Goal: Transaction & Acquisition: Purchase product/service

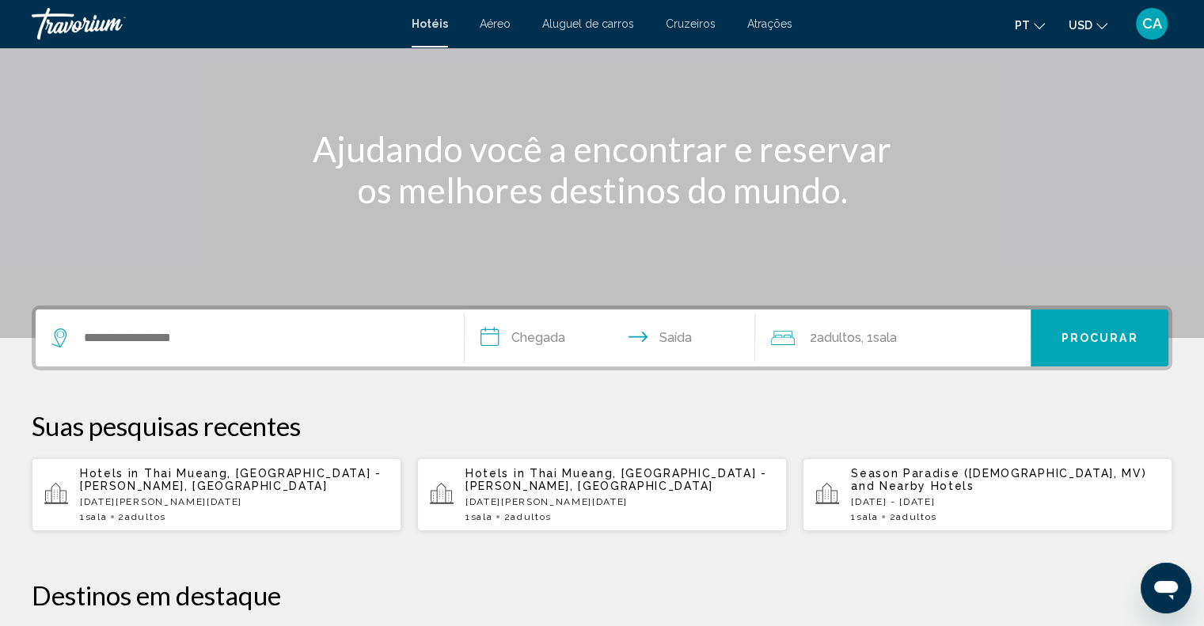
scroll to position [158, 0]
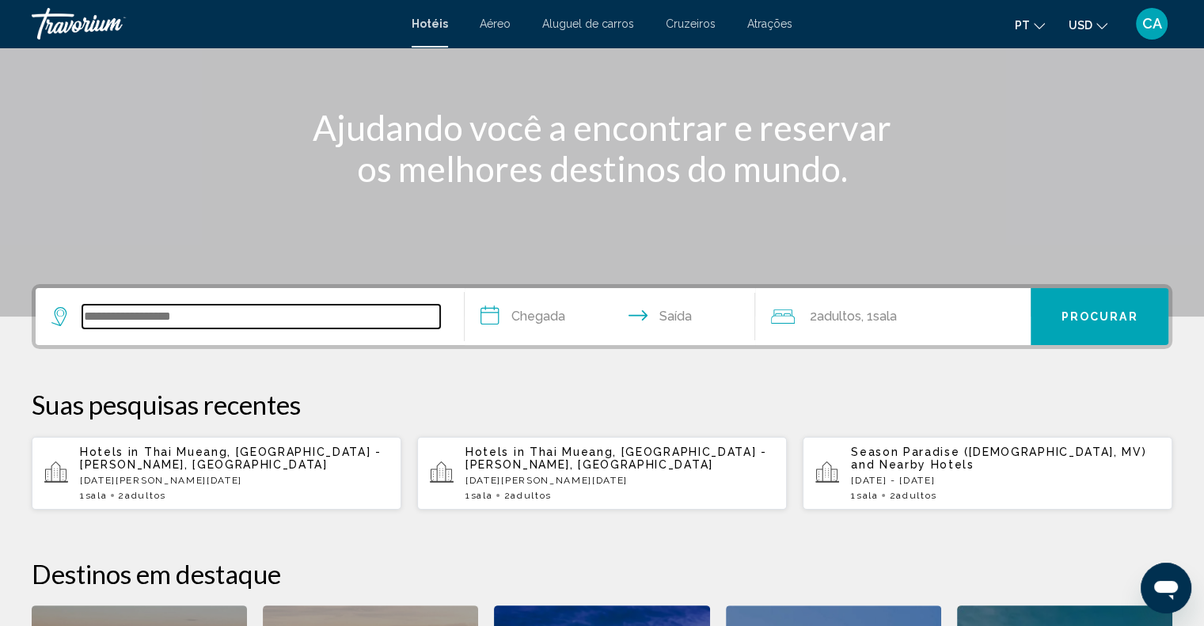
click at [177, 309] on input "Search widget" at bounding box center [261, 317] width 358 height 24
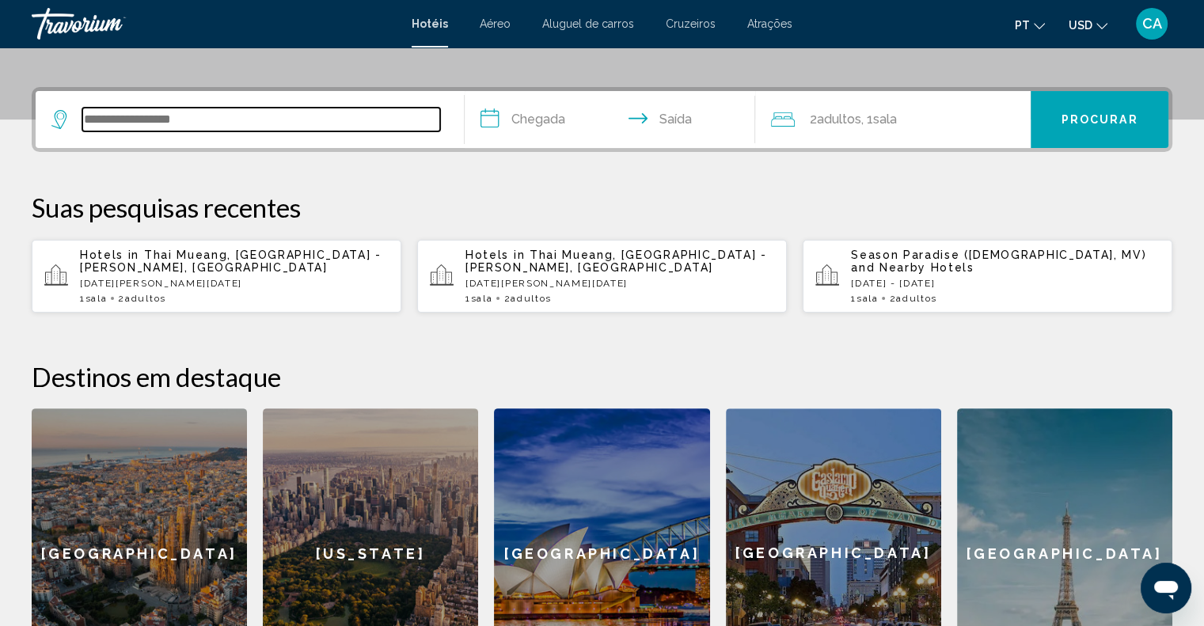
scroll to position [390, 0]
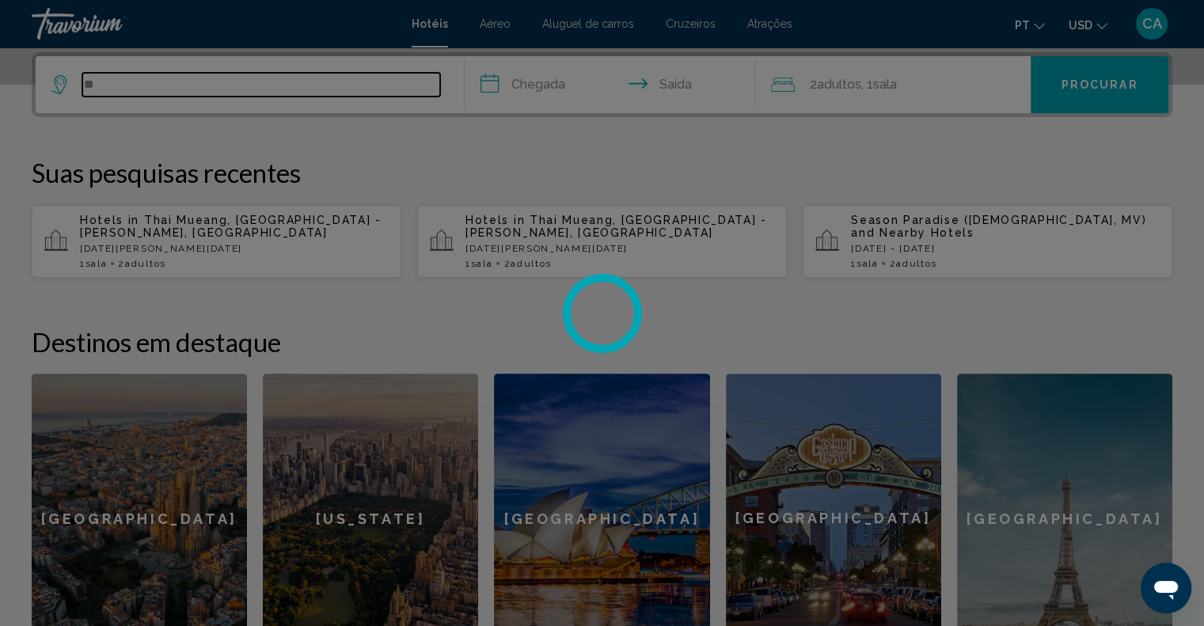
type input "*"
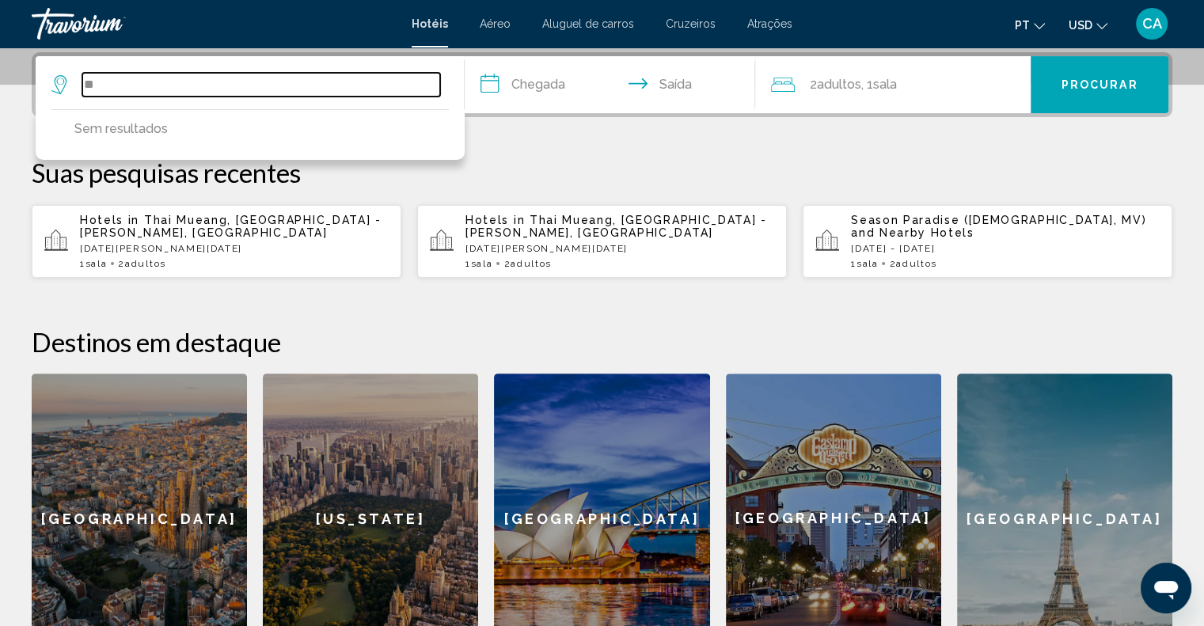
type input "*"
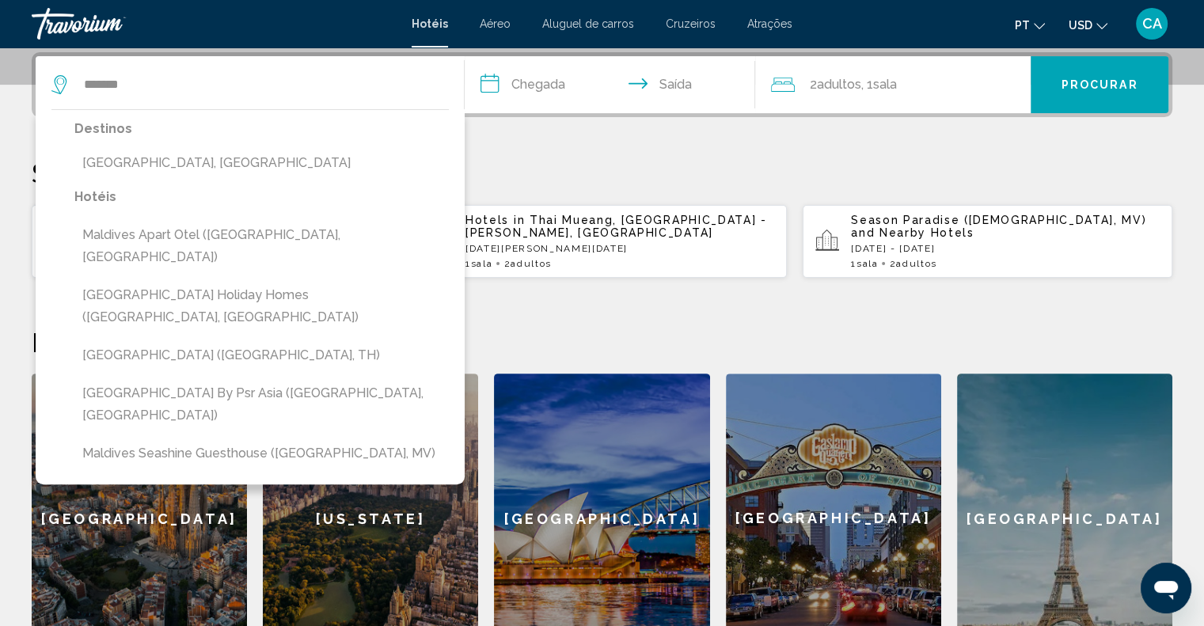
click at [167, 165] on button "[GEOGRAPHIC_DATA], [GEOGRAPHIC_DATA]" at bounding box center [261, 163] width 374 height 30
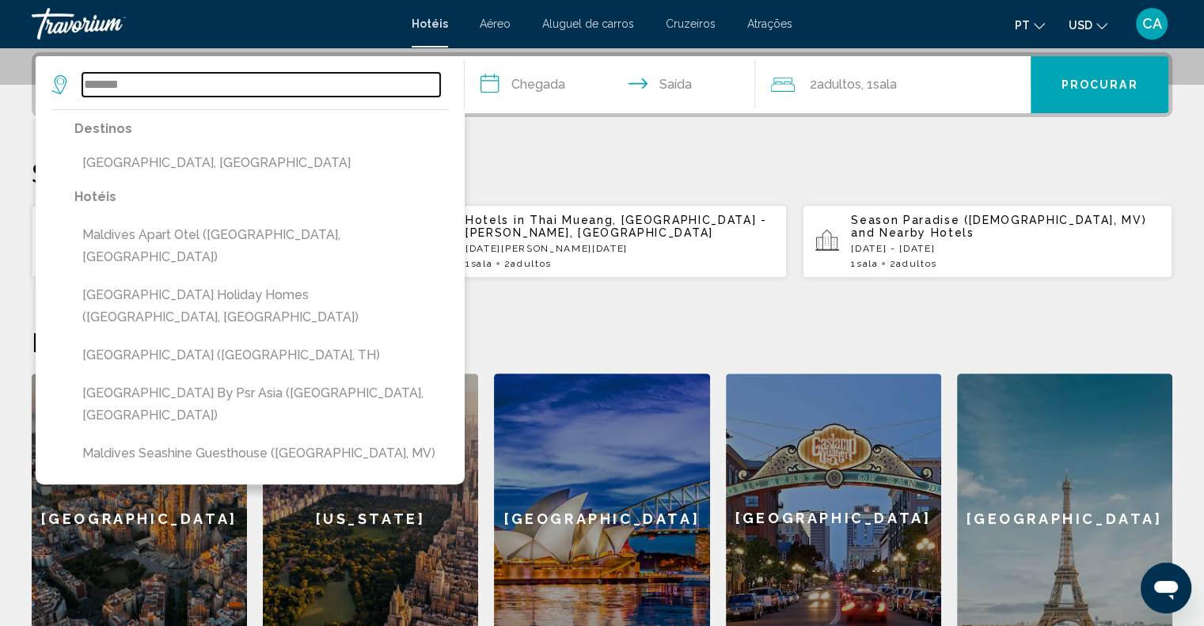
type input "**********"
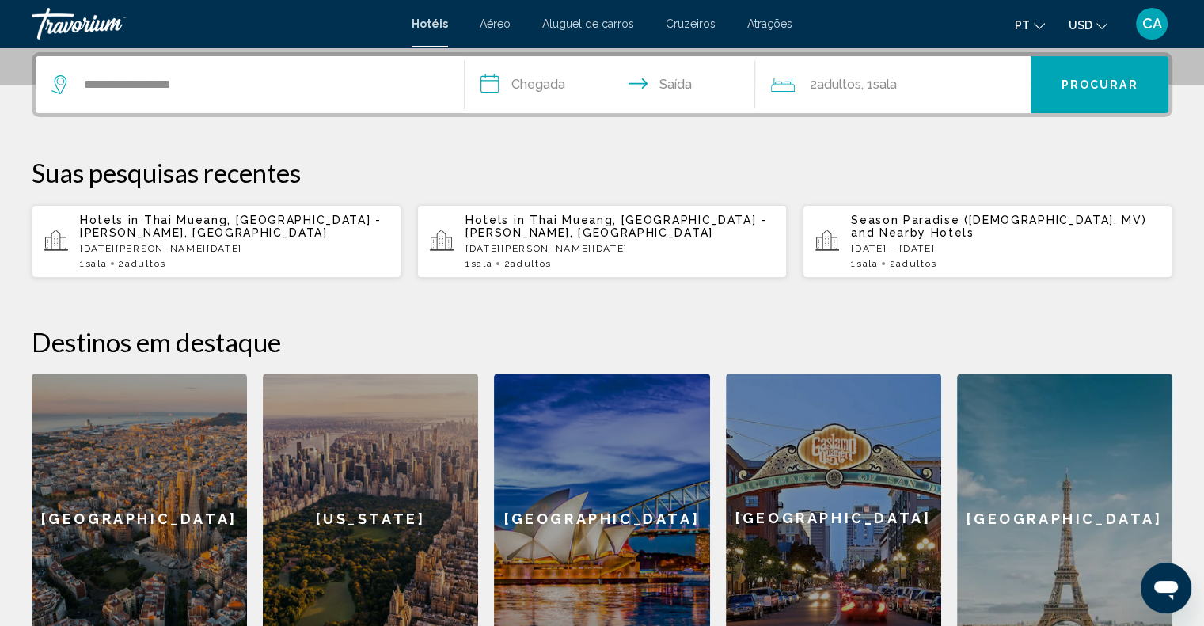
click at [533, 88] on input "**********" at bounding box center [614, 87] width 298 height 62
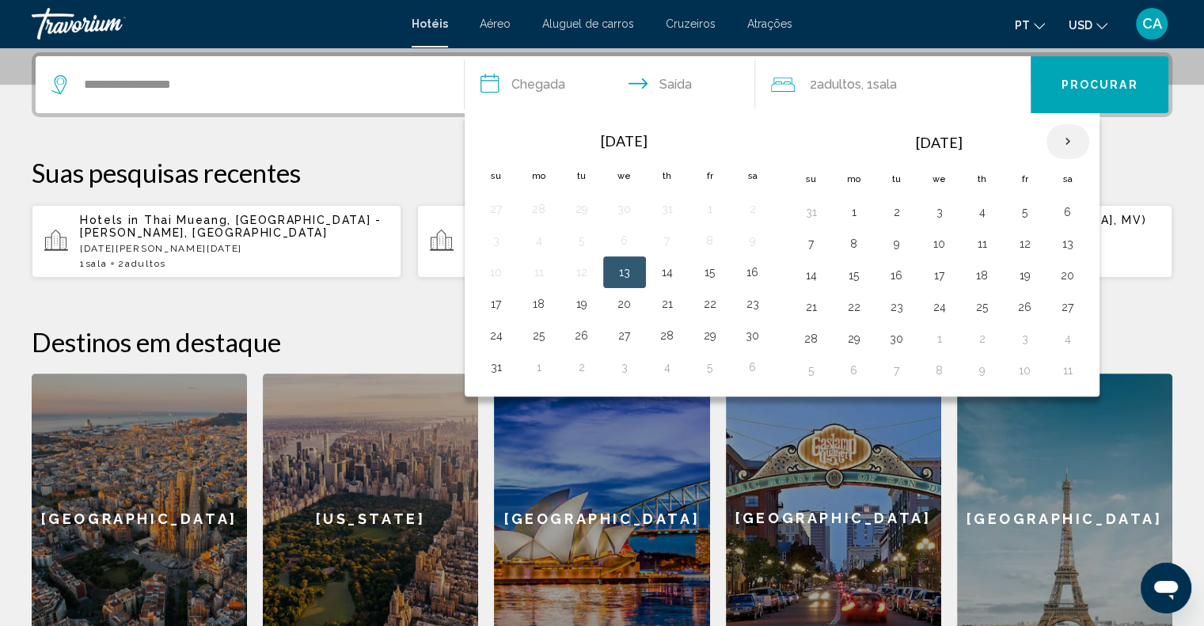
click at [1064, 146] on th "Next month" at bounding box center [1067, 141] width 43 height 35
click at [853, 335] on button "26" at bounding box center [853, 339] width 25 height 22
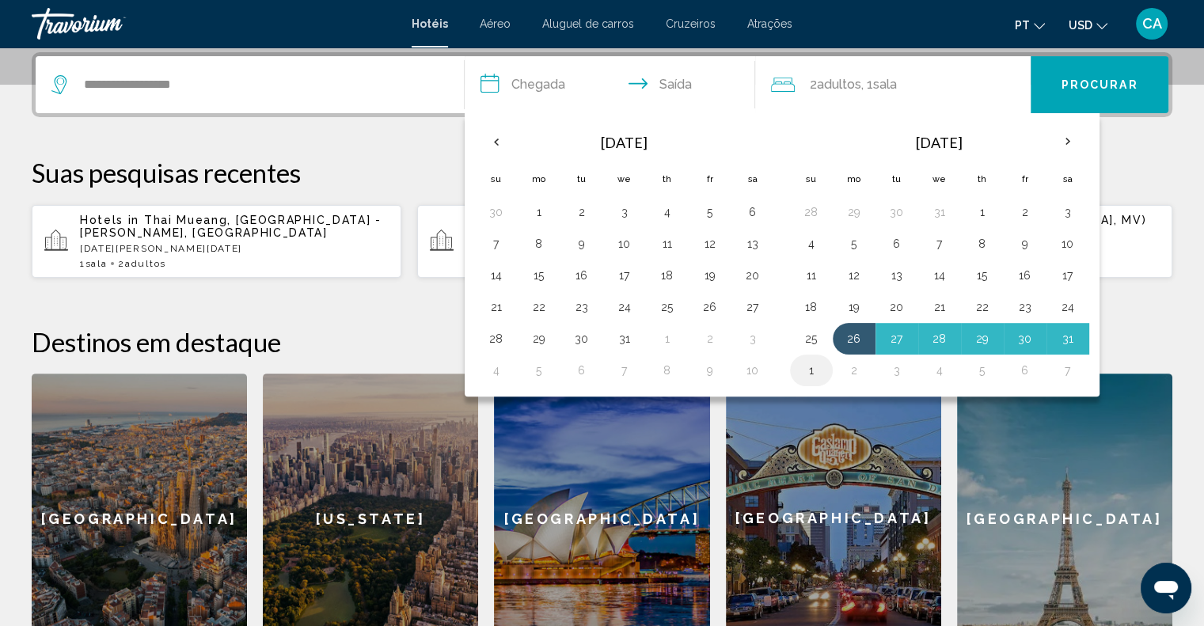
click at [810, 363] on button "1" at bounding box center [810, 370] width 25 height 22
type input "**********"
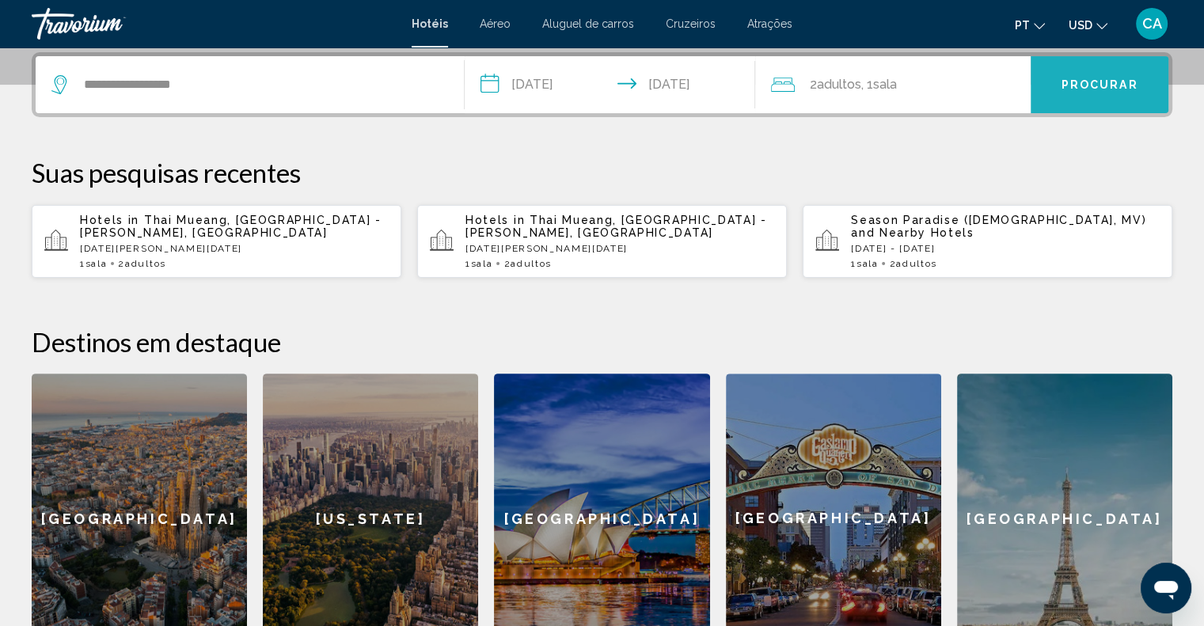
click at [1084, 71] on button "Procurar" at bounding box center [1099, 84] width 138 height 57
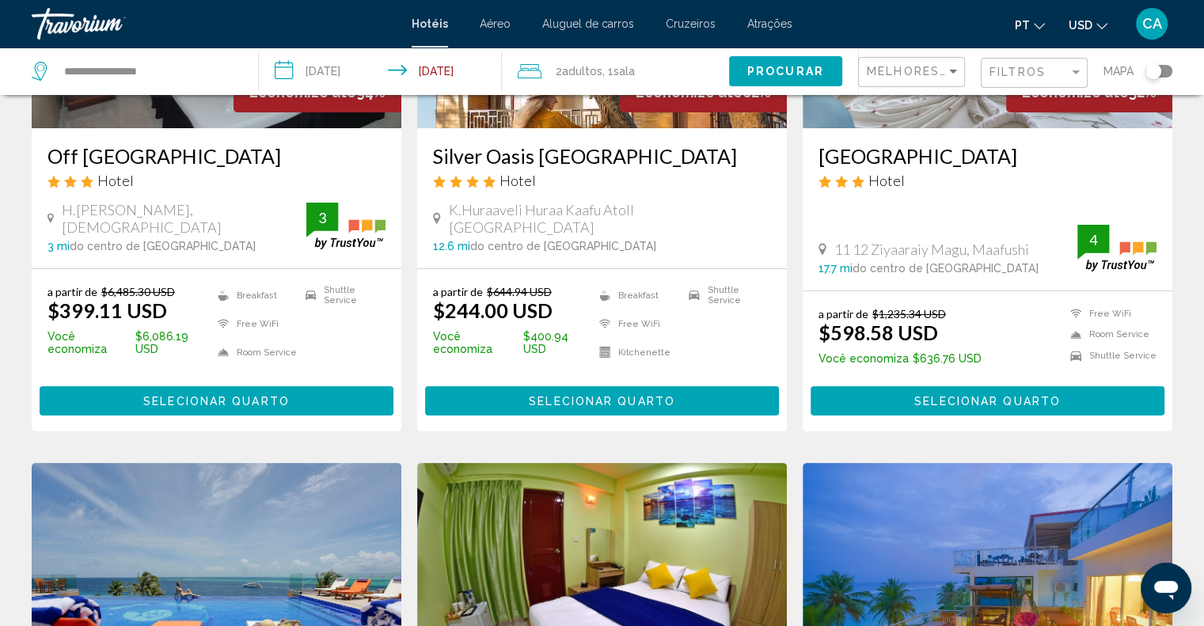
scroll to position [79, 0]
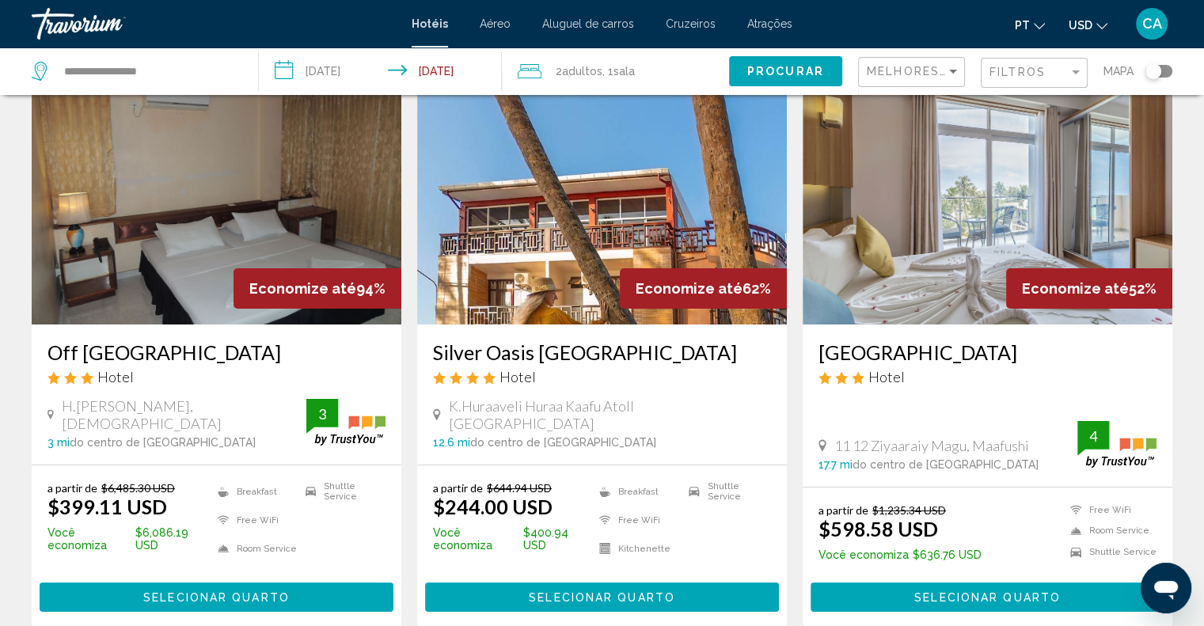
click at [1048, 60] on div "Filtros" at bounding box center [1035, 73] width 93 height 29
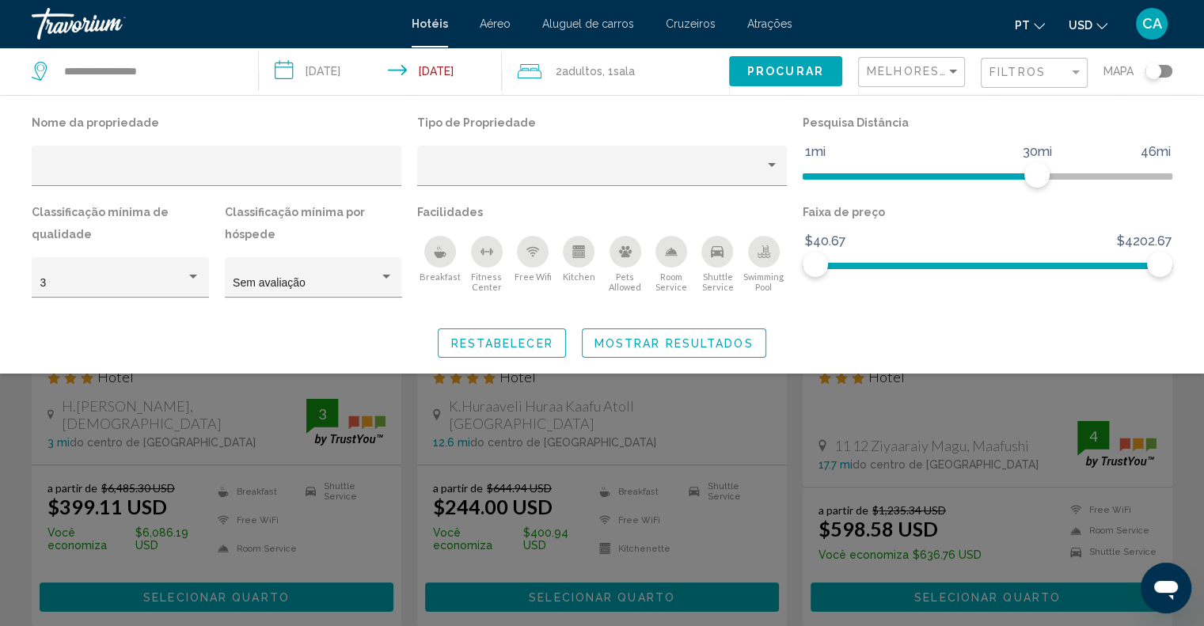
click at [434, 251] on icon "Breakfast" at bounding box center [440, 251] width 13 height 13
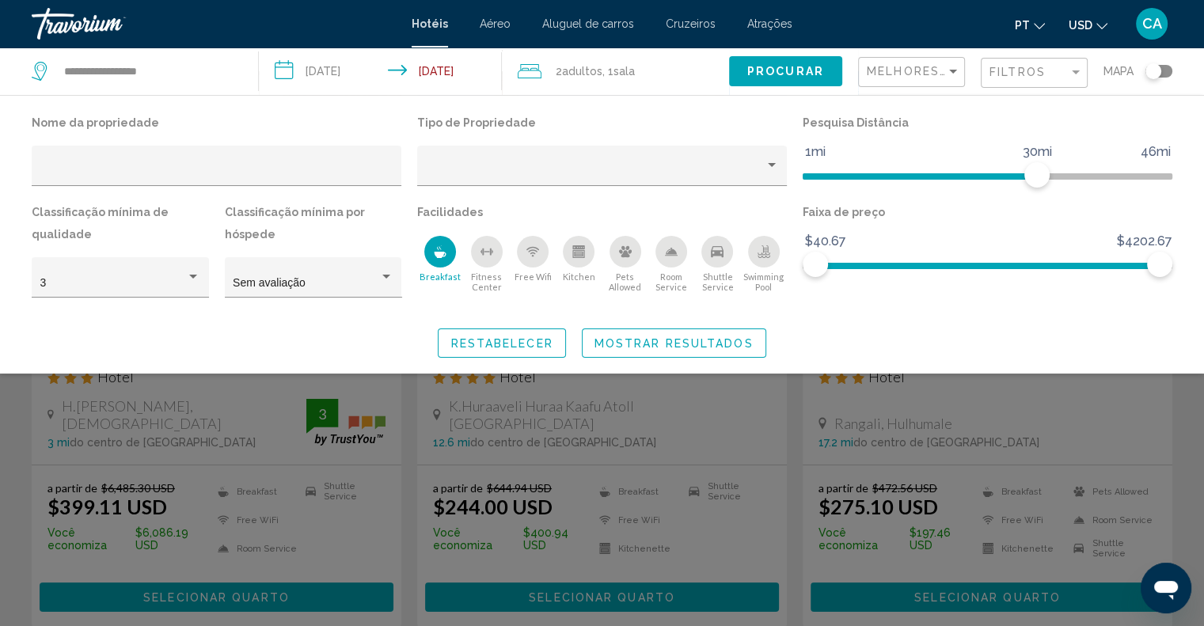
click at [761, 245] on icon "Swimming Pool" at bounding box center [764, 249] width 6 height 8
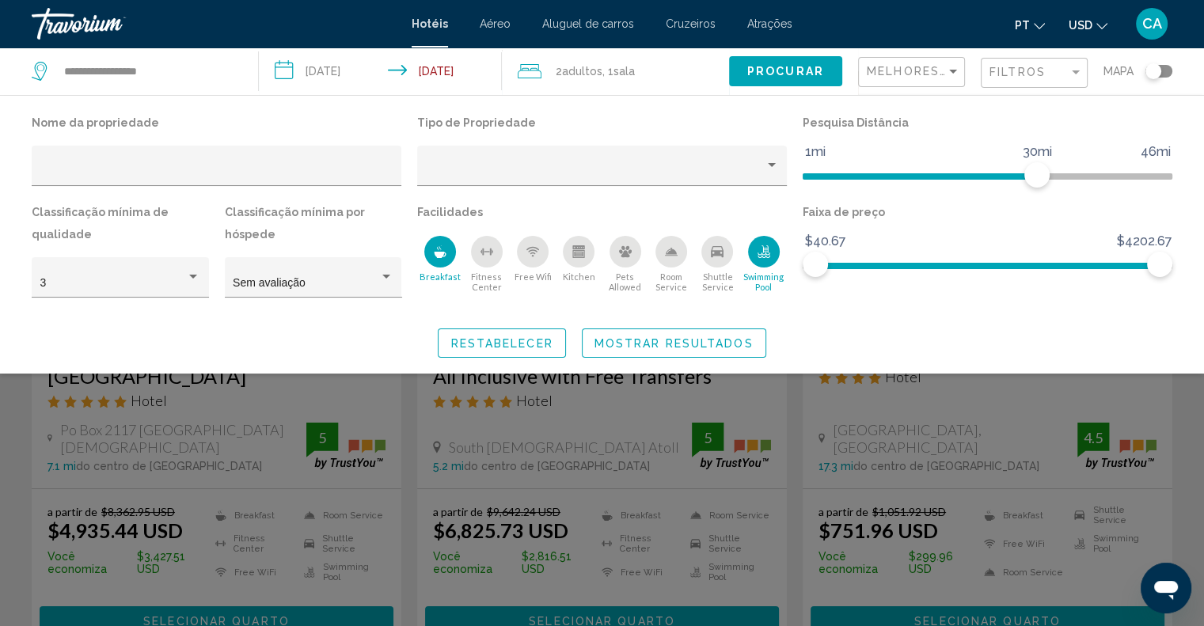
click at [722, 267] on button "Shuttle Service" at bounding box center [717, 264] width 46 height 58
click at [643, 337] on span "Mostrar resultados" at bounding box center [673, 343] width 159 height 13
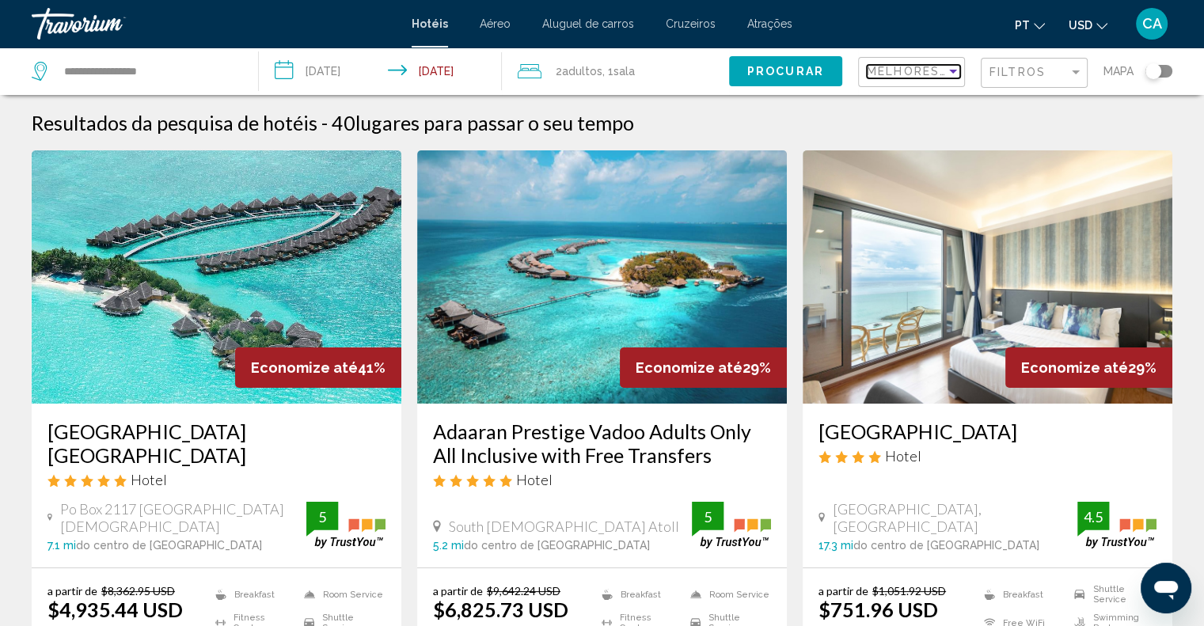
click at [941, 75] on span "Melhores descontos" at bounding box center [947, 71] width 162 height 13
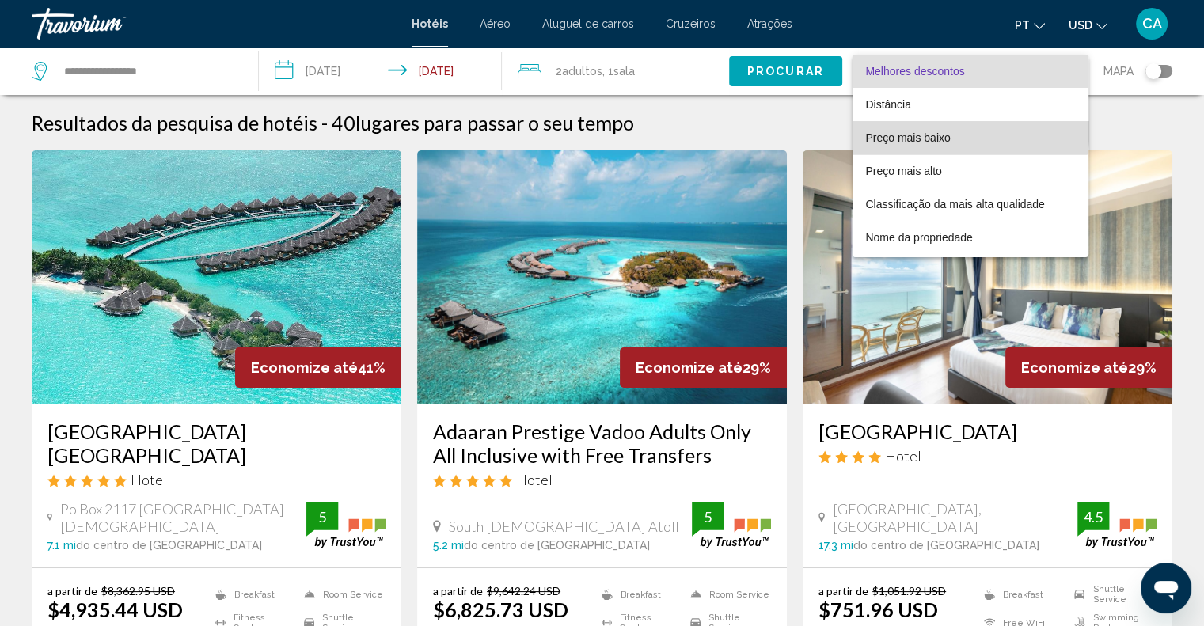
click at [924, 126] on span "Preço mais baixo" at bounding box center [970, 137] width 210 height 33
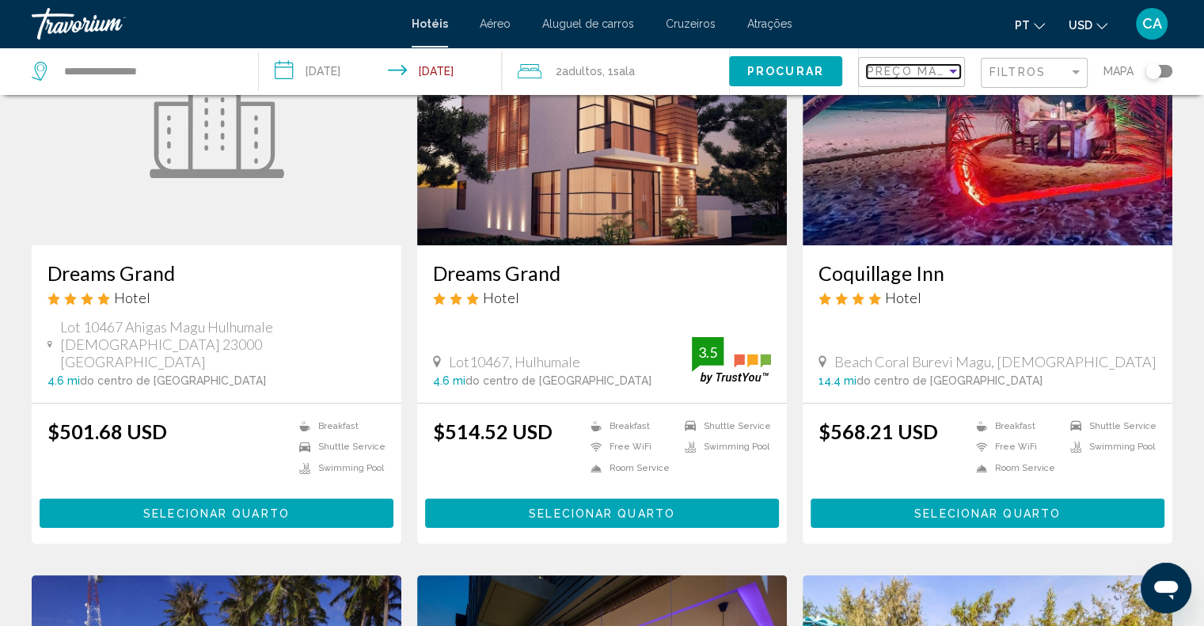
scroll to position [554, 0]
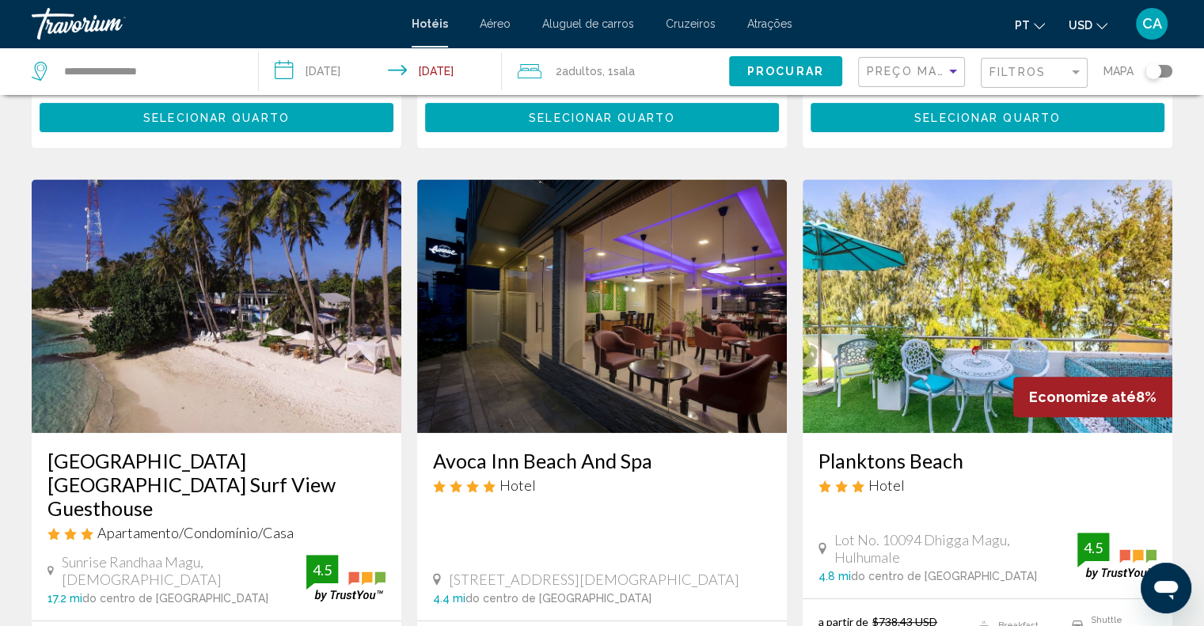
click at [267, 350] on img "Main content" at bounding box center [217, 306] width 370 height 253
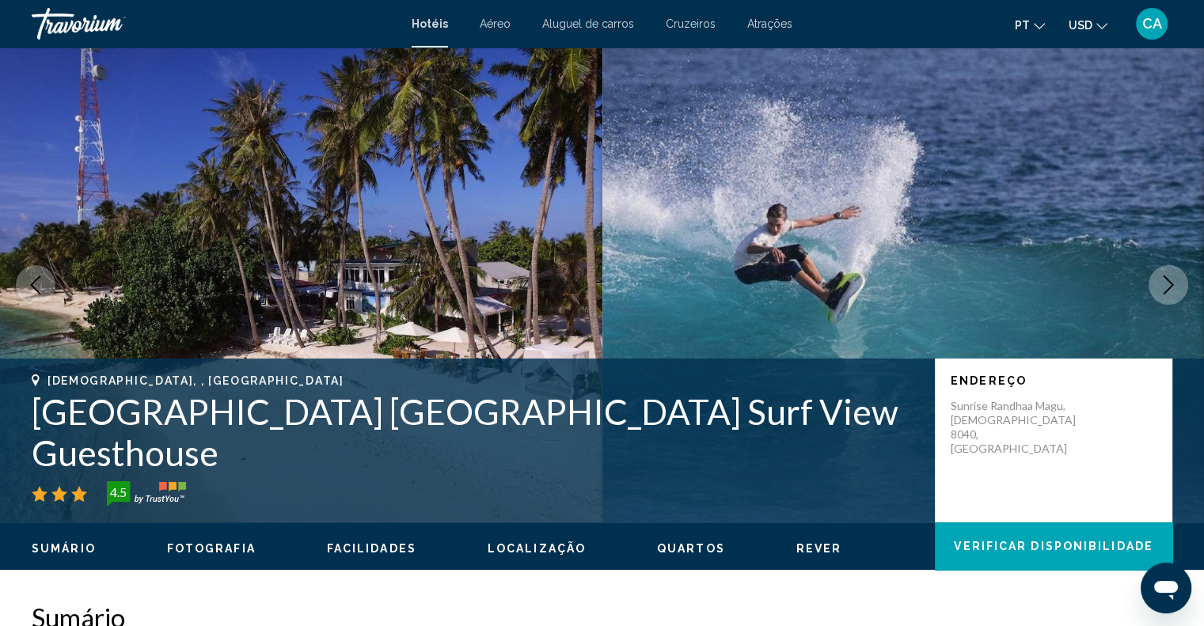
click at [1173, 286] on button "Next image" at bounding box center [1168, 285] width 40 height 40
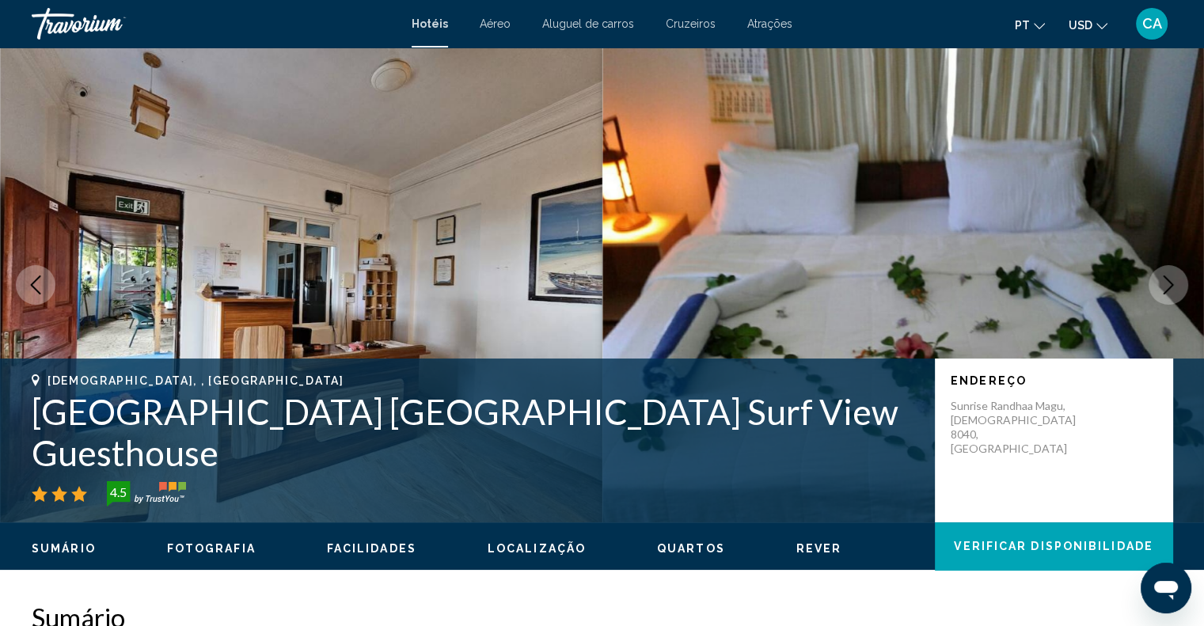
click at [1173, 286] on icon "Next image" at bounding box center [1167, 284] width 19 height 19
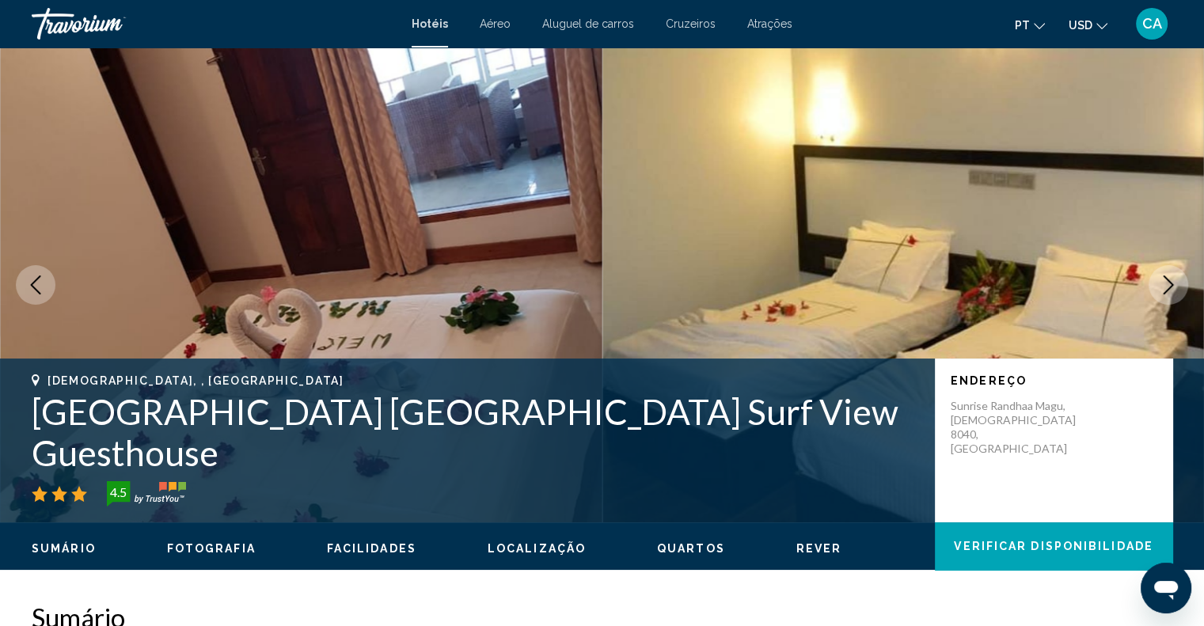
click at [1173, 286] on icon "Next image" at bounding box center [1167, 284] width 19 height 19
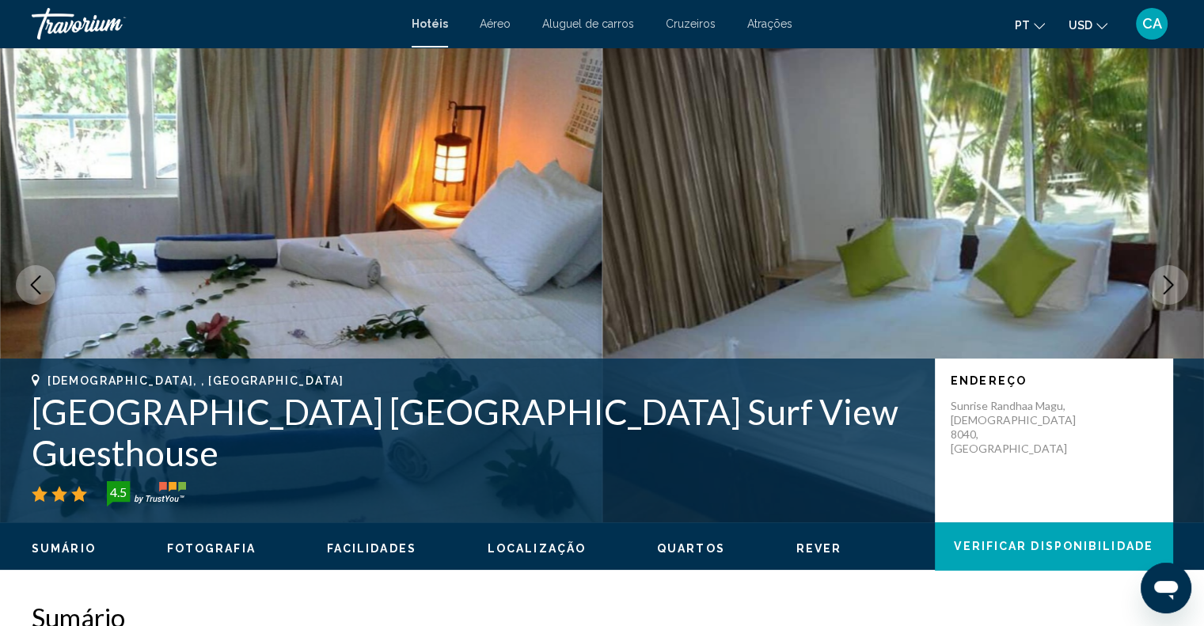
click at [1173, 286] on icon "Next image" at bounding box center [1167, 284] width 19 height 19
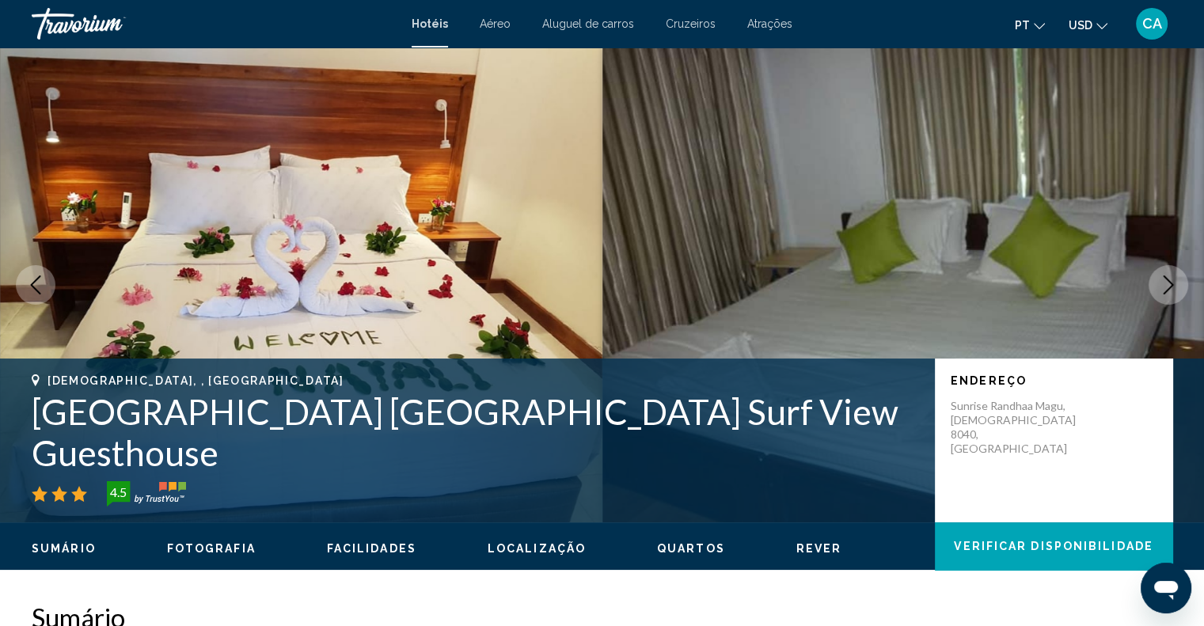
click at [1173, 286] on icon "Next image" at bounding box center [1167, 284] width 19 height 19
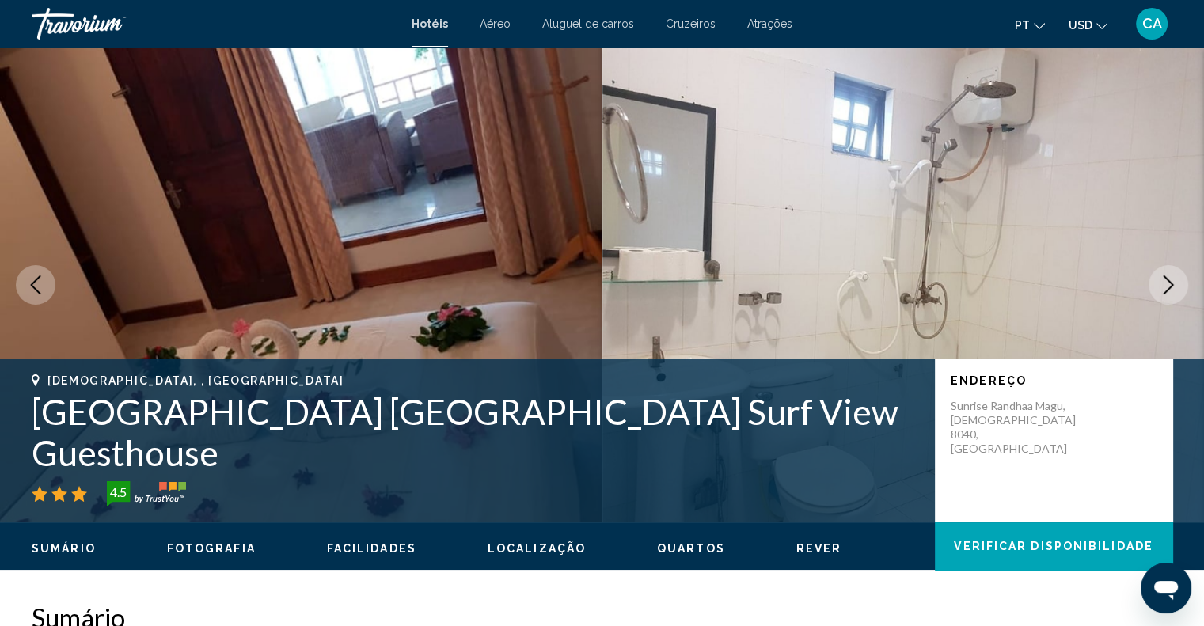
click at [1173, 286] on icon "Next image" at bounding box center [1167, 284] width 19 height 19
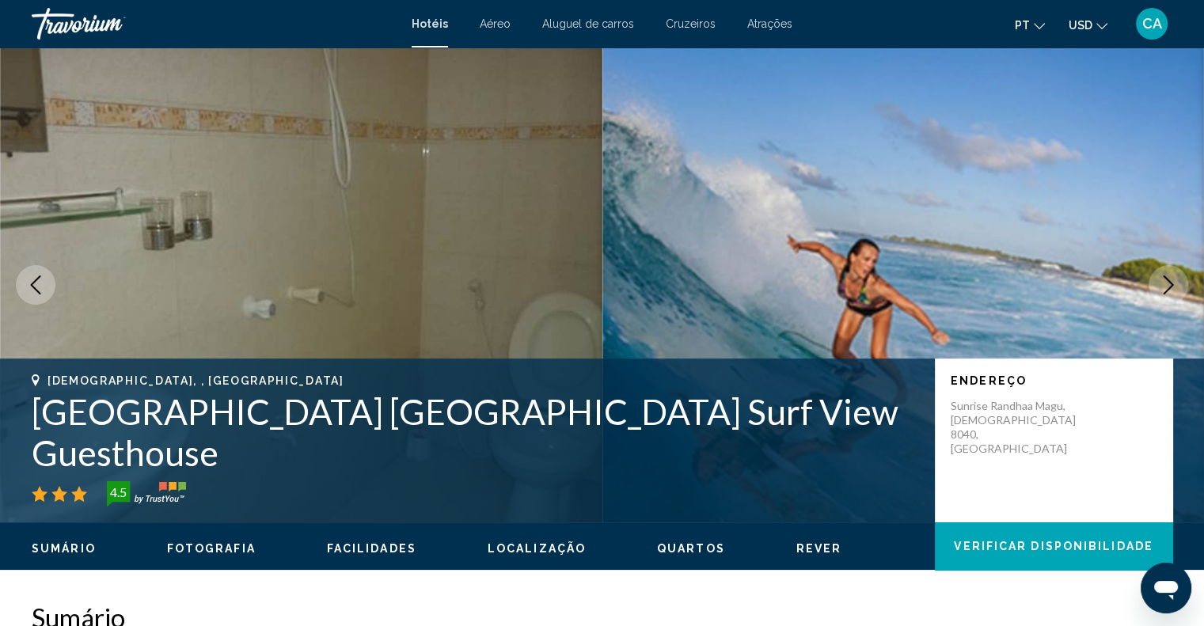
click at [1173, 286] on icon "Next image" at bounding box center [1167, 284] width 19 height 19
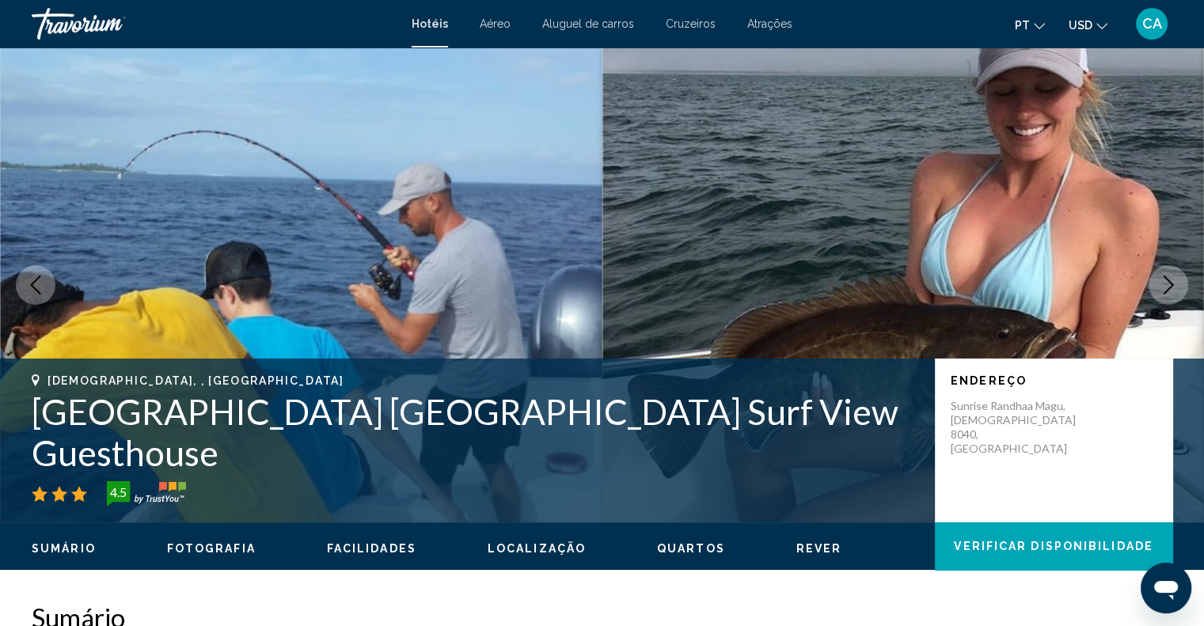
click at [1173, 286] on icon "Next image" at bounding box center [1167, 284] width 19 height 19
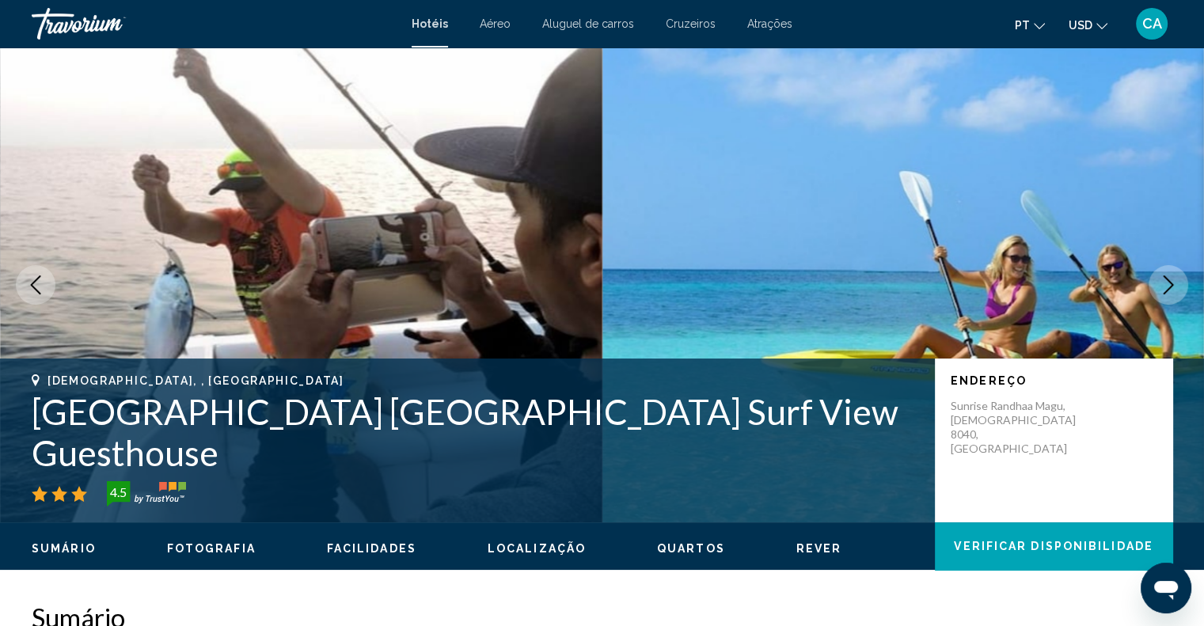
click at [1173, 286] on icon "Next image" at bounding box center [1167, 284] width 19 height 19
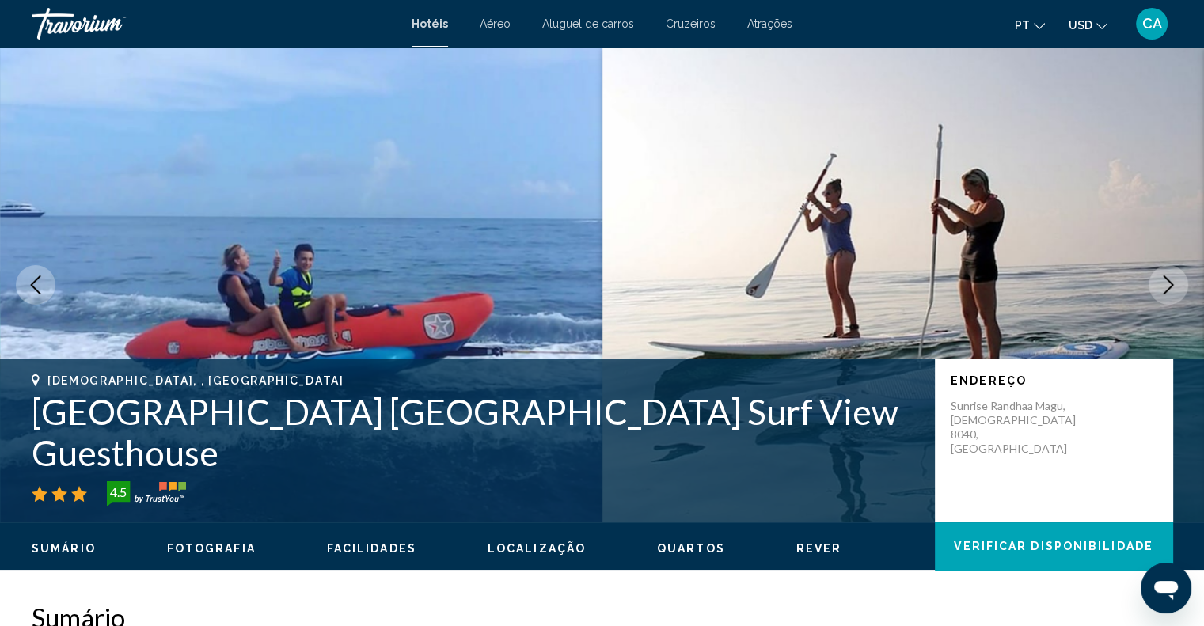
click at [1173, 286] on icon "Next image" at bounding box center [1167, 284] width 19 height 19
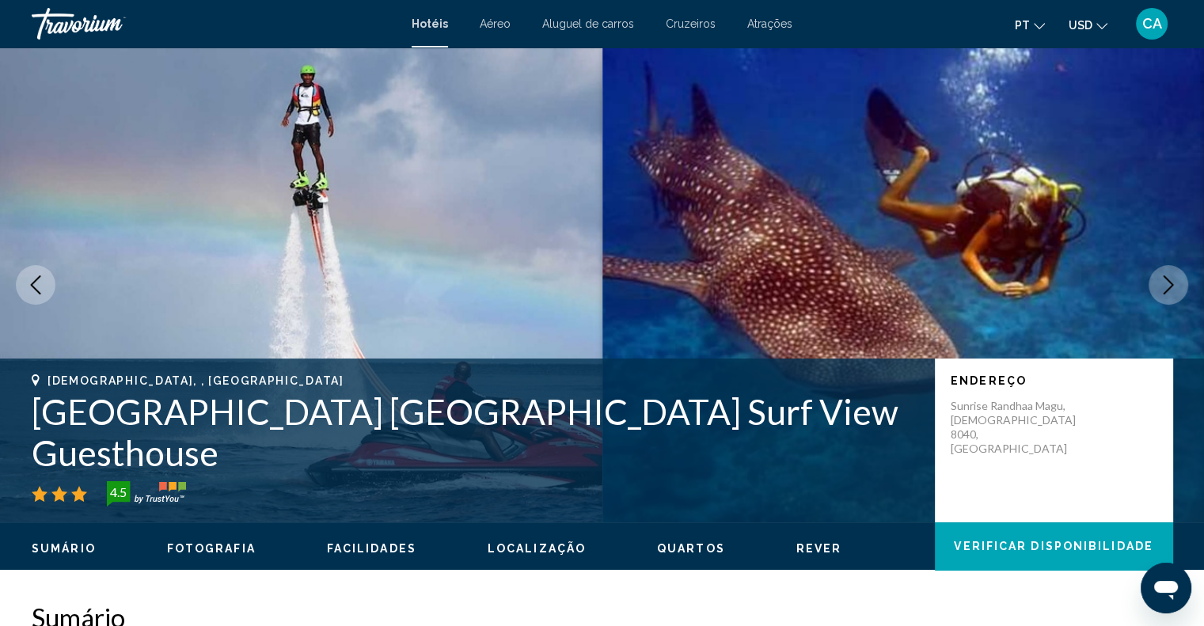
click at [1173, 286] on icon "Next image" at bounding box center [1167, 284] width 19 height 19
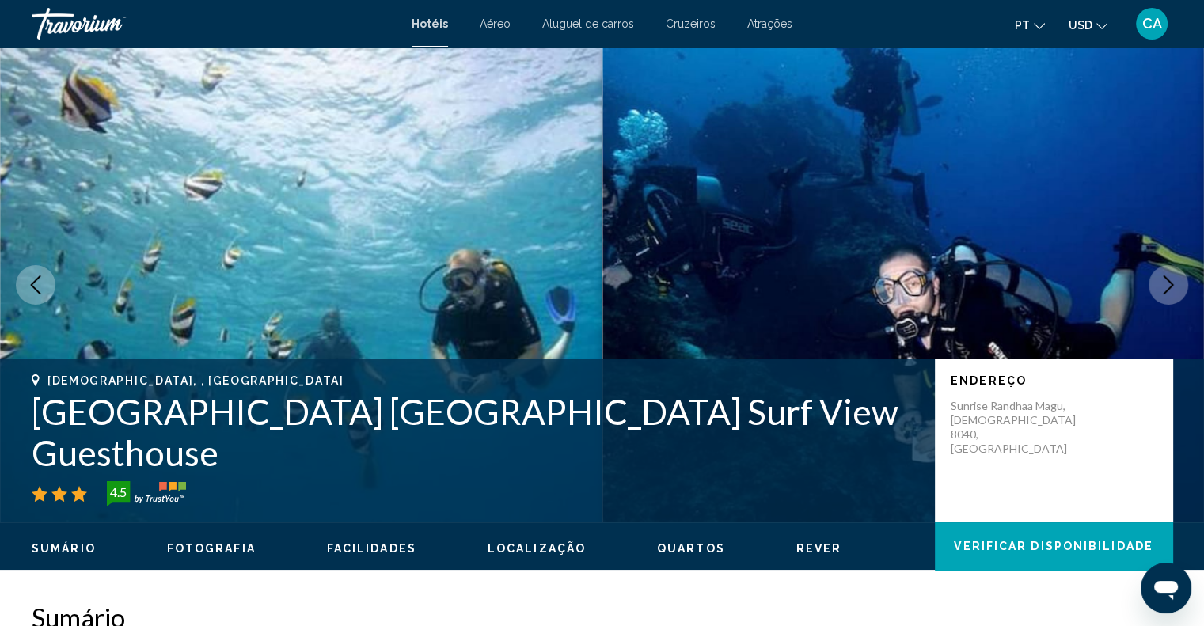
click at [1173, 286] on icon "Next image" at bounding box center [1167, 284] width 19 height 19
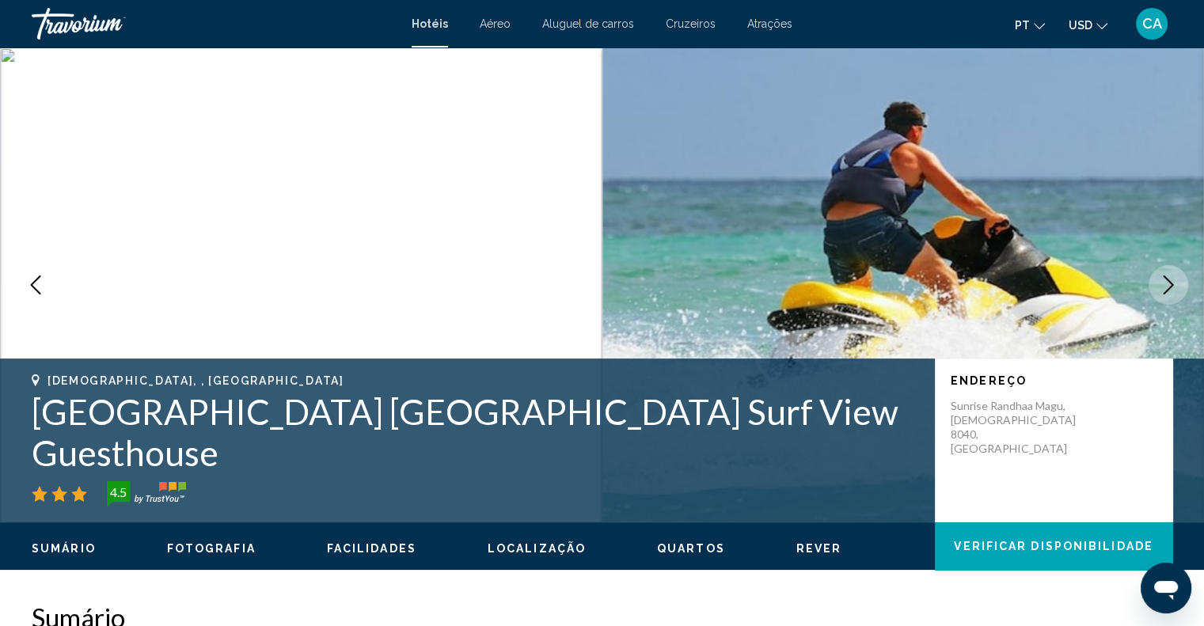
click at [1173, 286] on icon "Next image" at bounding box center [1167, 284] width 19 height 19
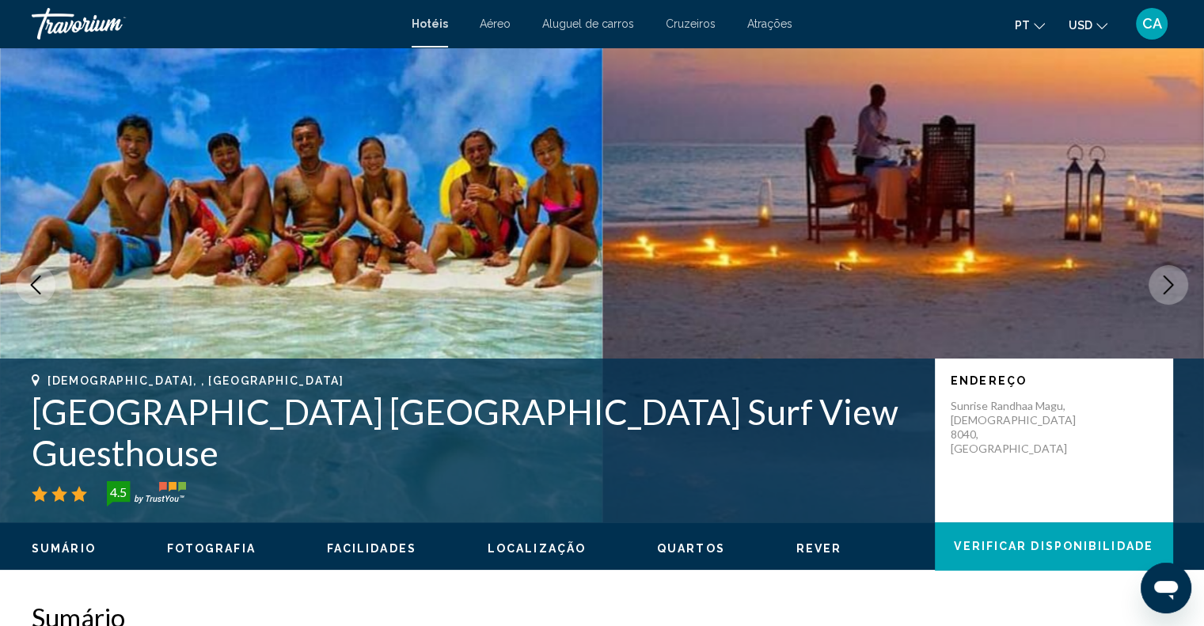
click at [1173, 286] on icon "Next image" at bounding box center [1167, 284] width 19 height 19
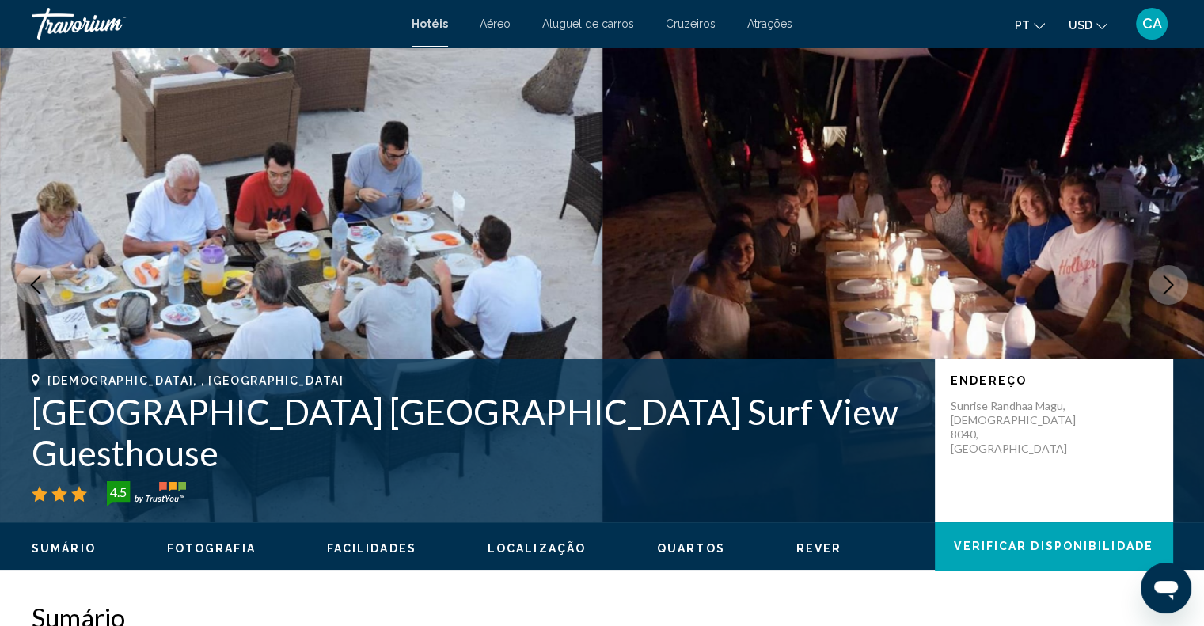
click at [1173, 286] on icon "Next image" at bounding box center [1167, 284] width 19 height 19
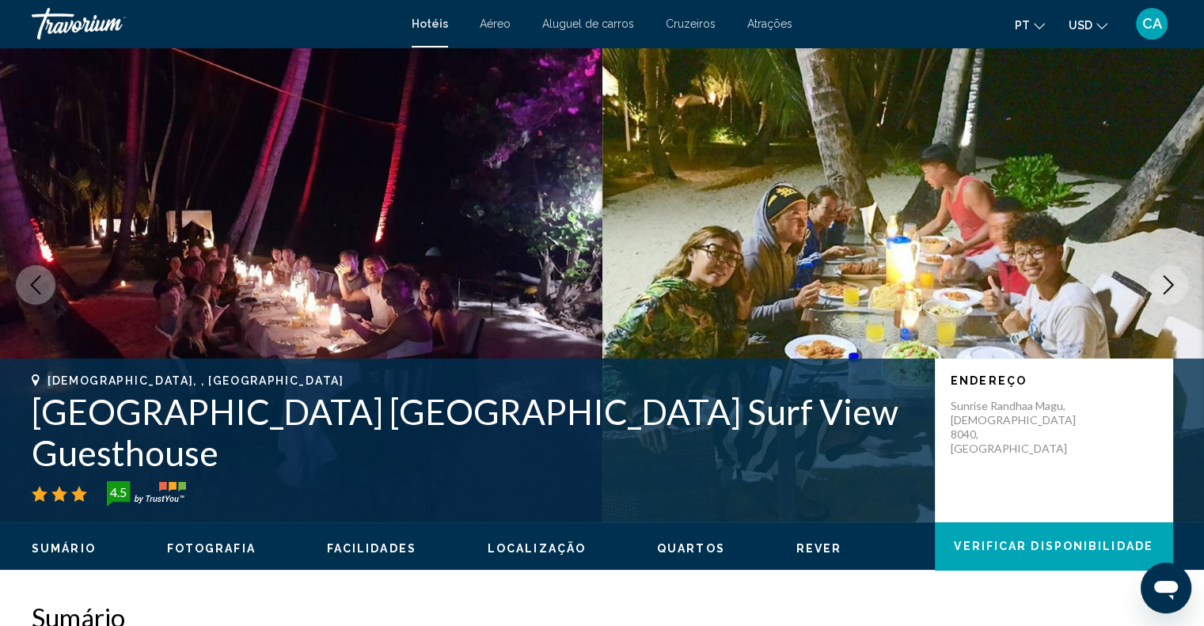
click at [1173, 286] on icon "Next image" at bounding box center [1167, 284] width 19 height 19
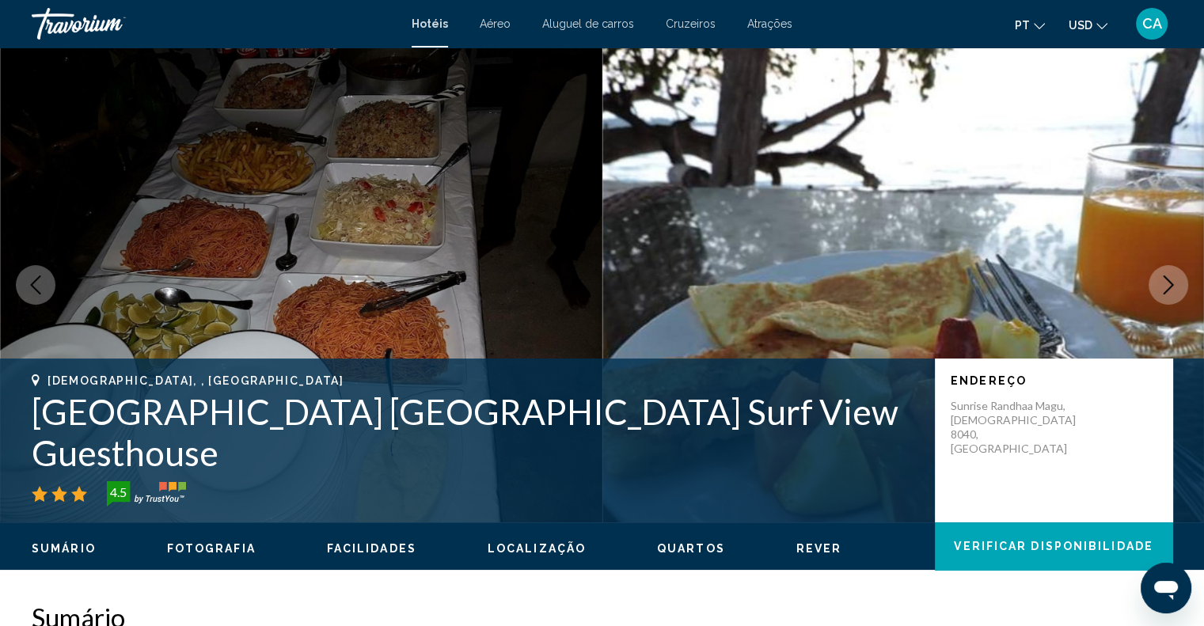
click at [1173, 286] on icon "Next image" at bounding box center [1167, 284] width 19 height 19
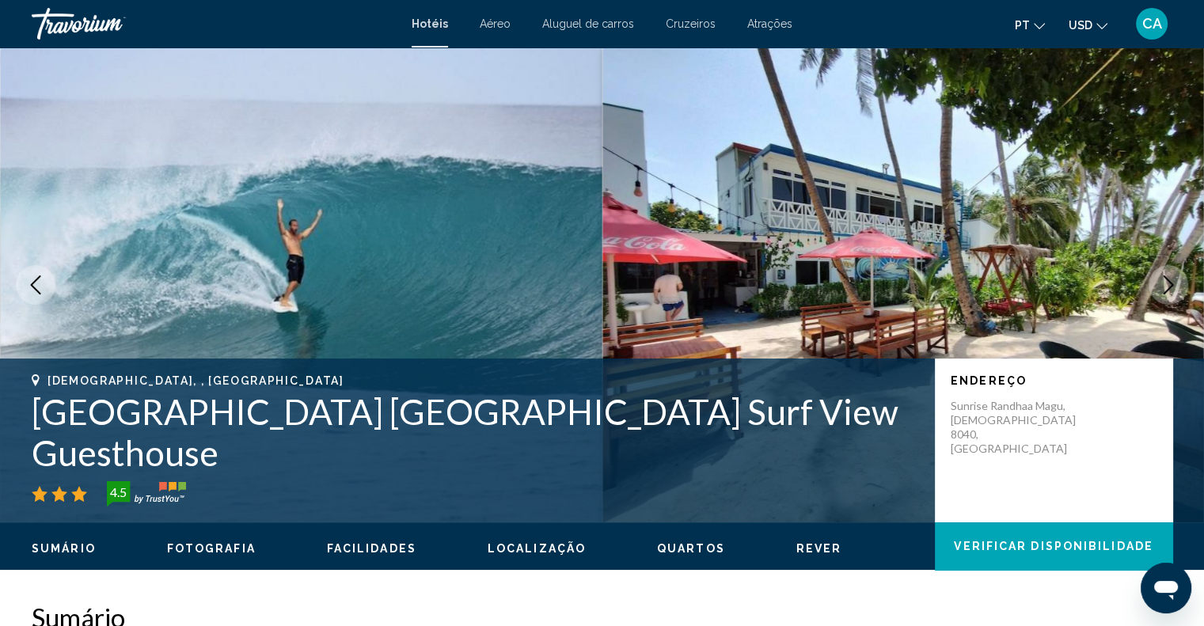
click at [1173, 286] on icon "Next image" at bounding box center [1167, 284] width 19 height 19
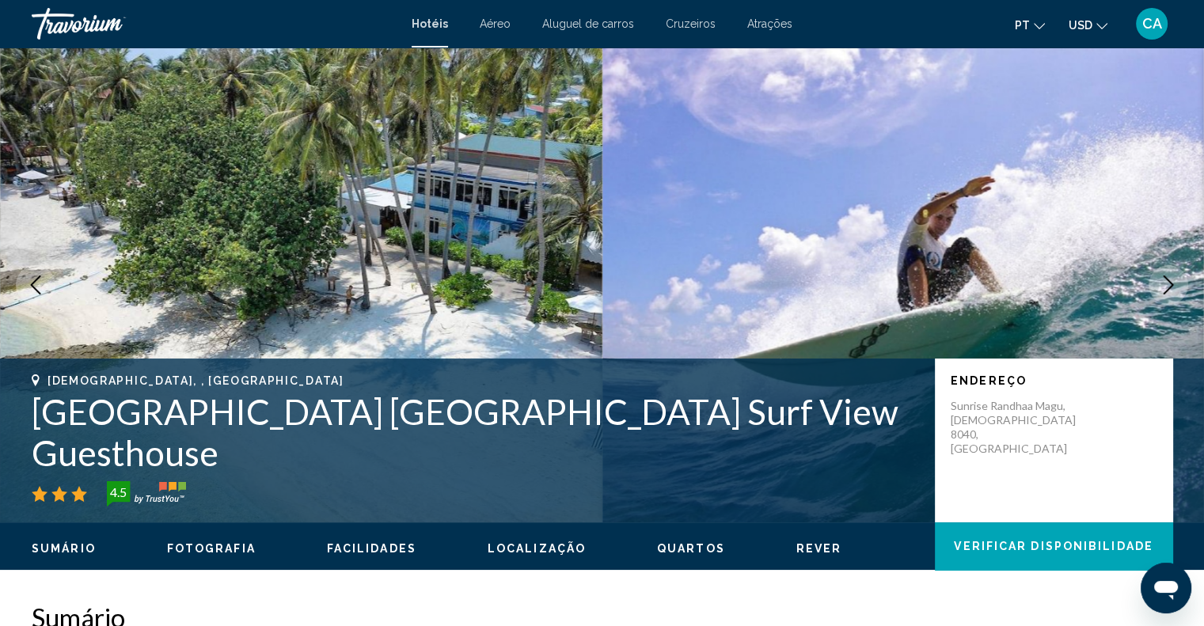
click at [1173, 286] on icon "Next image" at bounding box center [1167, 284] width 19 height 19
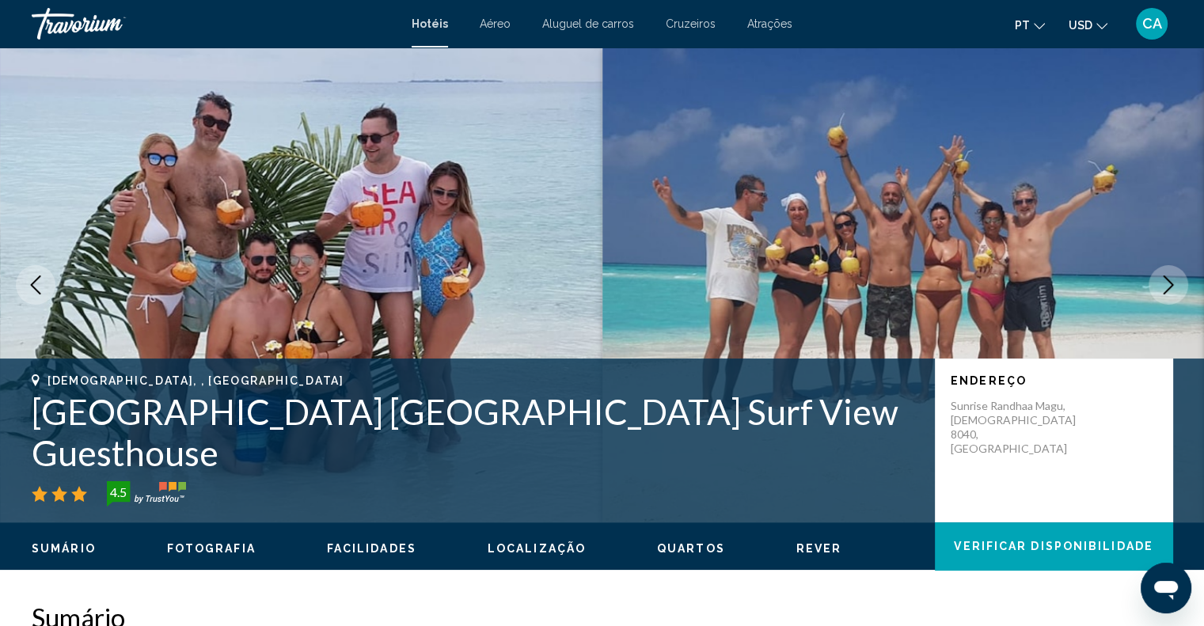
click at [1173, 286] on icon "Next image" at bounding box center [1167, 284] width 19 height 19
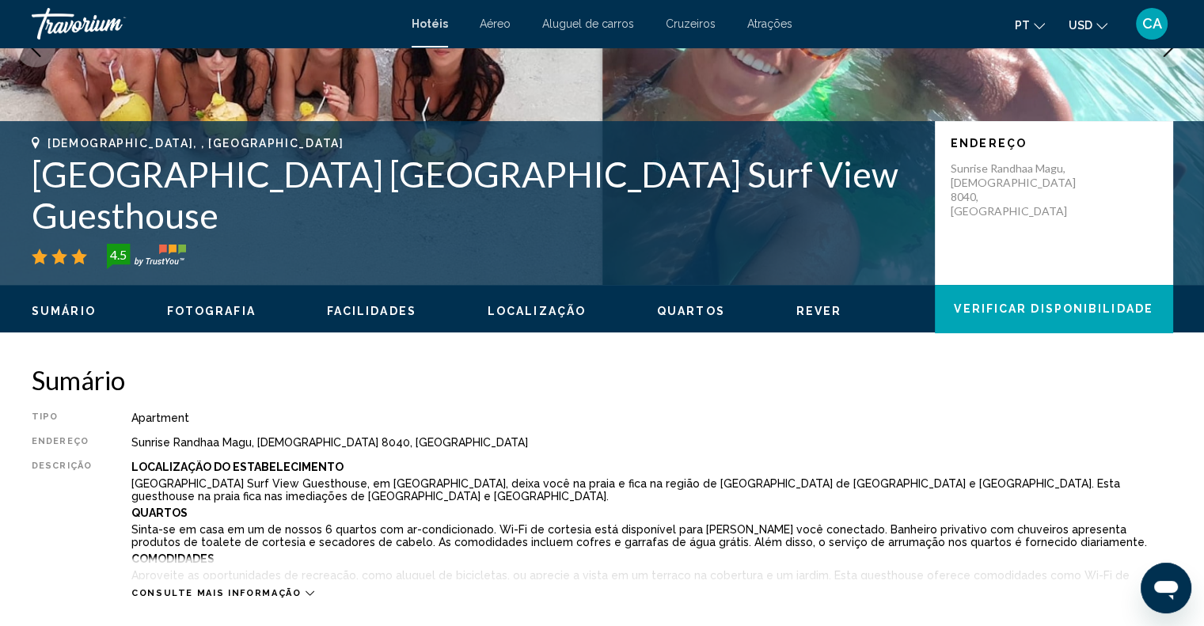
scroll to position [475, 0]
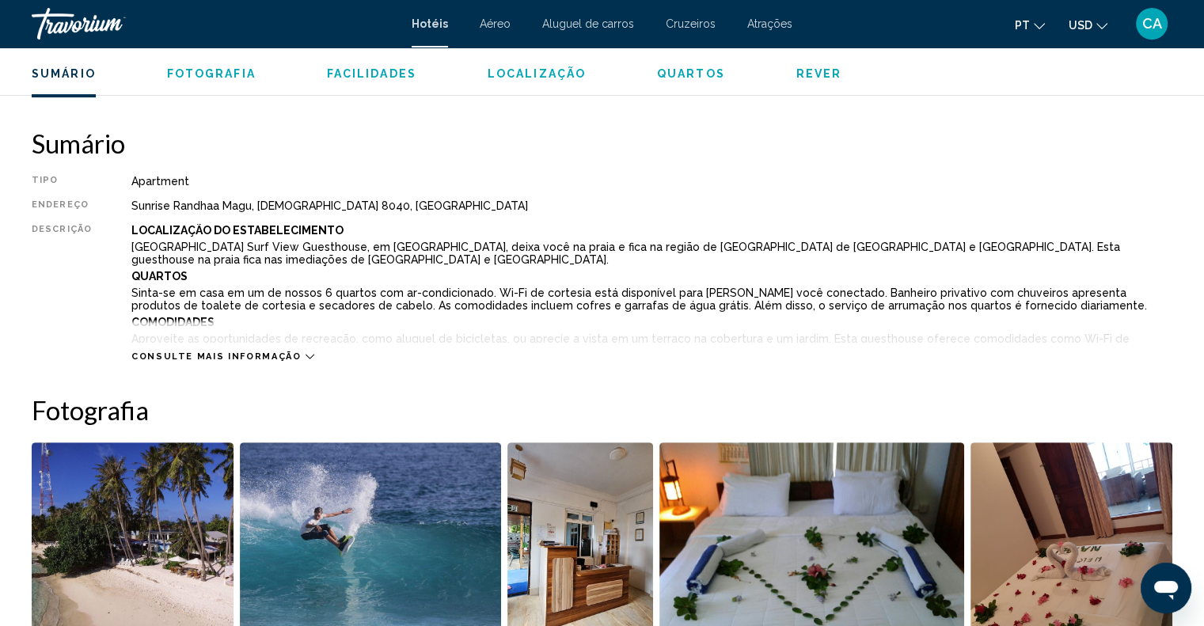
click at [275, 354] on span "Consulte Mais informação" at bounding box center [216, 356] width 170 height 10
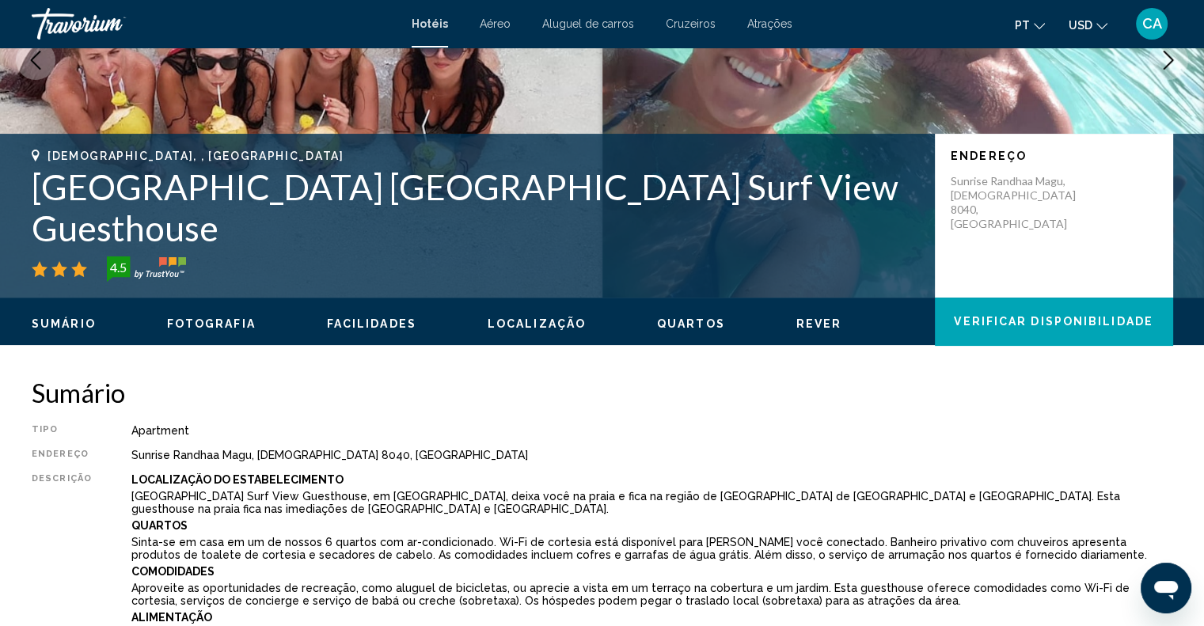
scroll to position [158, 0]
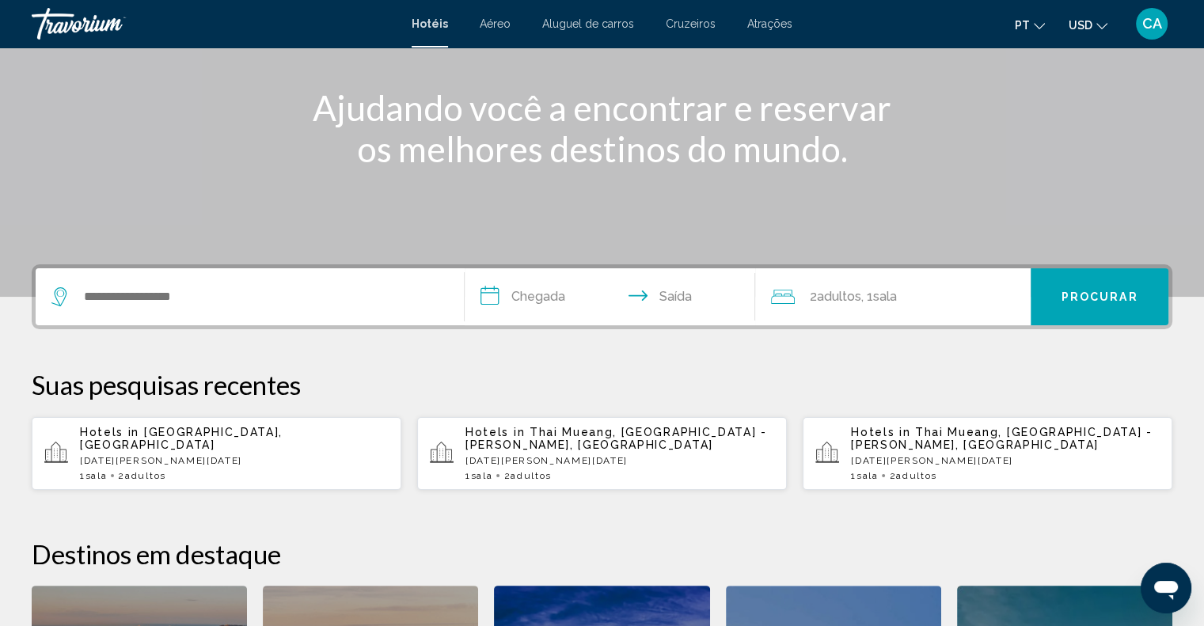
scroll to position [237, 0]
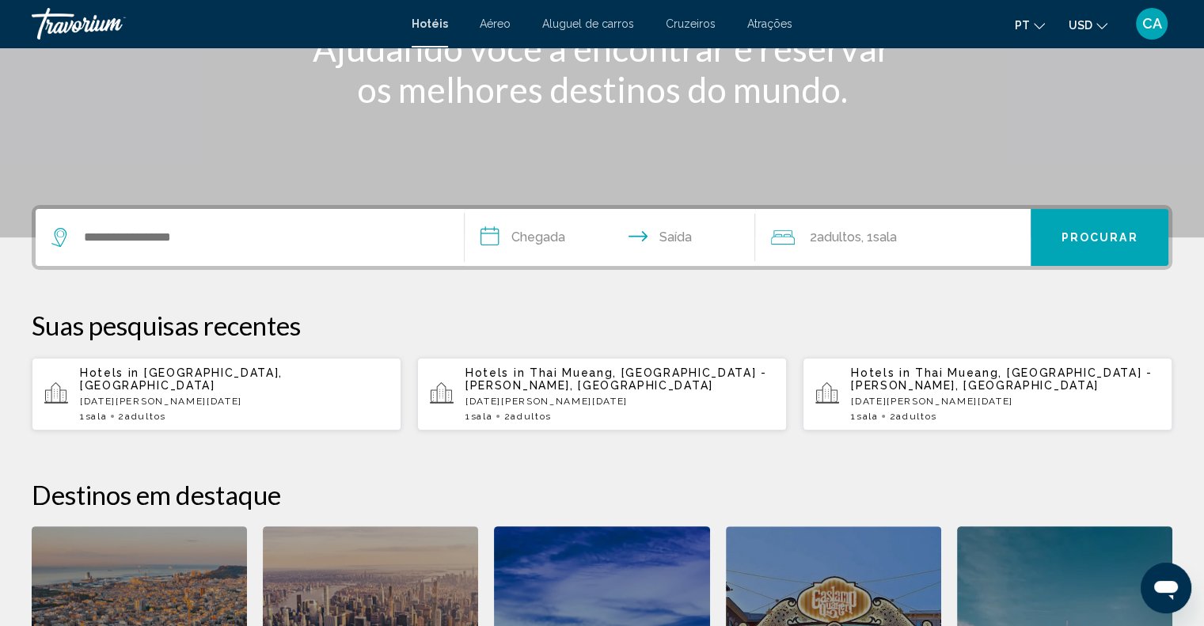
click at [166, 377] on span "[GEOGRAPHIC_DATA], [GEOGRAPHIC_DATA]" at bounding box center [181, 378] width 203 height 25
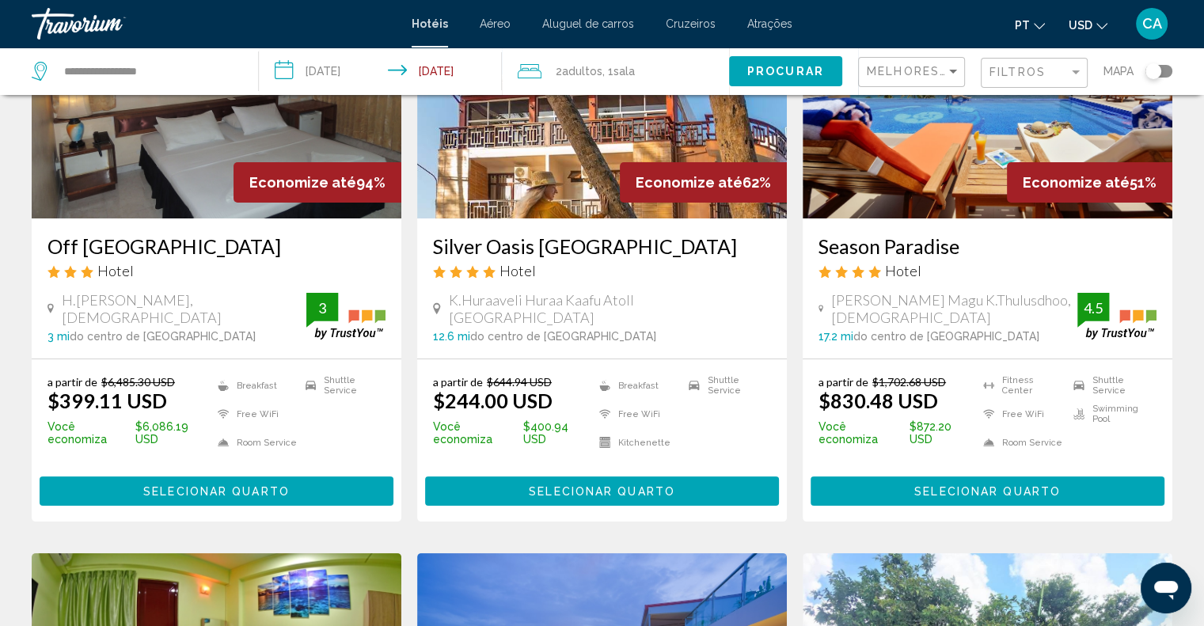
scroll to position [158, 0]
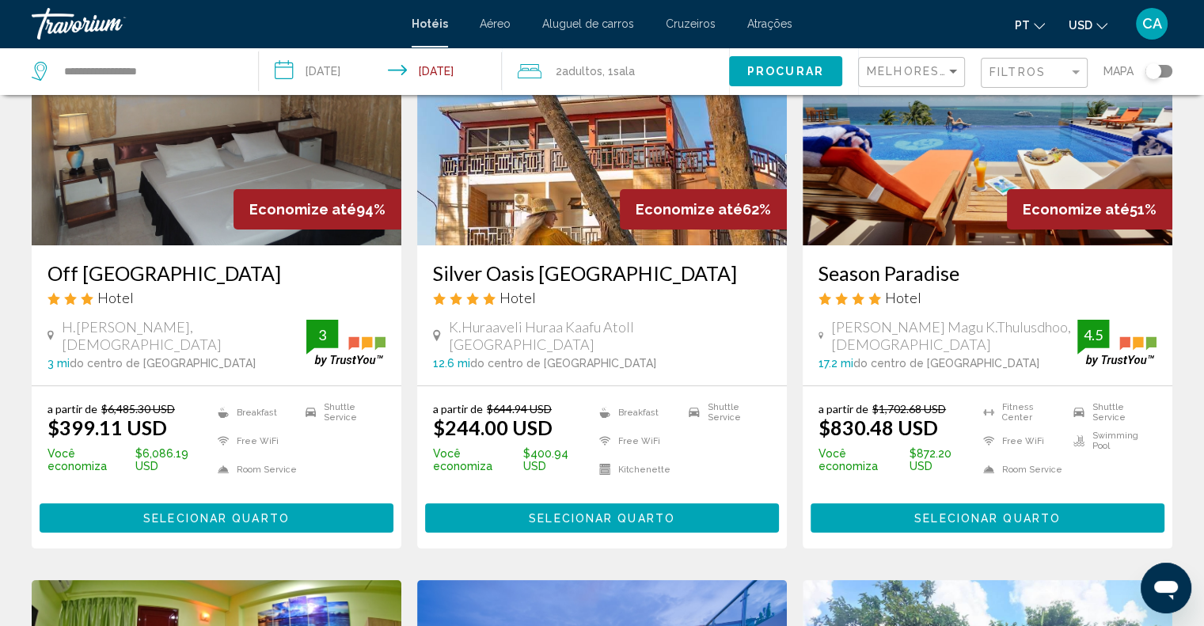
click at [893, 275] on h3 "Season Paradise" at bounding box center [987, 273] width 338 height 24
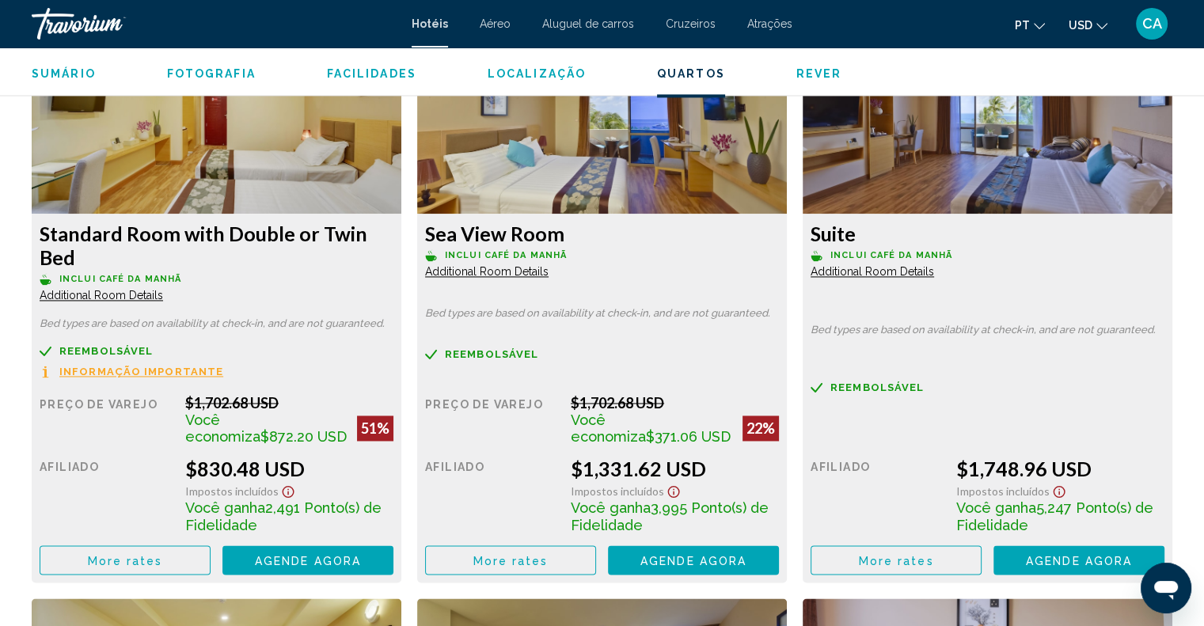
scroll to position [2295, 0]
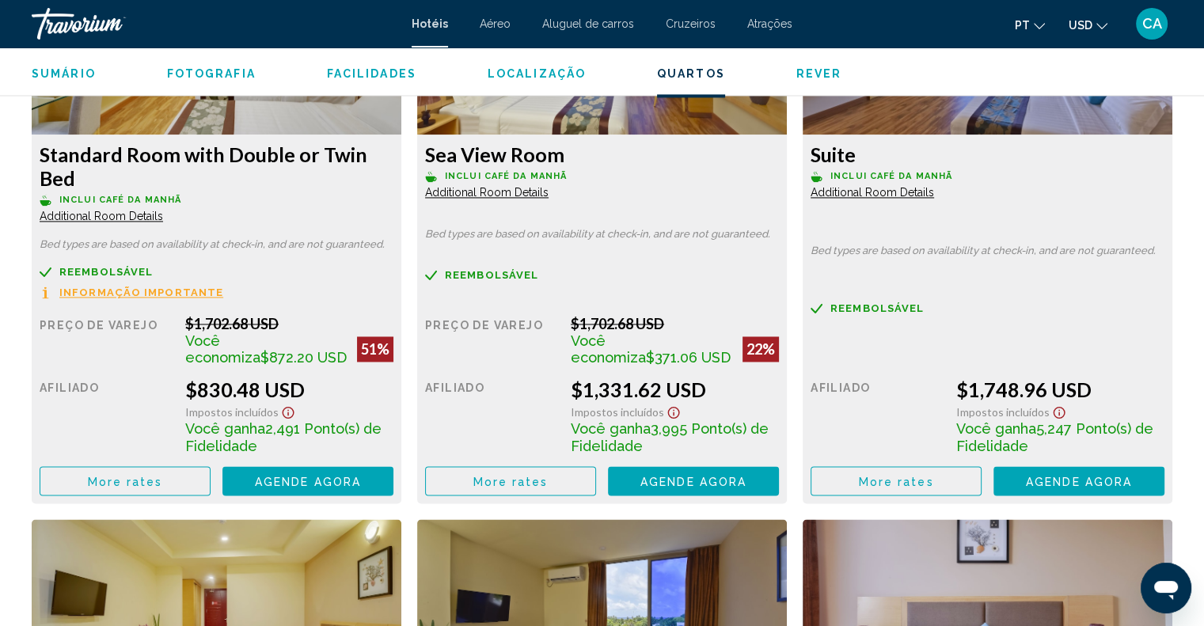
click at [163, 477] on button "More rates" at bounding box center [125, 480] width 171 height 29
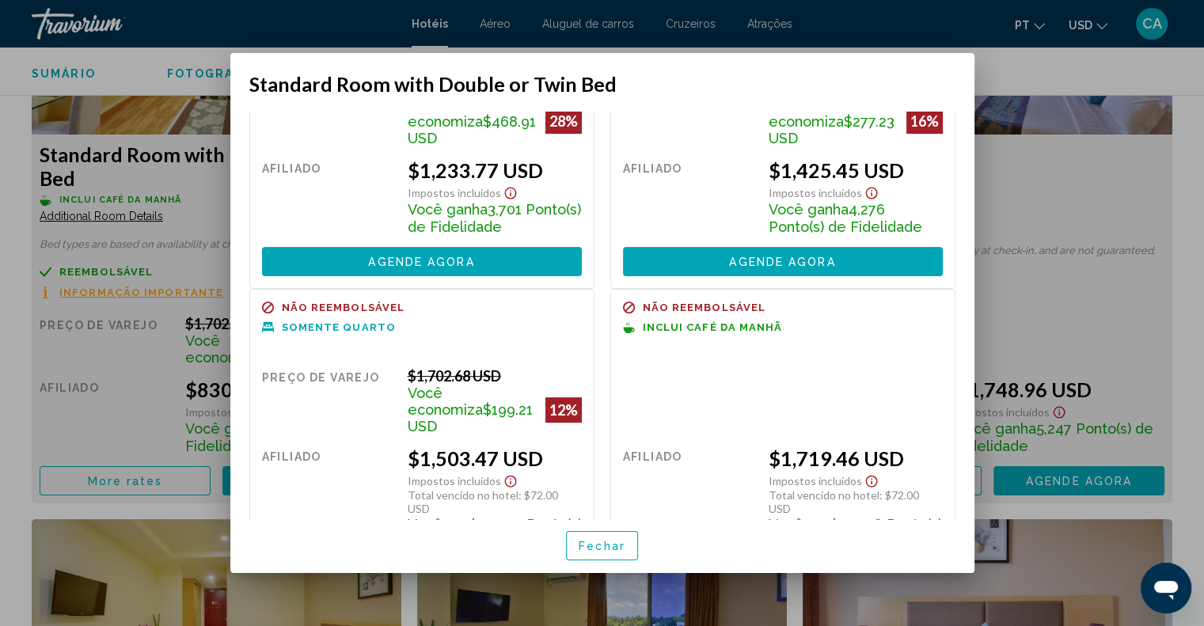
scroll to position [481, 0]
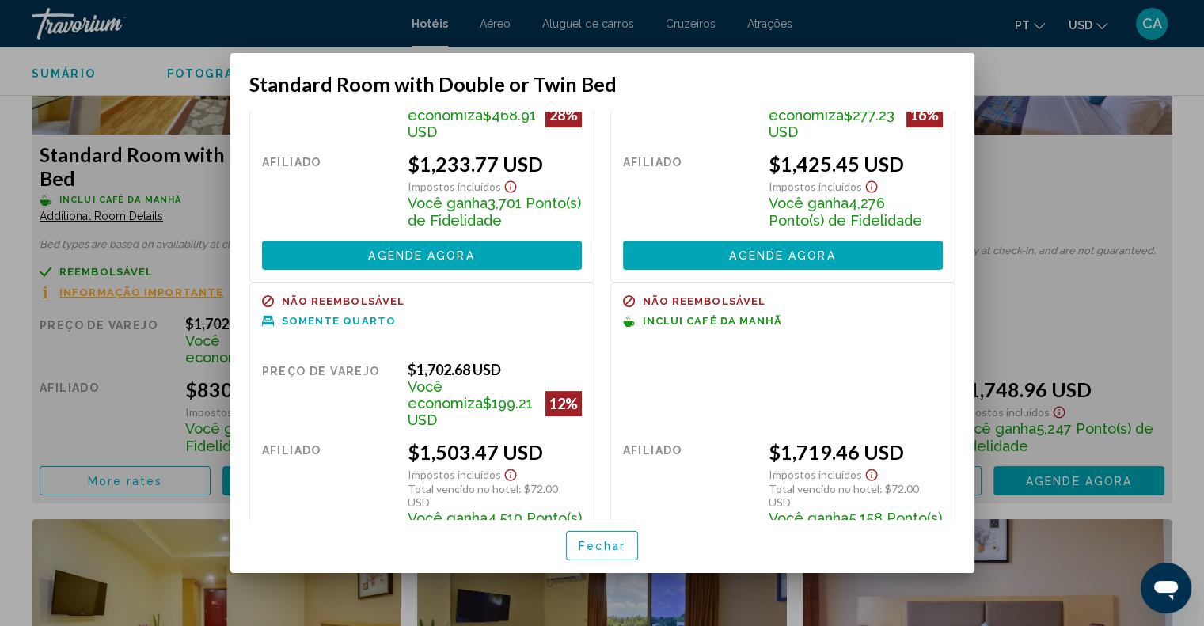
click at [1045, 228] on div at bounding box center [602, 313] width 1204 height 626
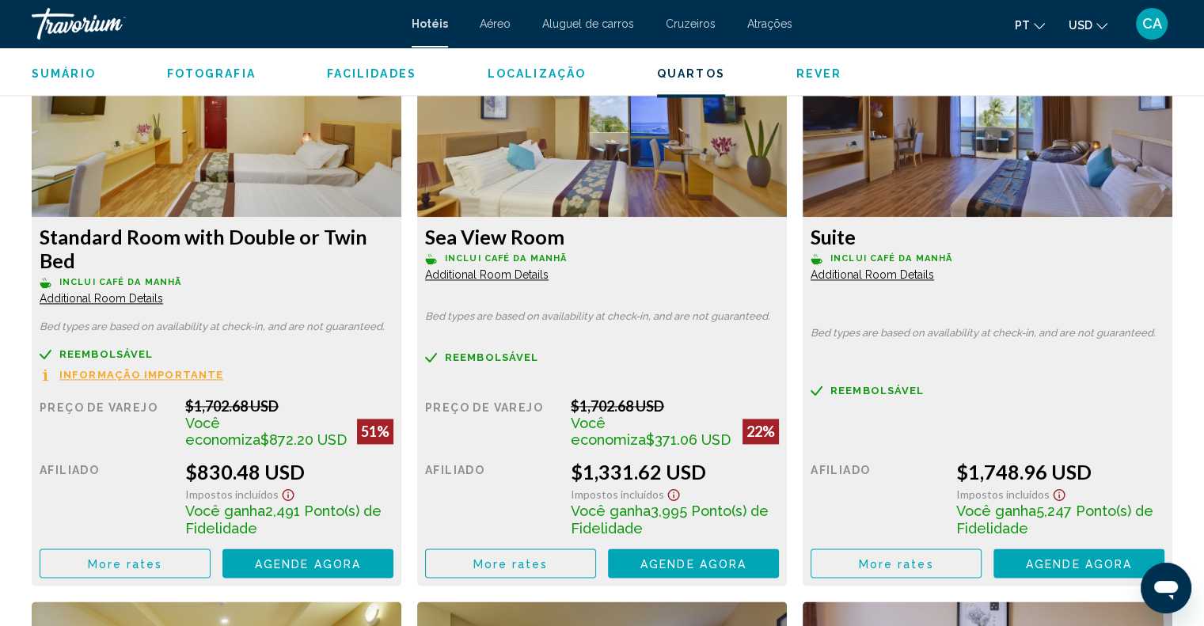
scroll to position [2216, 0]
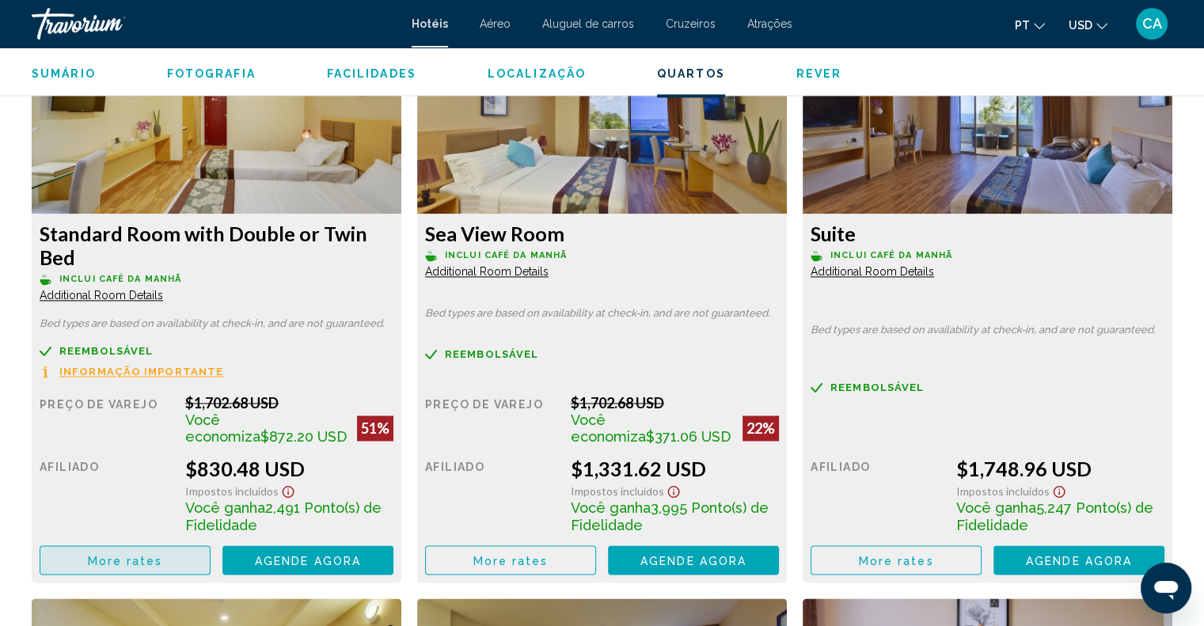
click at [152, 557] on span "More rates" at bounding box center [125, 560] width 75 height 13
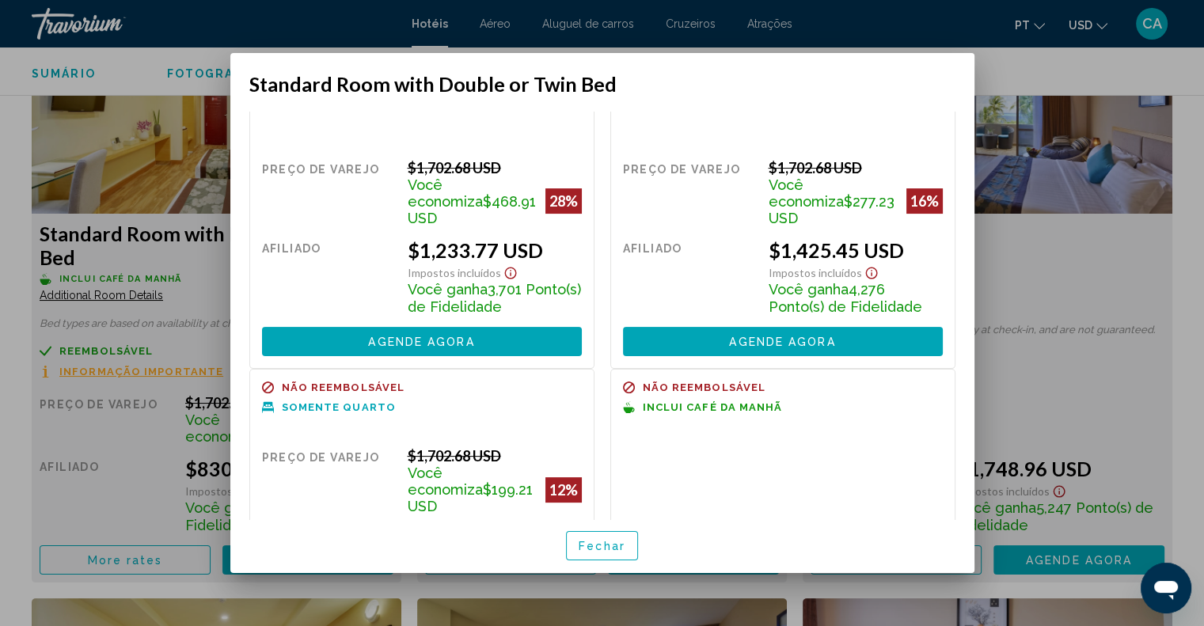
scroll to position [481, 0]
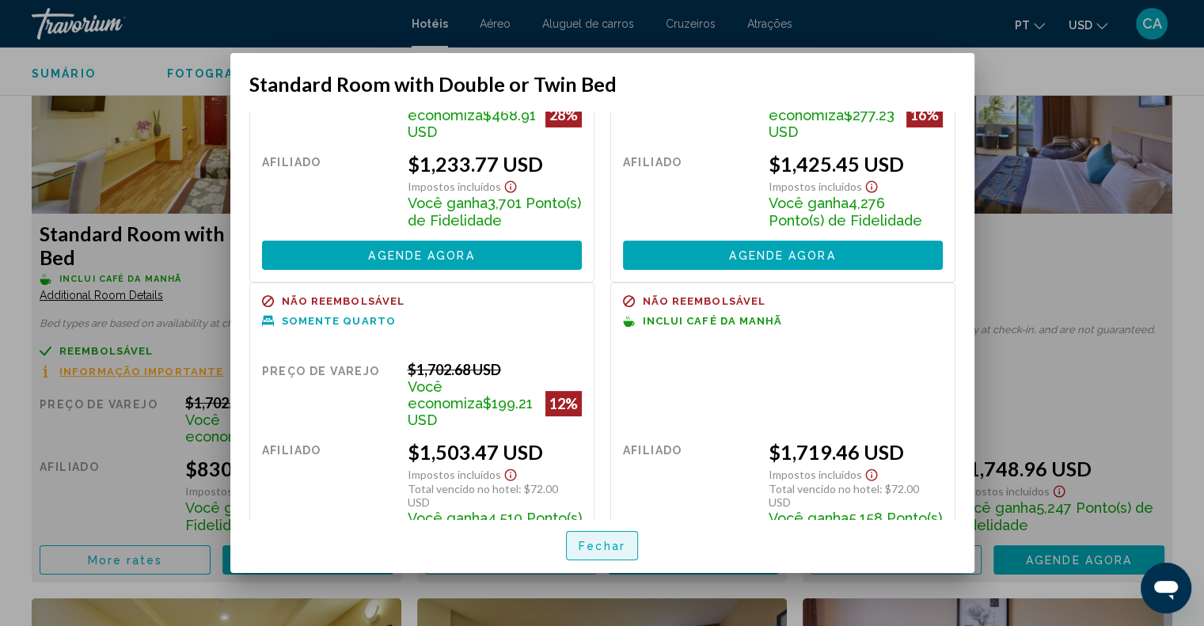
click at [610, 539] on span "Fechar" at bounding box center [601, 545] width 47 height 13
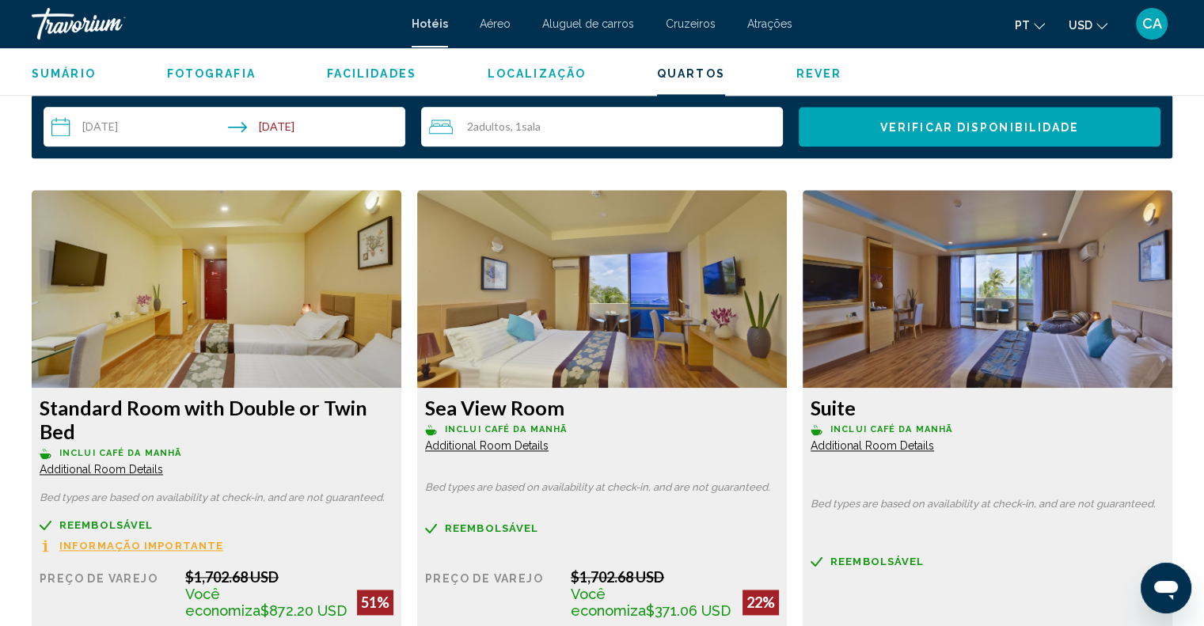
scroll to position [2216, 0]
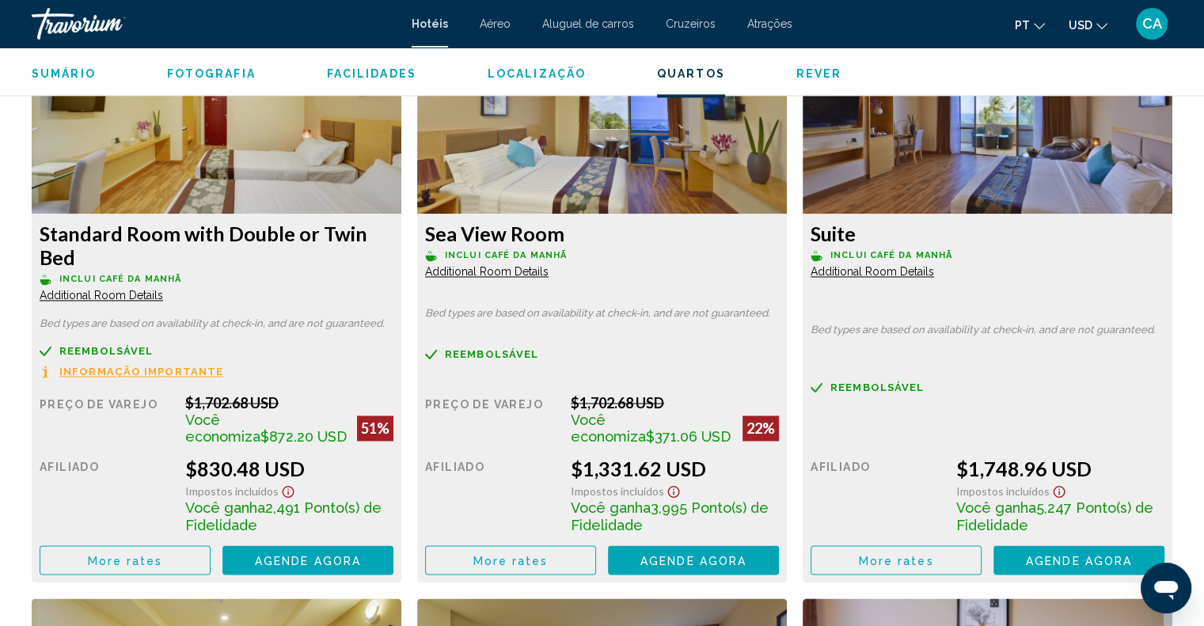
click at [212, 54] on div "Sumário Fotografia Facilidades Localização Quartos Rever Verificar disponibilid…" at bounding box center [602, 71] width 1204 height 49
click at [132, 556] on span "More rates" at bounding box center [125, 560] width 75 height 13
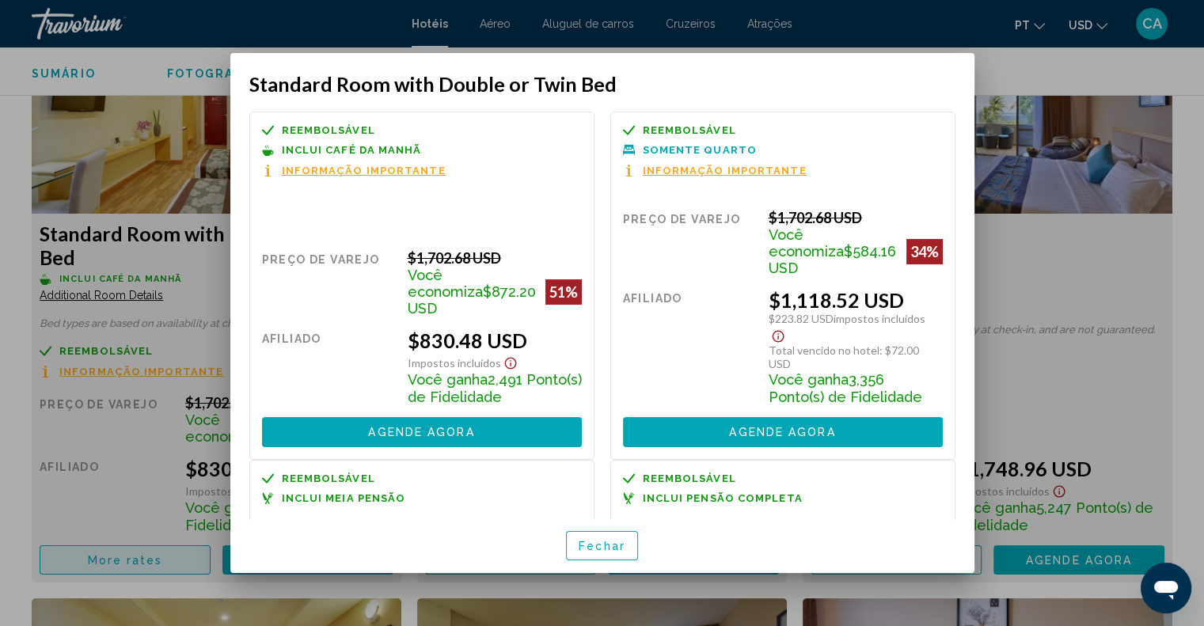
scroll to position [0, 0]
click at [1155, 293] on div at bounding box center [602, 313] width 1204 height 626
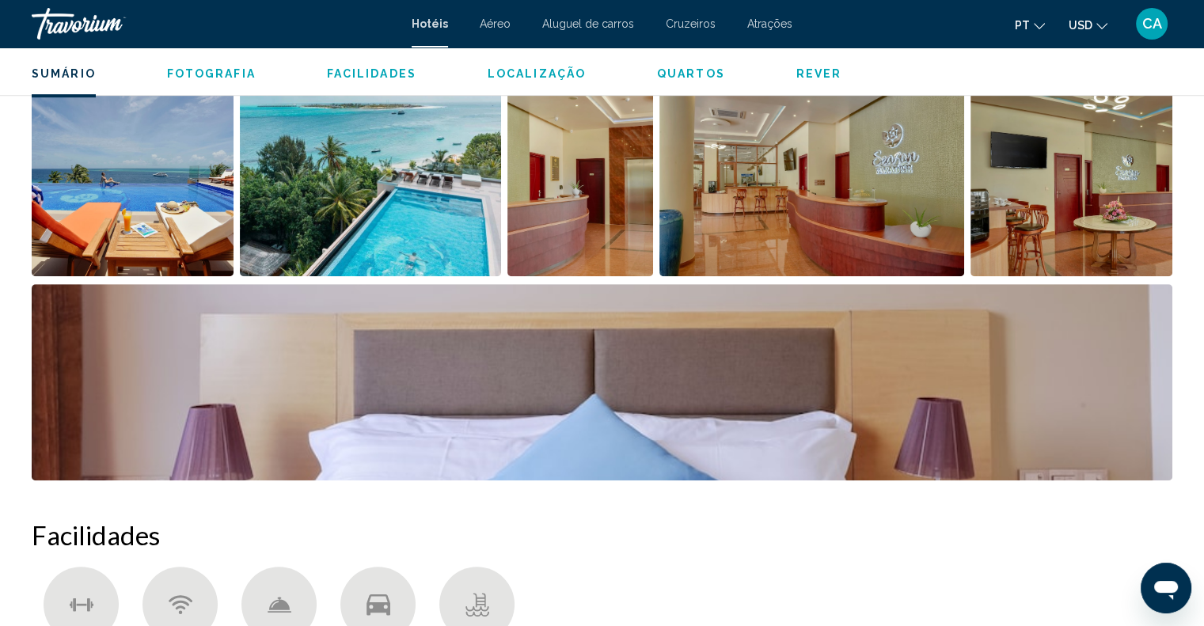
scroll to position [712, 0]
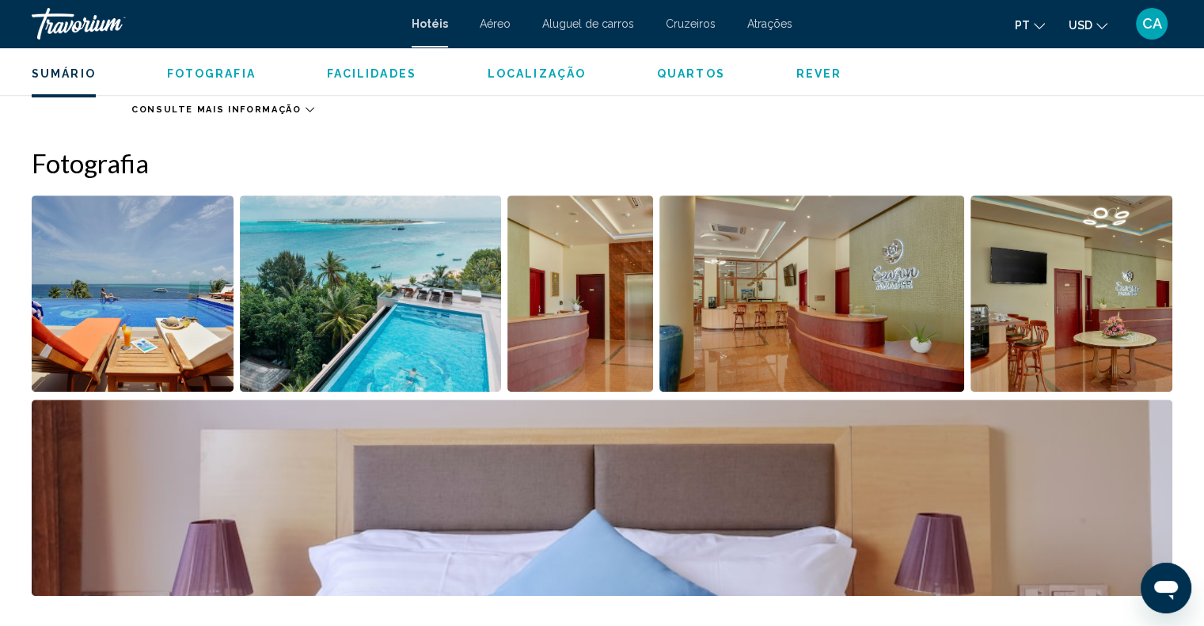
click at [114, 276] on img "Open full-screen image slider" at bounding box center [133, 293] width 202 height 196
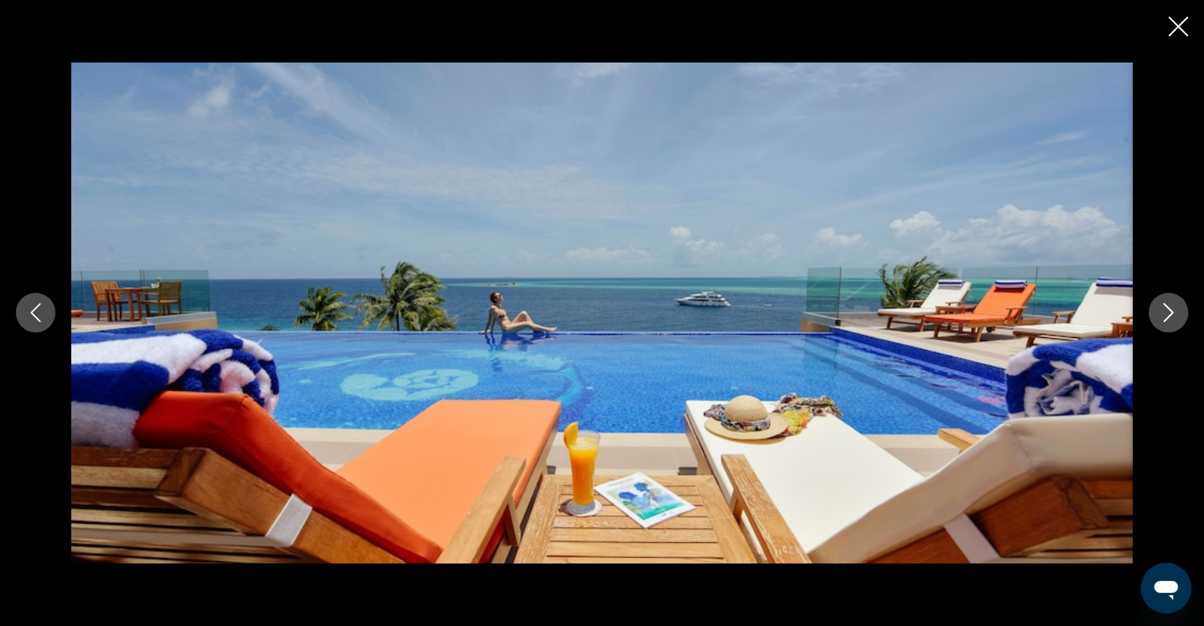
click at [1174, 313] on icon "Next image" at bounding box center [1167, 312] width 19 height 19
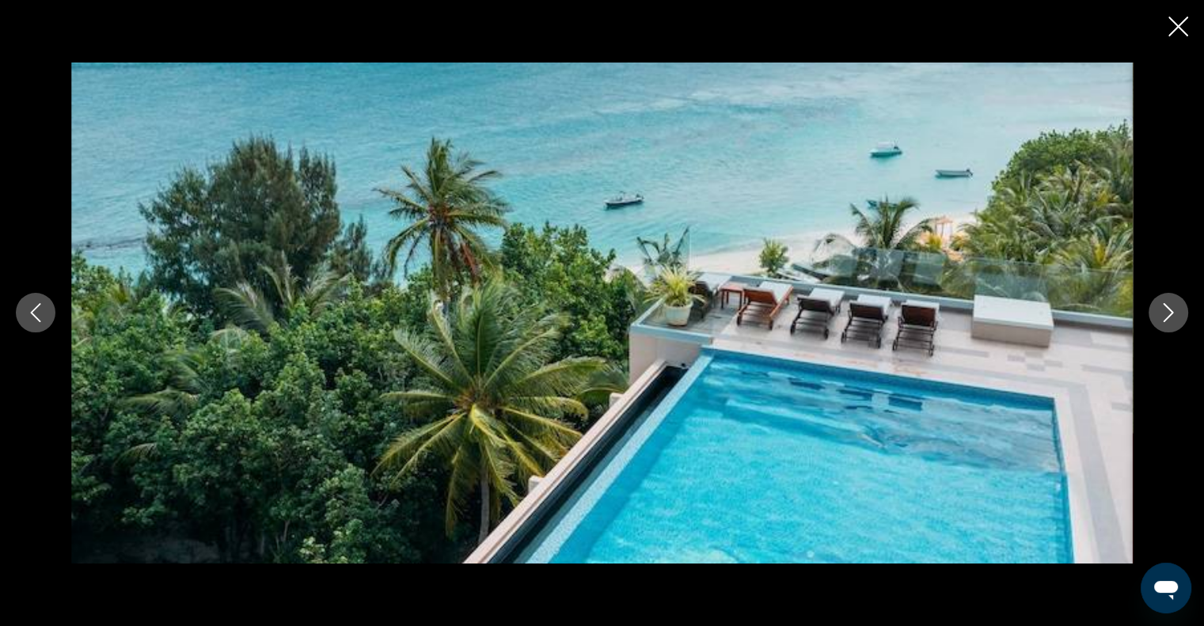
click at [1174, 313] on icon "Next image" at bounding box center [1167, 312] width 19 height 19
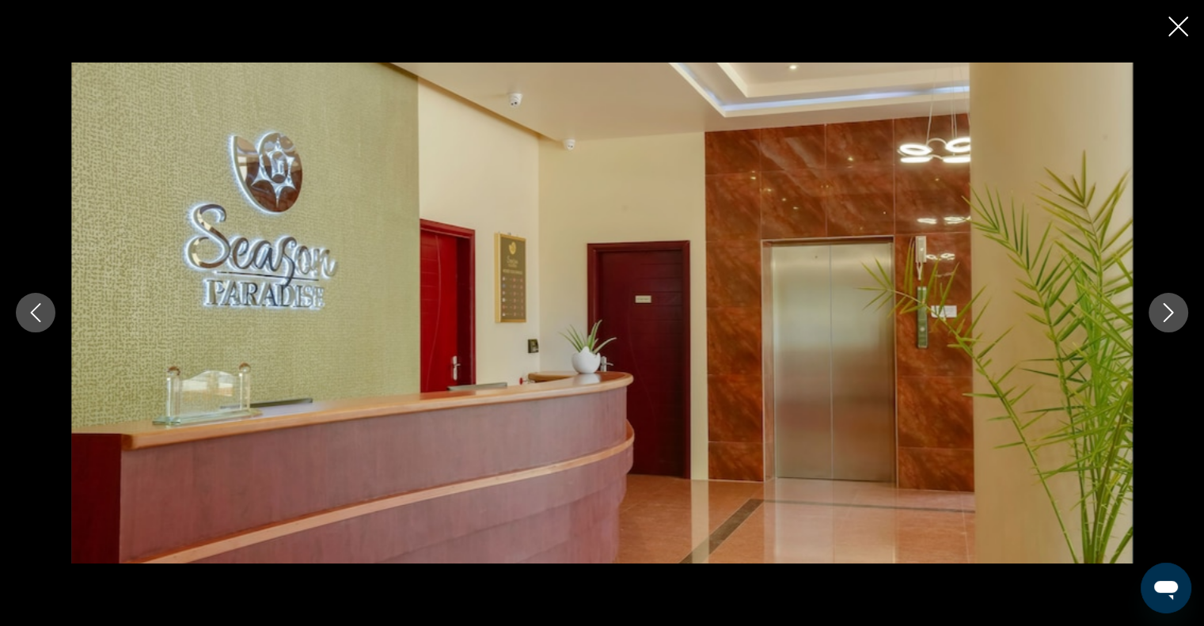
click at [1174, 313] on icon "Next image" at bounding box center [1167, 312] width 19 height 19
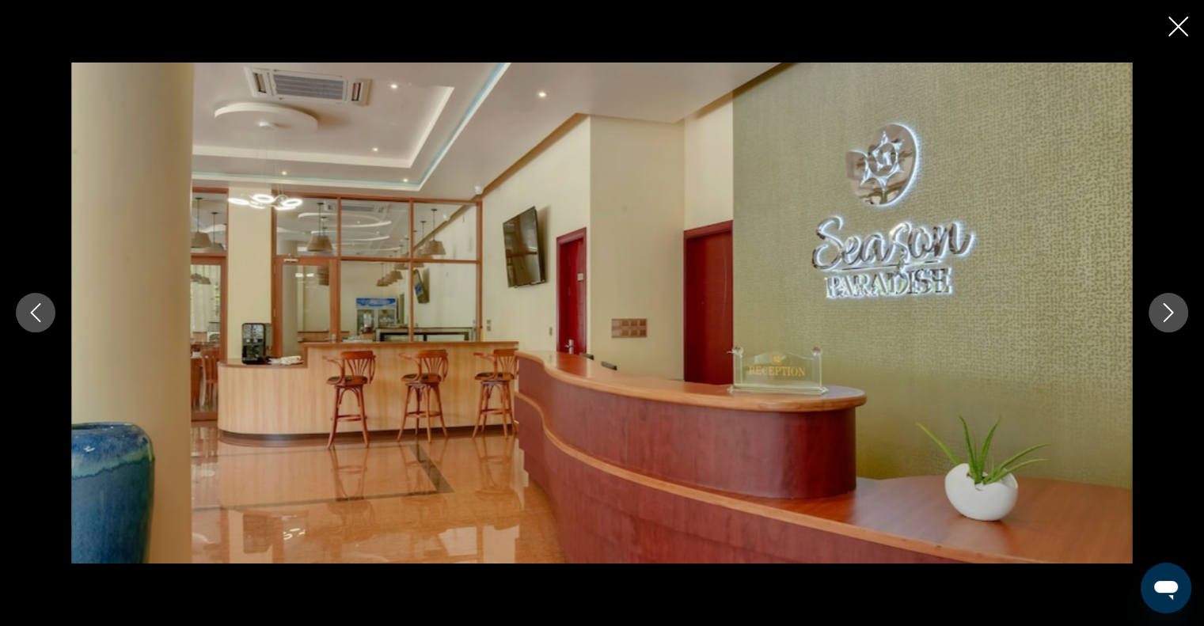
click at [1174, 313] on icon "Next image" at bounding box center [1167, 312] width 19 height 19
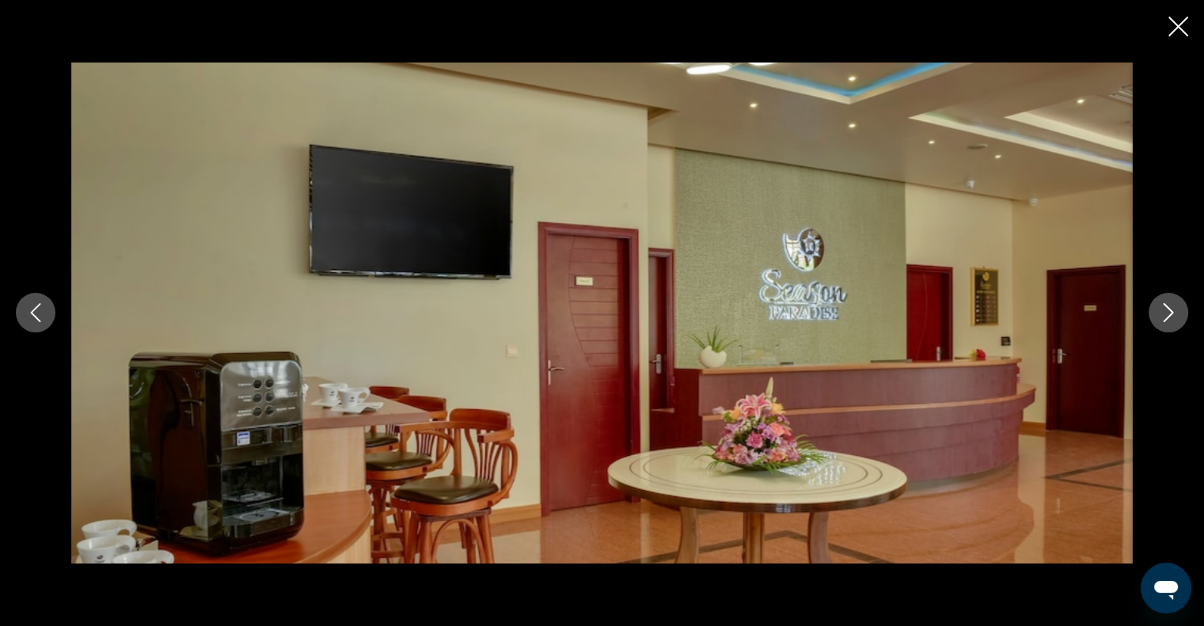
click at [1174, 313] on icon "Next image" at bounding box center [1167, 312] width 19 height 19
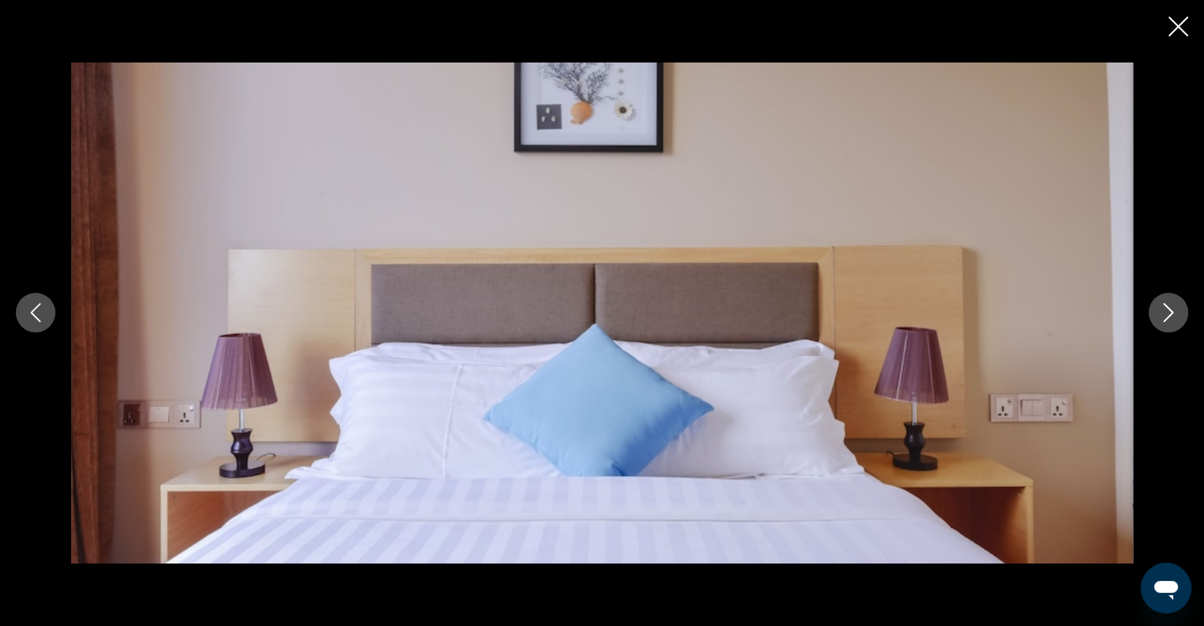
click at [1174, 313] on icon "Next image" at bounding box center [1167, 312] width 19 height 19
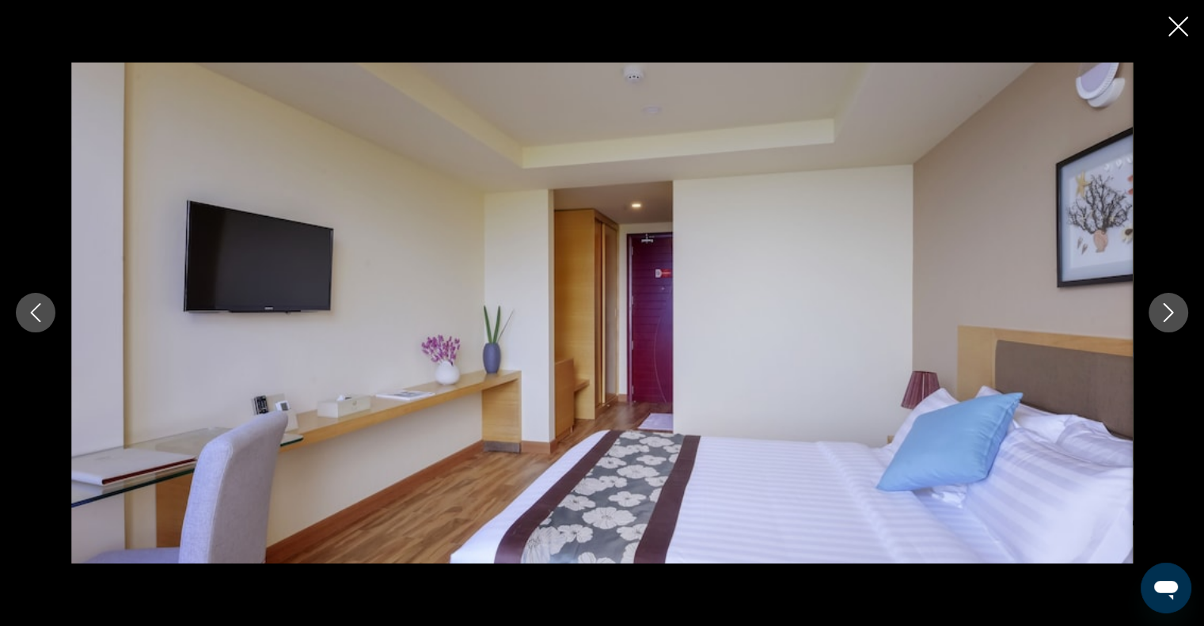
click at [1174, 313] on icon "Next image" at bounding box center [1167, 312] width 19 height 19
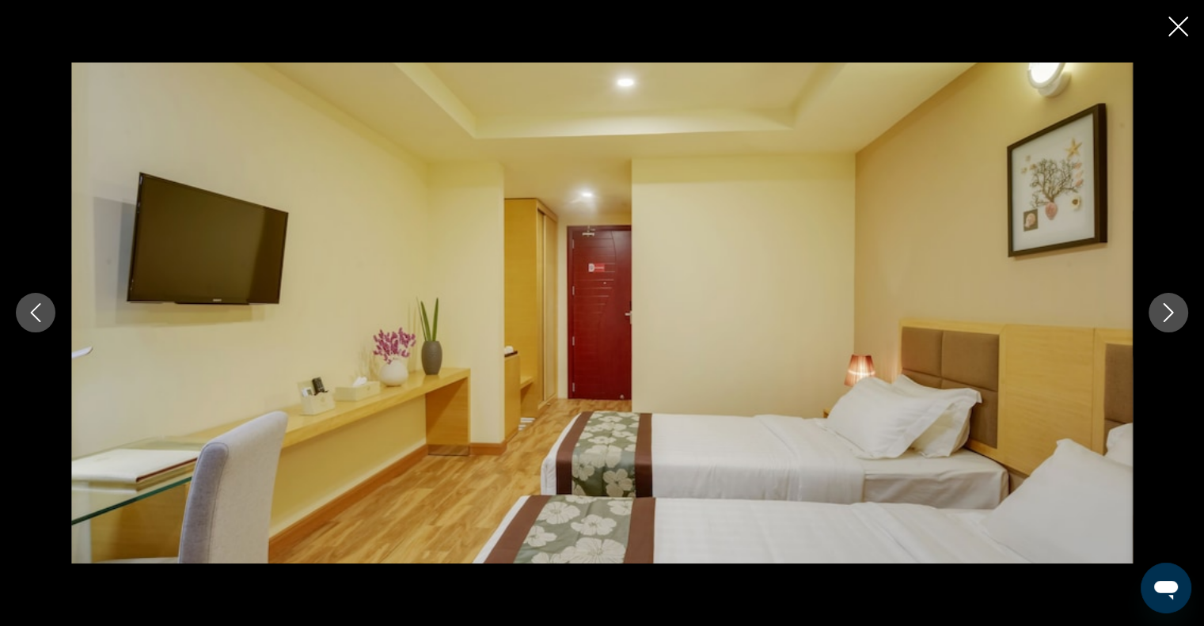
click at [1174, 313] on icon "Next image" at bounding box center [1167, 312] width 19 height 19
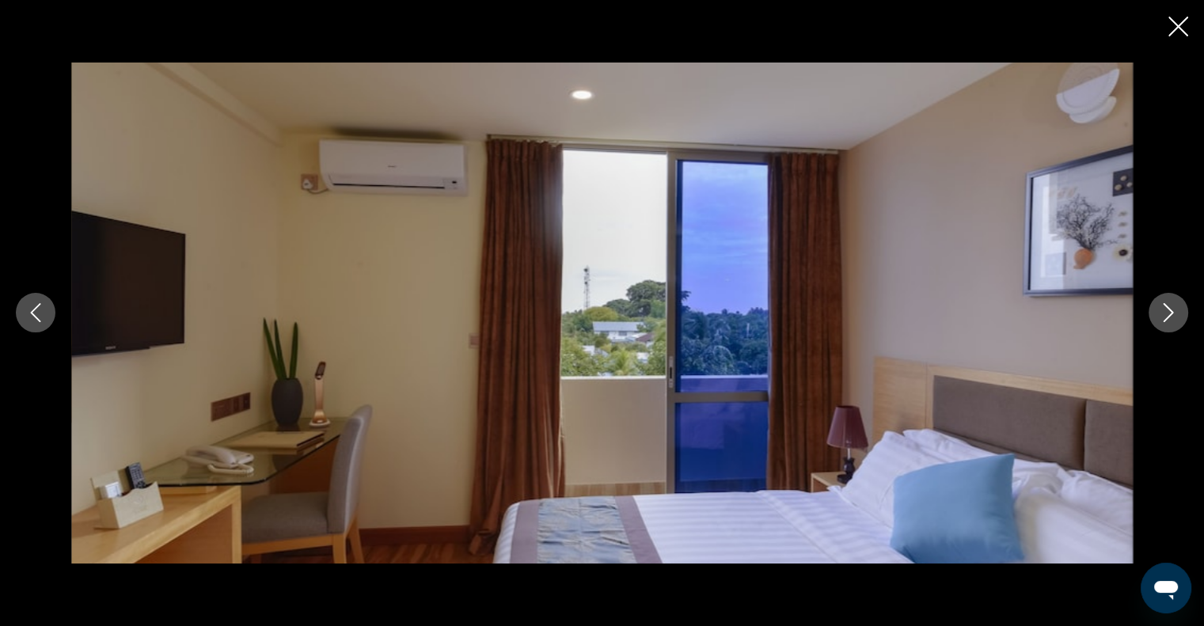
click at [1174, 313] on icon "Next image" at bounding box center [1167, 312] width 19 height 19
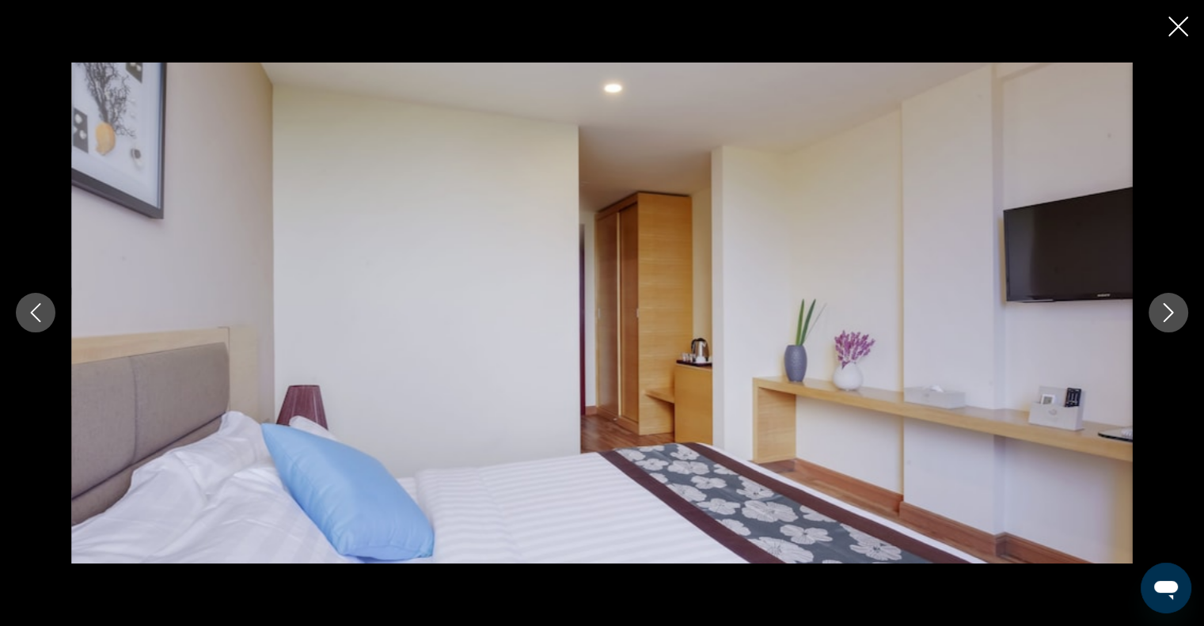
click at [1174, 313] on icon "Next image" at bounding box center [1167, 312] width 19 height 19
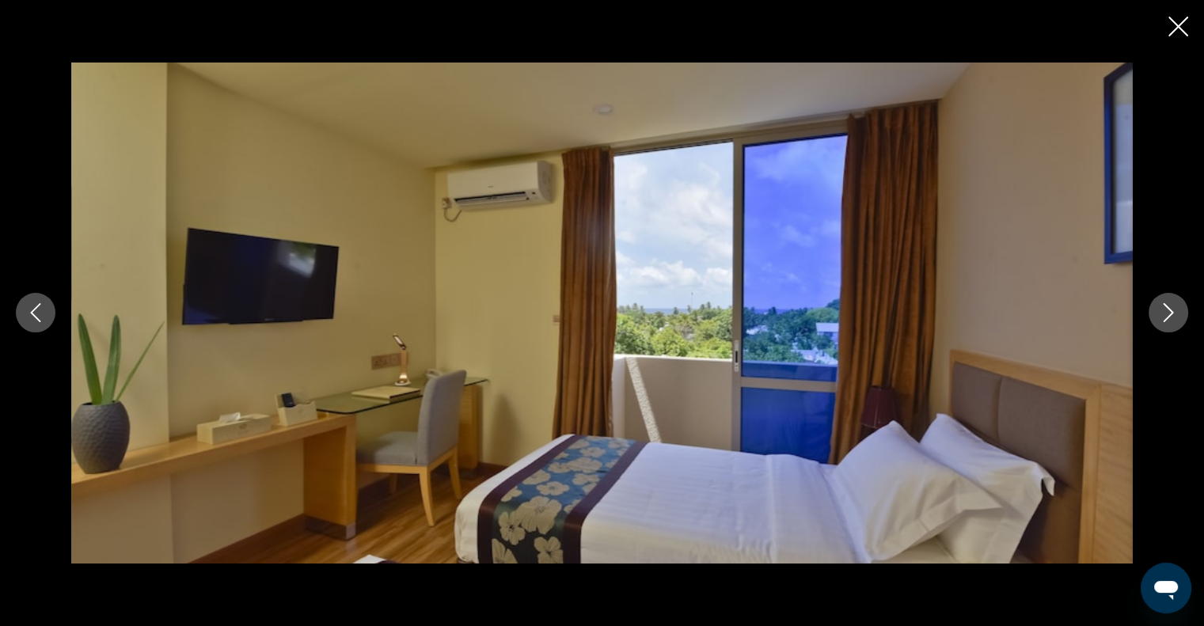
click at [1174, 313] on icon "Next image" at bounding box center [1167, 312] width 19 height 19
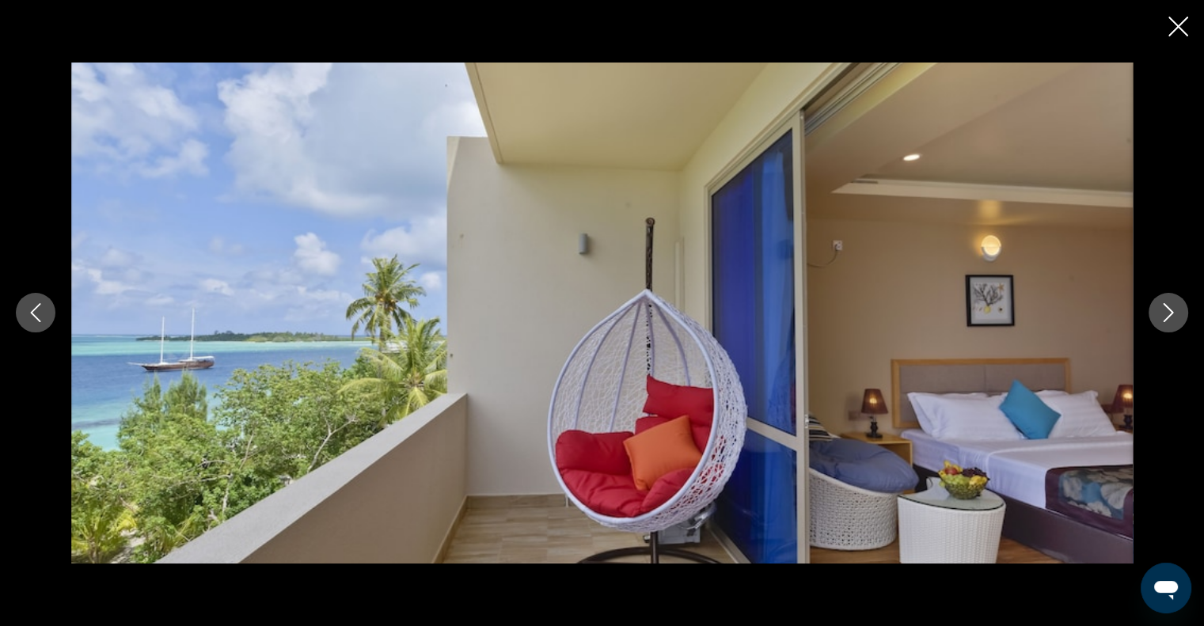
click at [1174, 313] on icon "Next image" at bounding box center [1167, 312] width 19 height 19
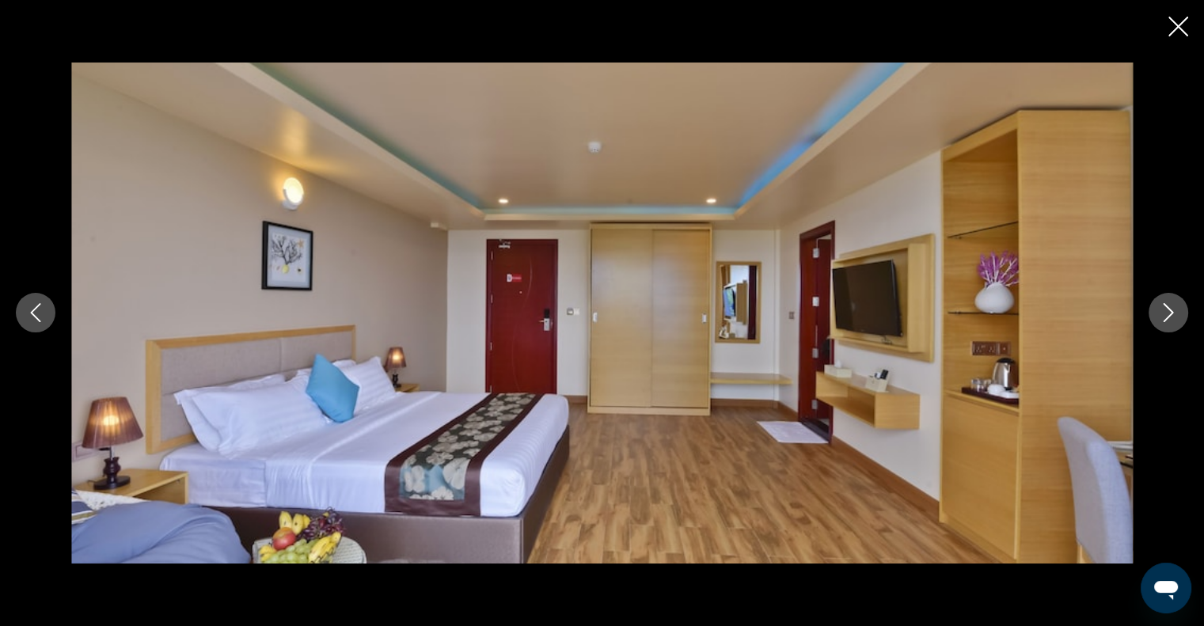
click at [1174, 313] on icon "Next image" at bounding box center [1167, 312] width 19 height 19
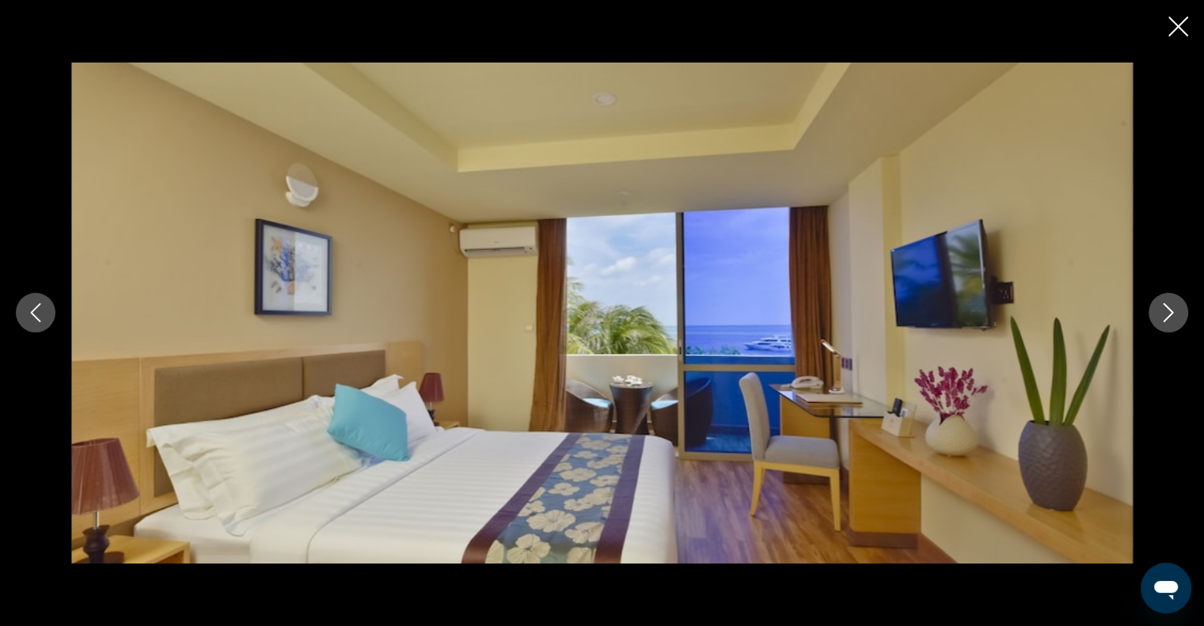
click at [1174, 313] on icon "Next image" at bounding box center [1167, 312] width 19 height 19
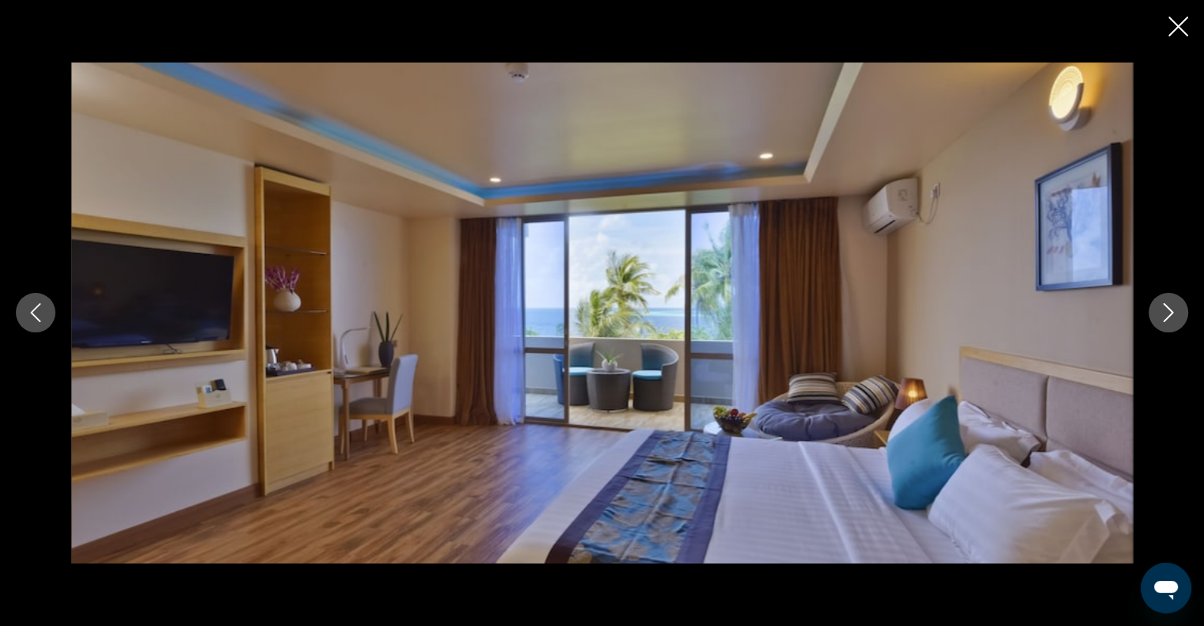
click at [1174, 313] on icon "Next image" at bounding box center [1167, 312] width 19 height 19
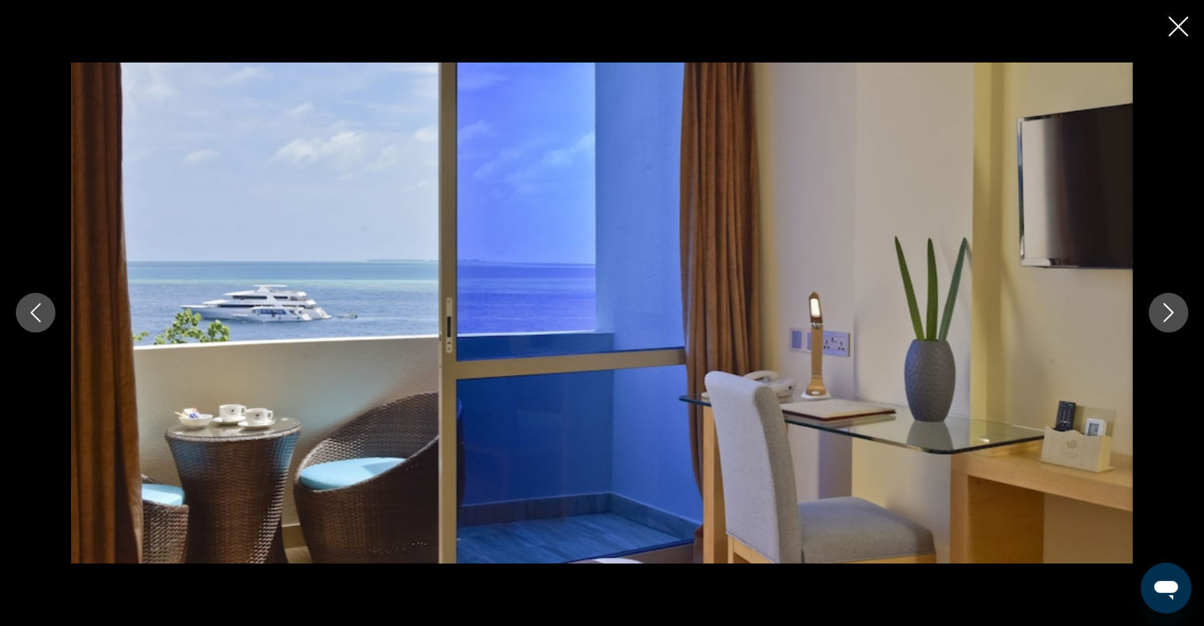
click at [1174, 313] on icon "Next image" at bounding box center [1167, 312] width 19 height 19
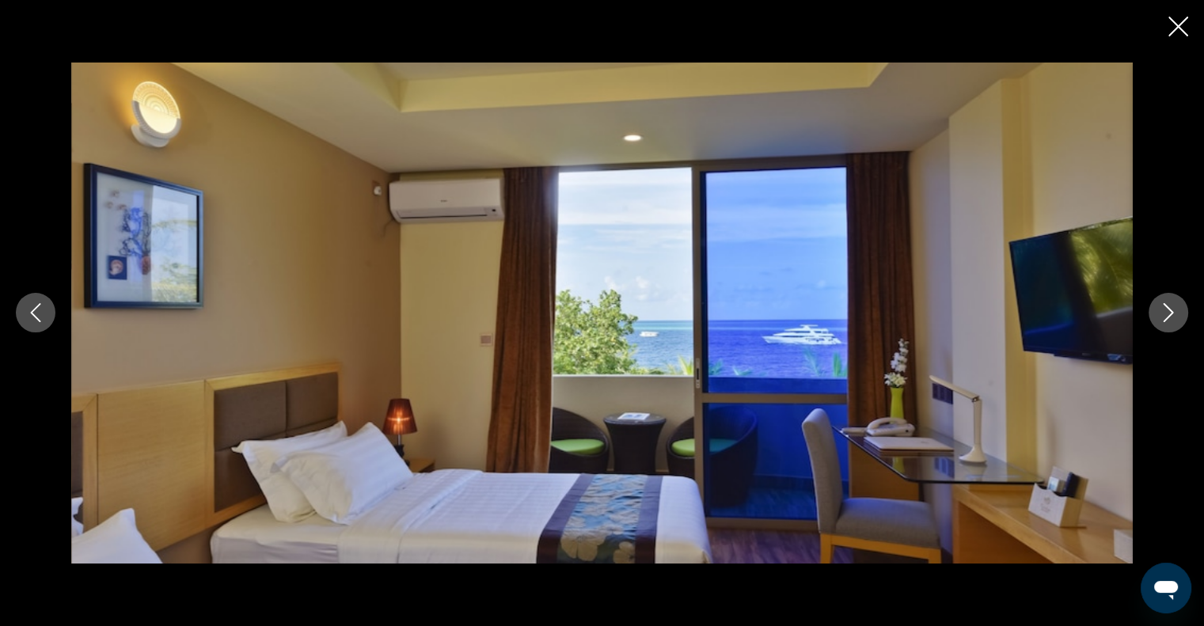
click at [1174, 313] on icon "Next image" at bounding box center [1167, 312] width 19 height 19
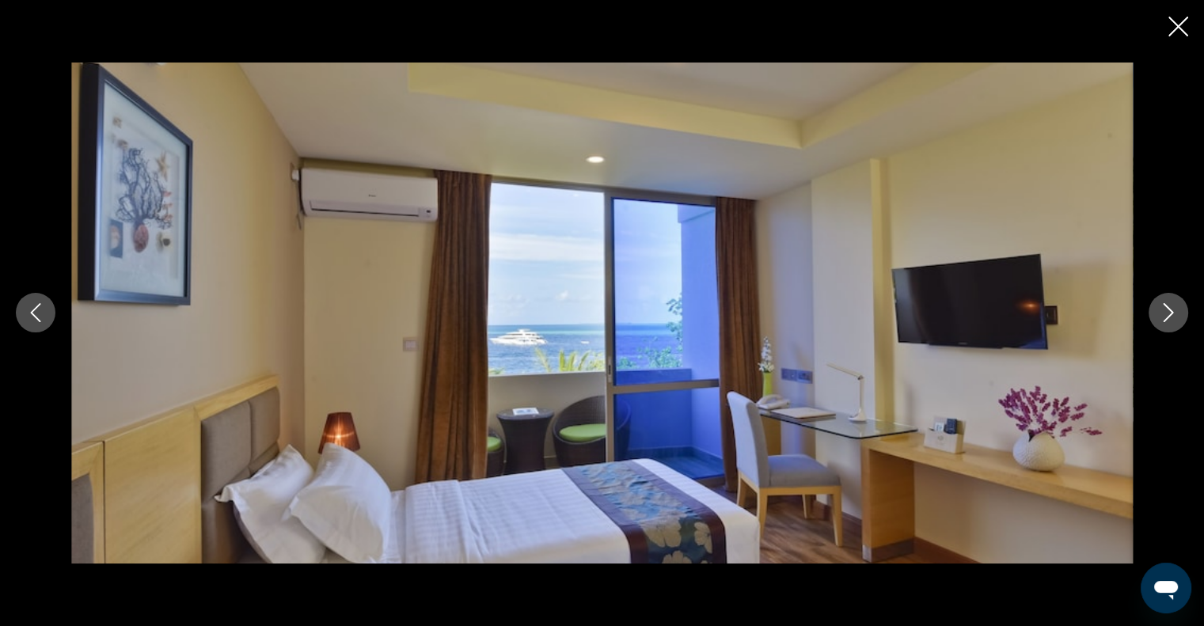
click at [1174, 313] on icon "Next image" at bounding box center [1167, 312] width 19 height 19
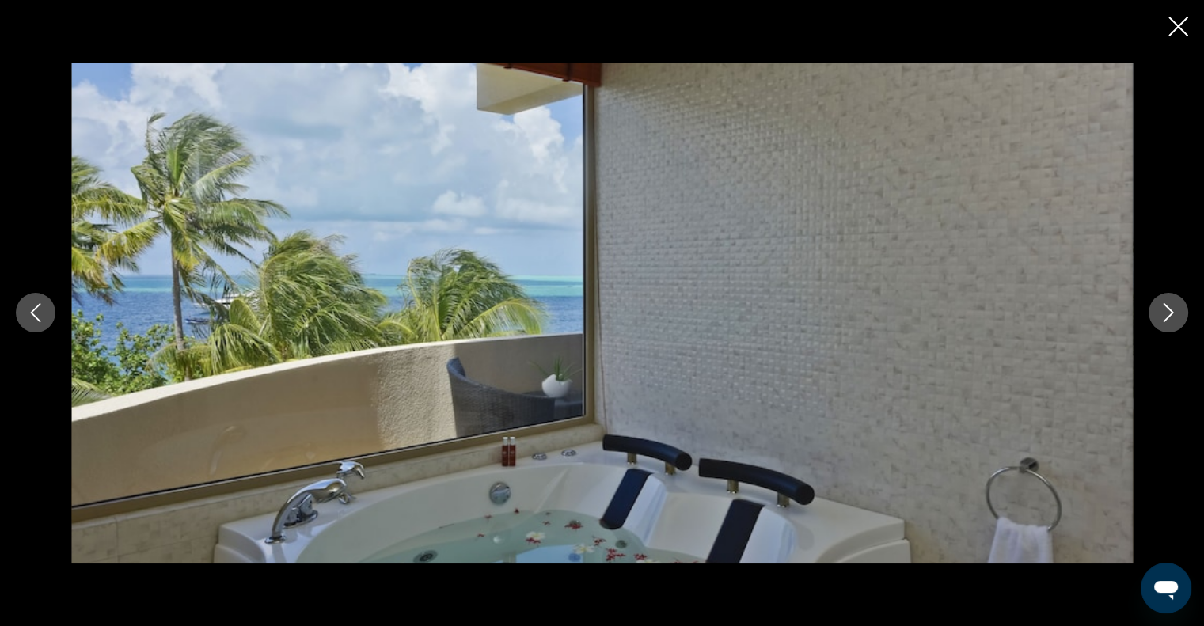
click at [1174, 313] on icon "Next image" at bounding box center [1167, 312] width 19 height 19
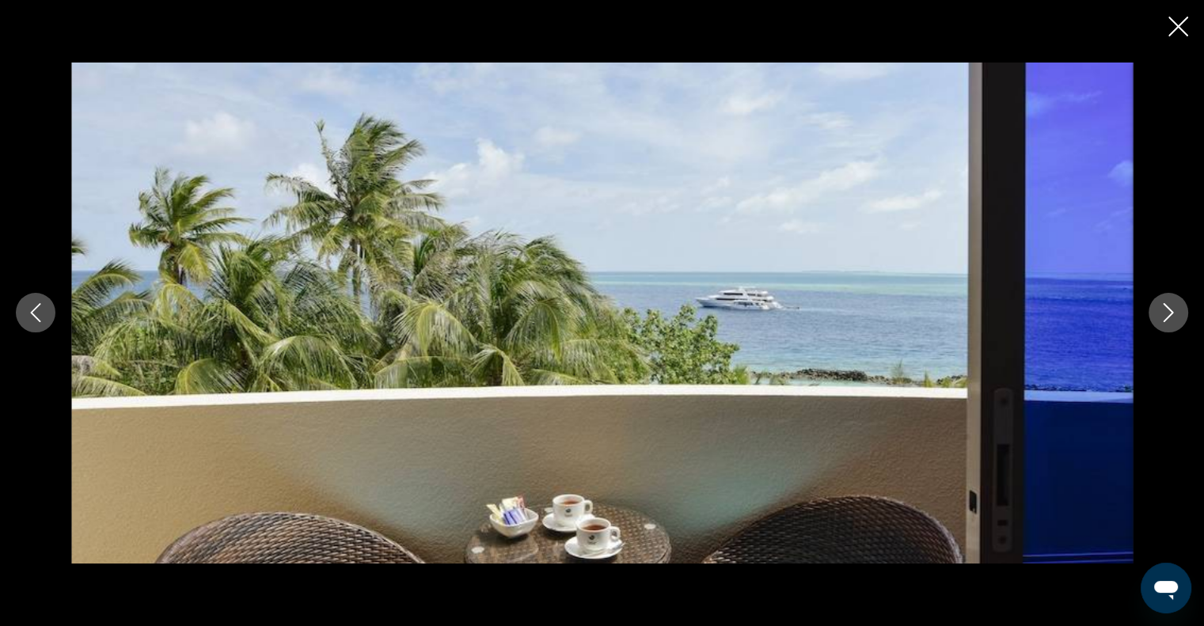
click at [27, 328] on button "Previous image" at bounding box center [36, 313] width 40 height 40
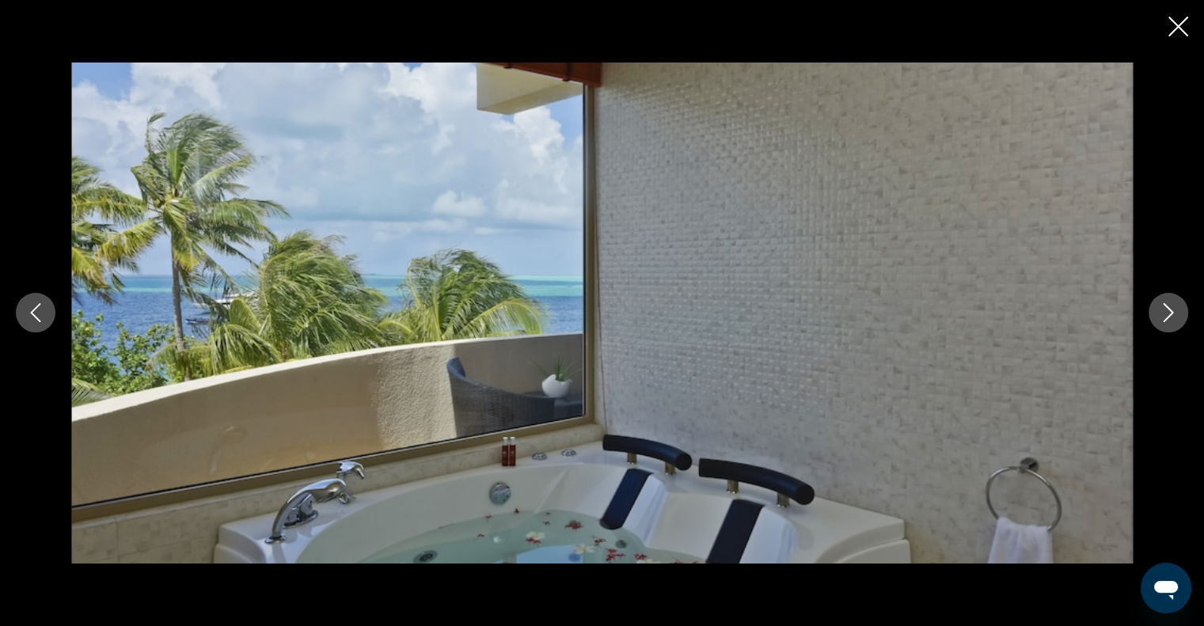
click at [1150, 329] on div "Main content" at bounding box center [602, 313] width 1204 height 501
click at [1157, 324] on button "Next image" at bounding box center [1168, 313] width 40 height 40
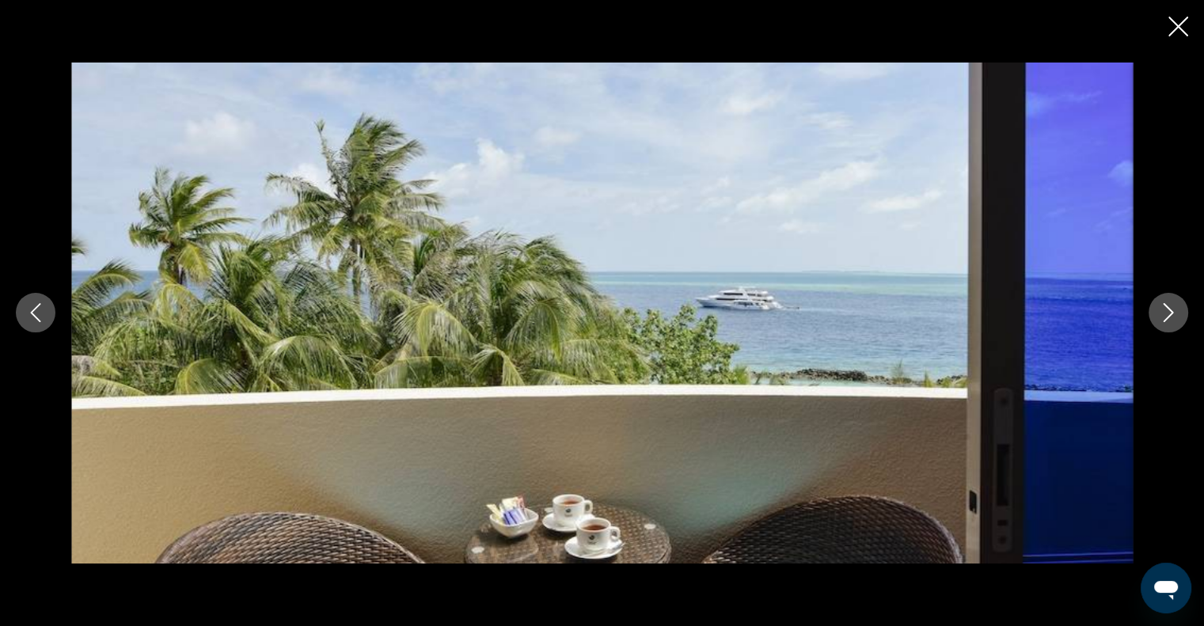
click at [1157, 324] on button "Next image" at bounding box center [1168, 313] width 40 height 40
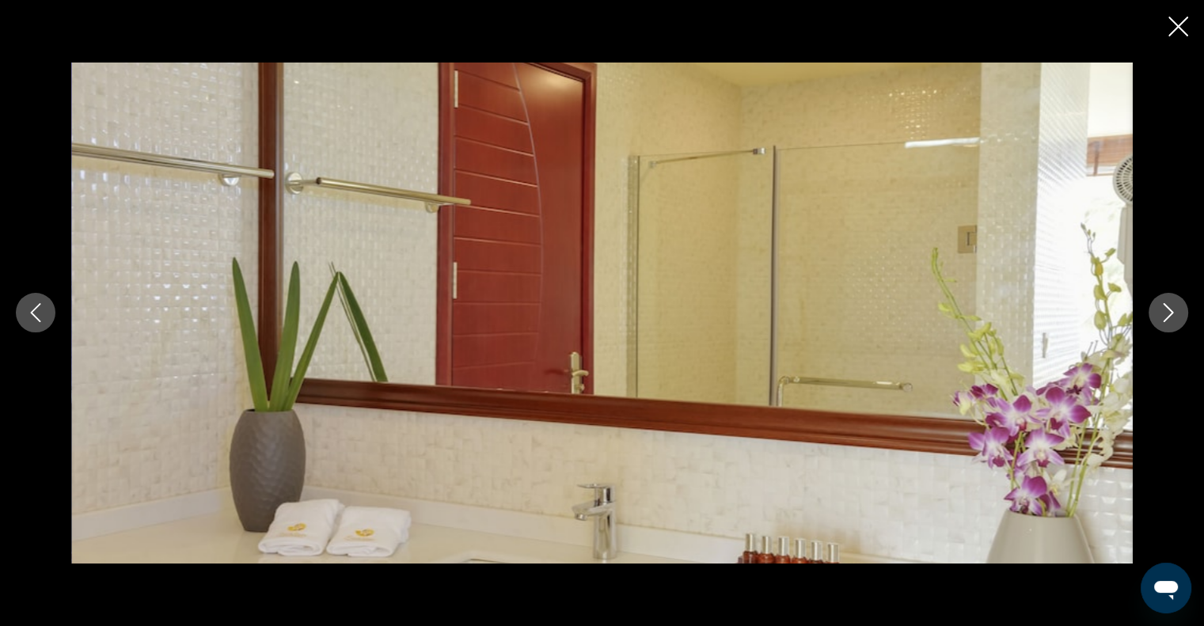
click at [1157, 324] on button "Next image" at bounding box center [1168, 313] width 40 height 40
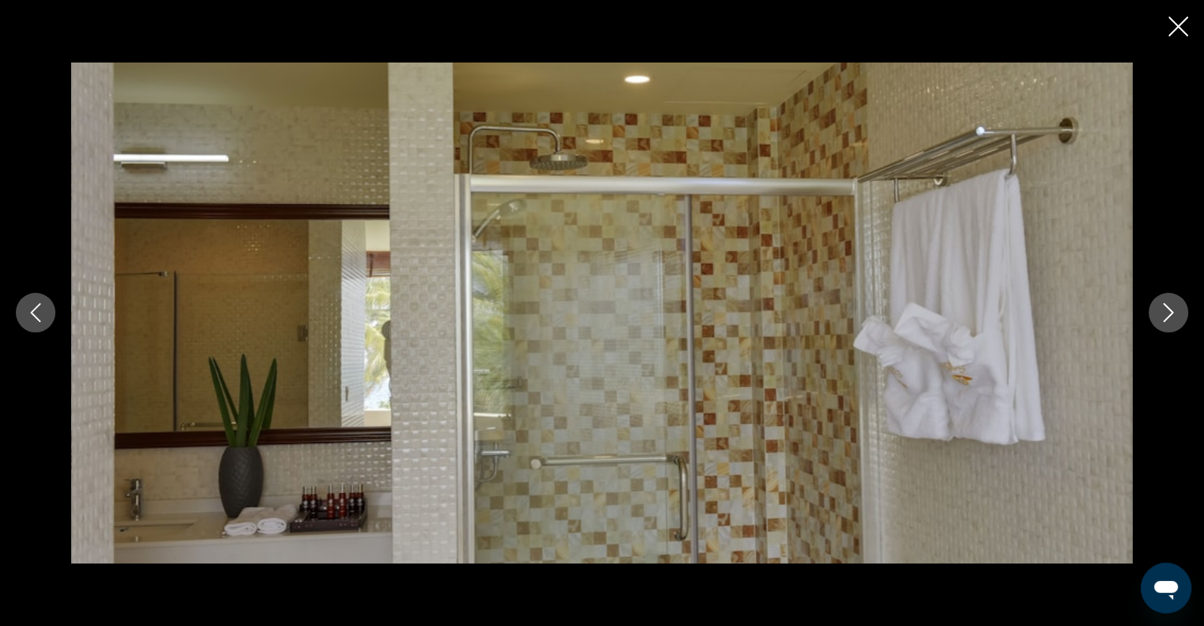
click at [1157, 324] on button "Next image" at bounding box center [1168, 313] width 40 height 40
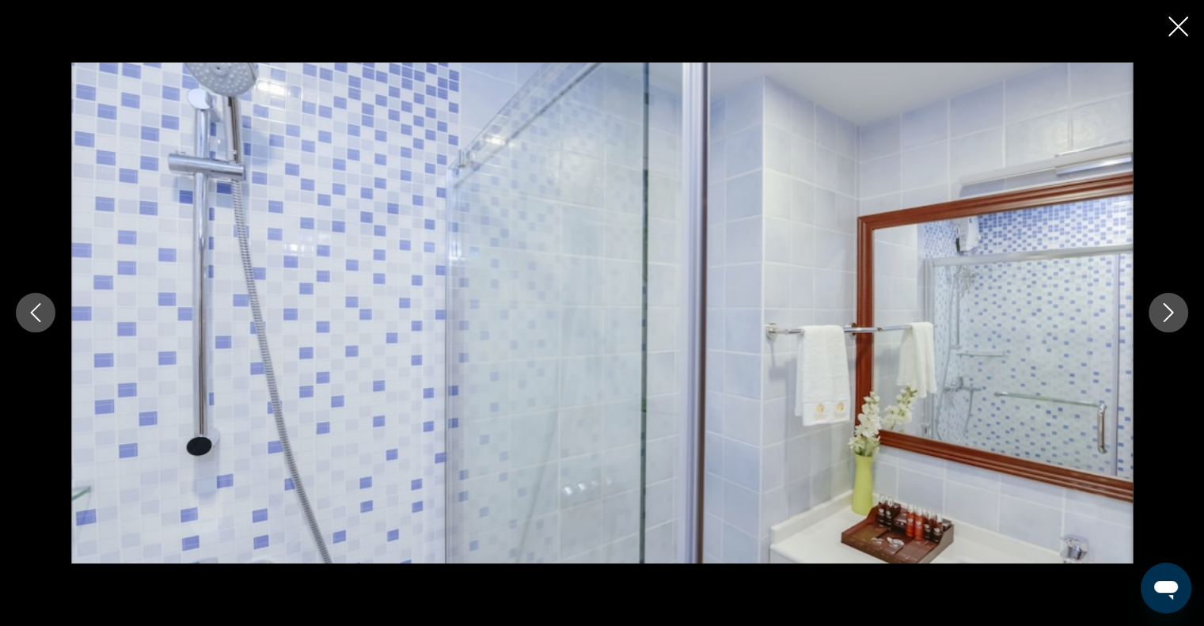
click at [1181, 32] on icon "Close slideshow" at bounding box center [1178, 27] width 20 height 20
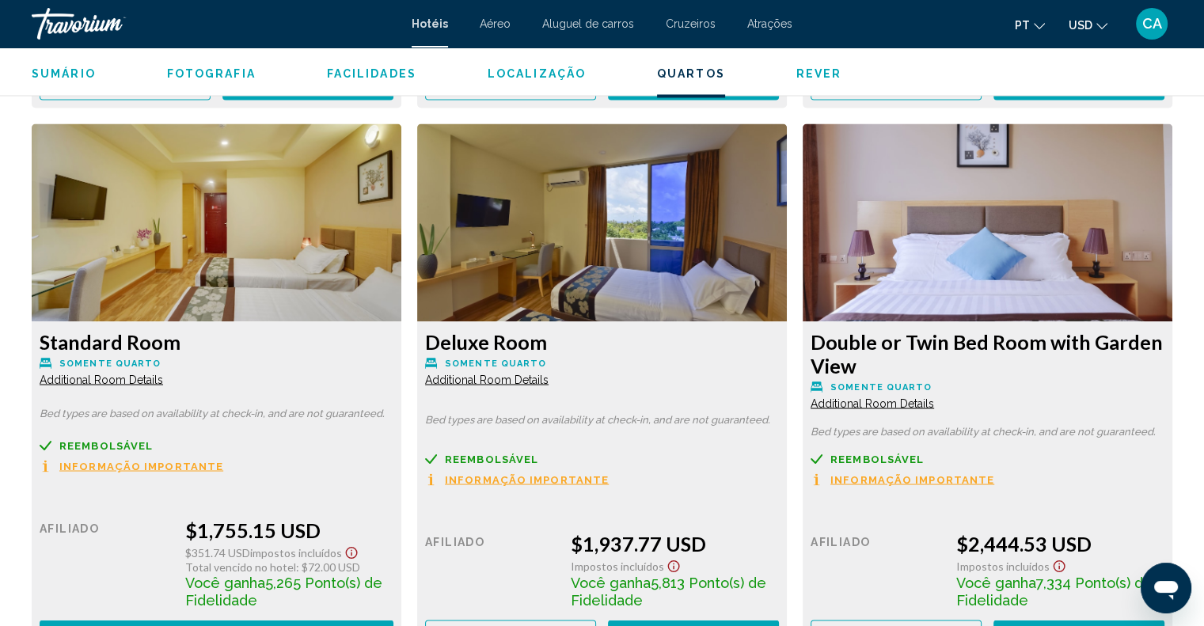
scroll to position [2295, 0]
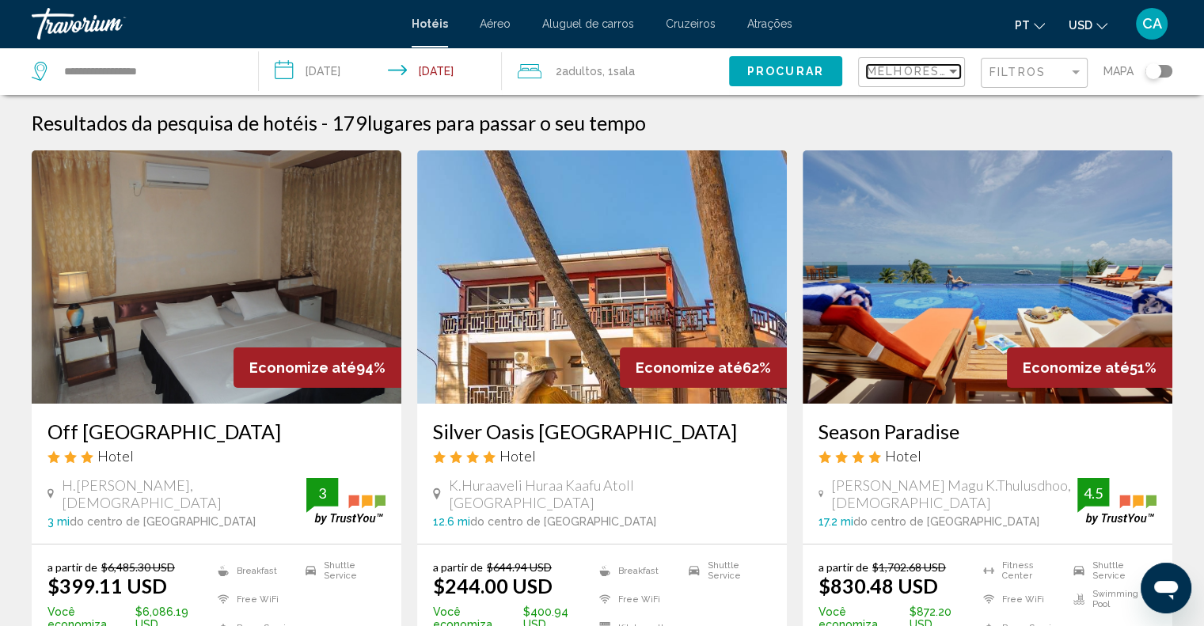
click at [896, 74] on span "Melhores descontos" at bounding box center [947, 71] width 162 height 13
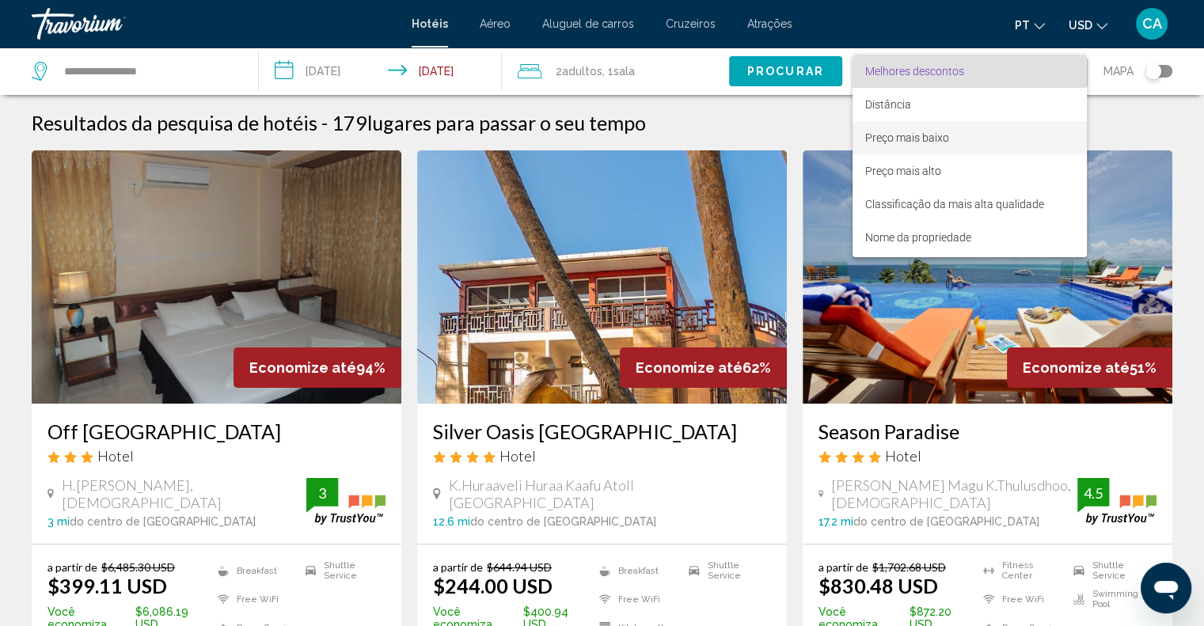
click at [896, 146] on span "Preço mais baixo" at bounding box center [969, 137] width 209 height 33
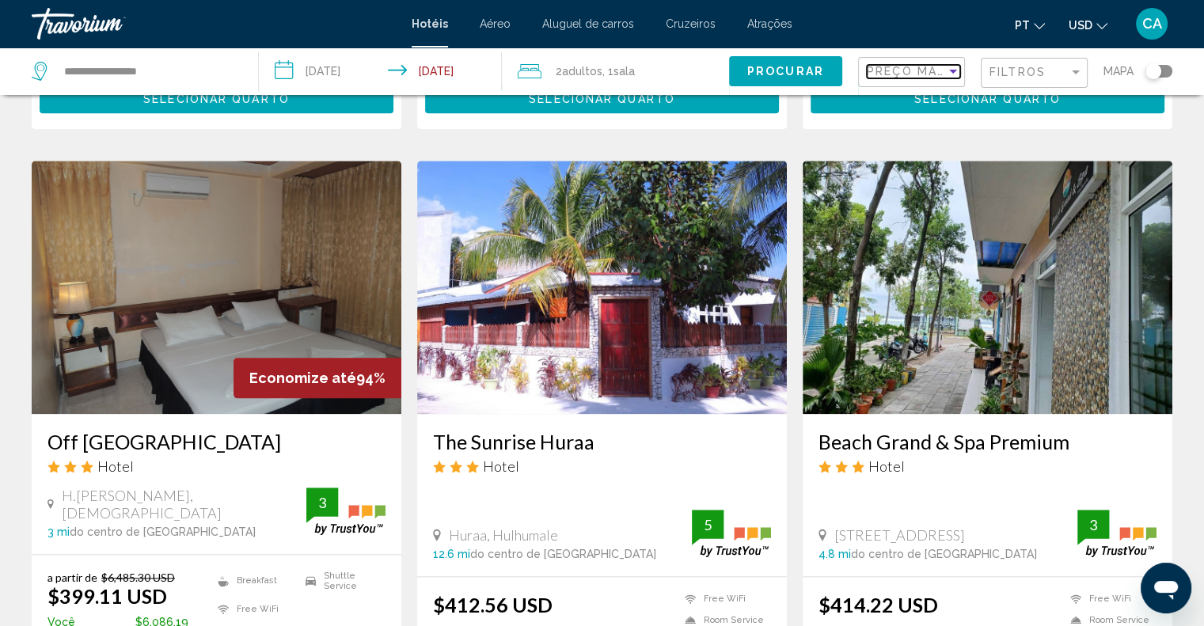
scroll to position [1978, 0]
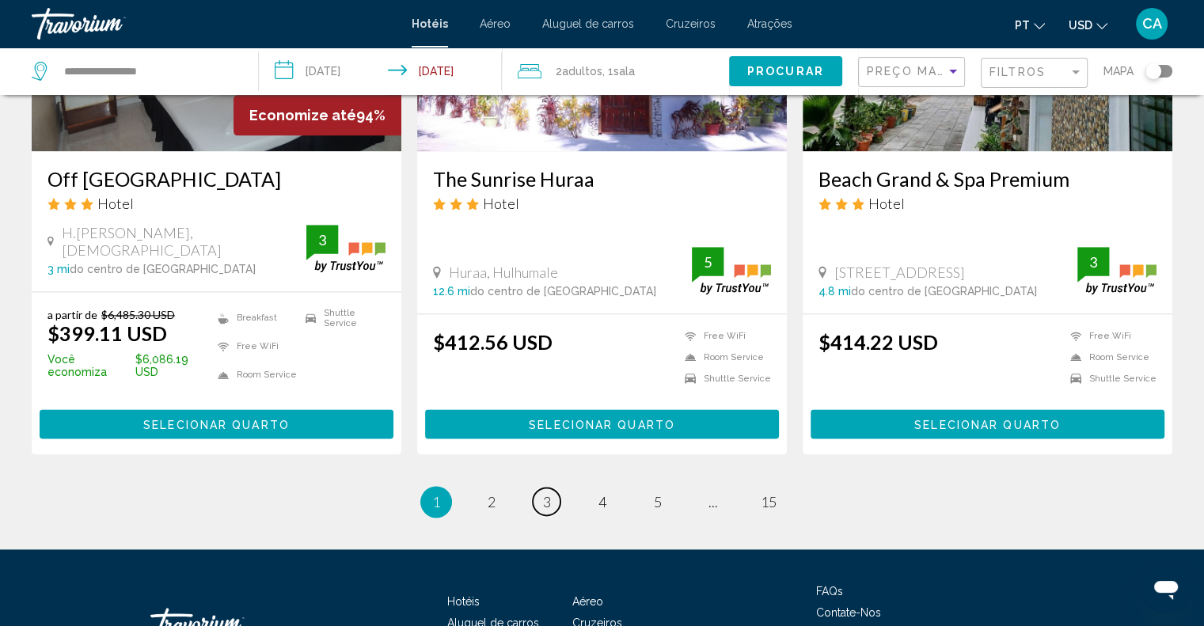
click at [548, 493] on span "3" at bounding box center [547, 501] width 8 height 17
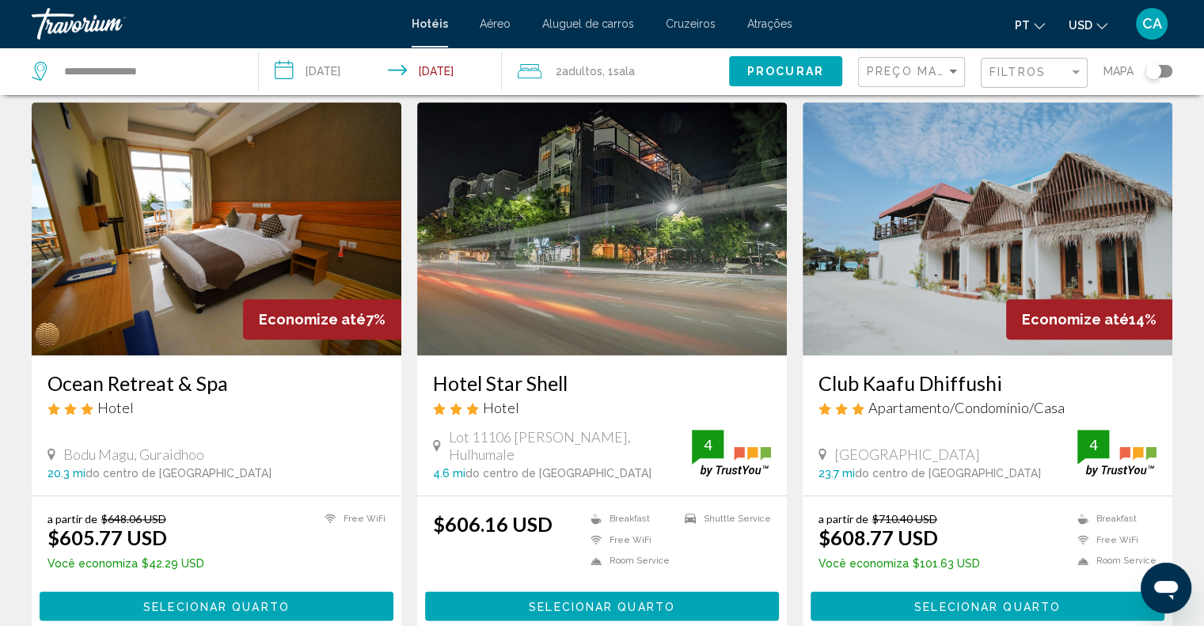
scroll to position [1741, 0]
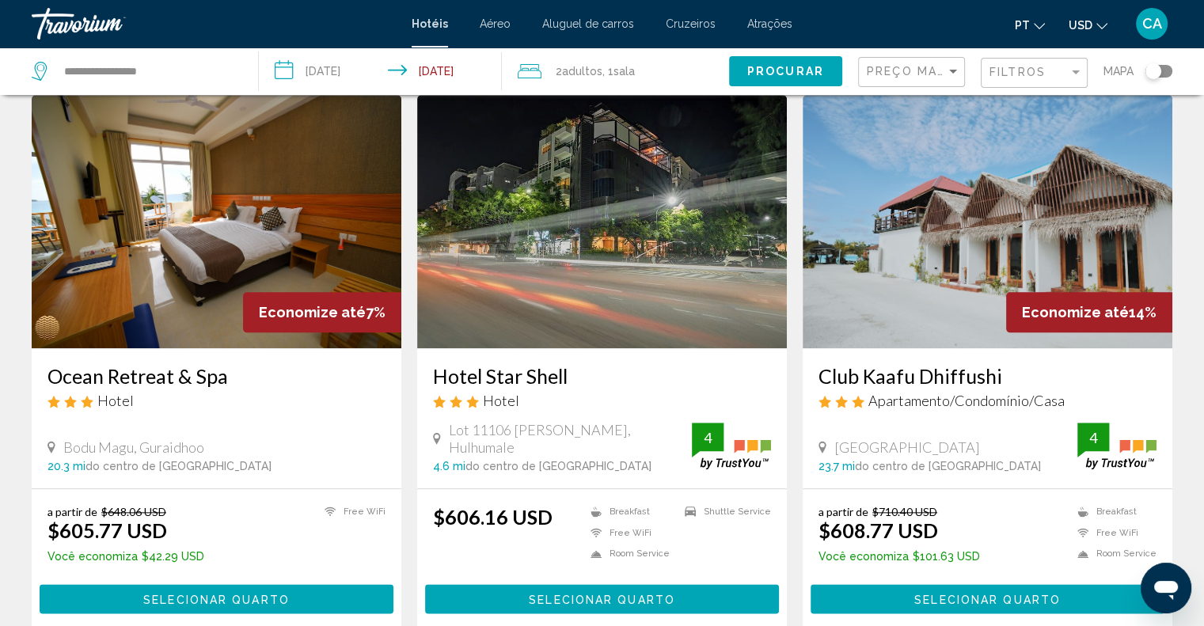
click at [904, 364] on h3 "Club Kaafu Dhiffushi" at bounding box center [987, 376] width 338 height 24
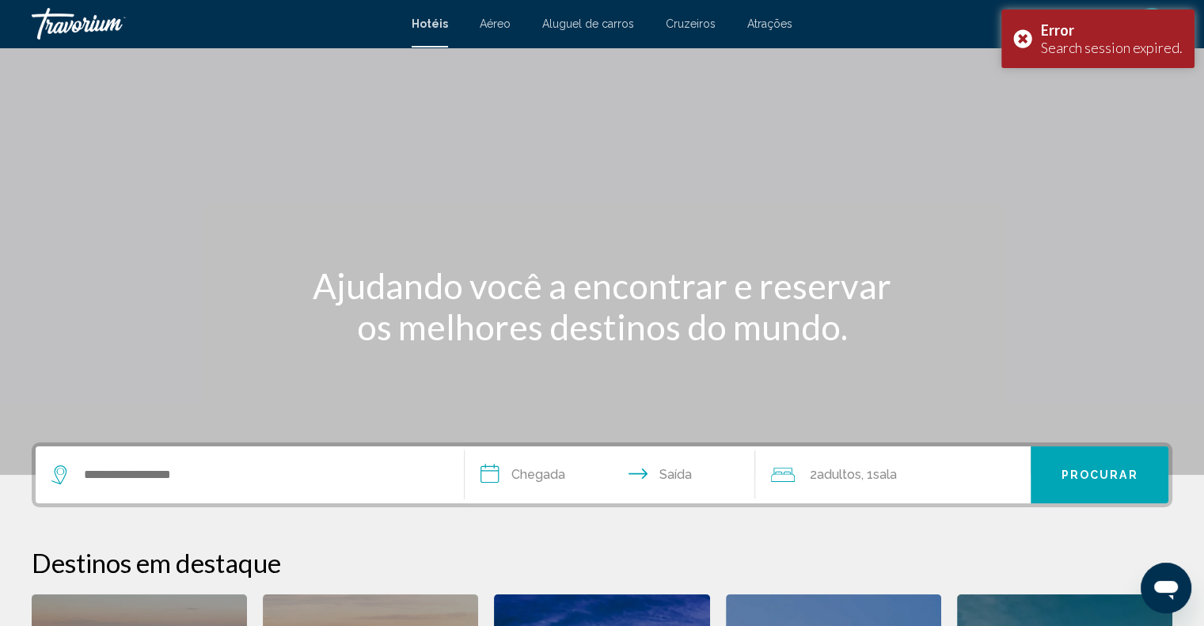
scroll to position [317, 0]
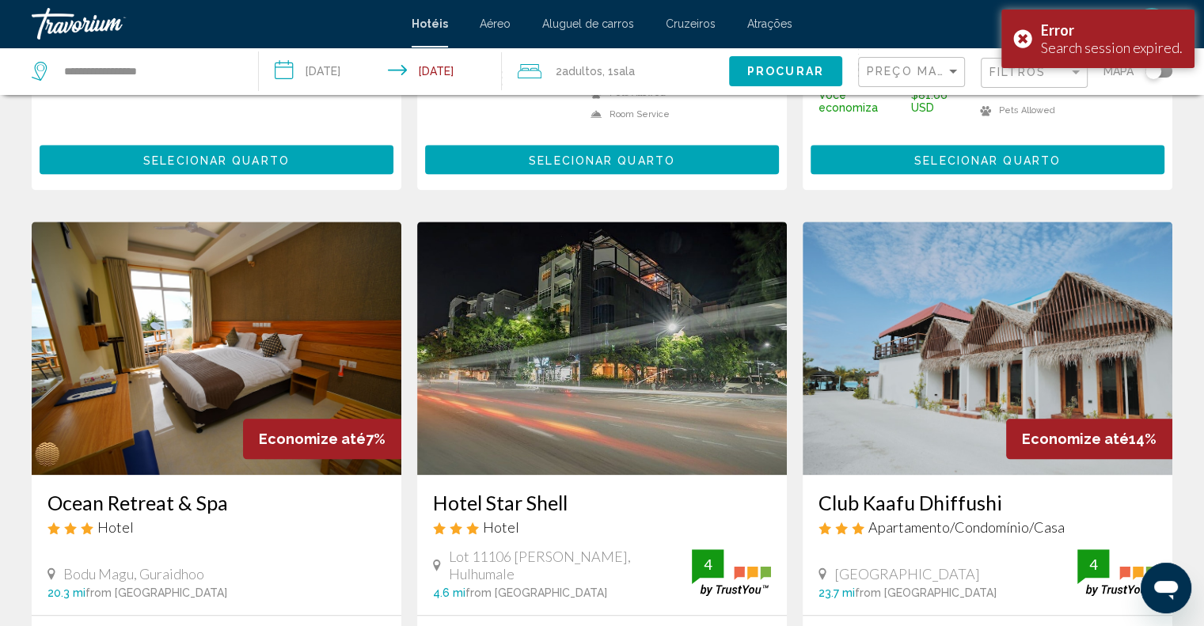
scroll to position [1662, 0]
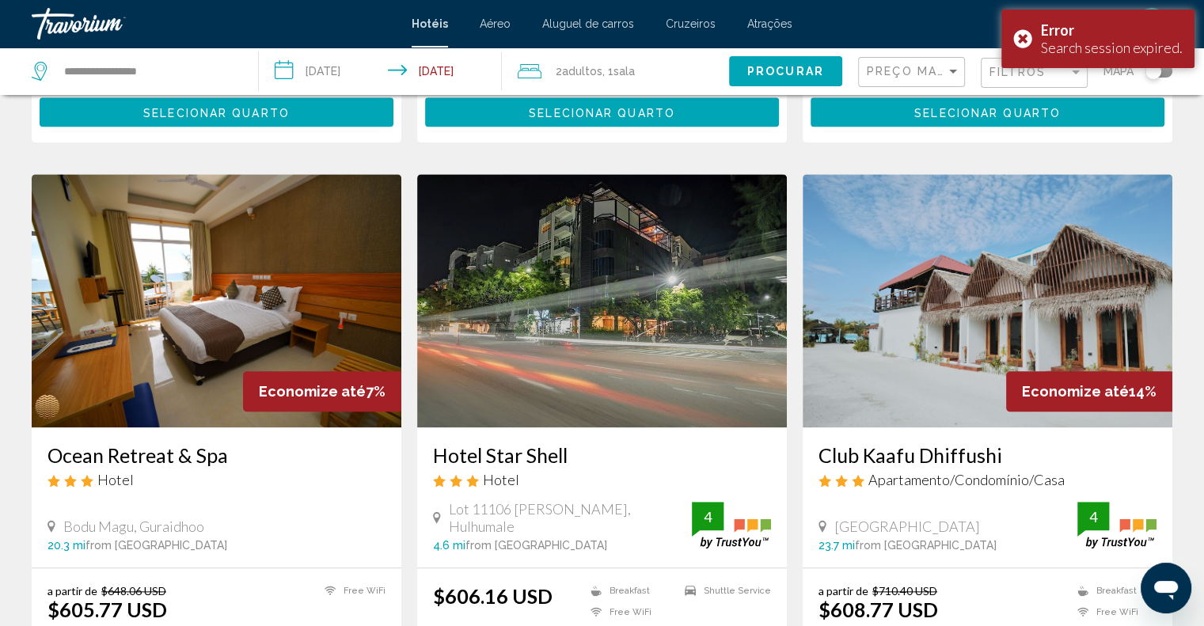
click at [134, 443] on h3 "Ocean Retreat & Spa" at bounding box center [216, 455] width 338 height 24
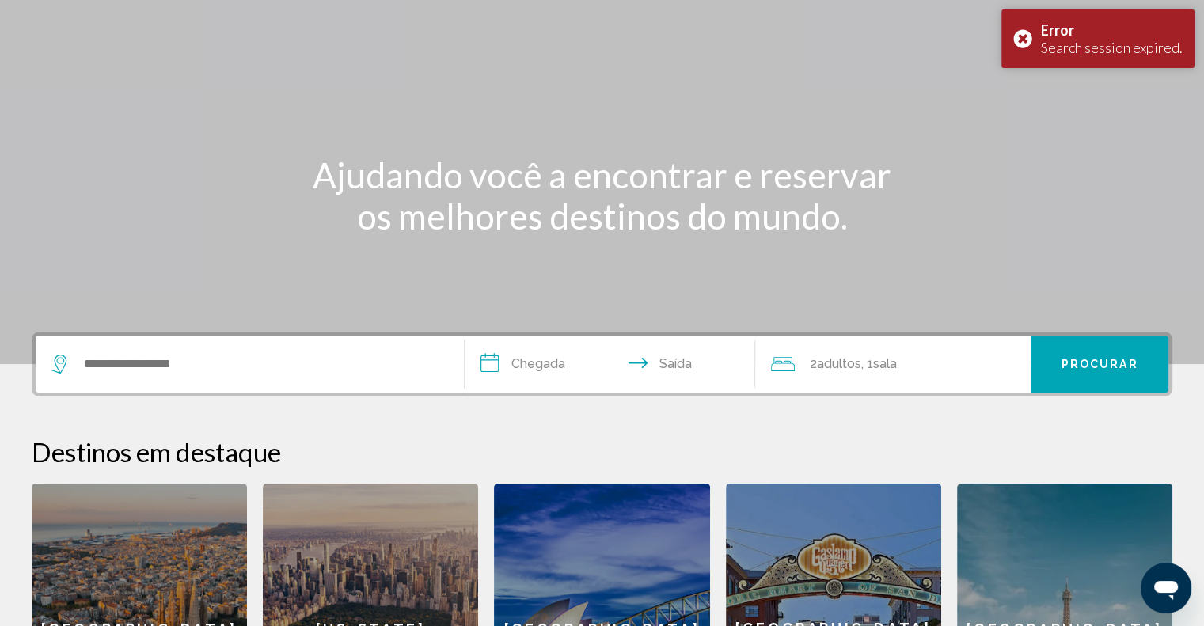
scroll to position [317, 0]
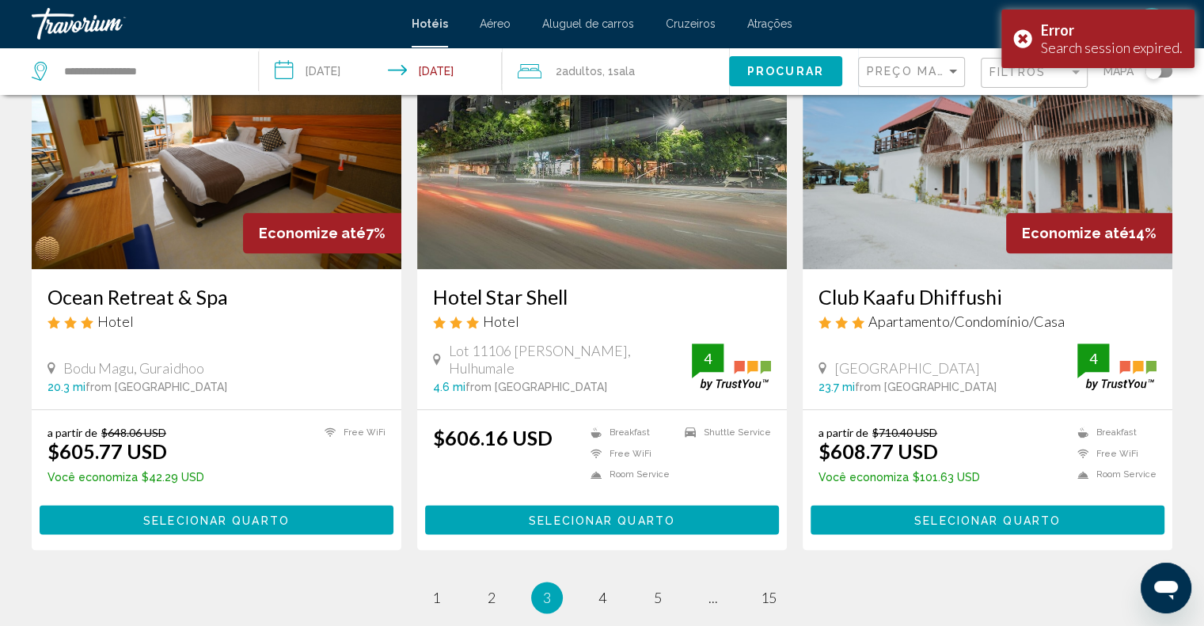
scroll to position [2006, 0]
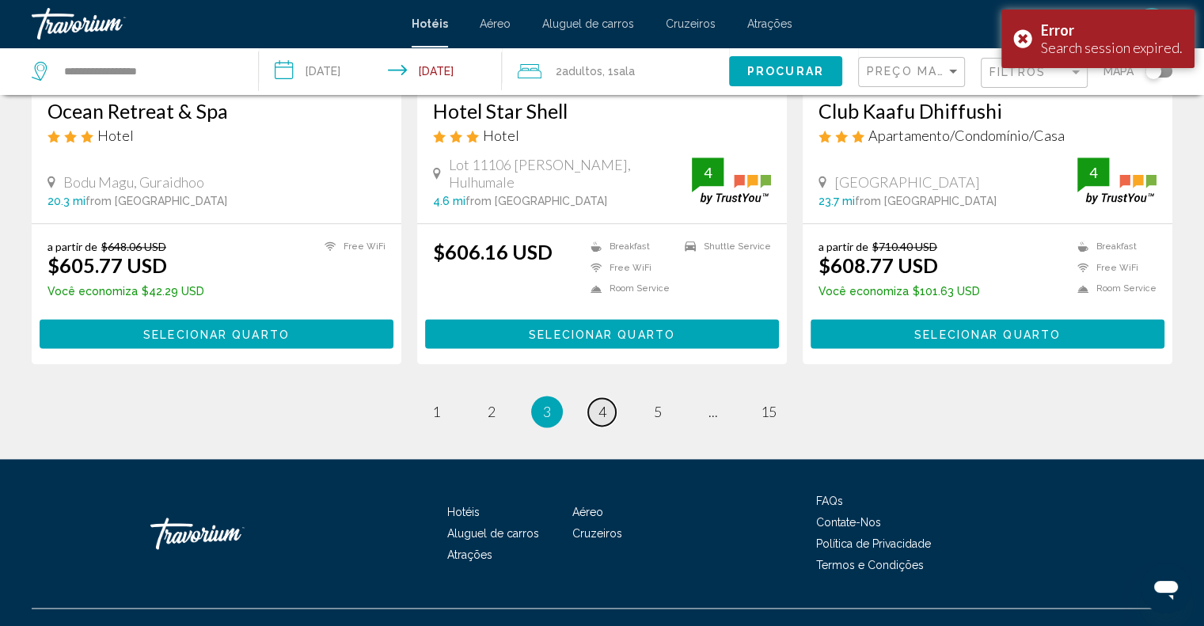
click at [601, 403] on span "4" at bounding box center [602, 411] width 8 height 17
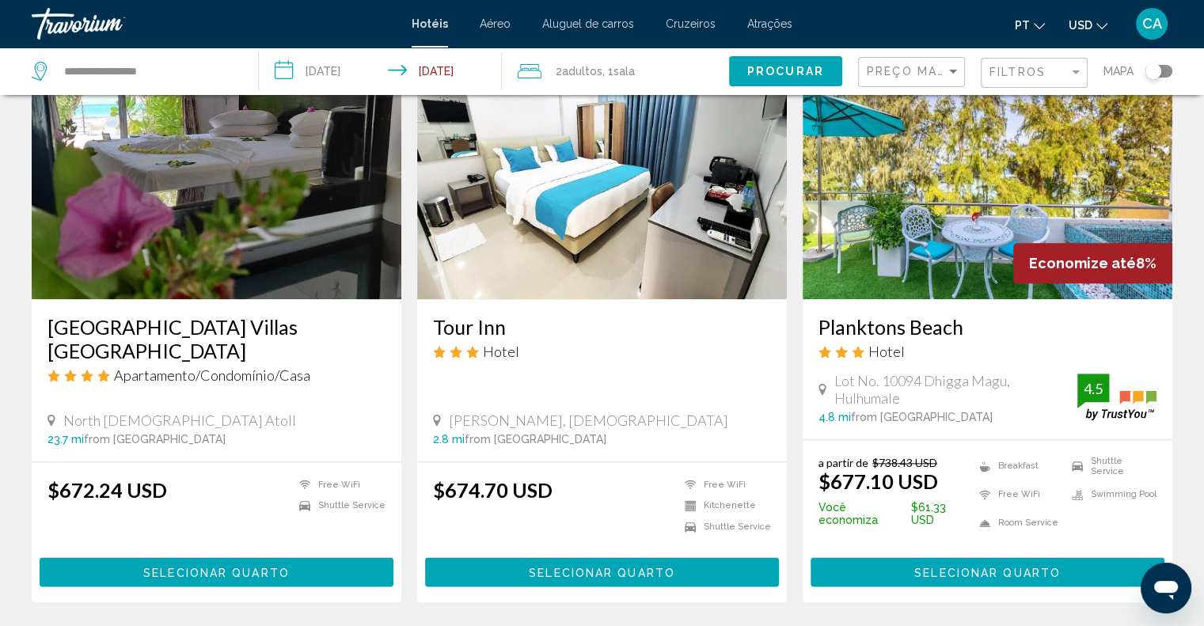
scroll to position [1899, 0]
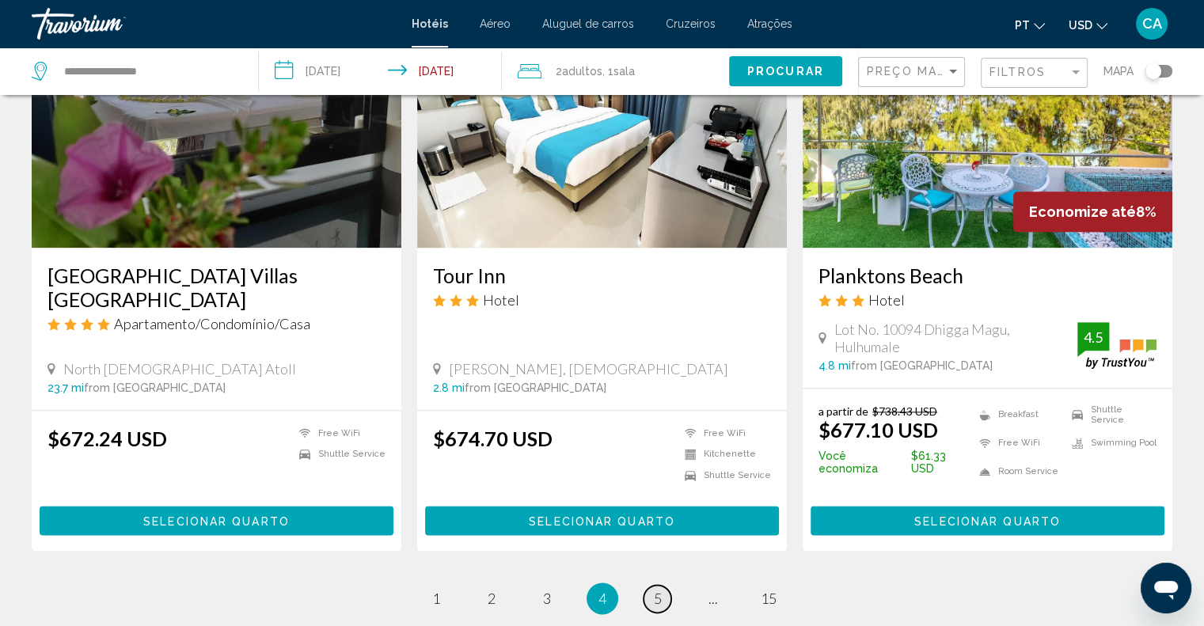
click at [654, 585] on link "page 5" at bounding box center [657, 599] width 28 height 28
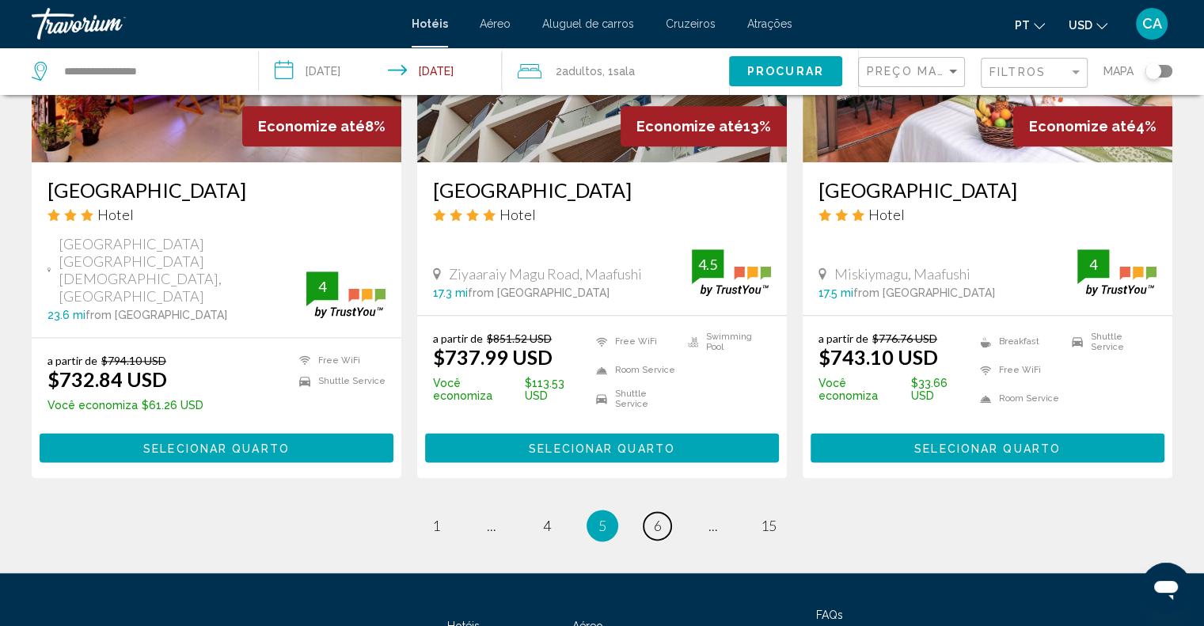
scroll to position [2038, 0]
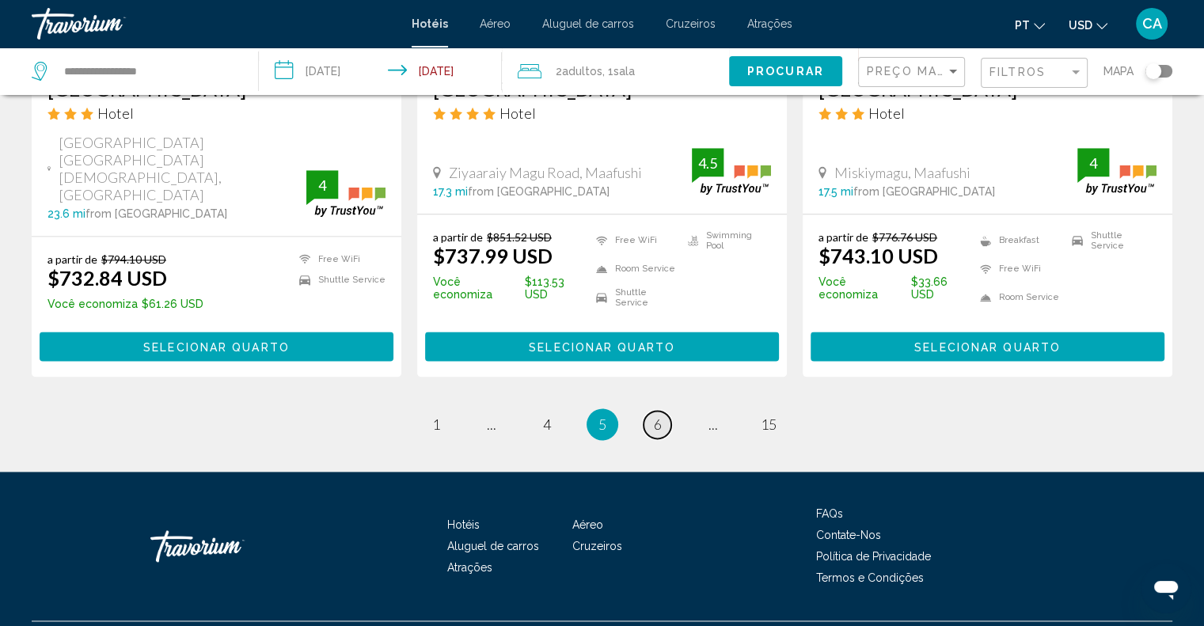
click at [647, 411] on link "page 6" at bounding box center [657, 425] width 28 height 28
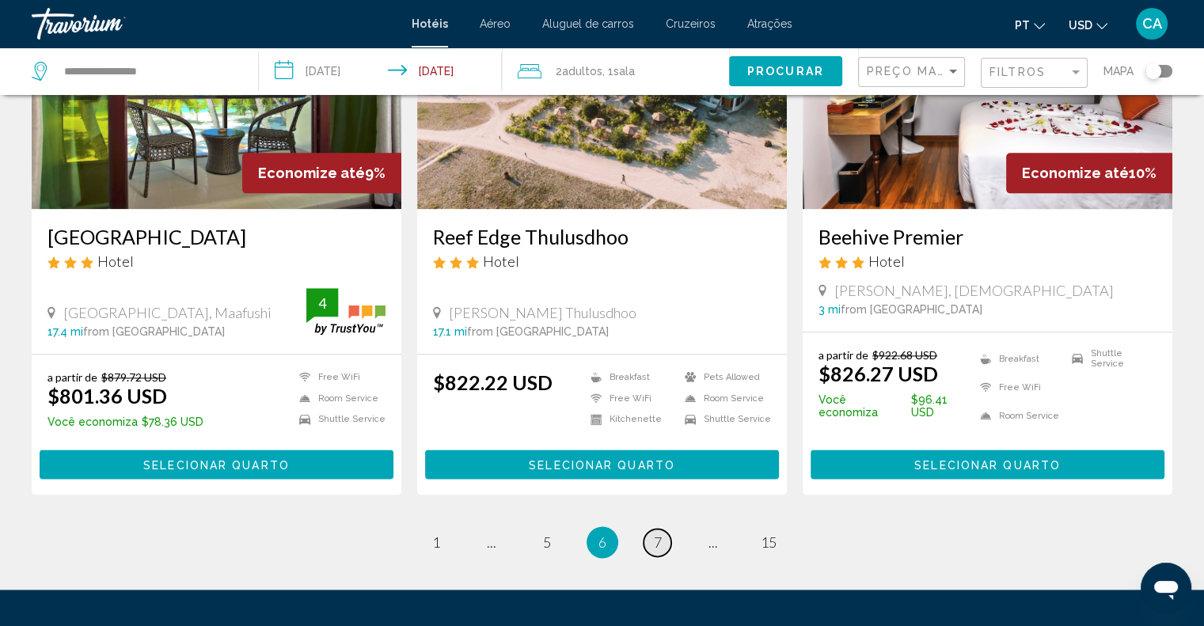
scroll to position [2023, 0]
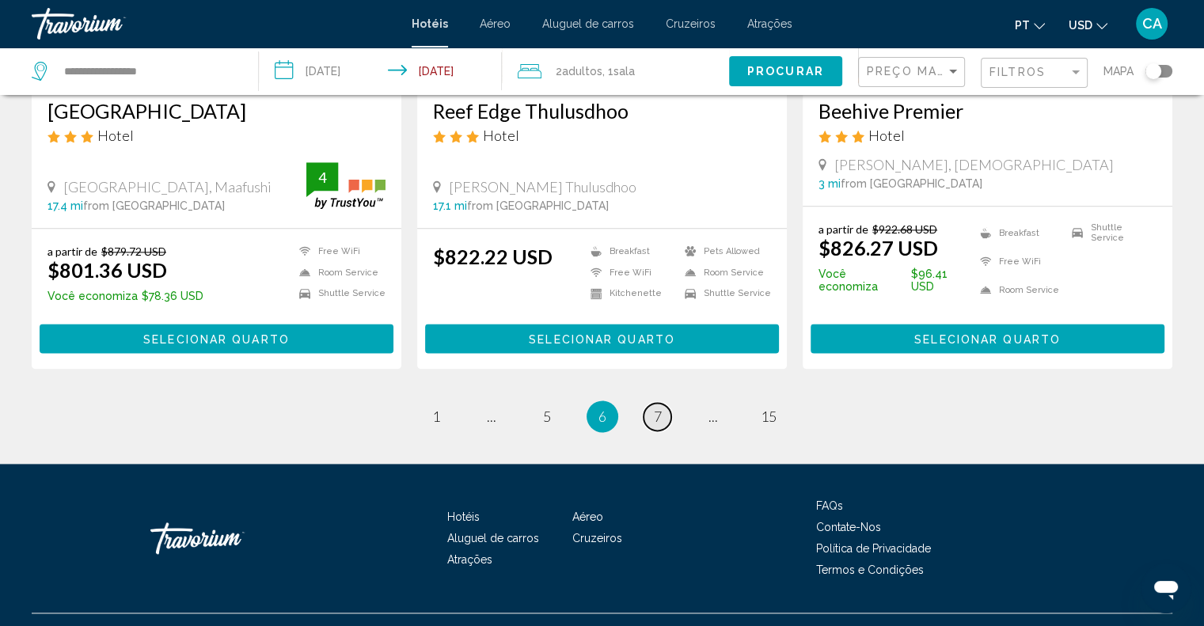
click at [647, 403] on link "page 7" at bounding box center [657, 417] width 28 height 28
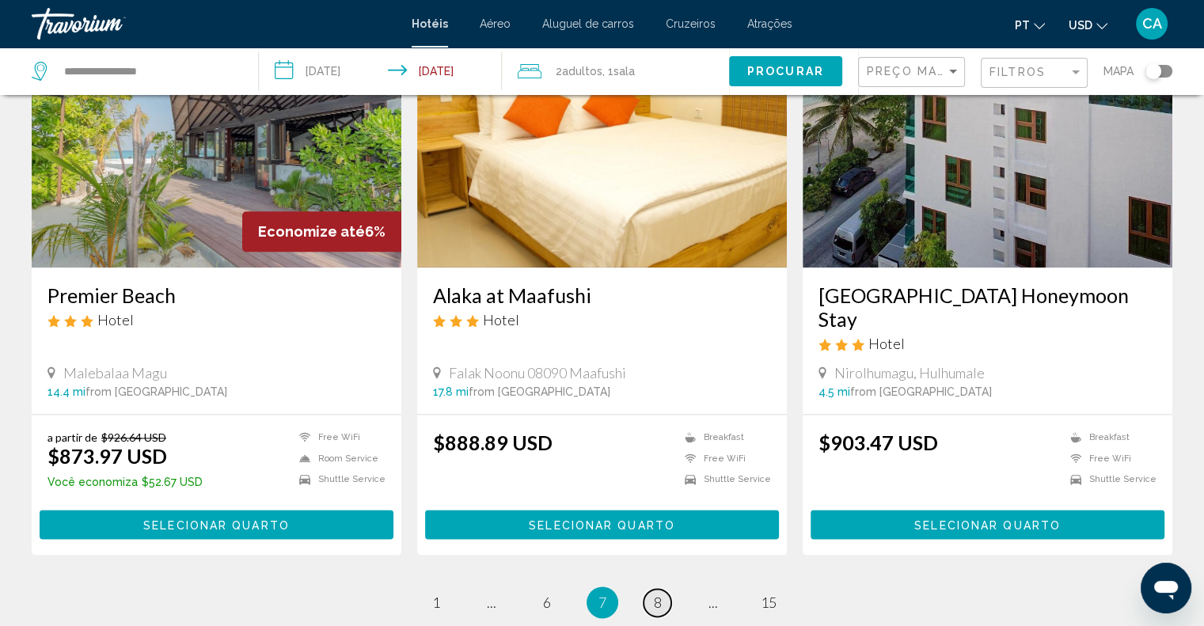
scroll to position [1899, 0]
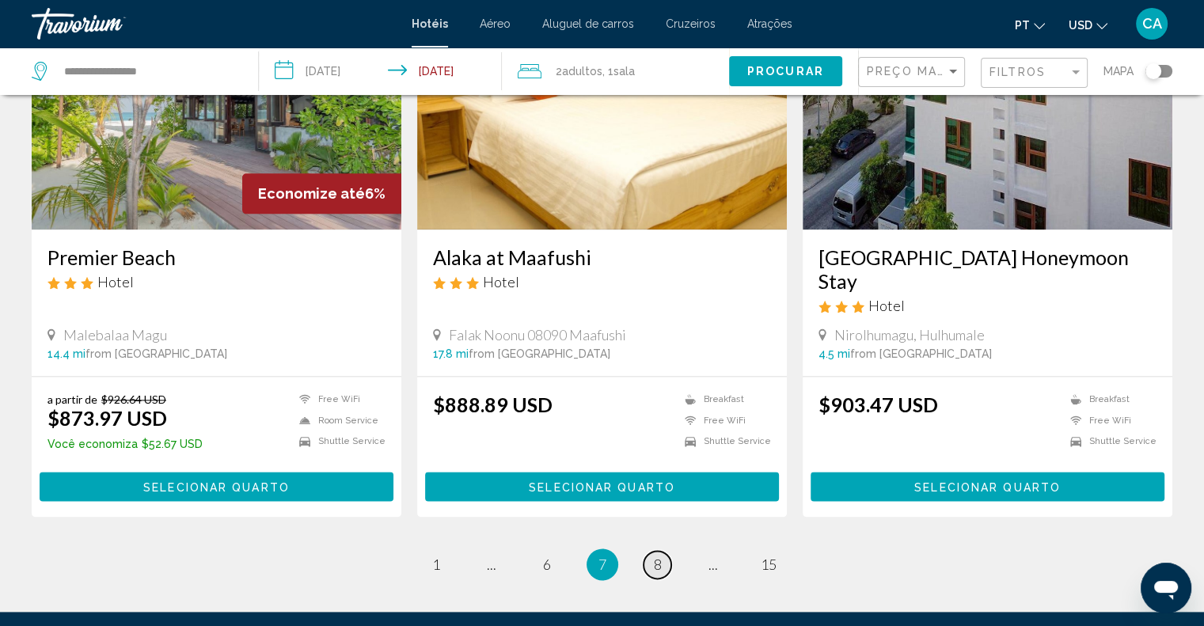
click at [667, 551] on link "page 8" at bounding box center [657, 565] width 28 height 28
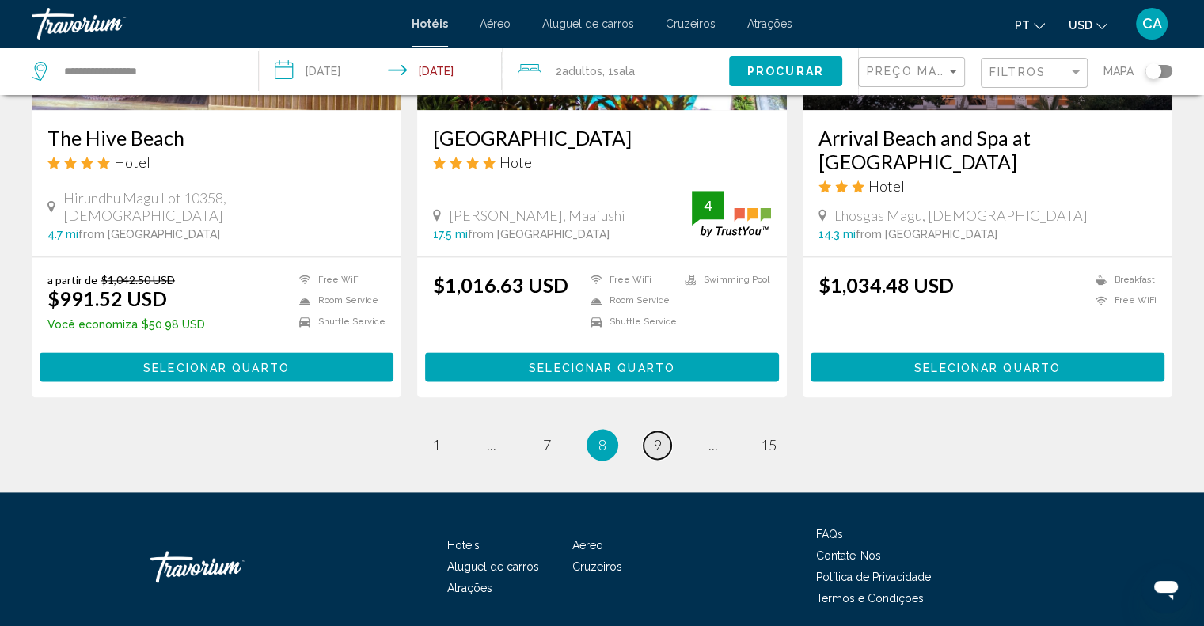
scroll to position [2023, 0]
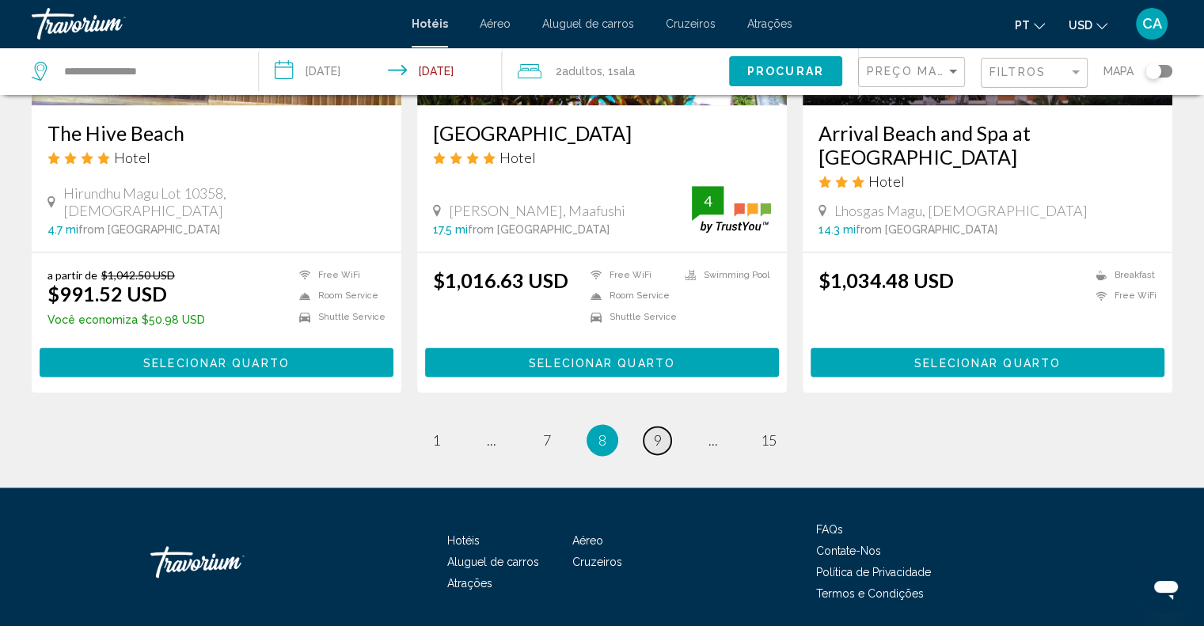
click at [650, 427] on link "page 9" at bounding box center [657, 441] width 28 height 28
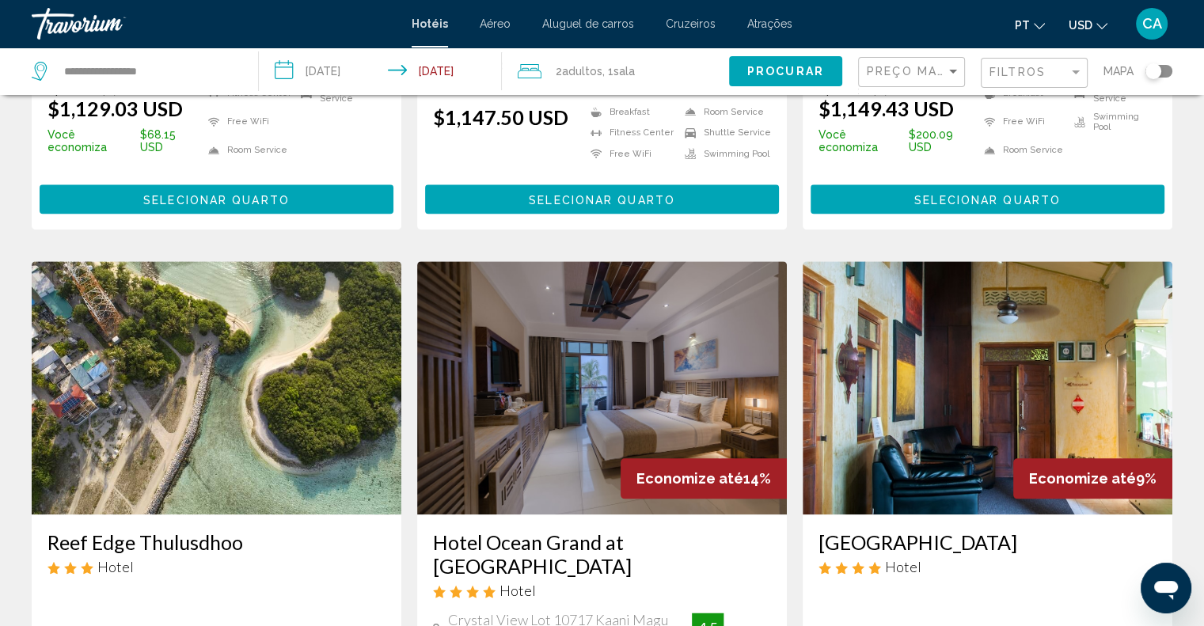
scroll to position [2054, 0]
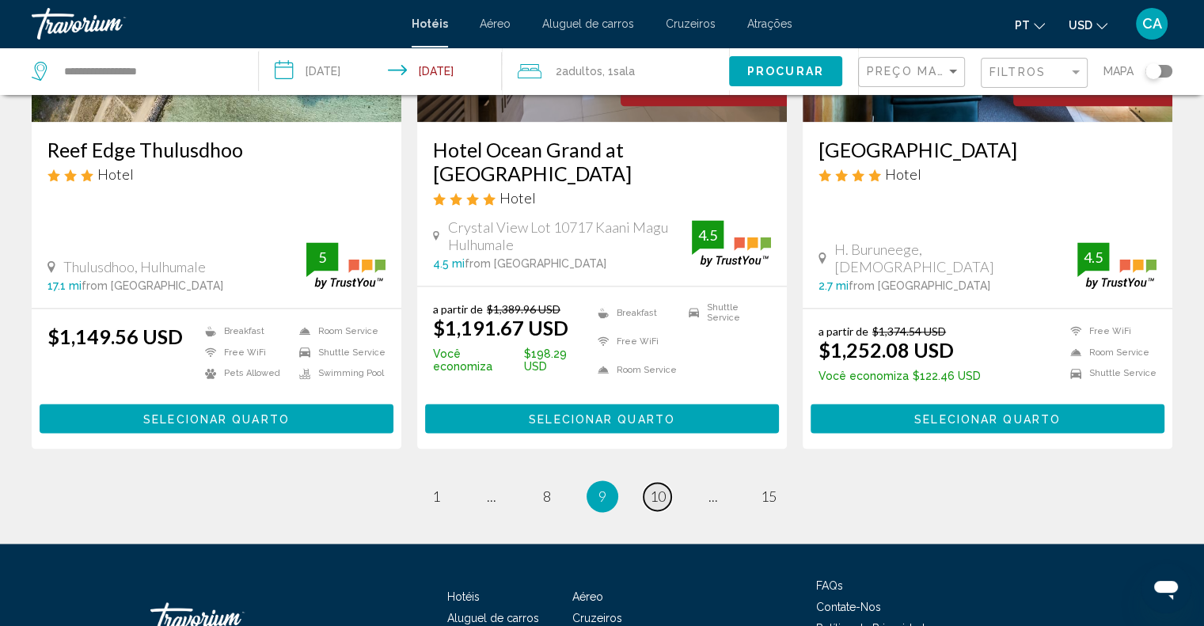
click at [650, 487] on span "10" at bounding box center [658, 495] width 16 height 17
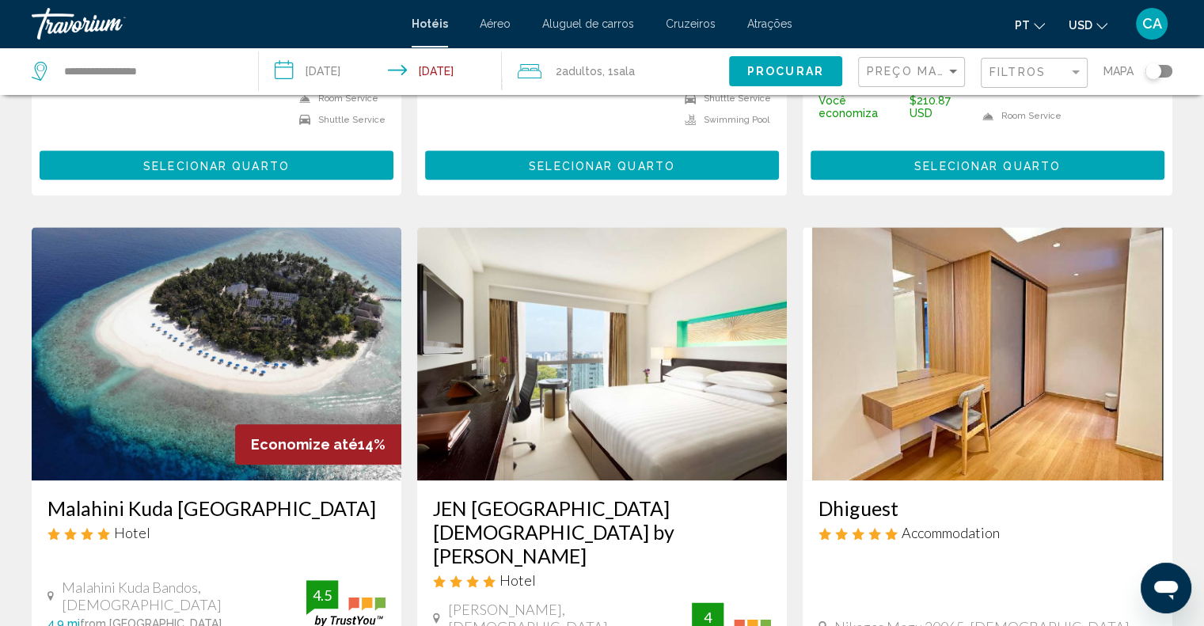
scroll to position [1662, 0]
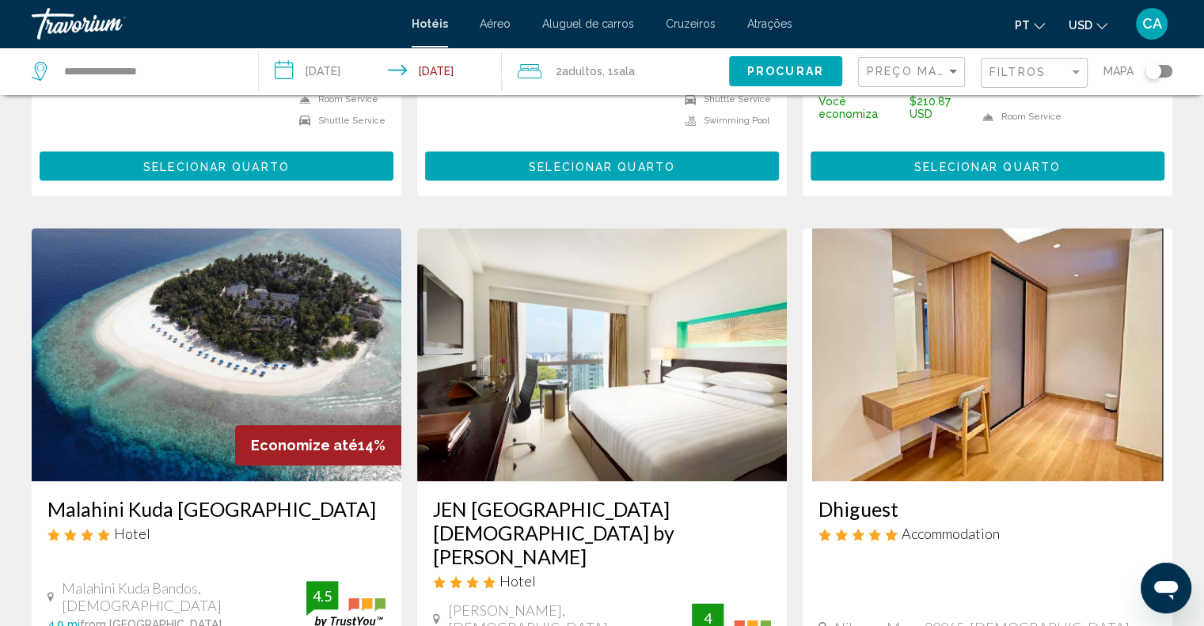
click at [157, 497] on h3 "Malahini Kuda Bandos Resort" at bounding box center [216, 509] width 338 height 24
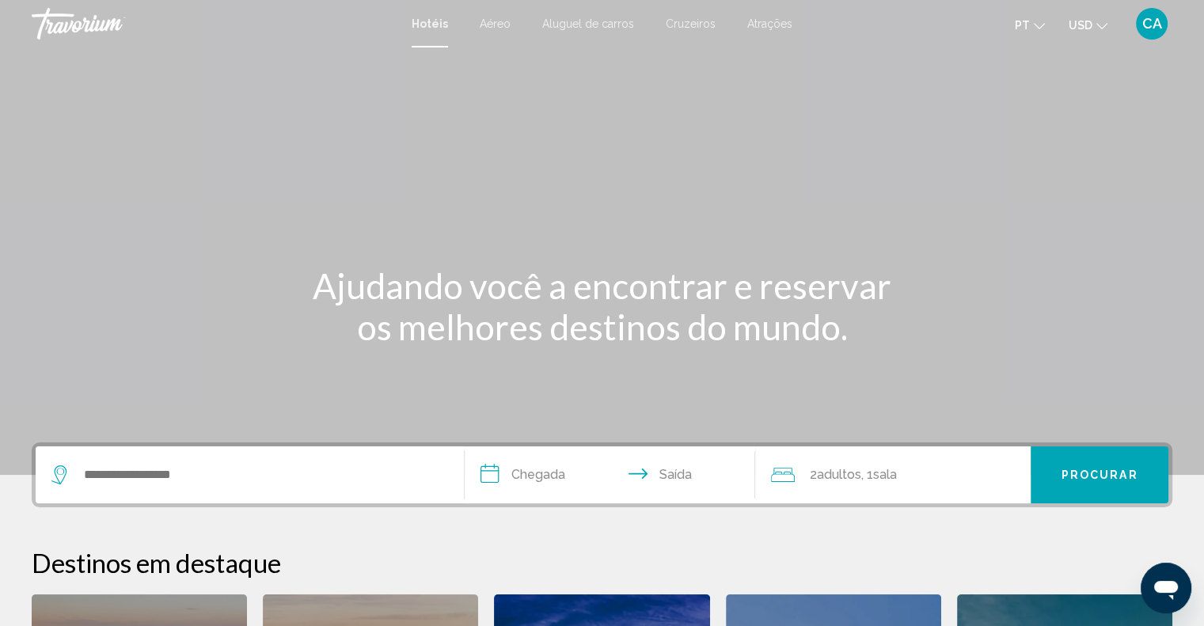
click at [694, 21] on span "Cruzeiros" at bounding box center [690, 23] width 50 height 13
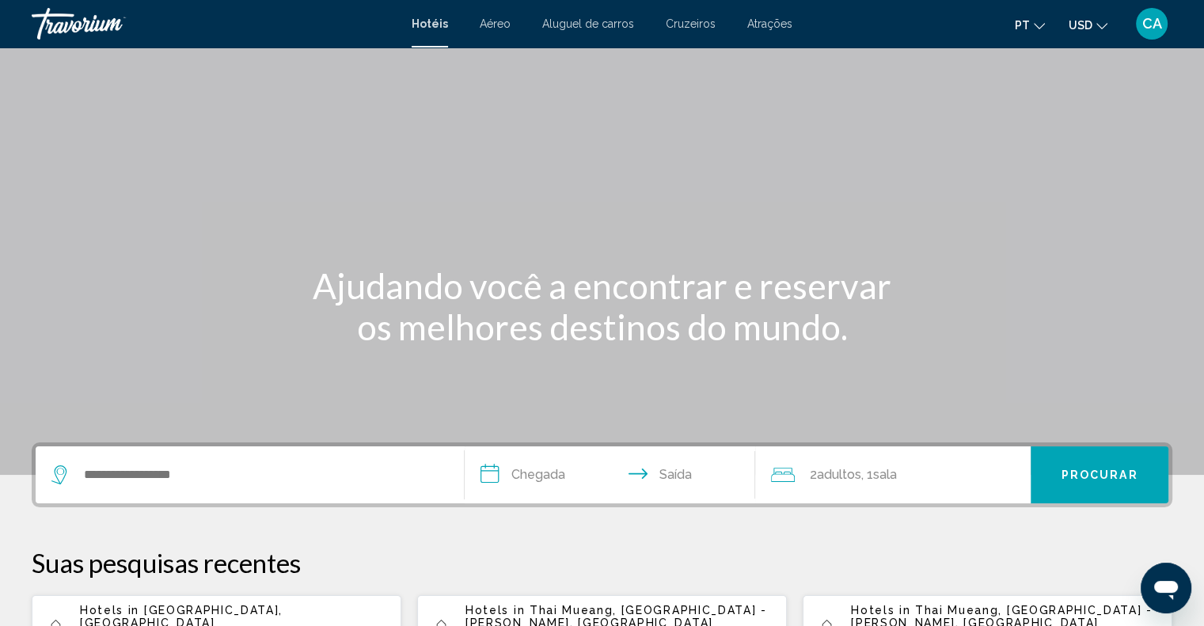
scroll to position [317, 0]
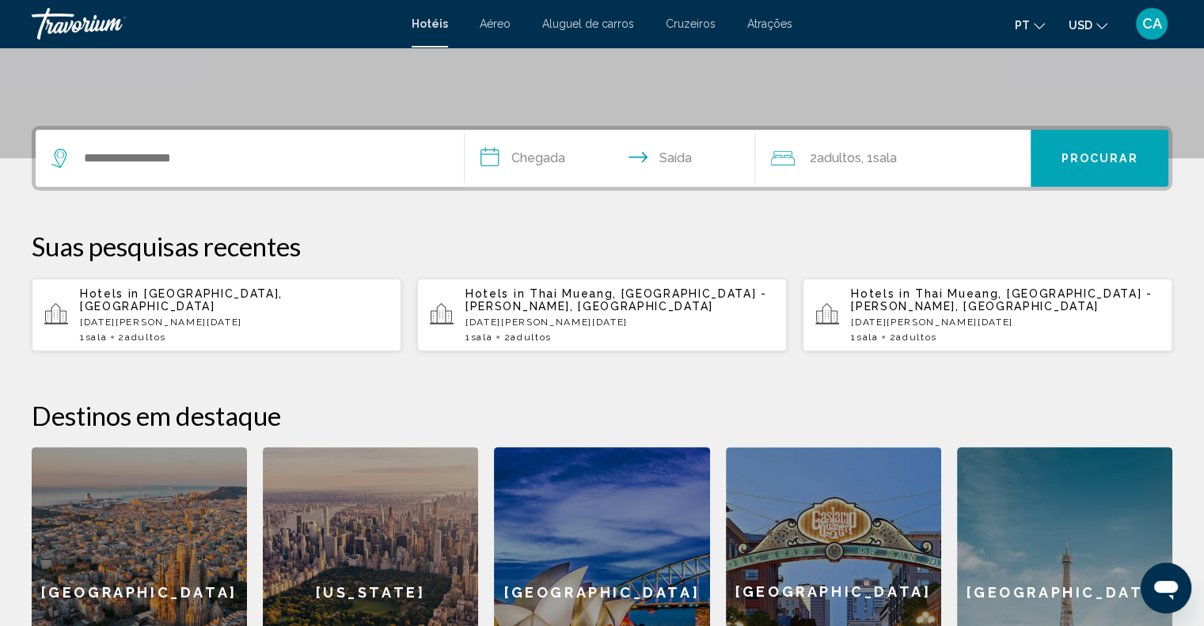
click at [207, 303] on span "[GEOGRAPHIC_DATA], [GEOGRAPHIC_DATA]" at bounding box center [181, 299] width 203 height 25
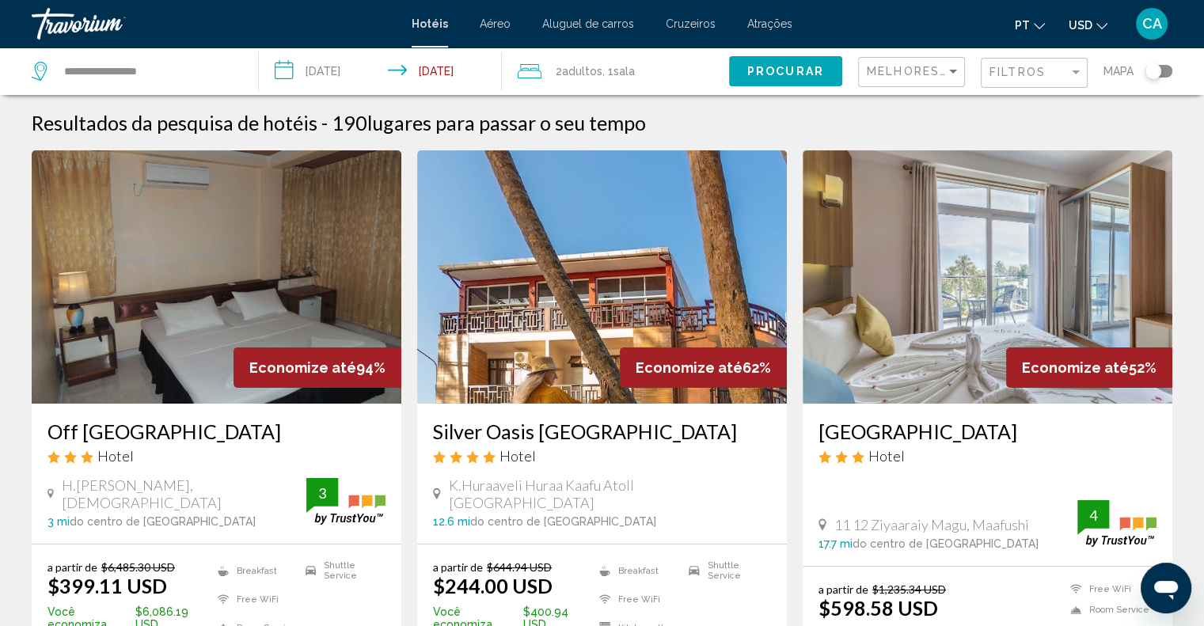
click at [1081, 25] on span "USD" at bounding box center [1080, 25] width 24 height 13
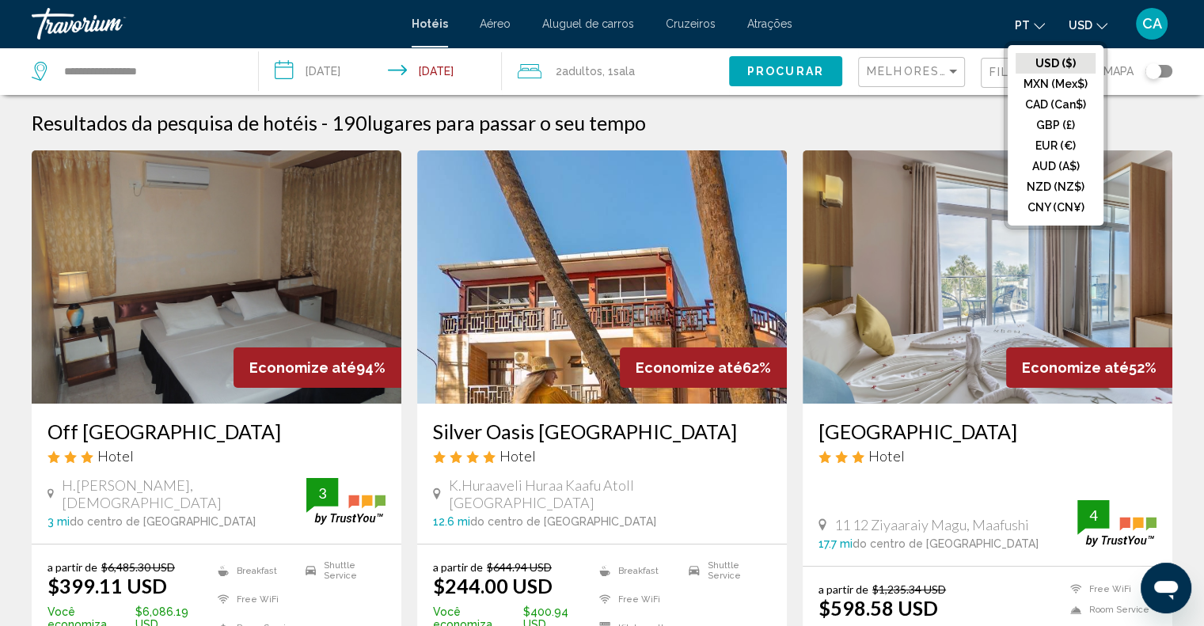
click at [1074, 140] on button "EUR (€)" at bounding box center [1055, 145] width 80 height 21
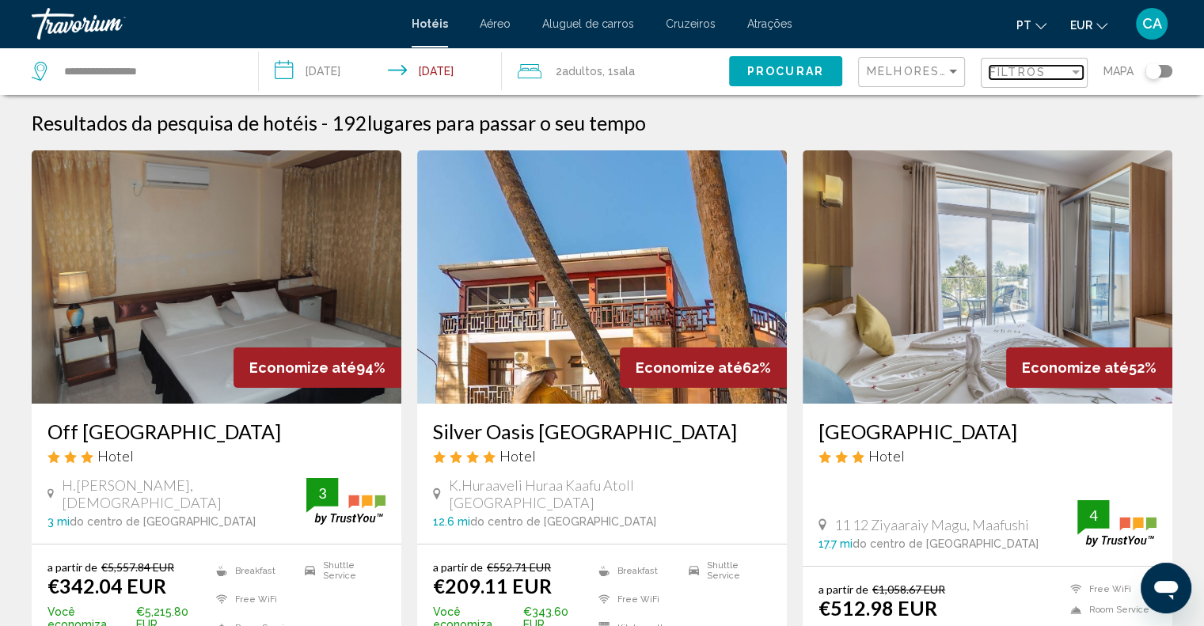
click at [1024, 78] on span "Filtros" at bounding box center [1017, 72] width 56 height 13
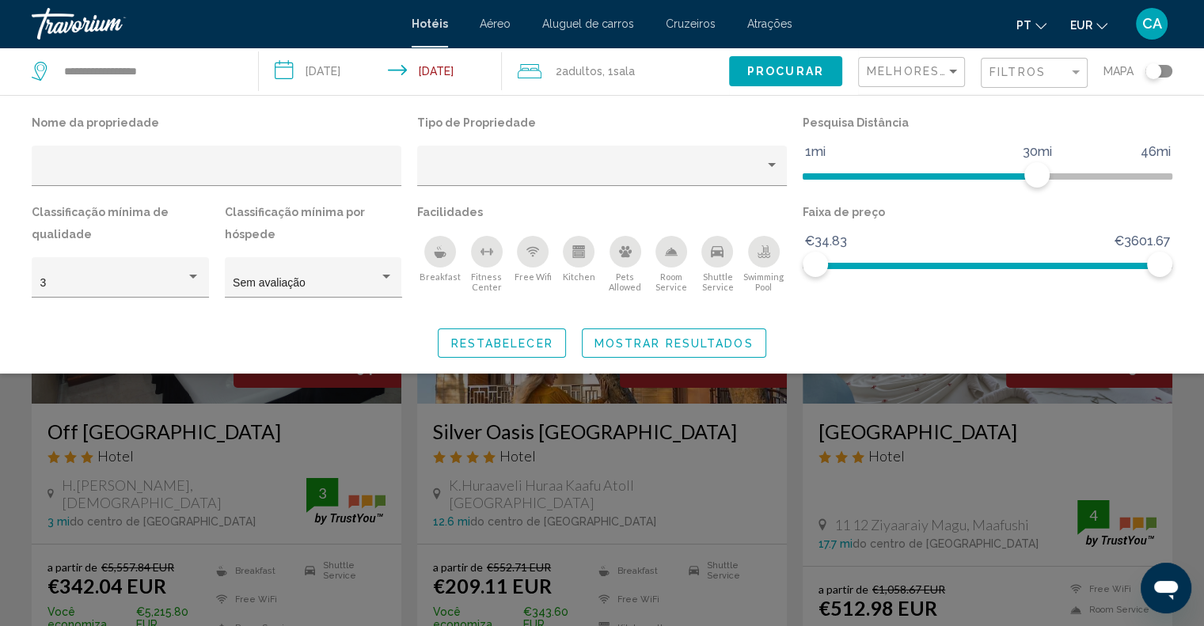
click at [719, 256] on icon "Shuttle Service" at bounding box center [717, 251] width 13 height 13
click at [696, 343] on span "Mostrar resultados" at bounding box center [673, 343] width 159 height 13
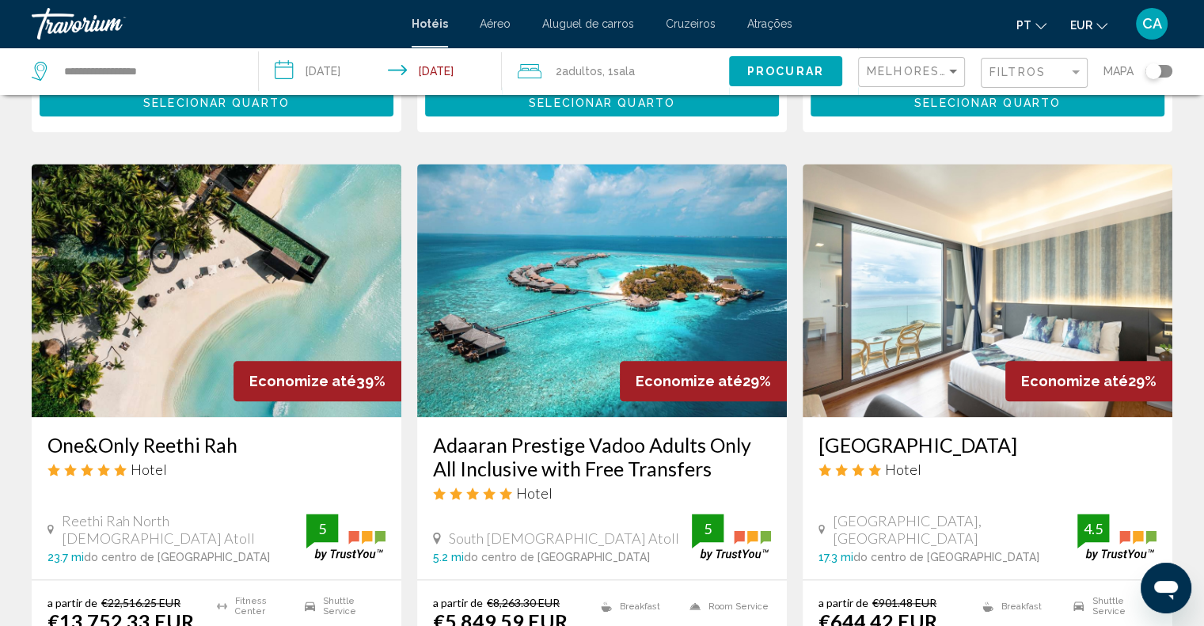
scroll to position [2137, 0]
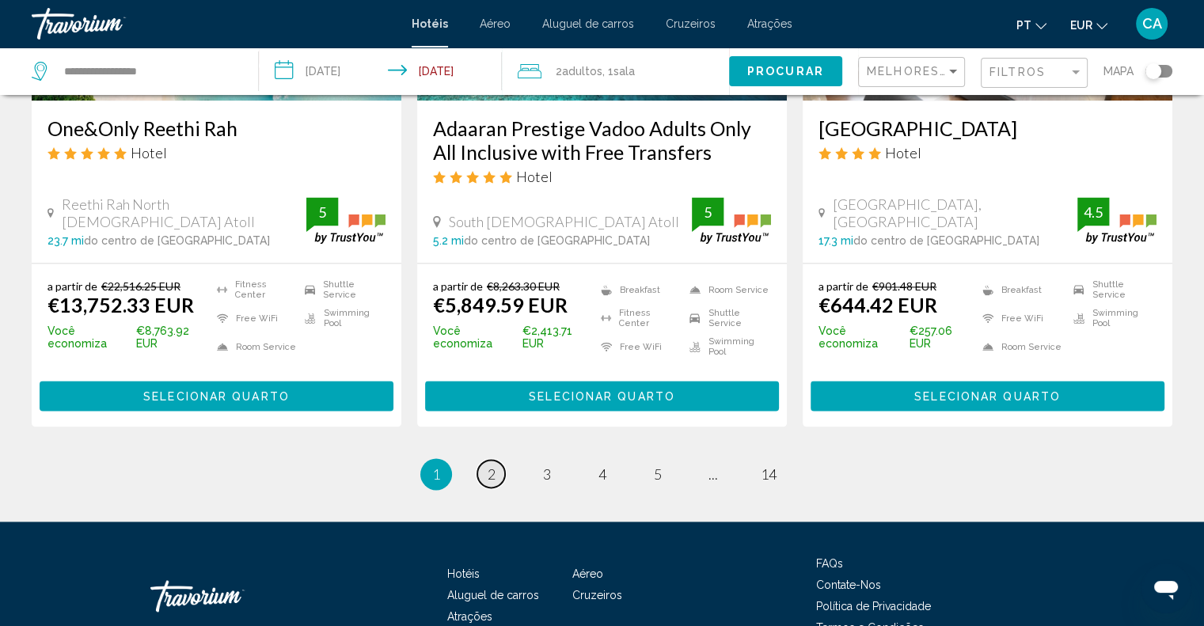
click at [492, 465] on span "2" at bounding box center [491, 473] width 8 height 17
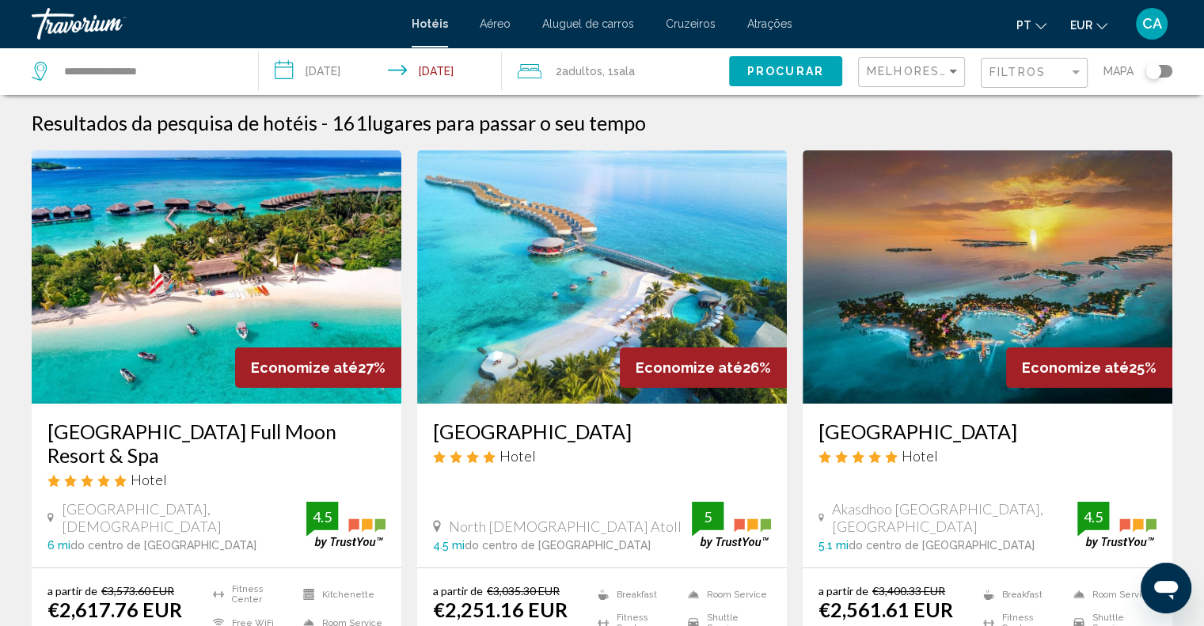
scroll to position [158, 0]
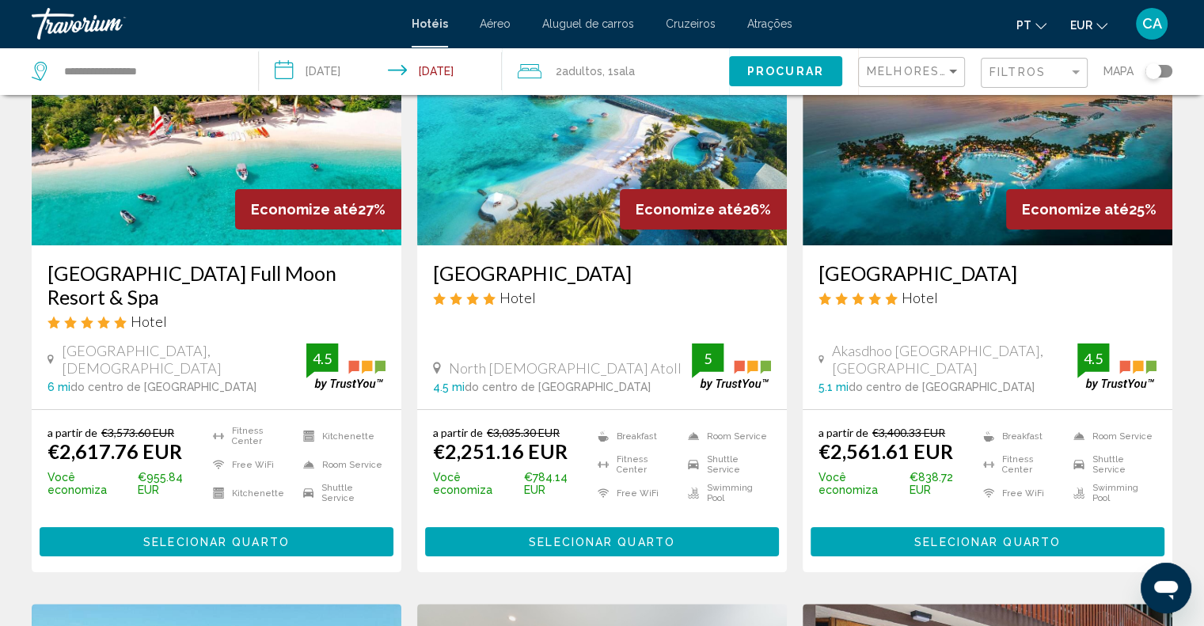
click at [229, 527] on button "Selecionar quarto" at bounding box center [217, 541] width 354 height 29
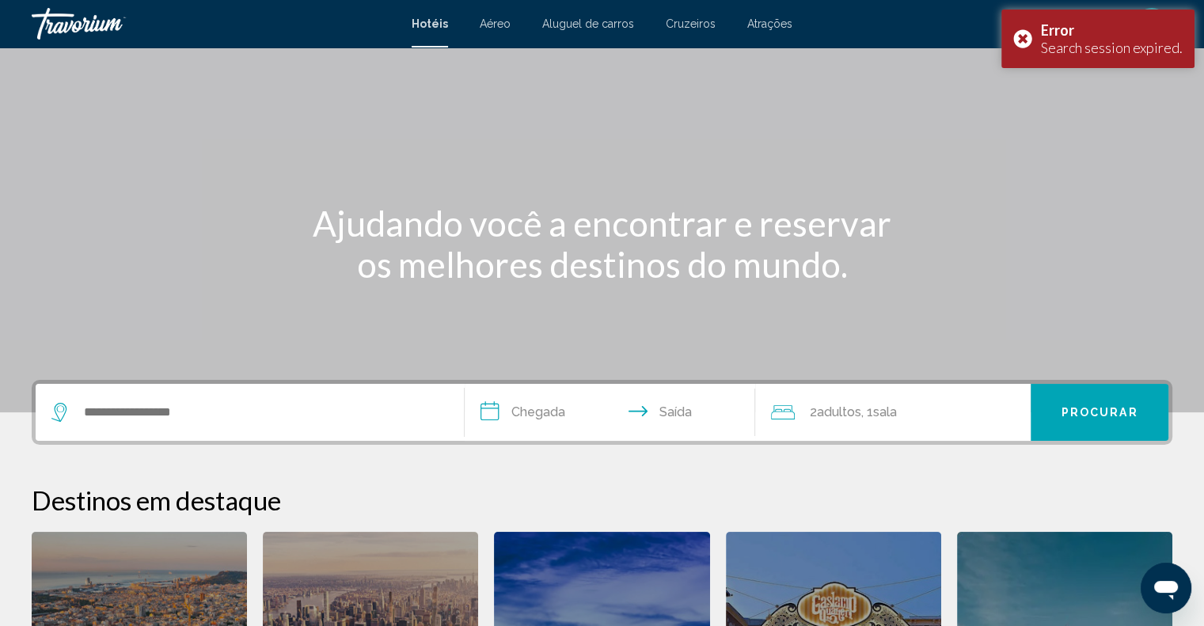
scroll to position [317, 0]
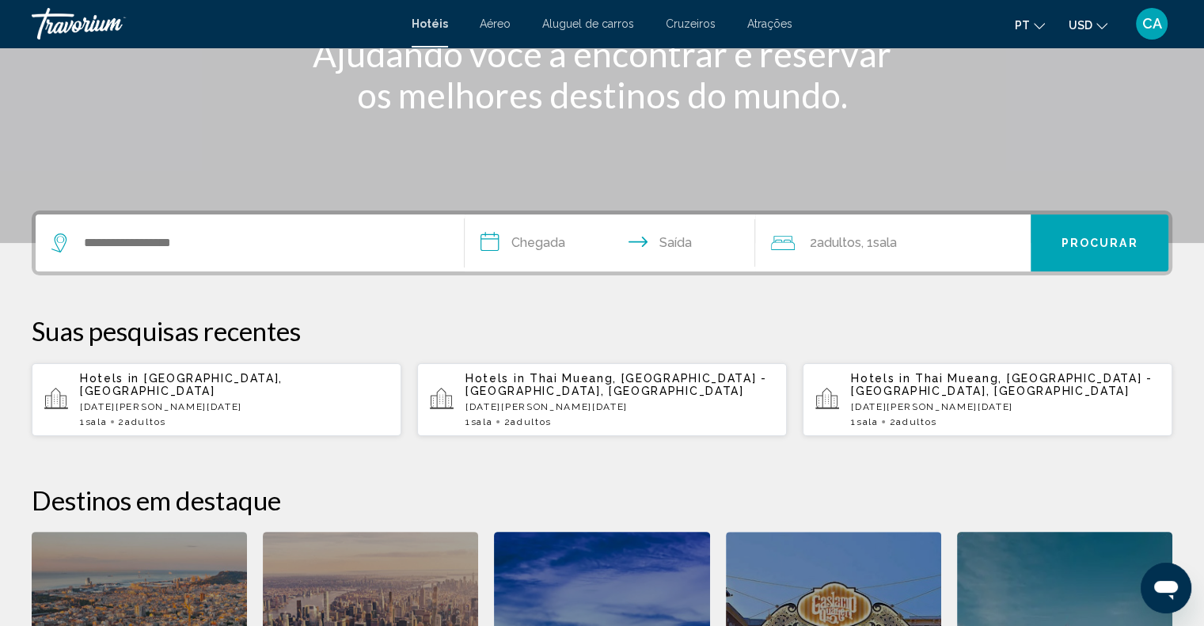
scroll to position [237, 0]
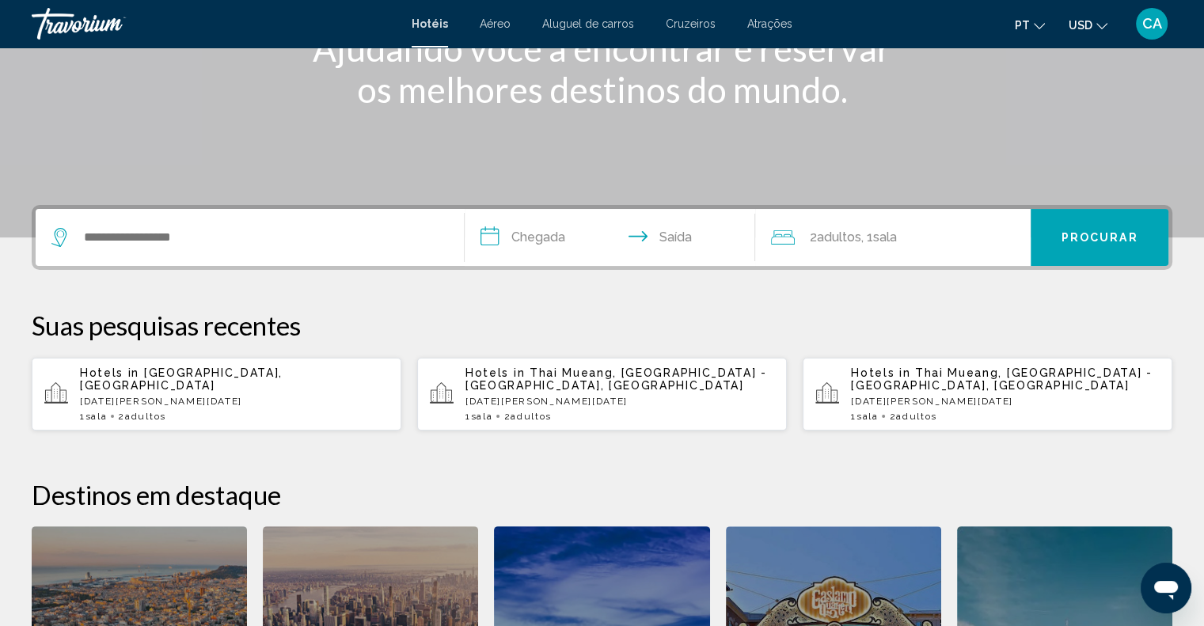
click at [186, 384] on span "[GEOGRAPHIC_DATA], [GEOGRAPHIC_DATA]" at bounding box center [181, 378] width 203 height 25
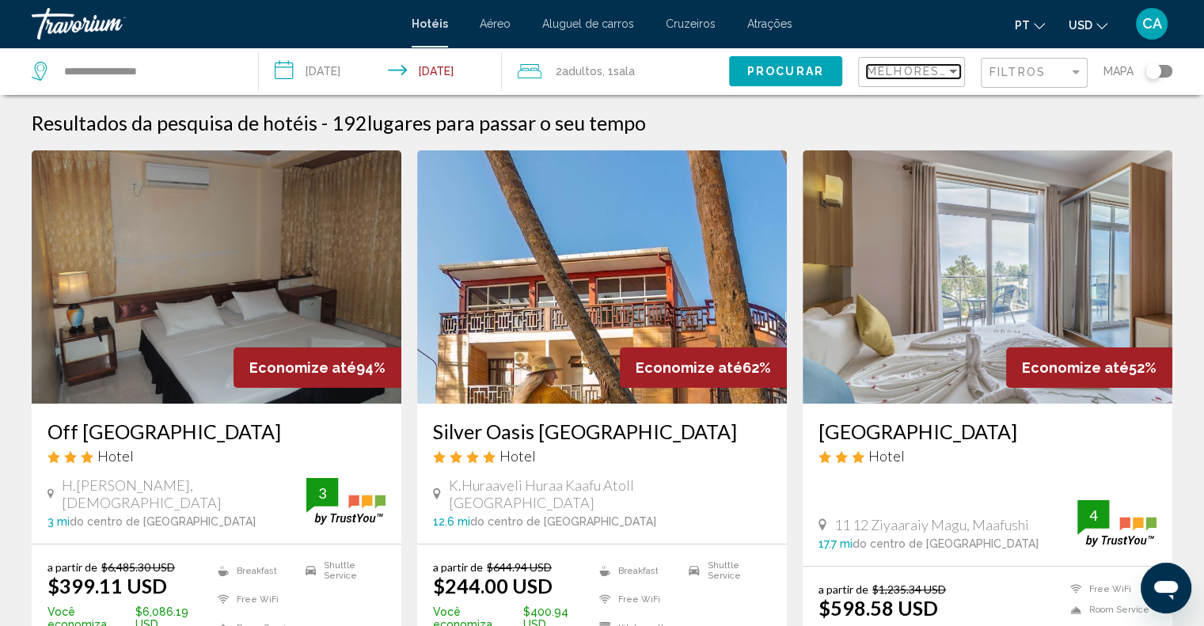
click at [927, 75] on span "Melhores descontos" at bounding box center [947, 71] width 162 height 13
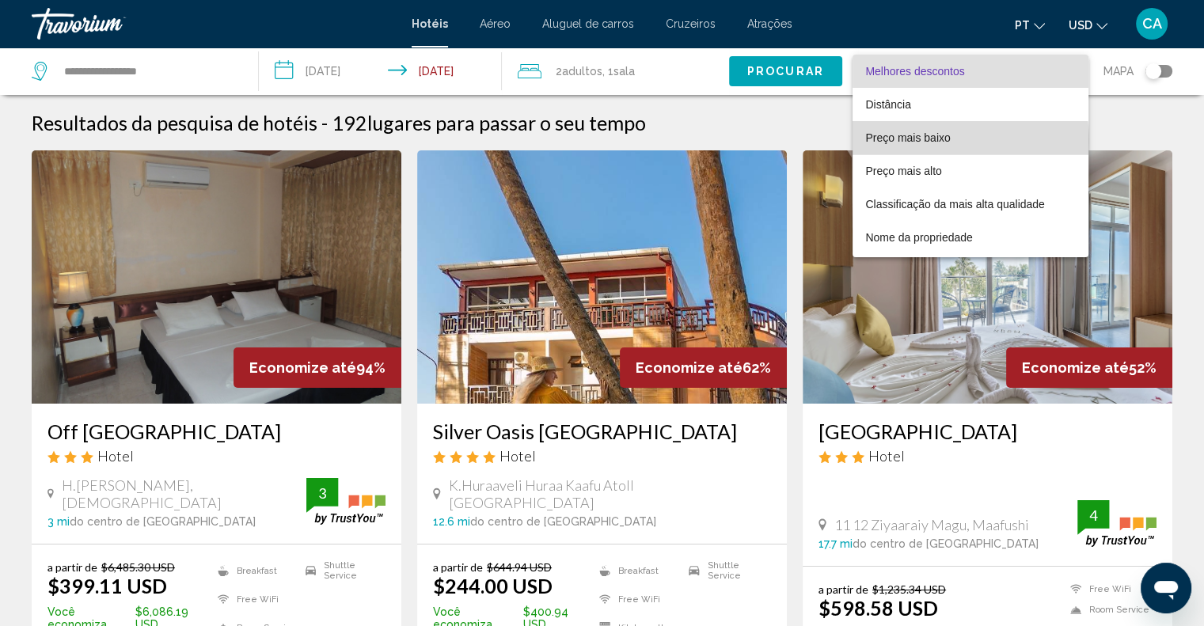
click at [937, 141] on span "Preço mais baixo" at bounding box center [907, 137] width 85 height 13
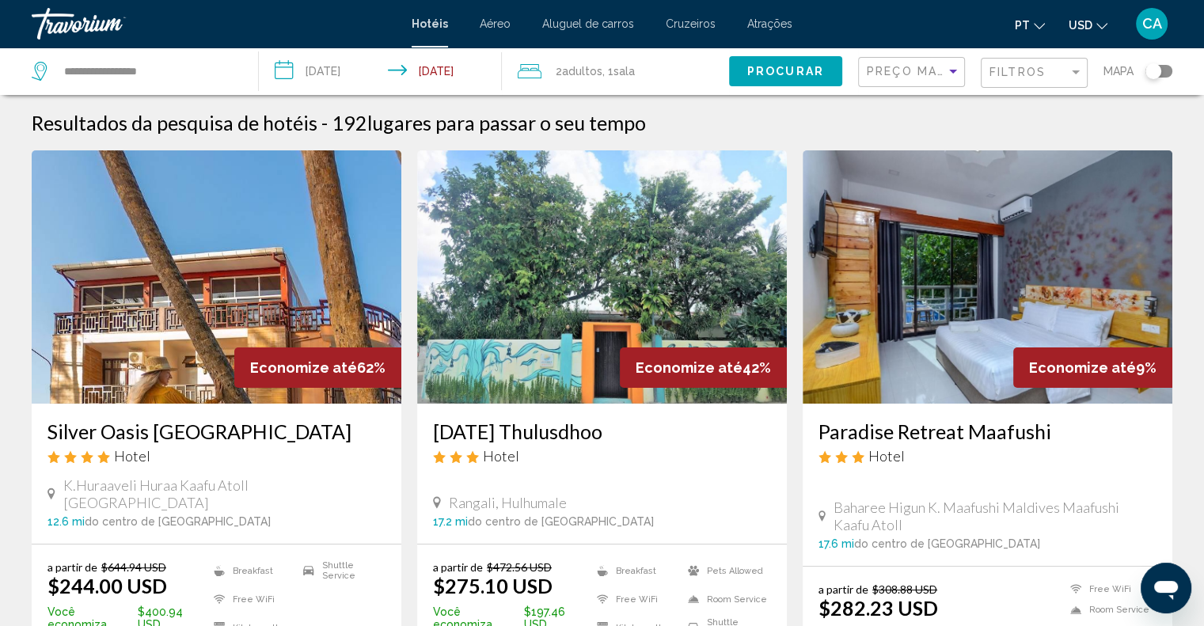
click at [1029, 61] on div "Filtros" at bounding box center [1035, 73] width 93 height 29
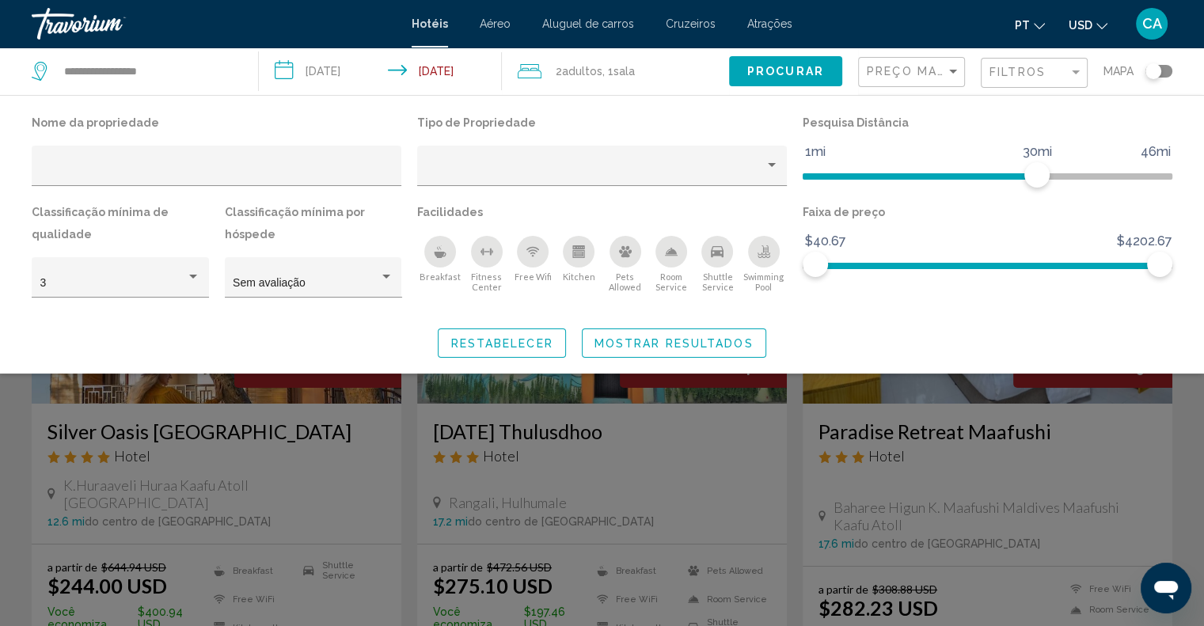
click at [724, 255] on div "Shuttle Service" at bounding box center [717, 252] width 32 height 32
click at [682, 183] on div "Hotel Filters" at bounding box center [602, 170] width 353 height 32
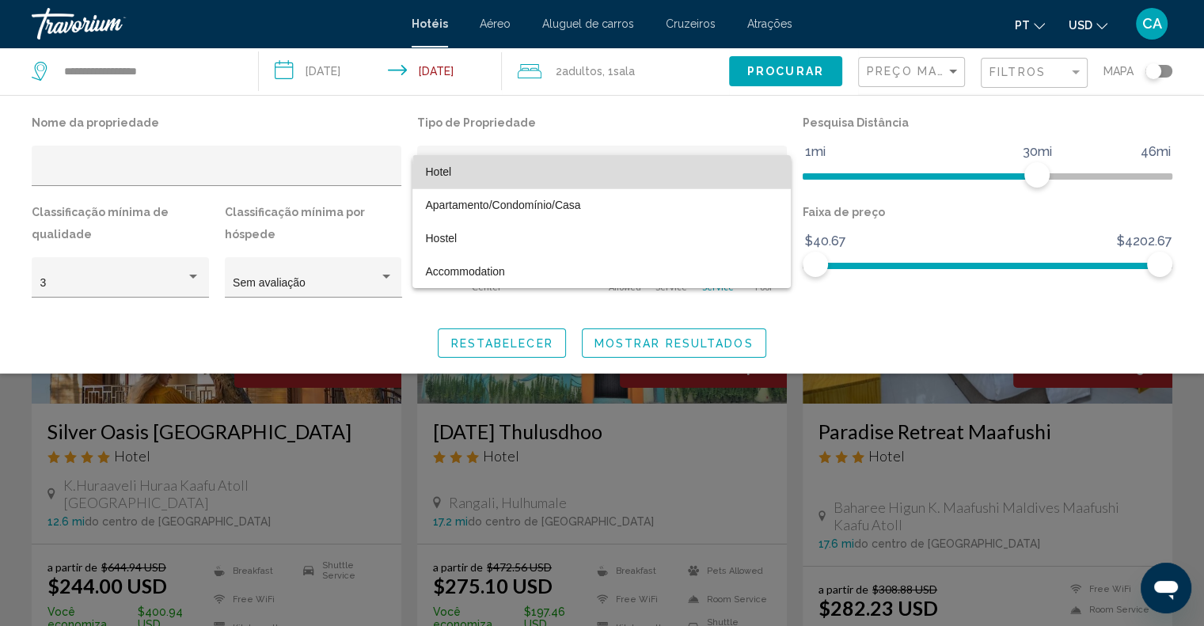
click at [681, 184] on span "Hotel" at bounding box center [601, 171] width 353 height 33
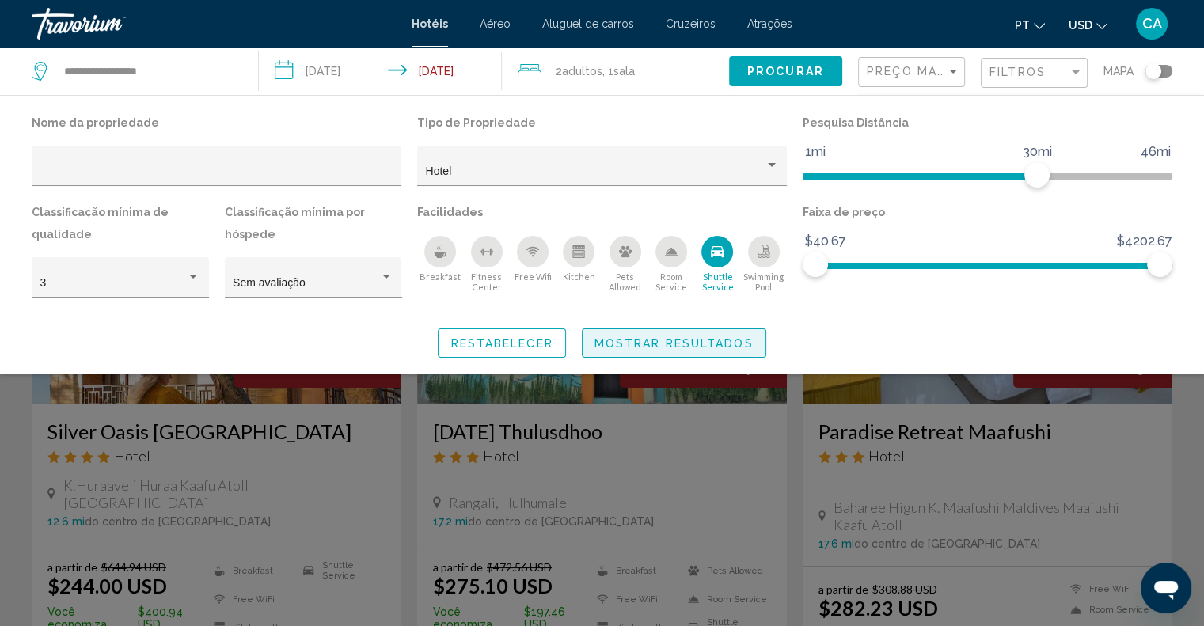
click at [646, 339] on span "Mostrar resultados" at bounding box center [673, 343] width 159 height 13
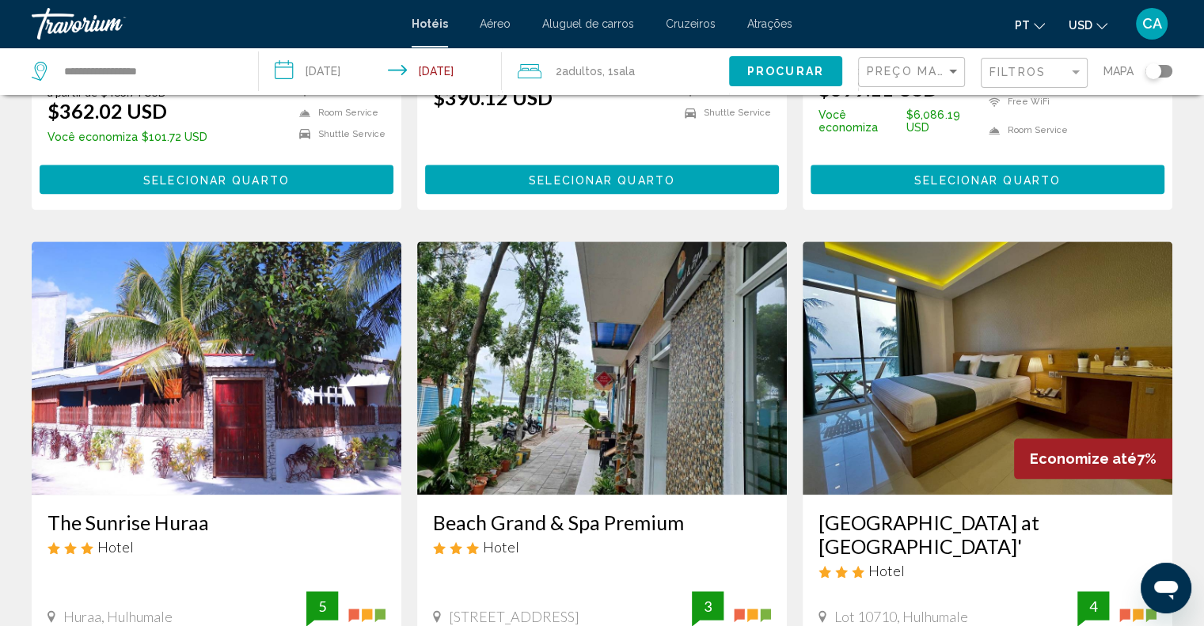
scroll to position [1899, 0]
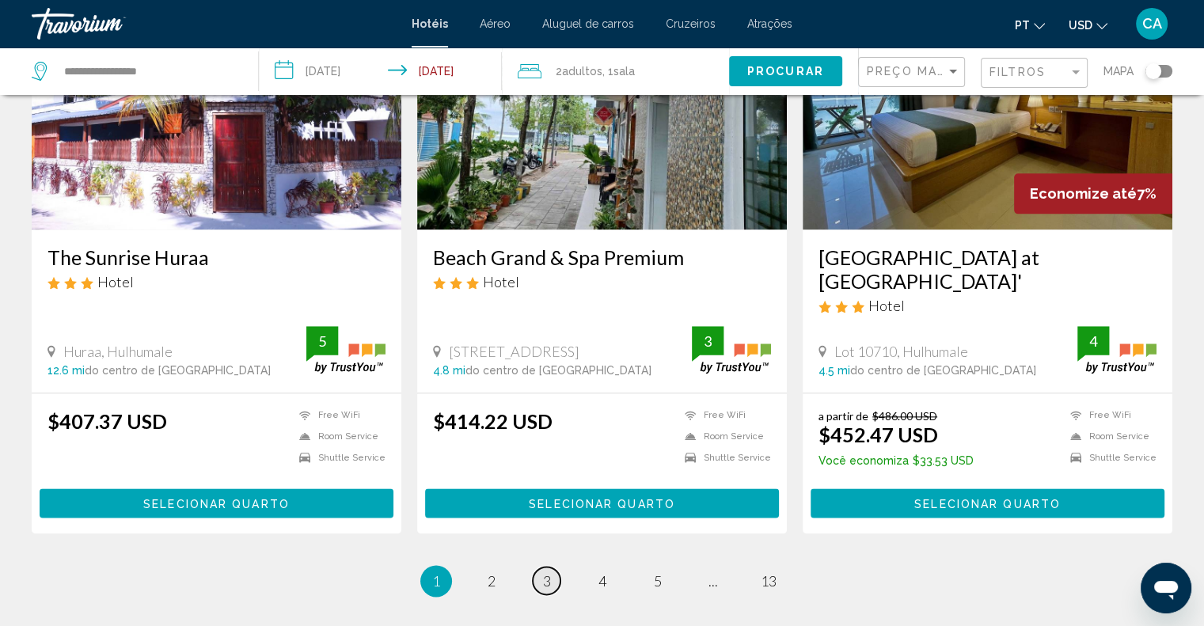
click at [550, 572] on span "3" at bounding box center [547, 580] width 8 height 17
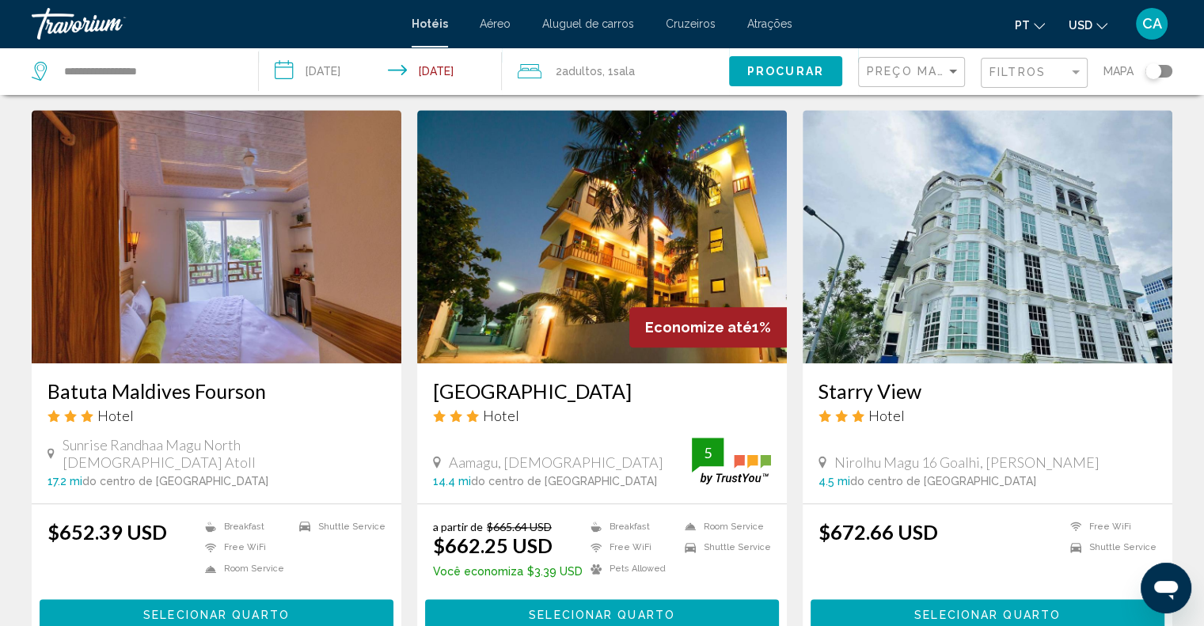
scroll to position [2038, 0]
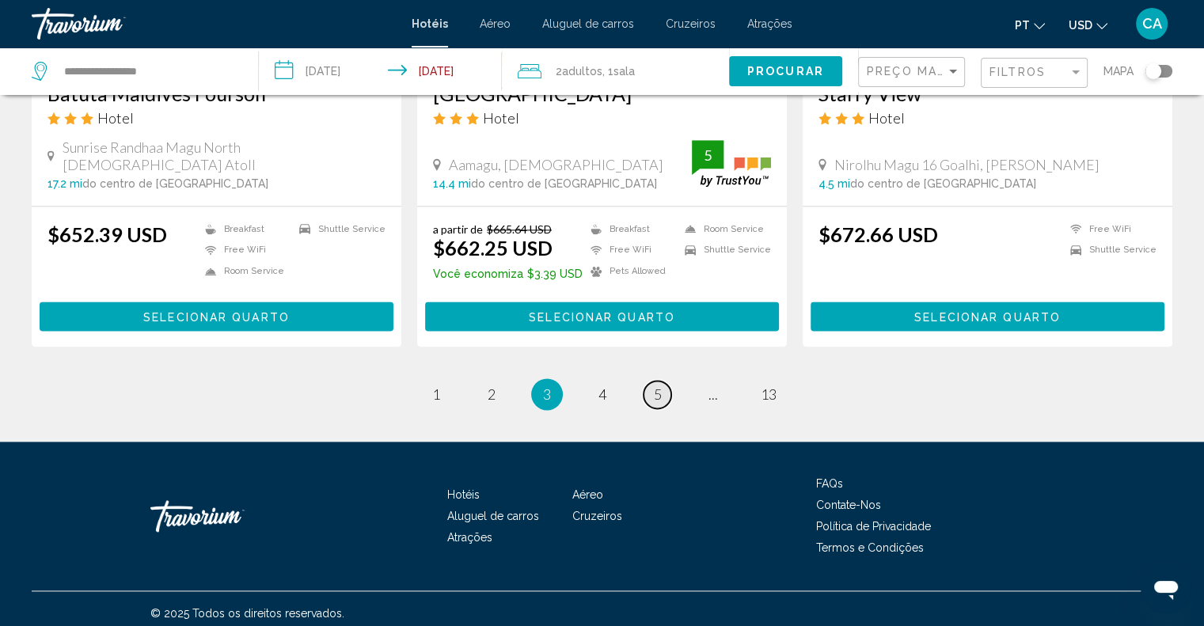
click at [655, 385] on span "5" at bounding box center [658, 393] width 8 height 17
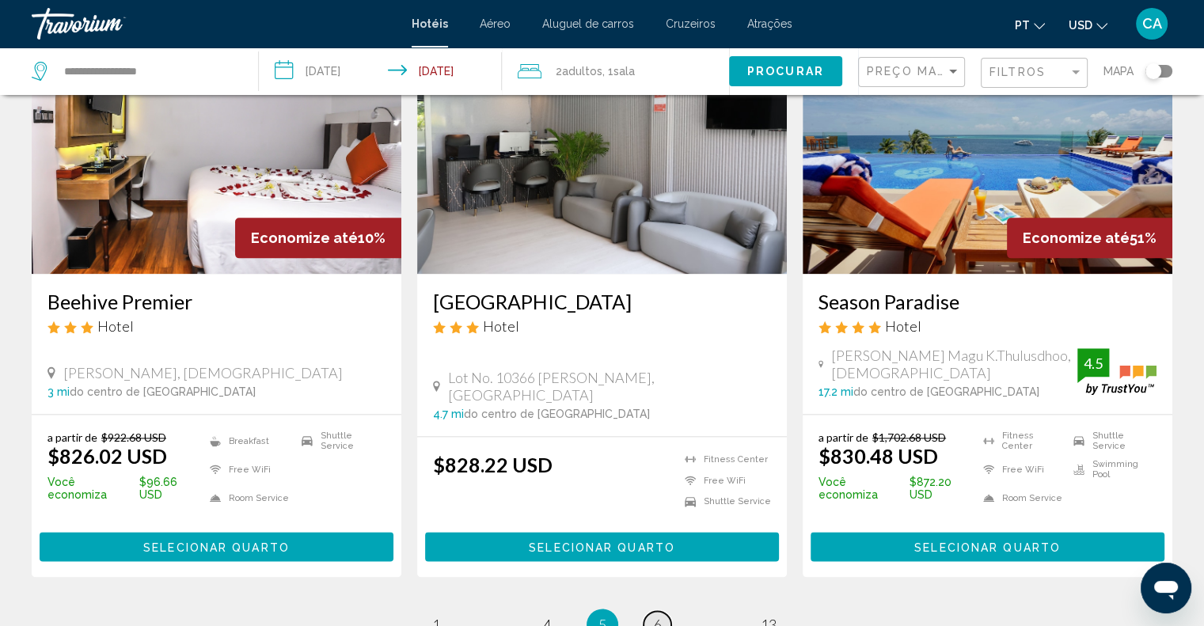
scroll to position [1899, 0]
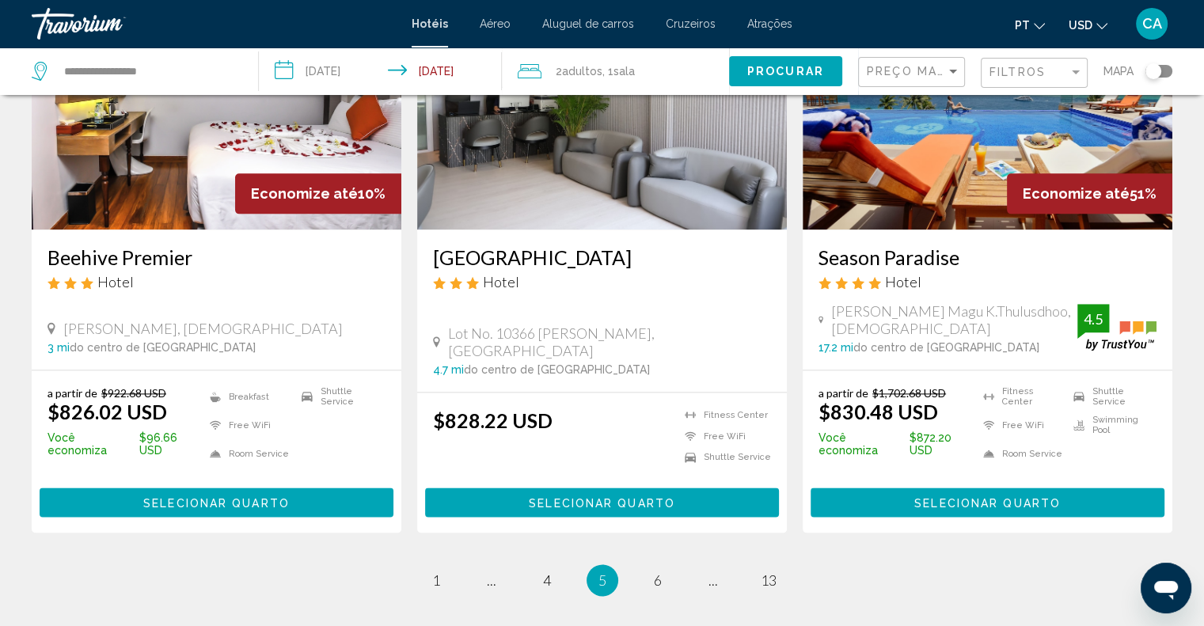
click at [871, 245] on h3 "Season Paradise" at bounding box center [987, 257] width 338 height 24
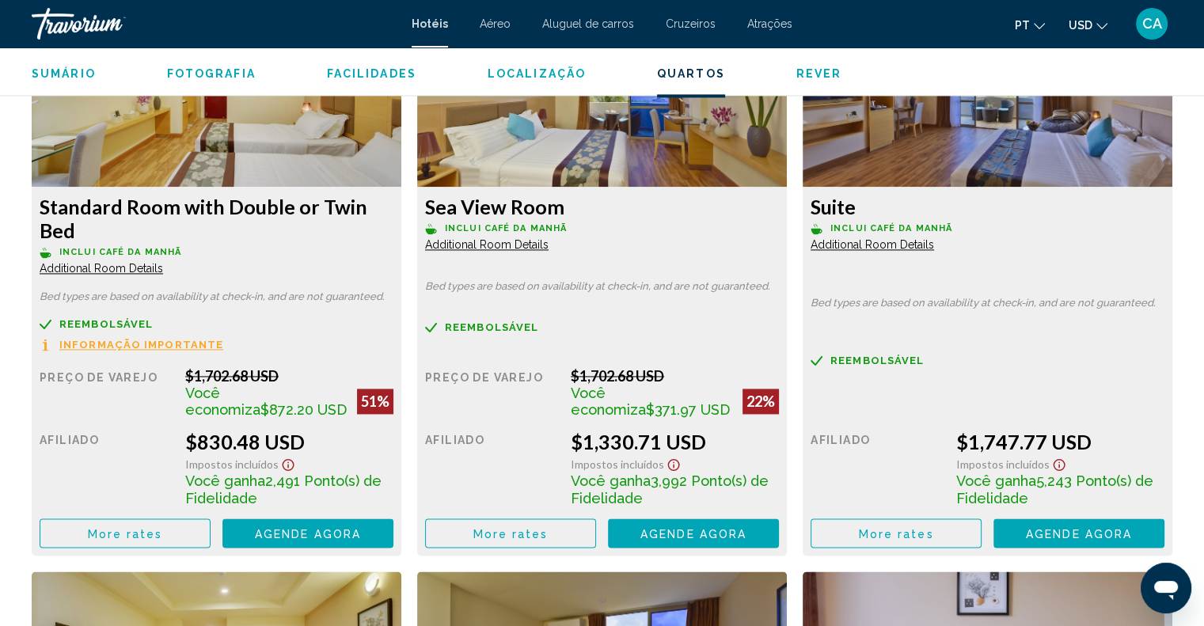
scroll to position [2216, 0]
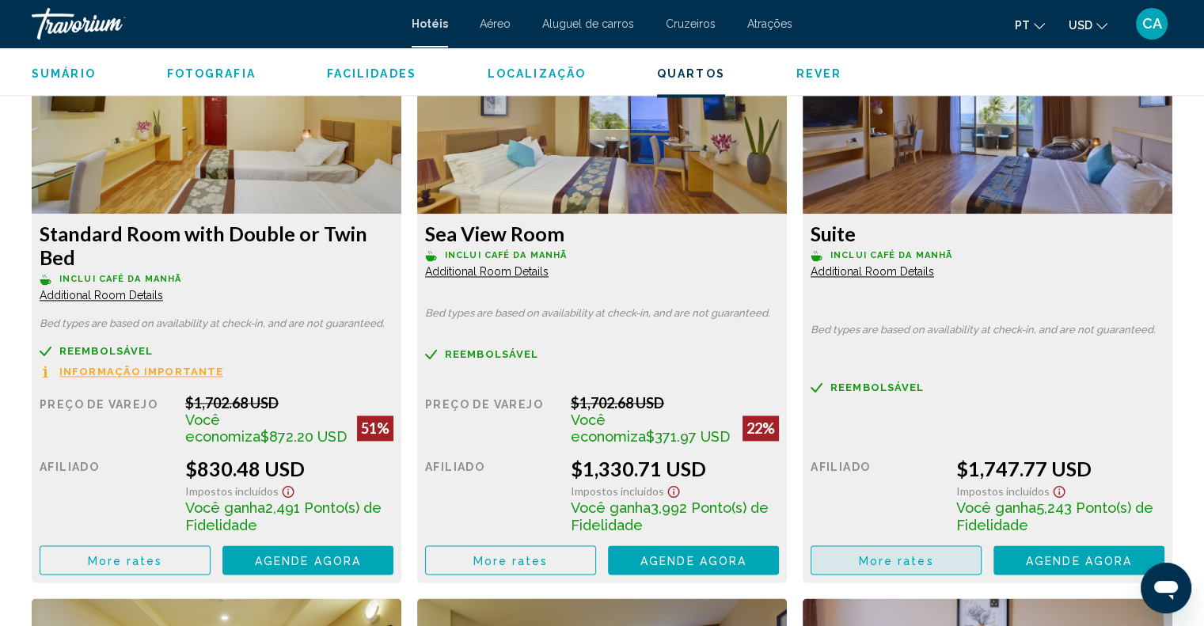
click at [907, 556] on span "More rates" at bounding box center [896, 560] width 75 height 13
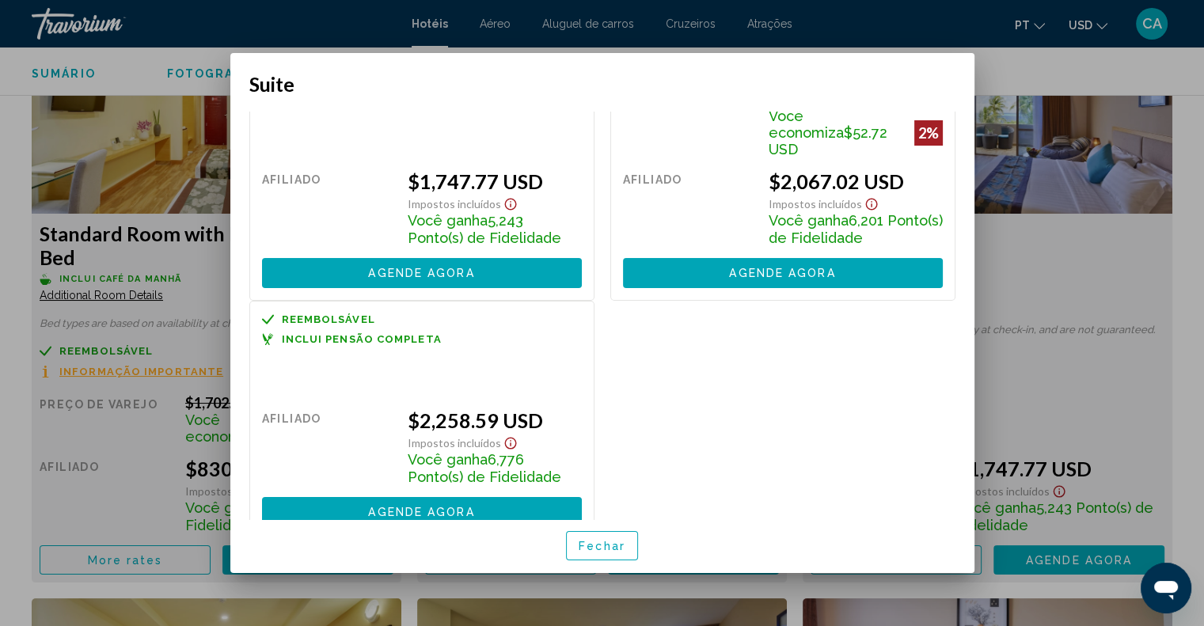
scroll to position [101, 0]
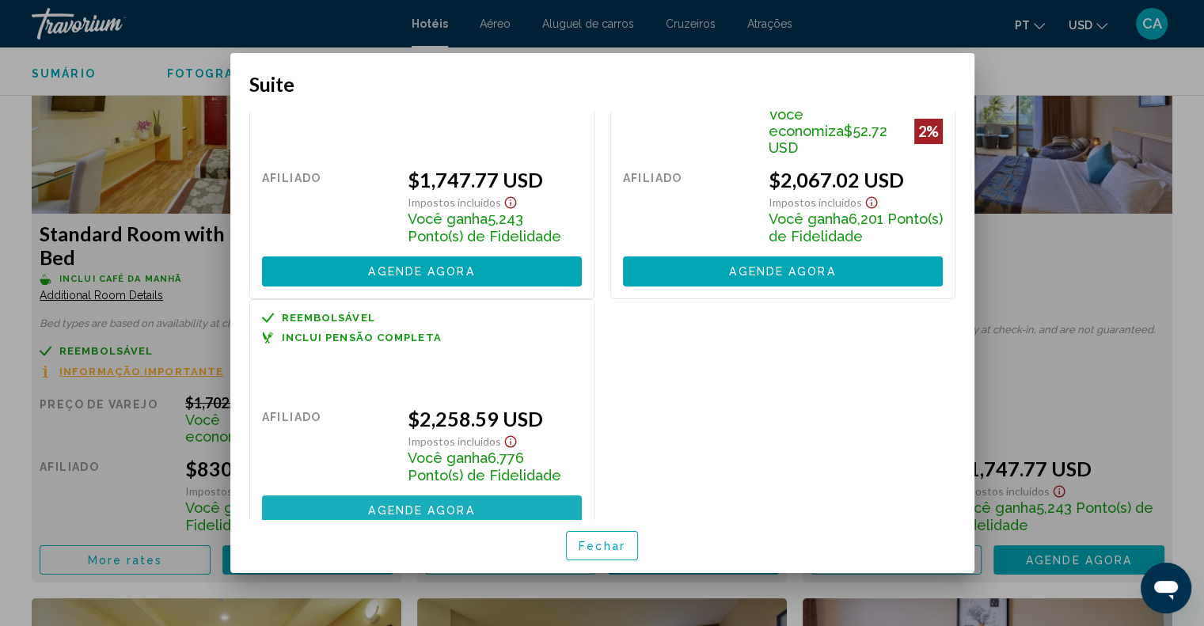
click at [450, 504] on span "Agende agora" at bounding box center [421, 510] width 106 height 13
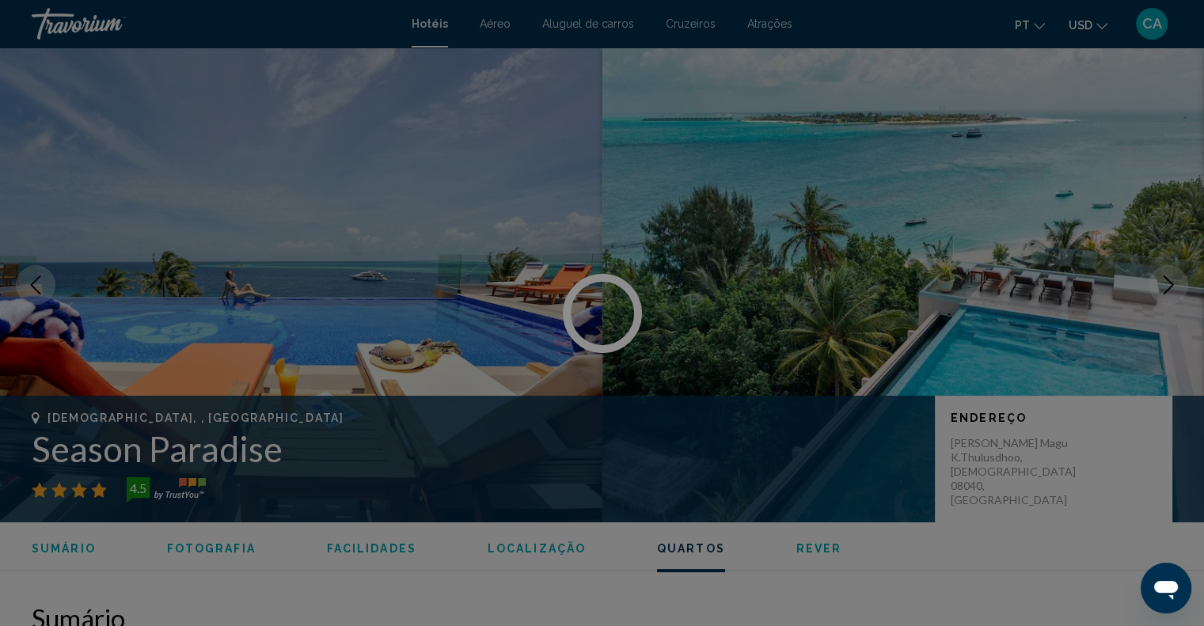
scroll to position [2216, 0]
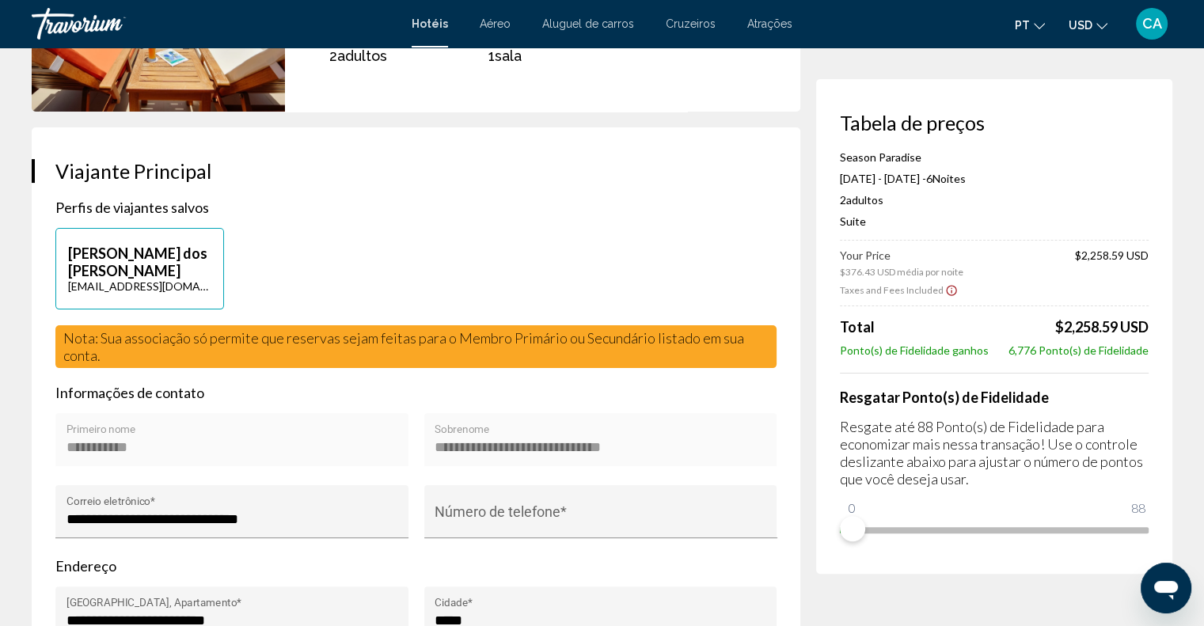
scroll to position [237, 0]
click at [1142, 28] on span "CA" at bounding box center [1152, 24] width 20 height 16
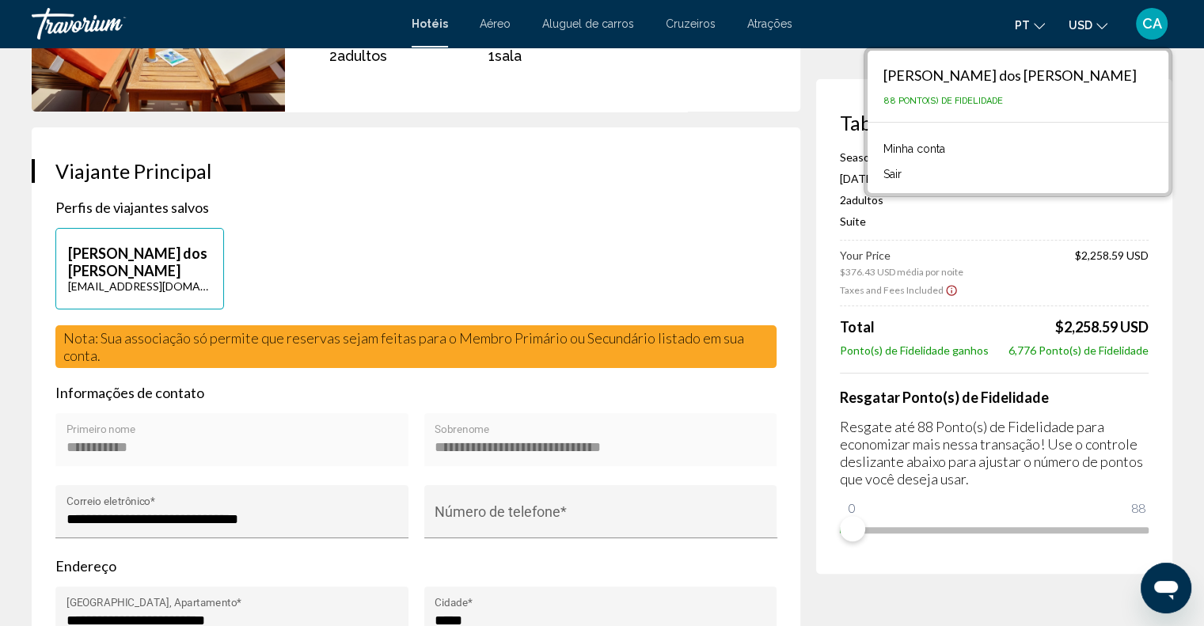
click at [354, 290] on div "Carla Sofia Azevedo dos Reis Duarte do Nas carladuartenascimento@gmail.com" at bounding box center [415, 276] width 737 height 97
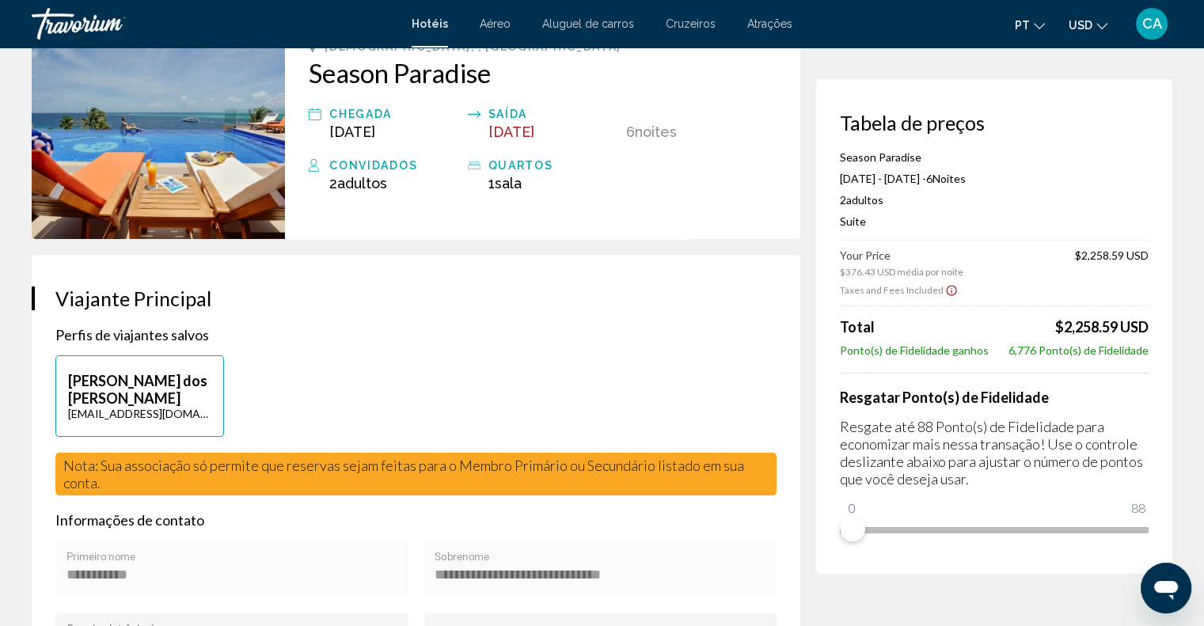
scroll to position [0, 0]
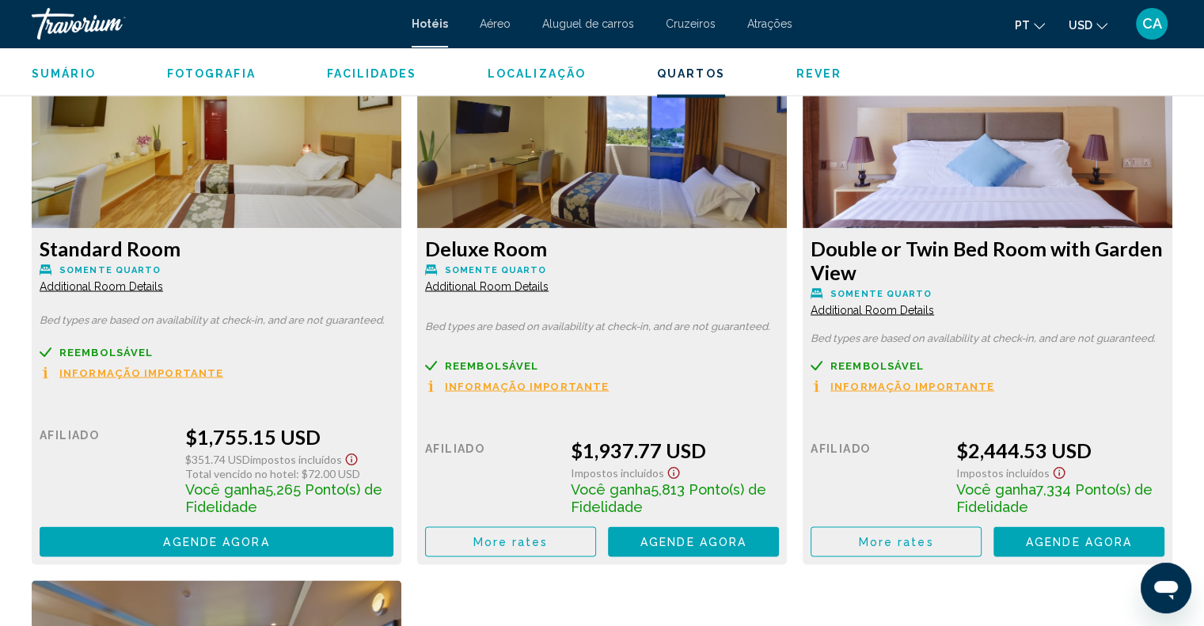
scroll to position [2770, 0]
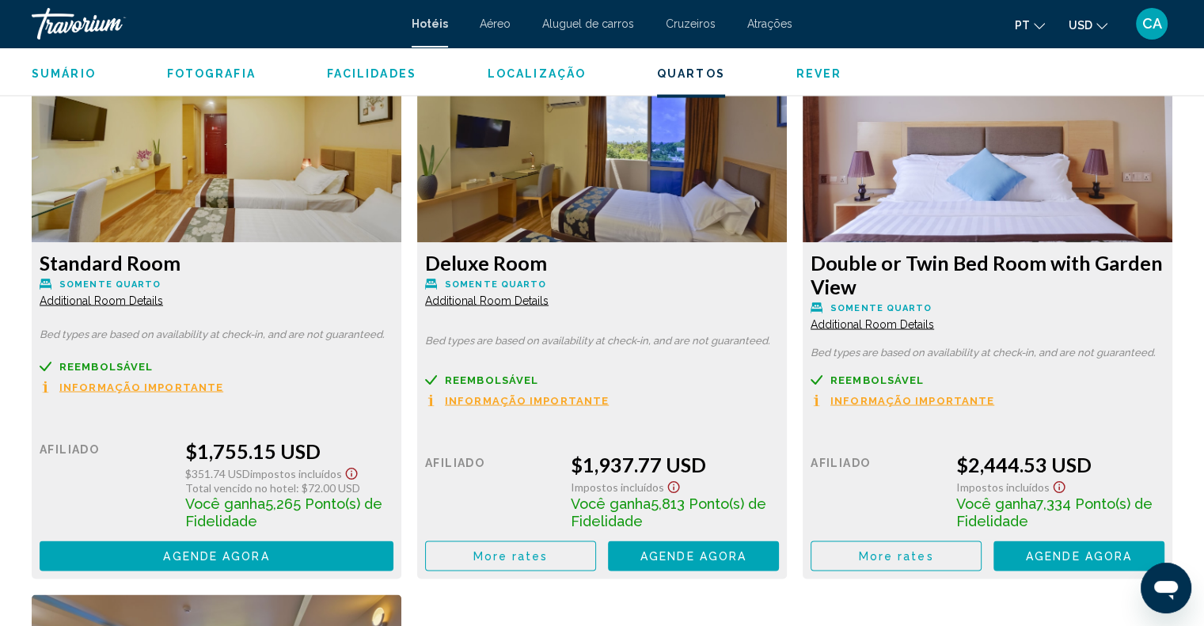
click at [163, 13] on span "More rates" at bounding box center [125, 6] width 75 height 13
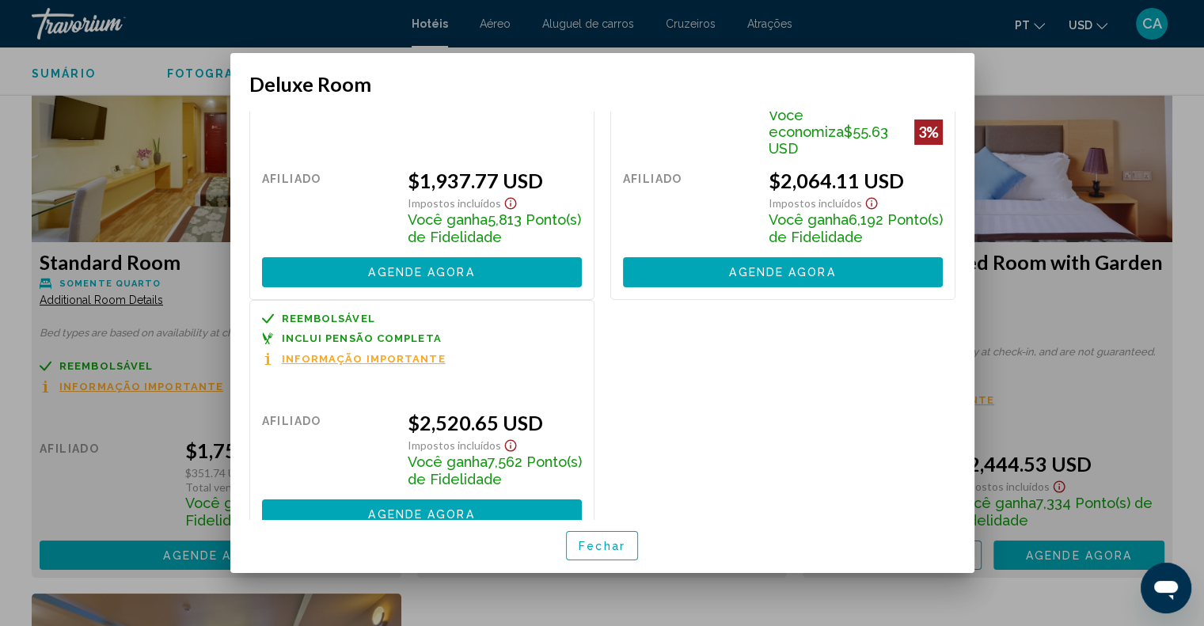
scroll to position [106, 0]
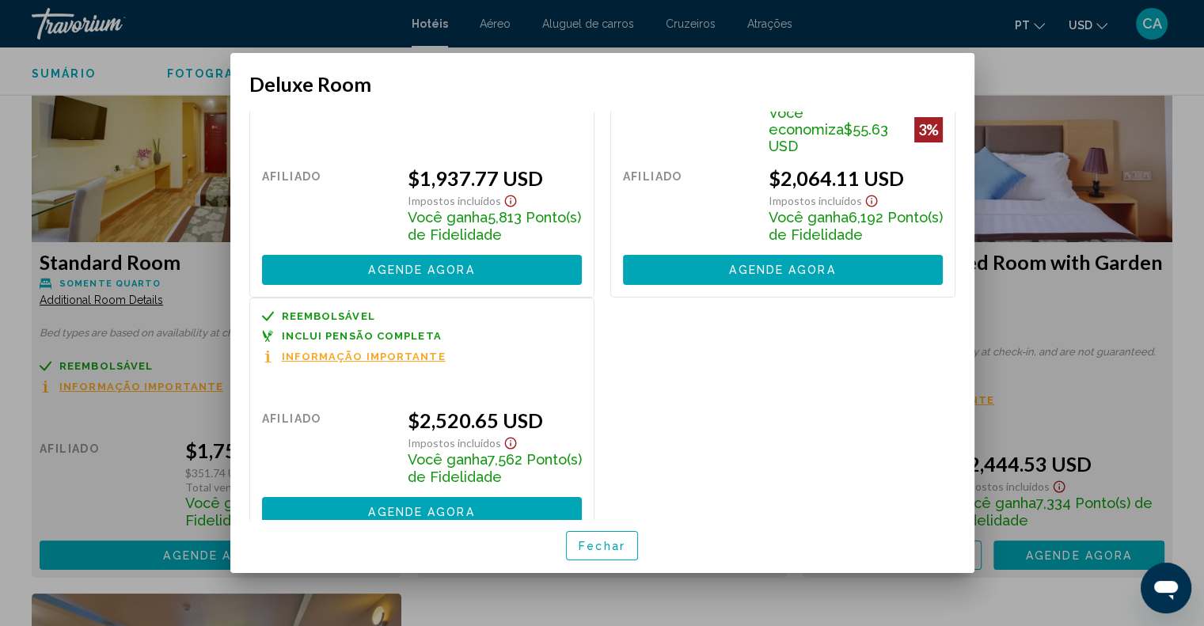
click at [1003, 101] on div at bounding box center [602, 313] width 1204 height 626
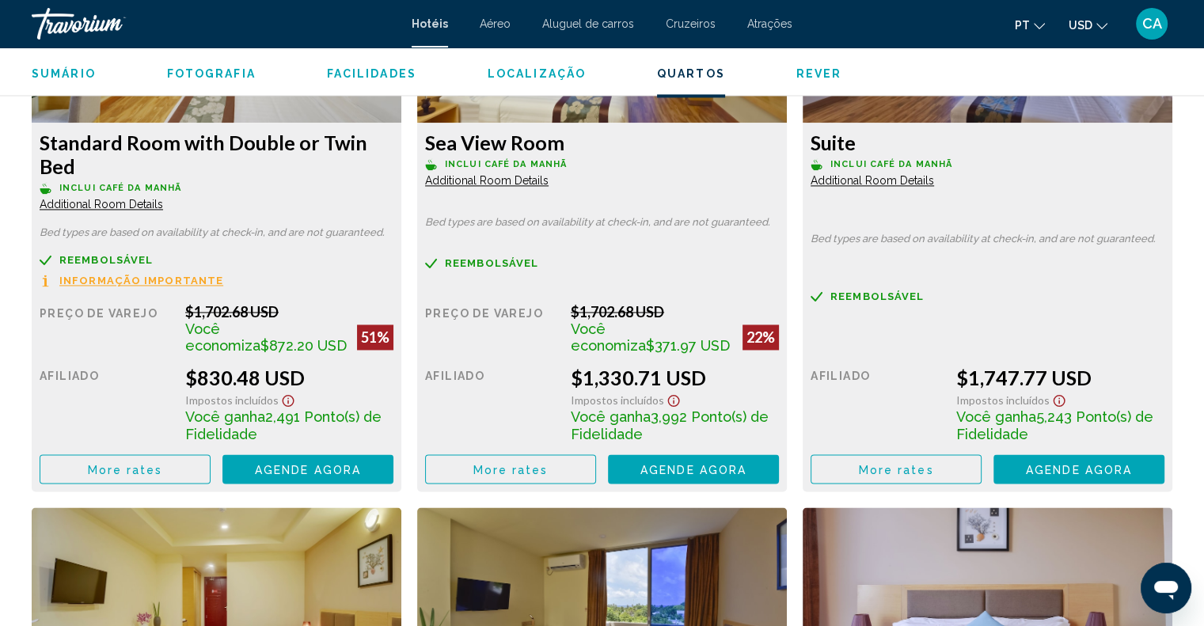
scroll to position [2216, 0]
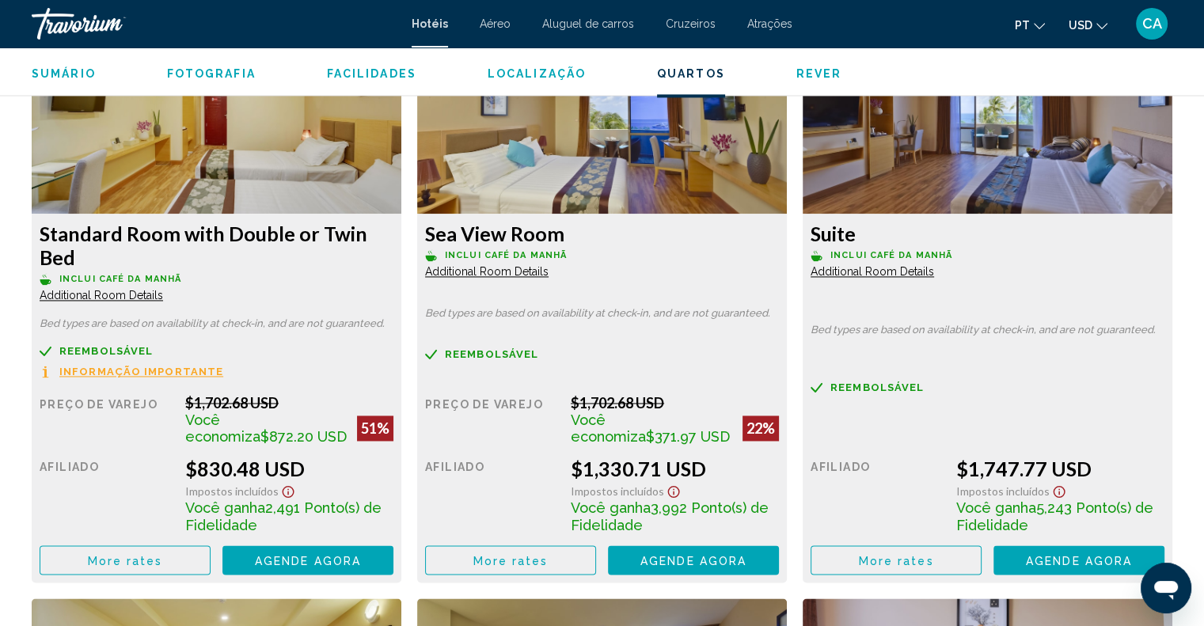
click at [401, 171] on img "Main content" at bounding box center [217, 115] width 370 height 198
click at [163, 289] on span "Additional Room Details" at bounding box center [101, 295] width 123 height 13
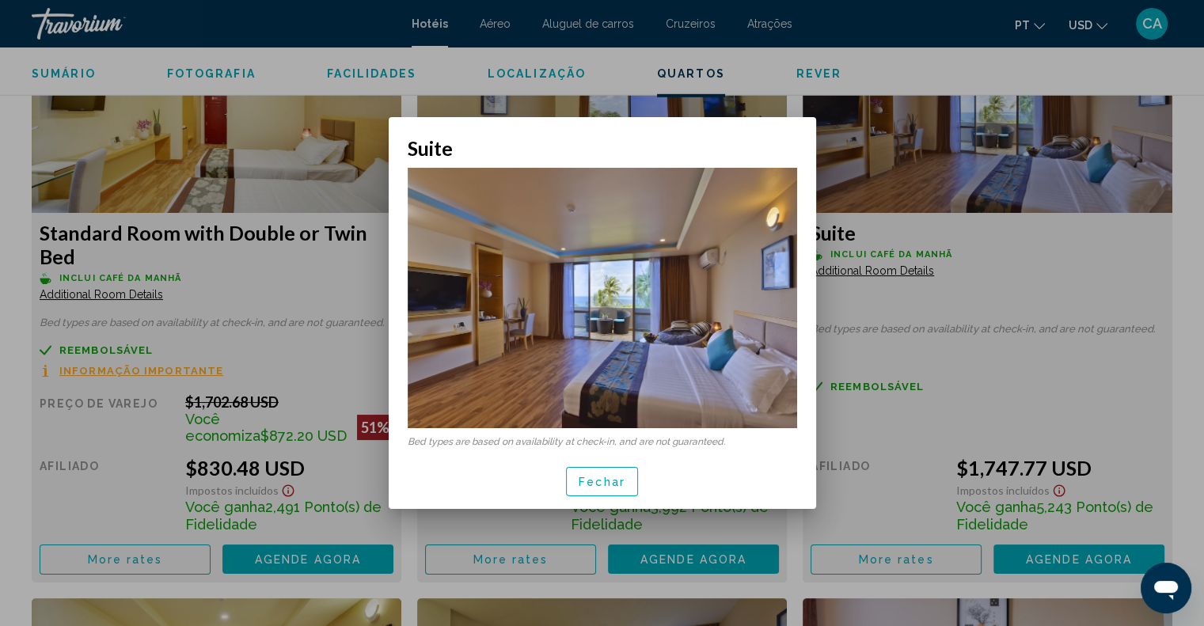
scroll to position [0, 0]
click at [1010, 286] on div at bounding box center [602, 313] width 1204 height 626
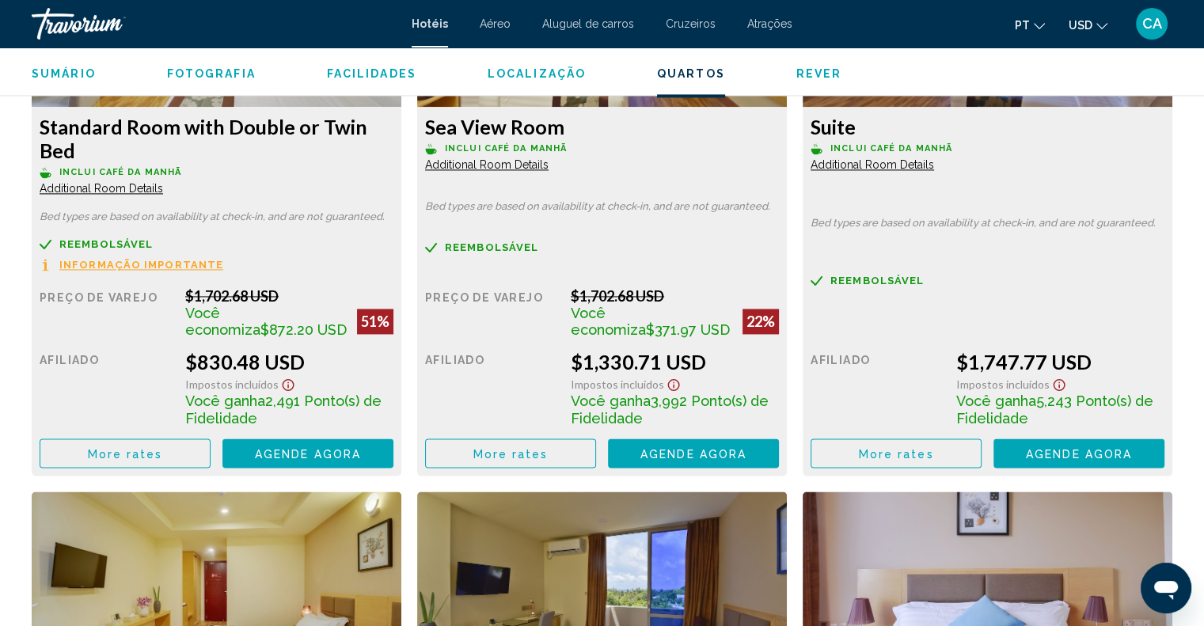
scroll to position [2295, 0]
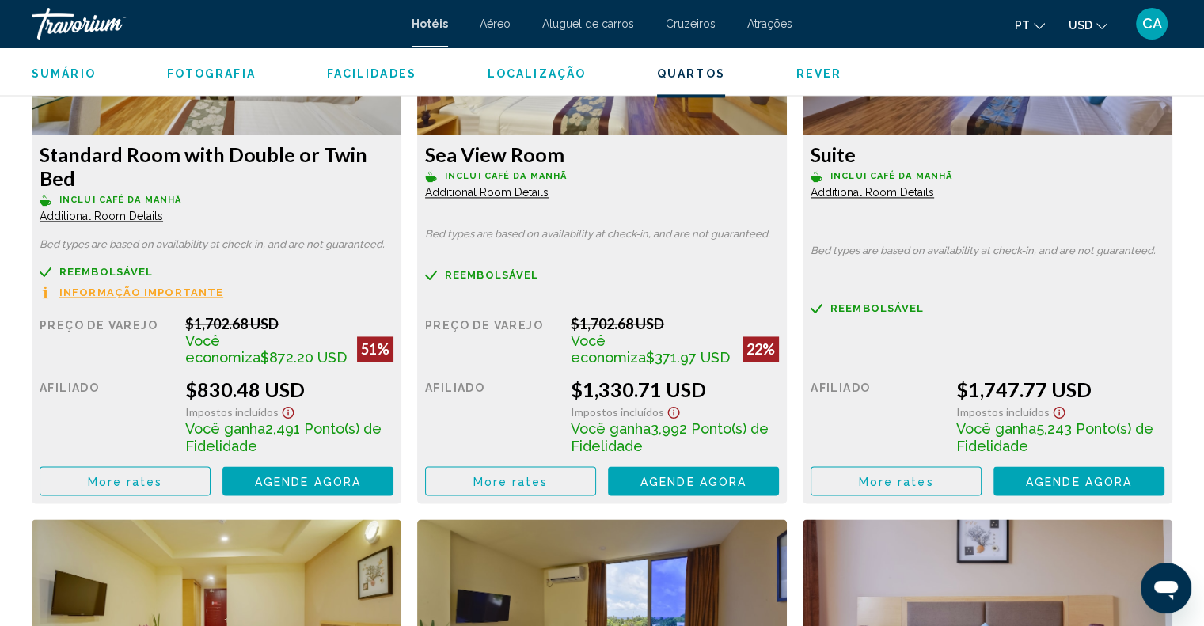
drag, startPoint x: 886, startPoint y: 480, endPoint x: 844, endPoint y: 574, distance: 103.4
click at [923, 478] on span "More rates" at bounding box center [896, 481] width 75 height 13
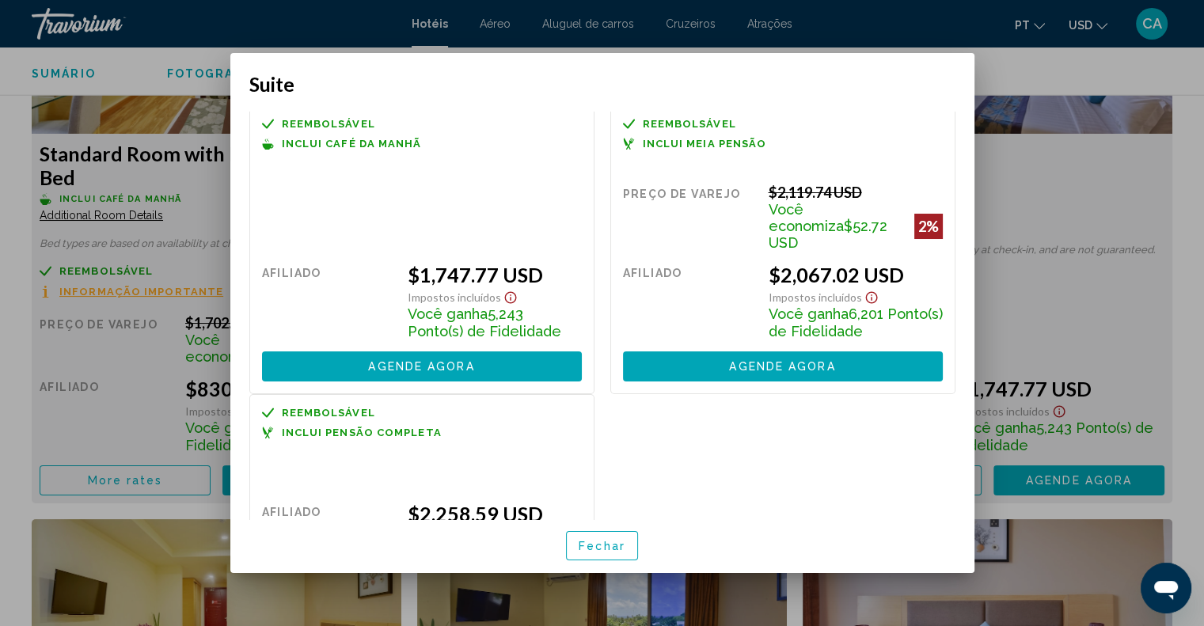
scroll to position [0, 0]
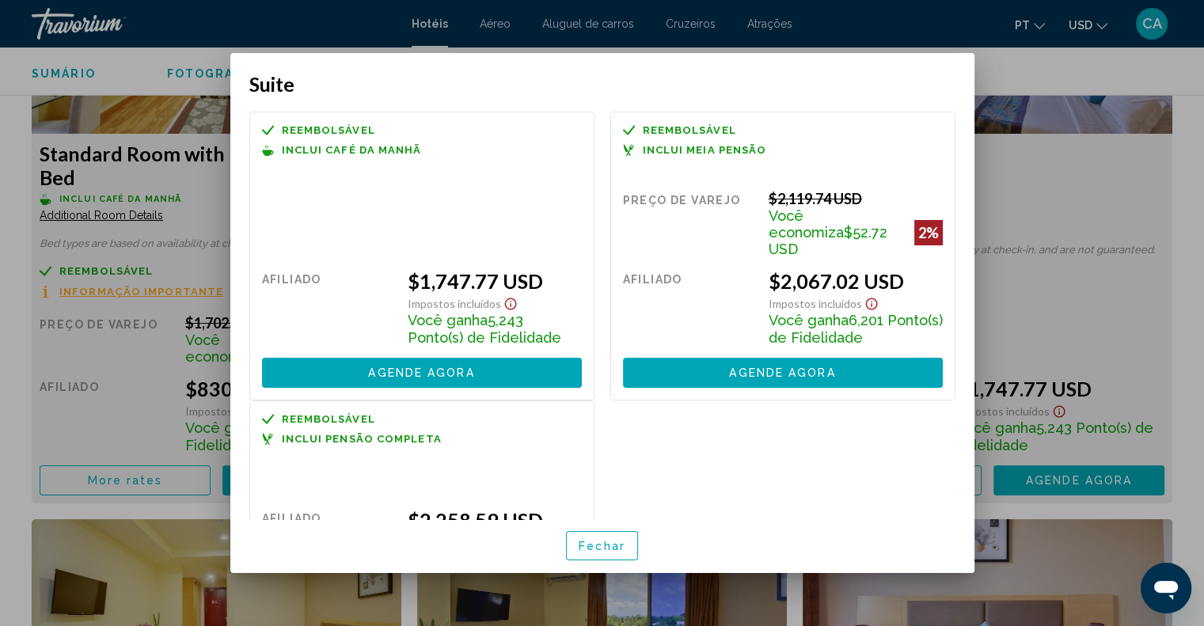
click at [1098, 82] on div at bounding box center [602, 313] width 1204 height 626
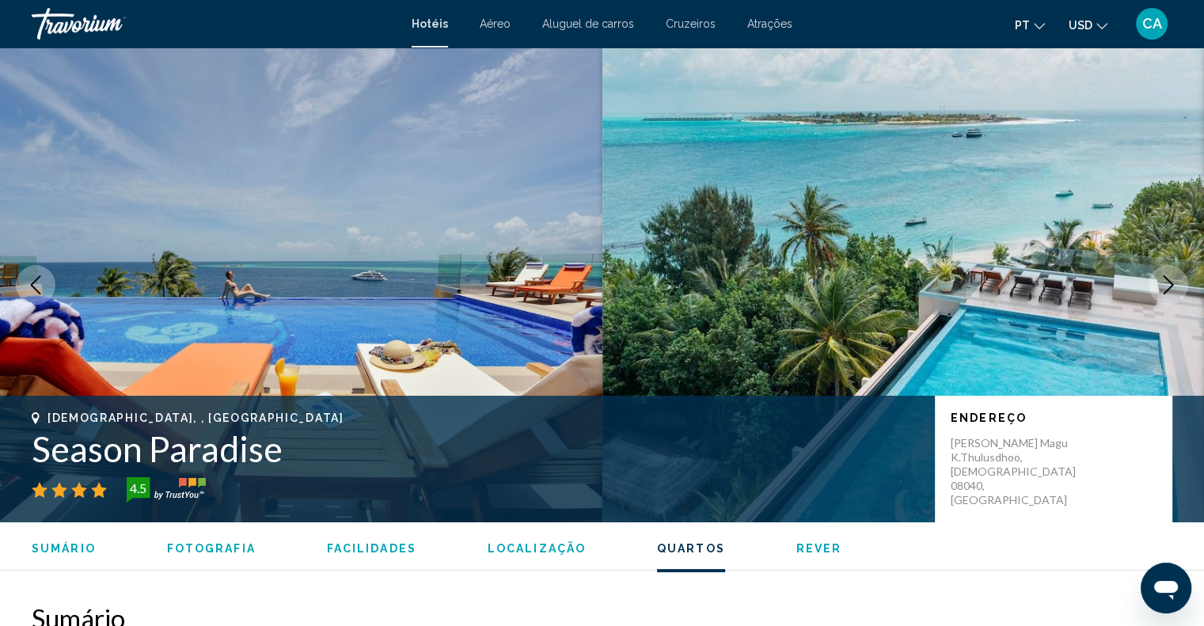
scroll to position [2295, 0]
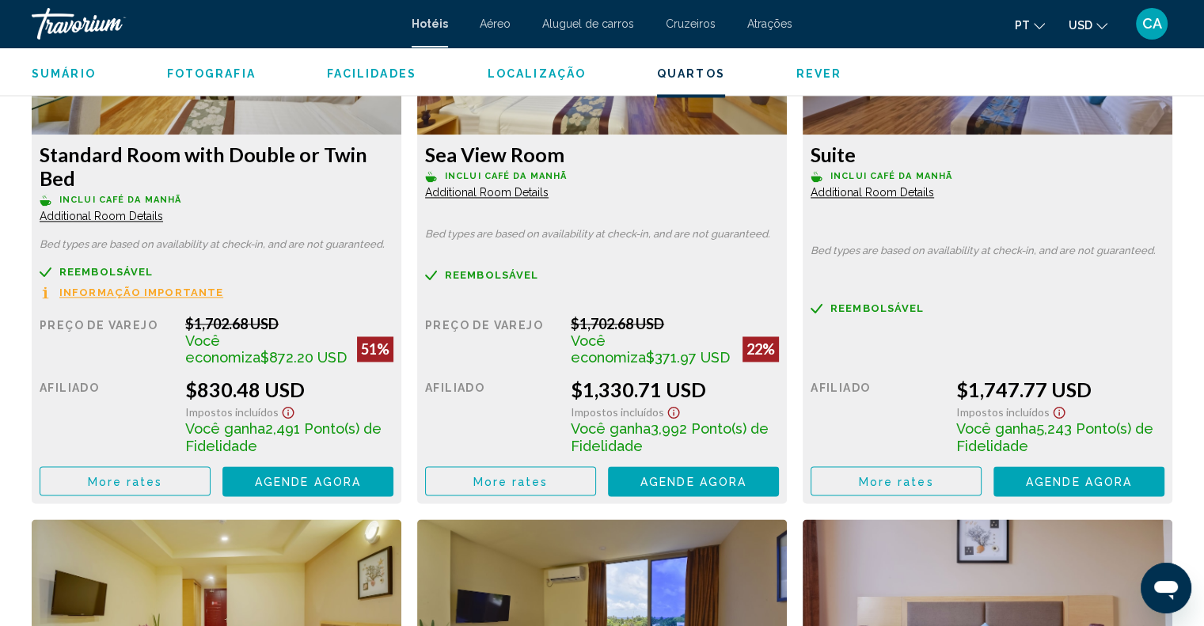
click at [1089, 17] on button "USD USD ($) MXN (Mex$) CAD (Can$) GBP (£) EUR (€) AUD (A$) NZD (NZ$) CNY (CN¥)" at bounding box center [1087, 24] width 39 height 23
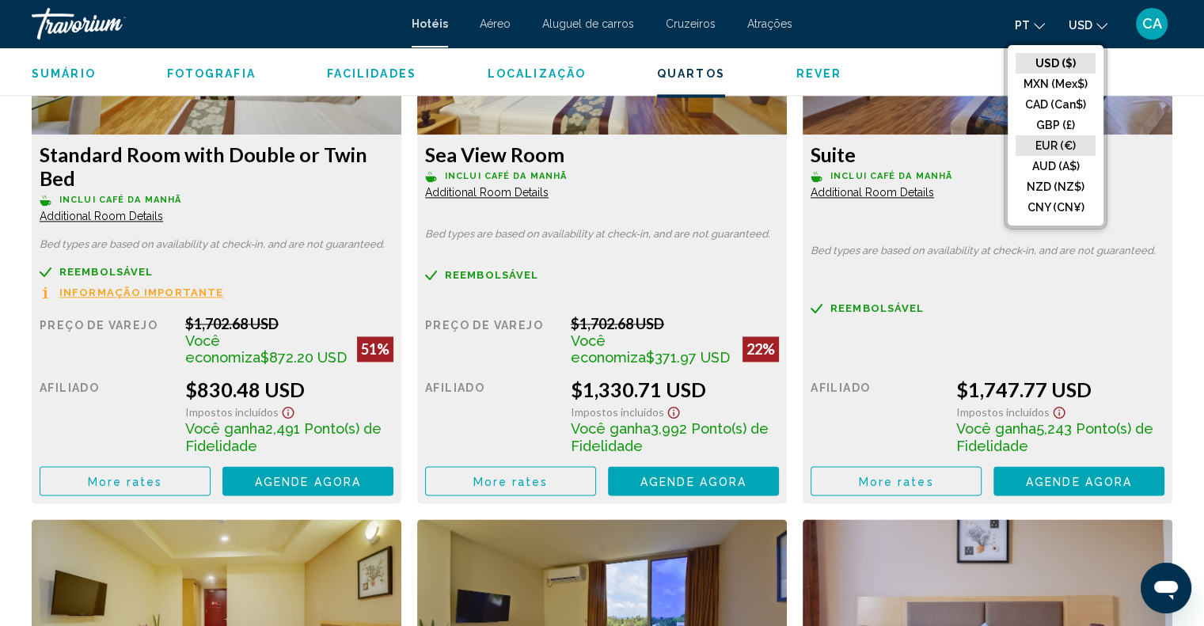
click at [1064, 151] on button "EUR (€)" at bounding box center [1055, 145] width 80 height 21
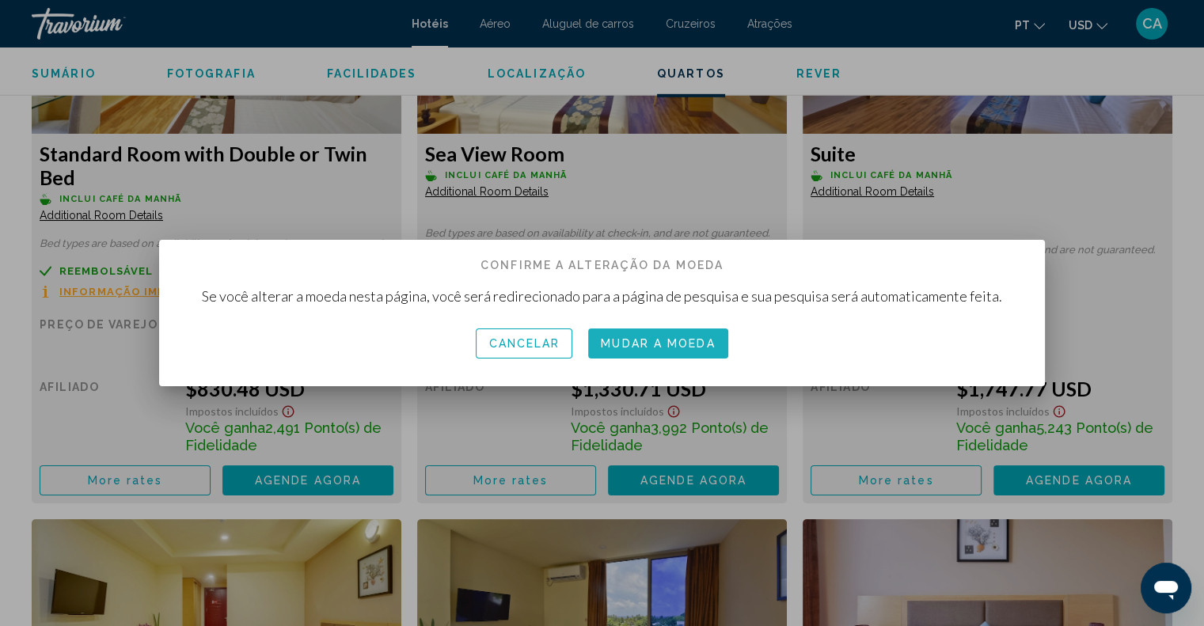
click at [643, 347] on span "Mudar a moeda" at bounding box center [658, 344] width 114 height 13
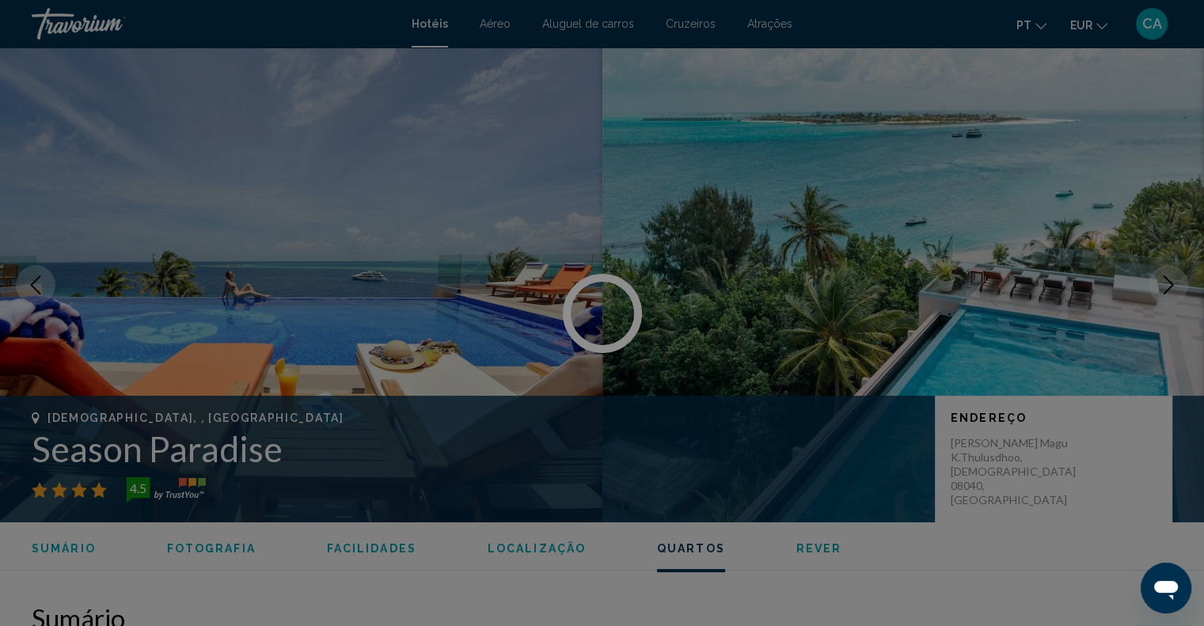
scroll to position [2295, 0]
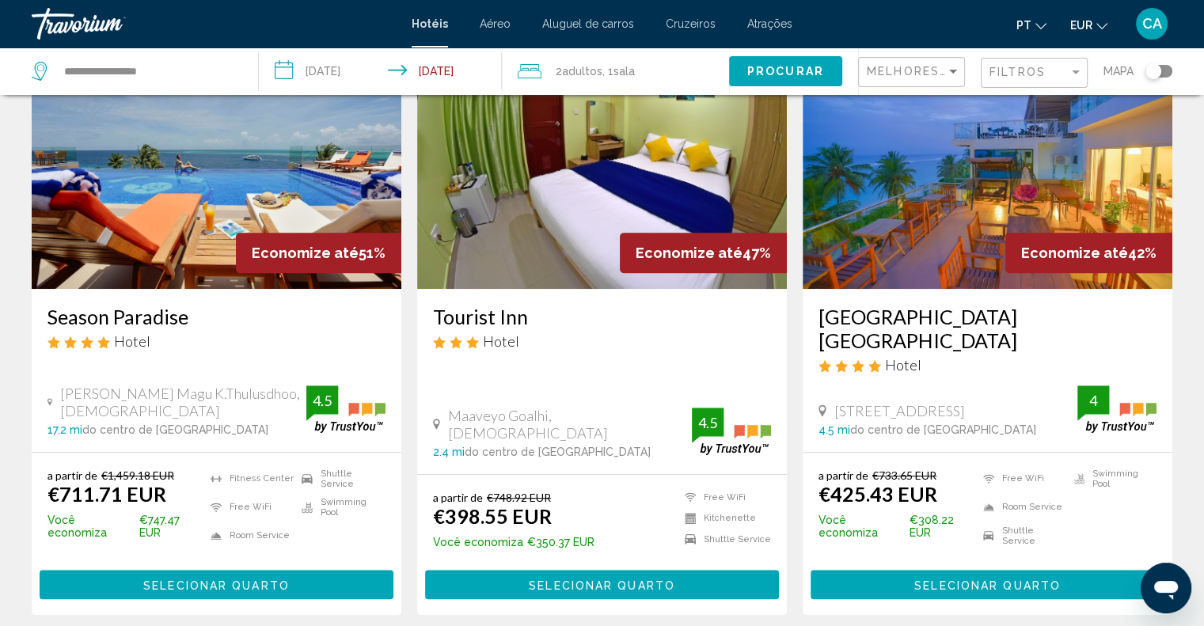
scroll to position [712, 0]
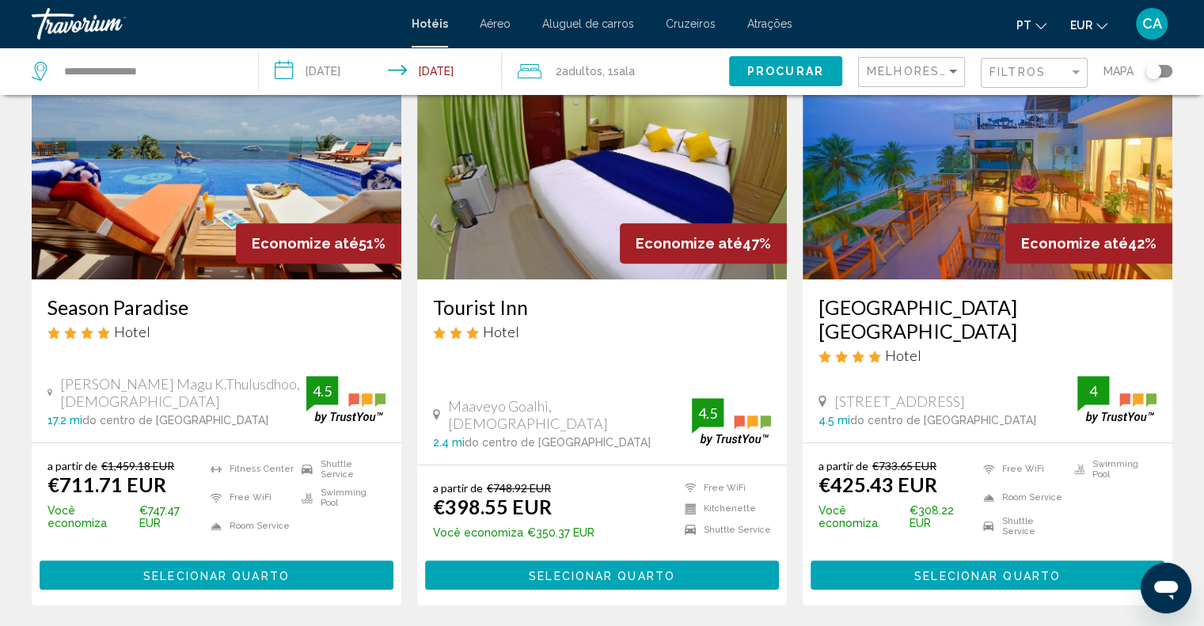
click at [210, 568] on span "Selecionar quarto" at bounding box center [216, 574] width 146 height 13
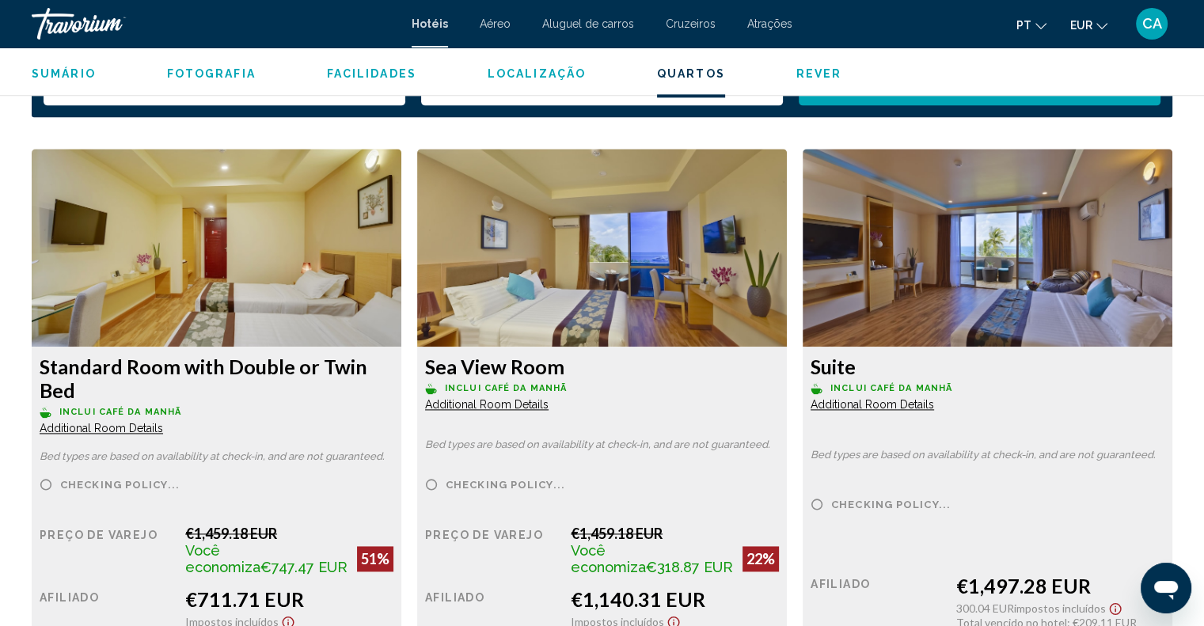
scroll to position [2216, 0]
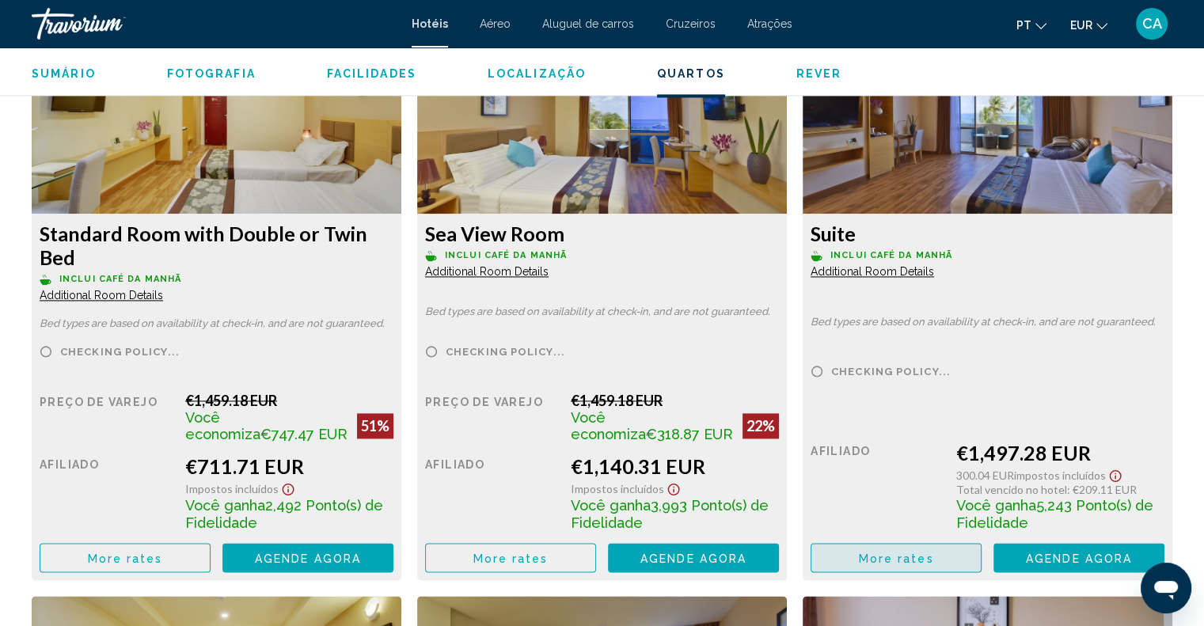
click at [924, 563] on span "More rates" at bounding box center [896, 558] width 75 height 13
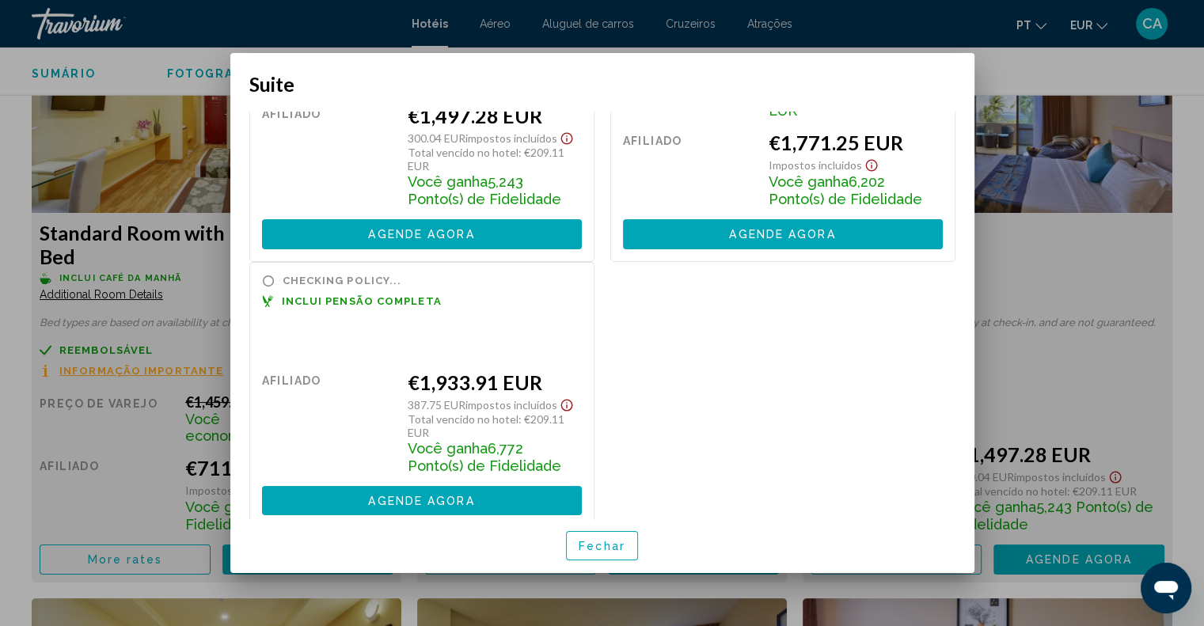
scroll to position [138, 0]
click at [1063, 353] on div at bounding box center [602, 313] width 1204 height 626
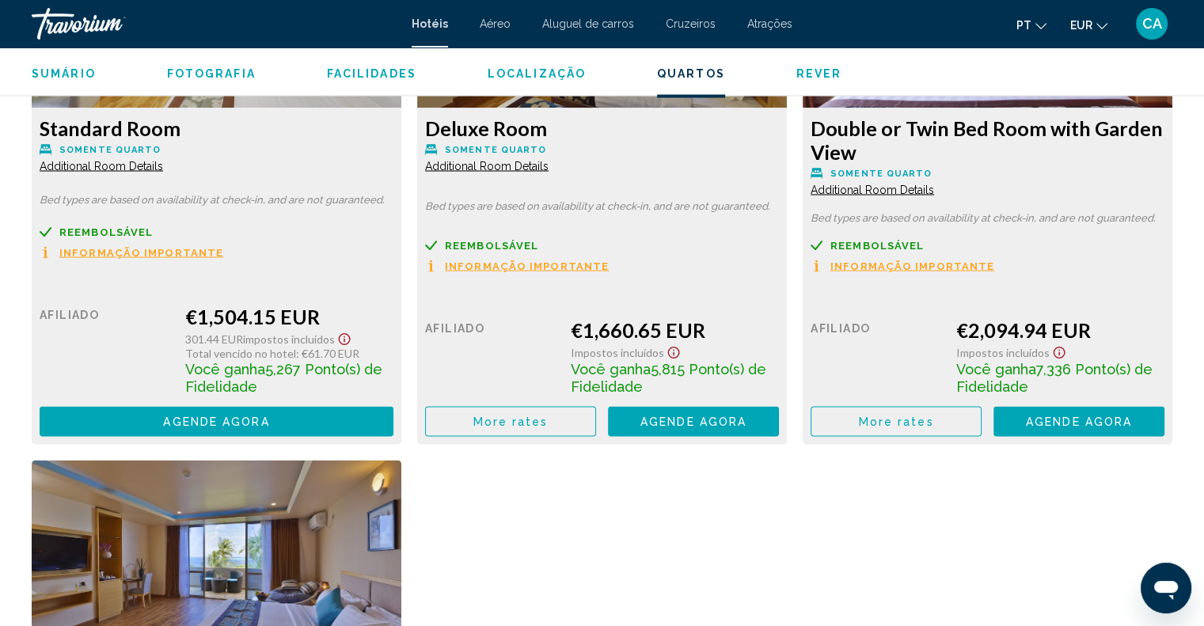
scroll to position [2928, 0]
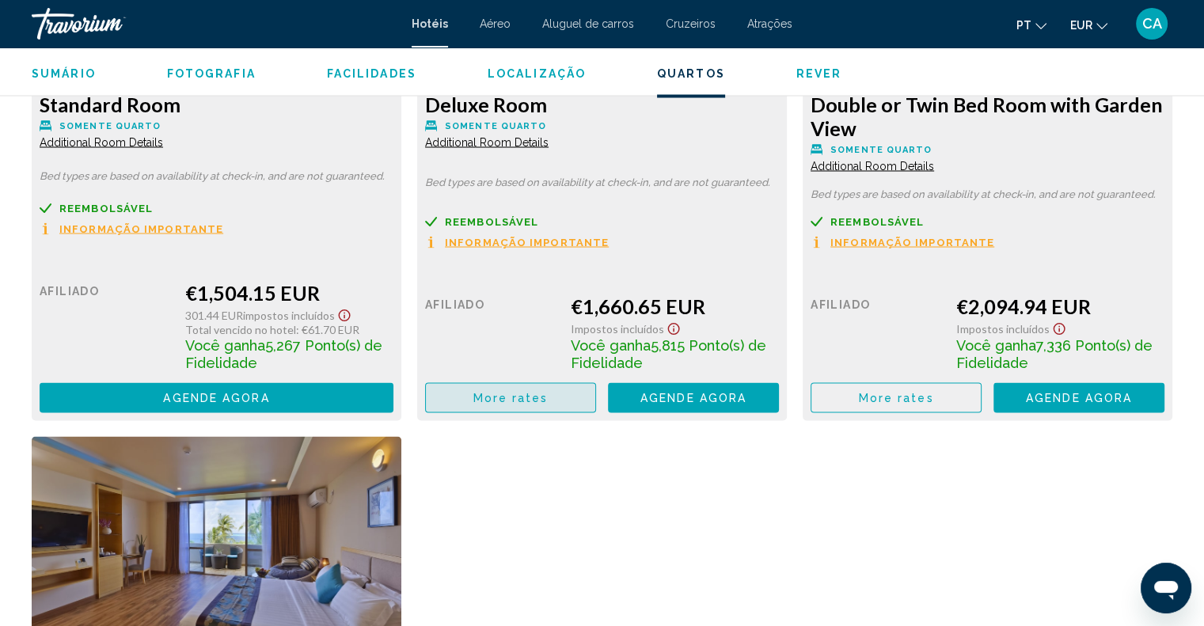
click at [525, 405] on button "More rates" at bounding box center [510, 396] width 171 height 29
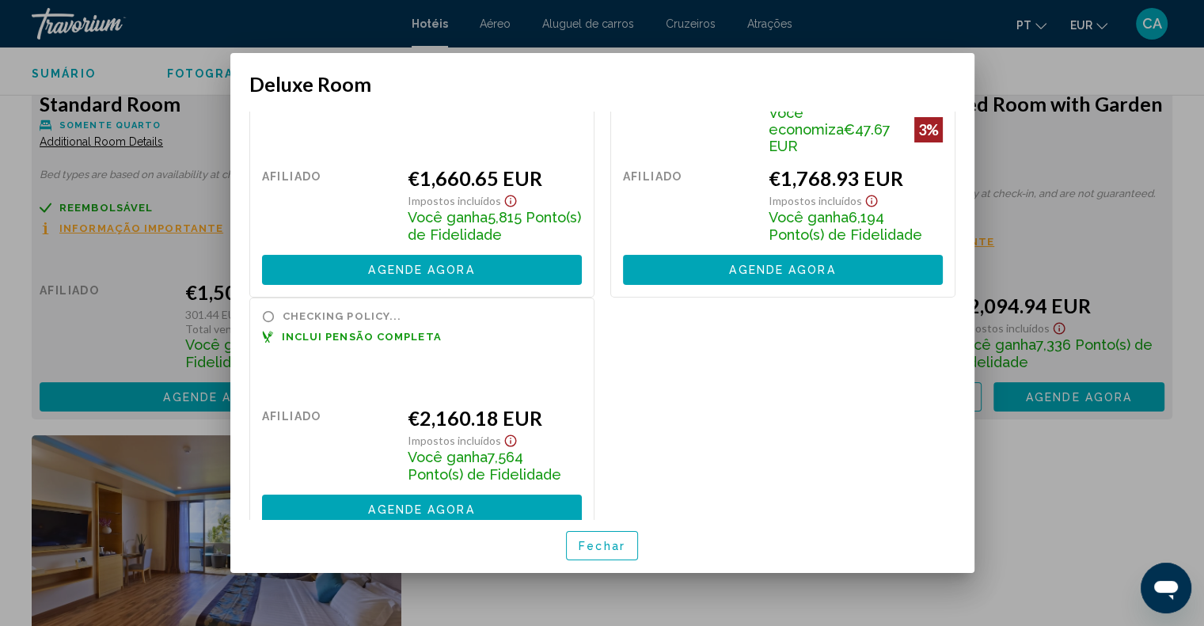
scroll to position [0, 0]
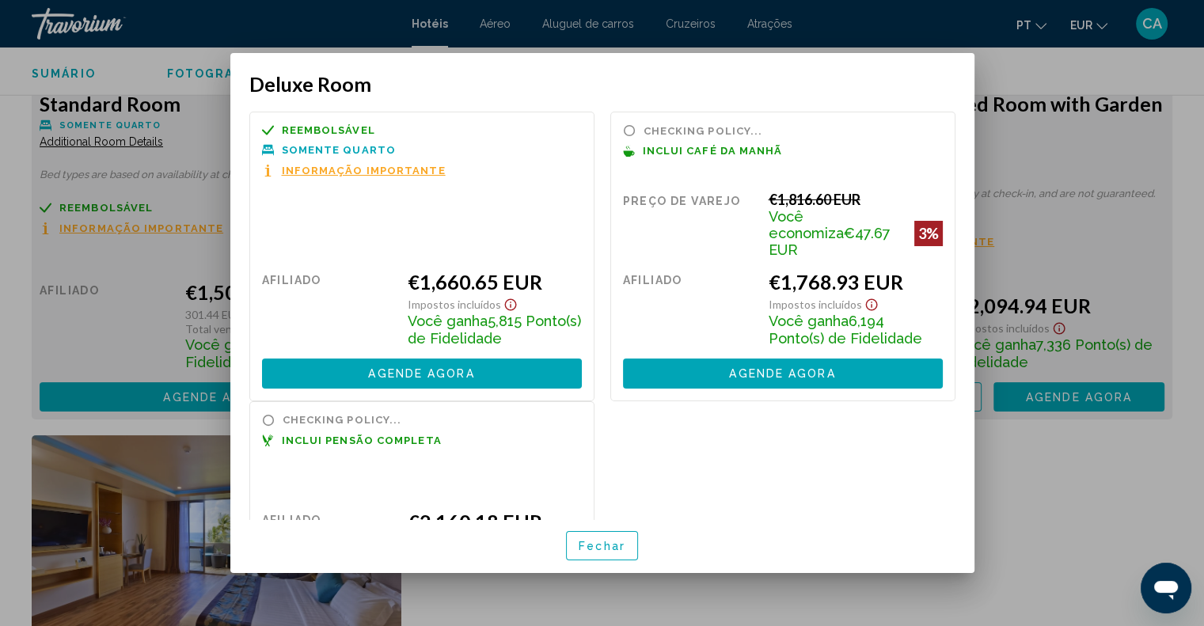
click at [1029, 172] on div at bounding box center [602, 313] width 1204 height 626
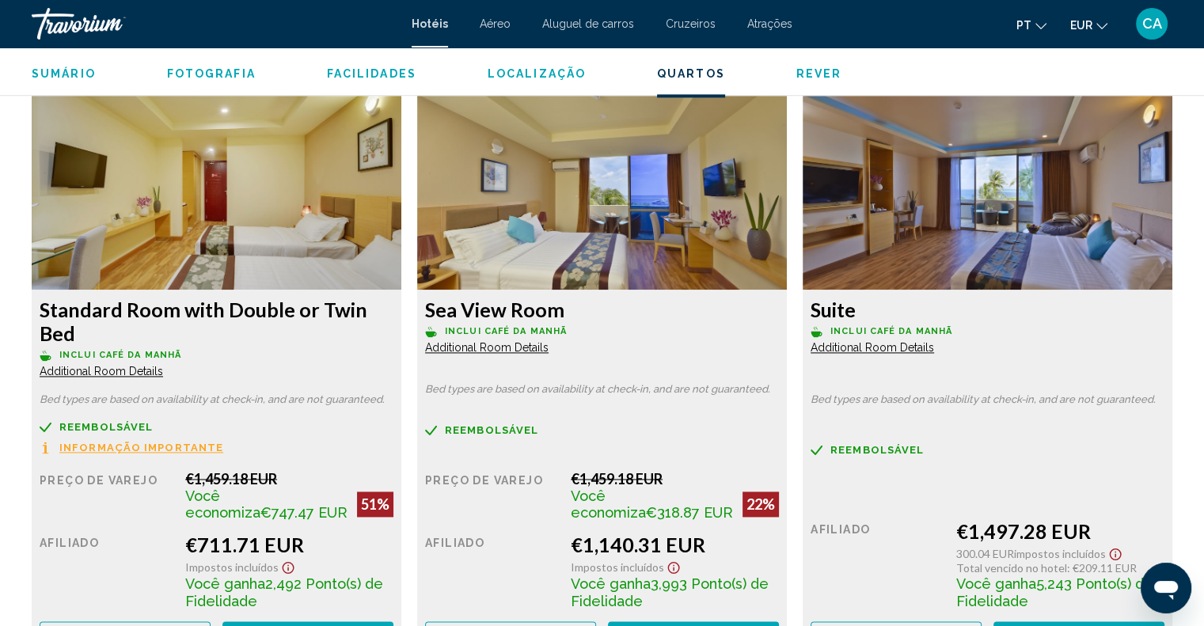
scroll to position [2137, 0]
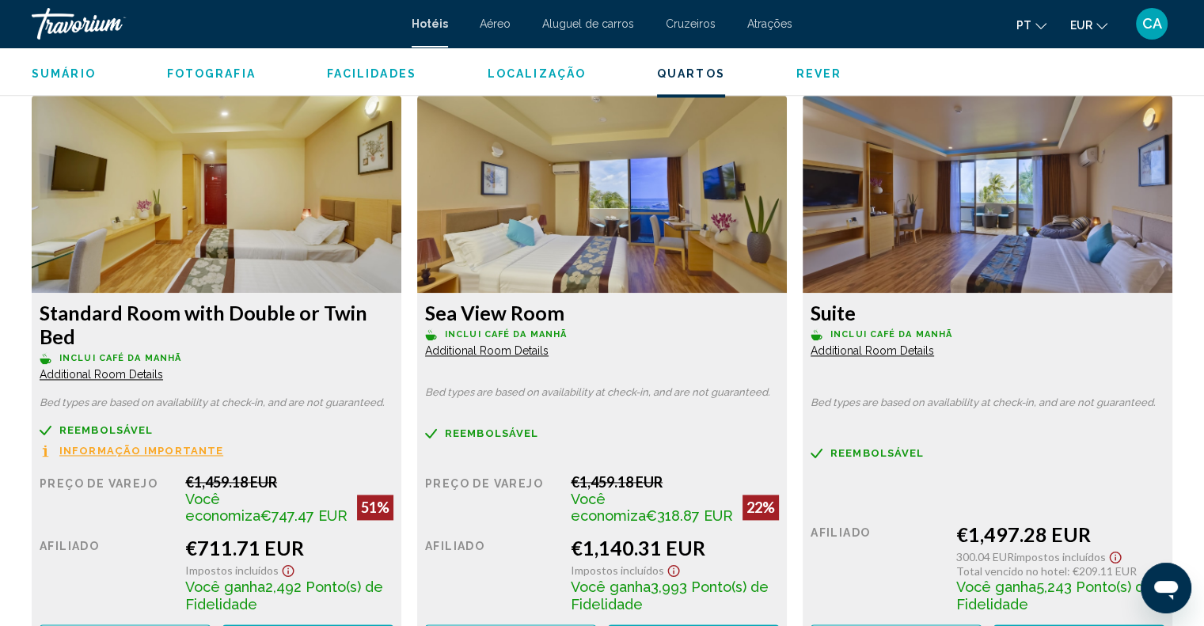
click at [163, 368] on span "Additional Room Details" at bounding box center [101, 374] width 123 height 13
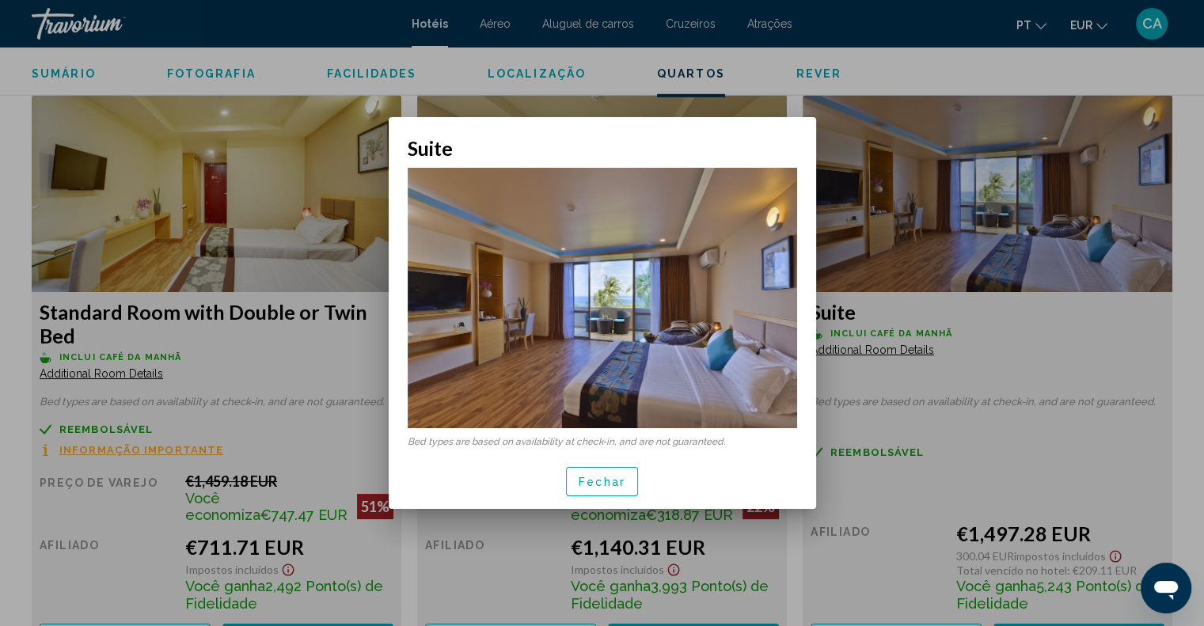
scroll to position [0, 0]
click at [595, 480] on span "Fechar" at bounding box center [601, 482] width 47 height 13
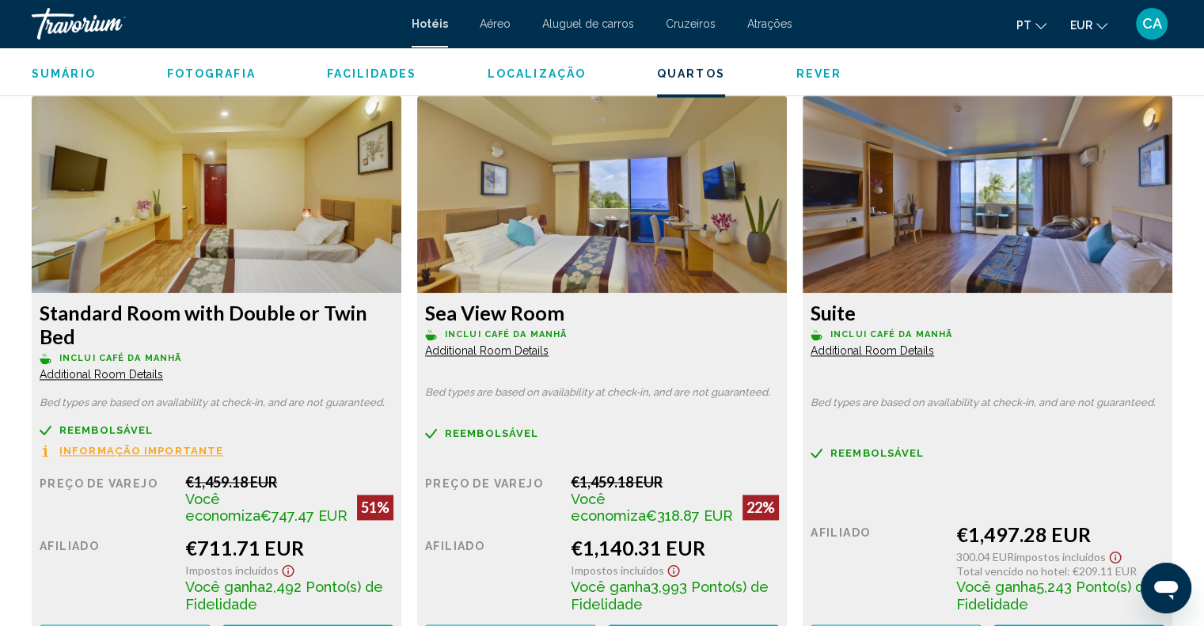
scroll to position [1899, 0]
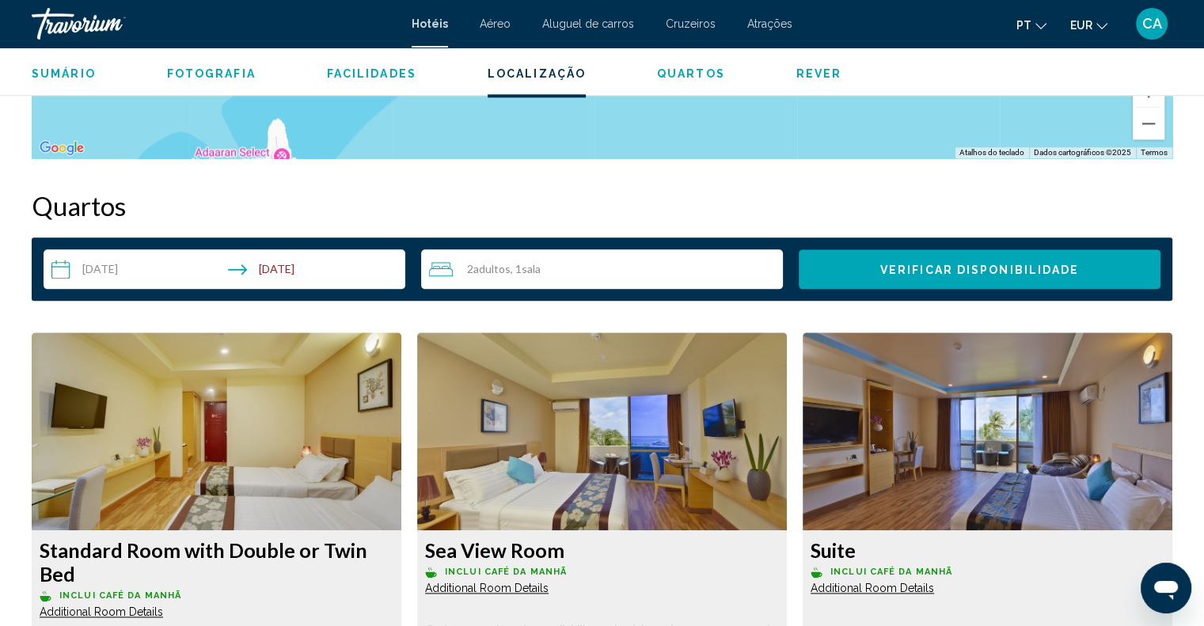
click at [679, 74] on span "Quartos" at bounding box center [691, 73] width 68 height 13
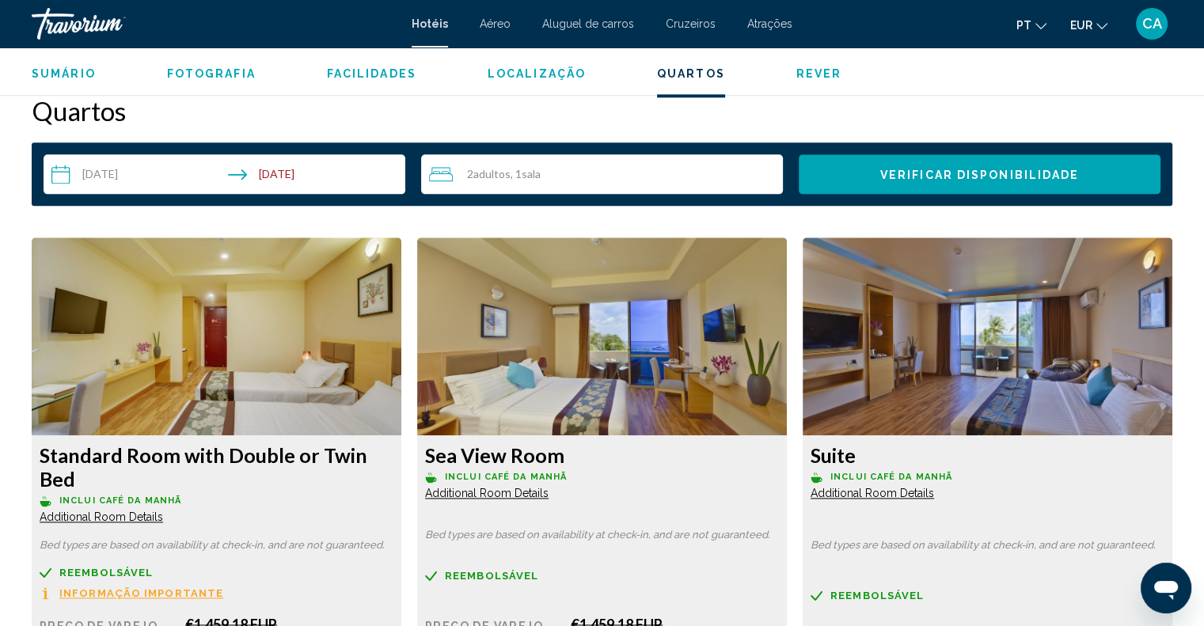
click at [811, 67] on span "Rever" at bounding box center [819, 73] width 46 height 13
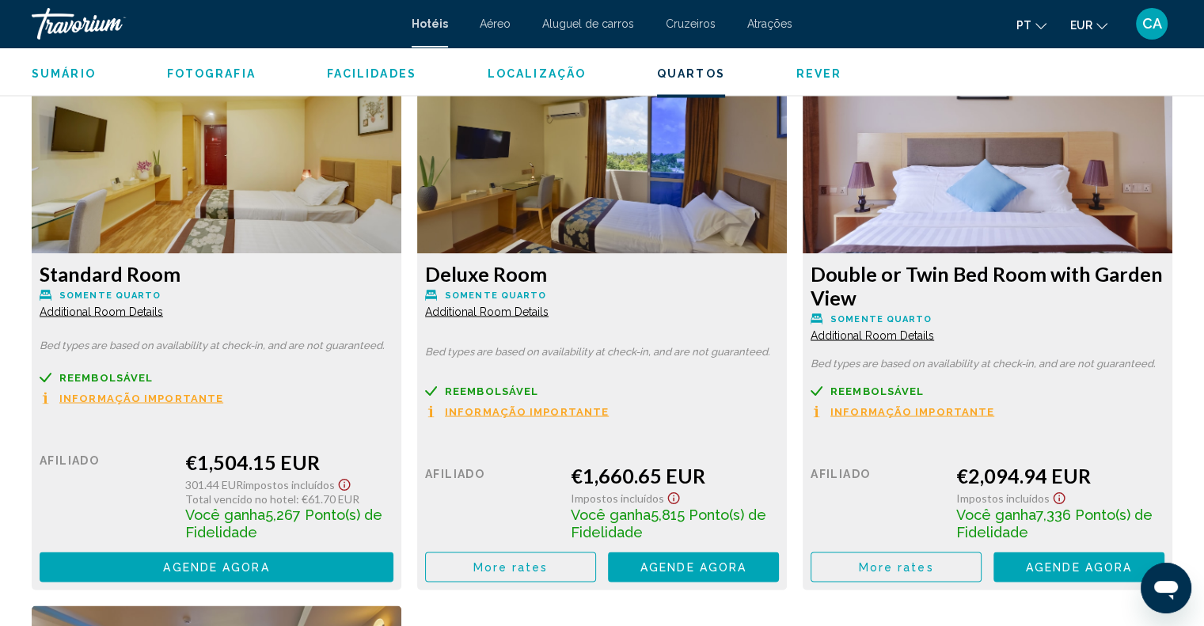
scroll to position [2793, 0]
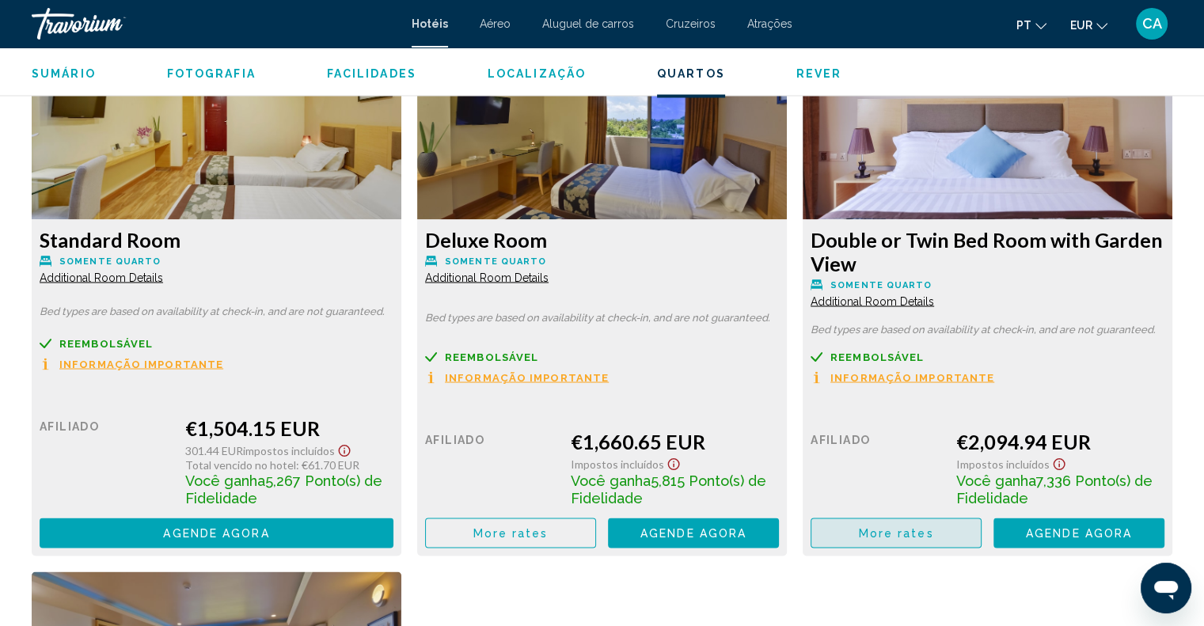
click at [916, 535] on span "More rates" at bounding box center [896, 533] width 75 height 13
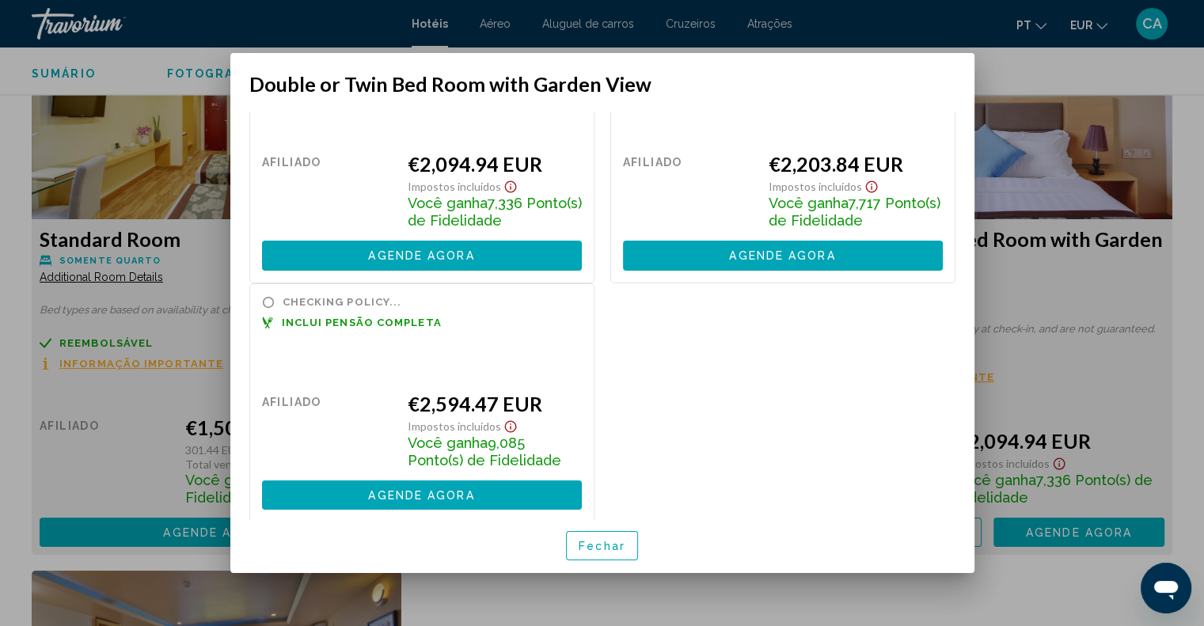
scroll to position [89, 0]
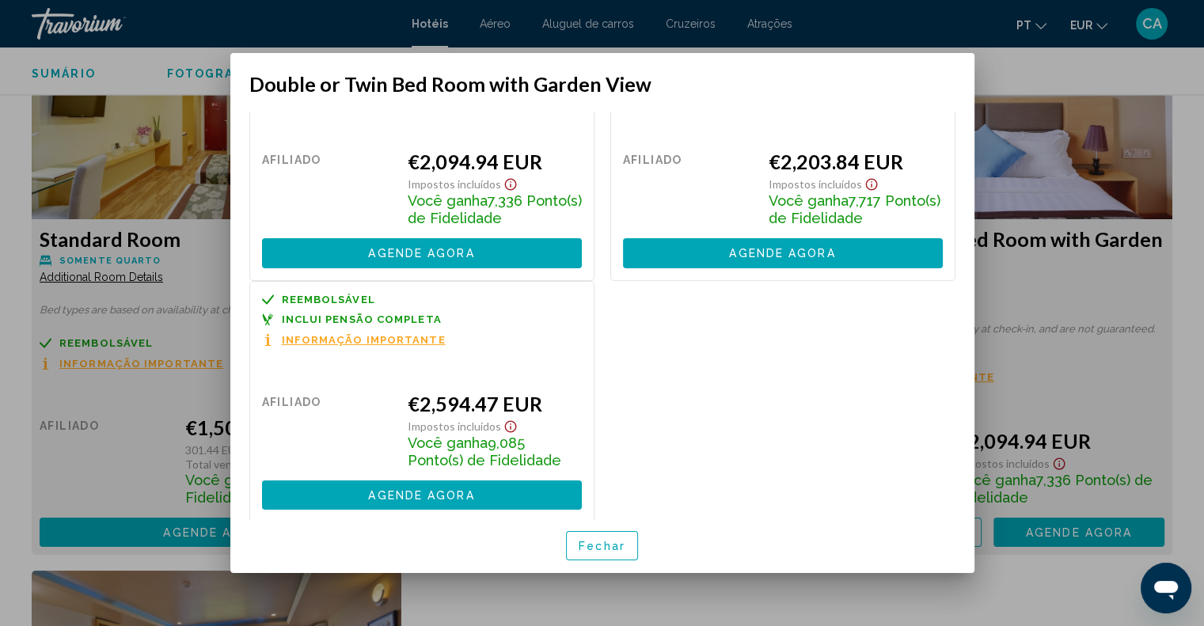
click at [390, 335] on span "Informação importante" at bounding box center [364, 340] width 164 height 10
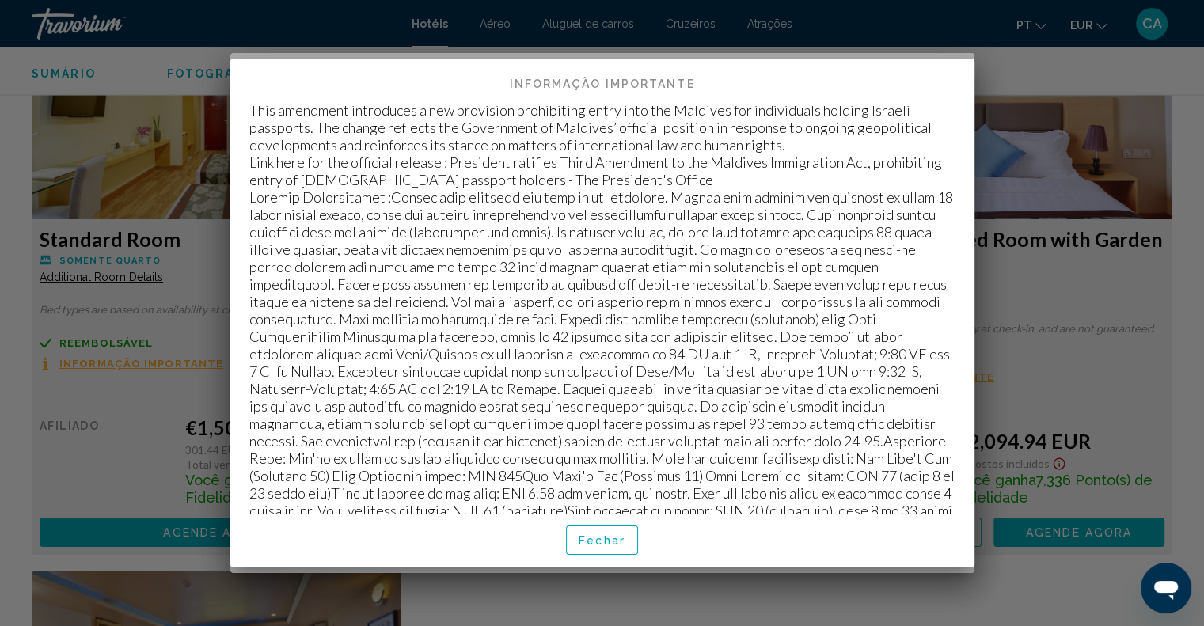
scroll to position [307, 0]
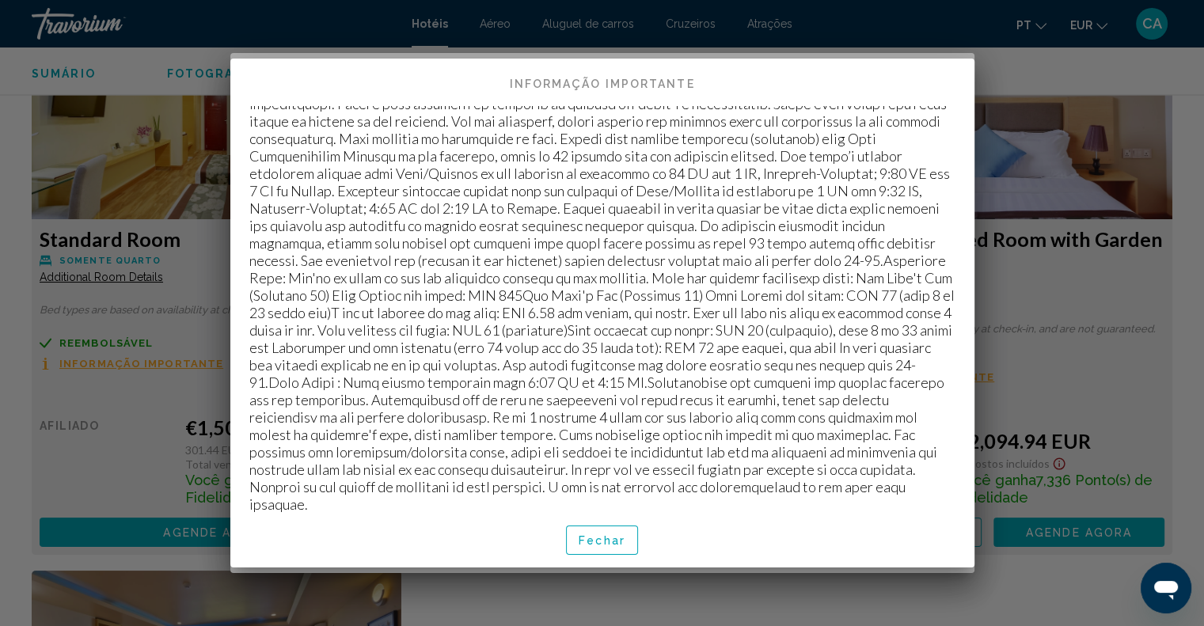
click at [1057, 322] on div at bounding box center [602, 313] width 1204 height 626
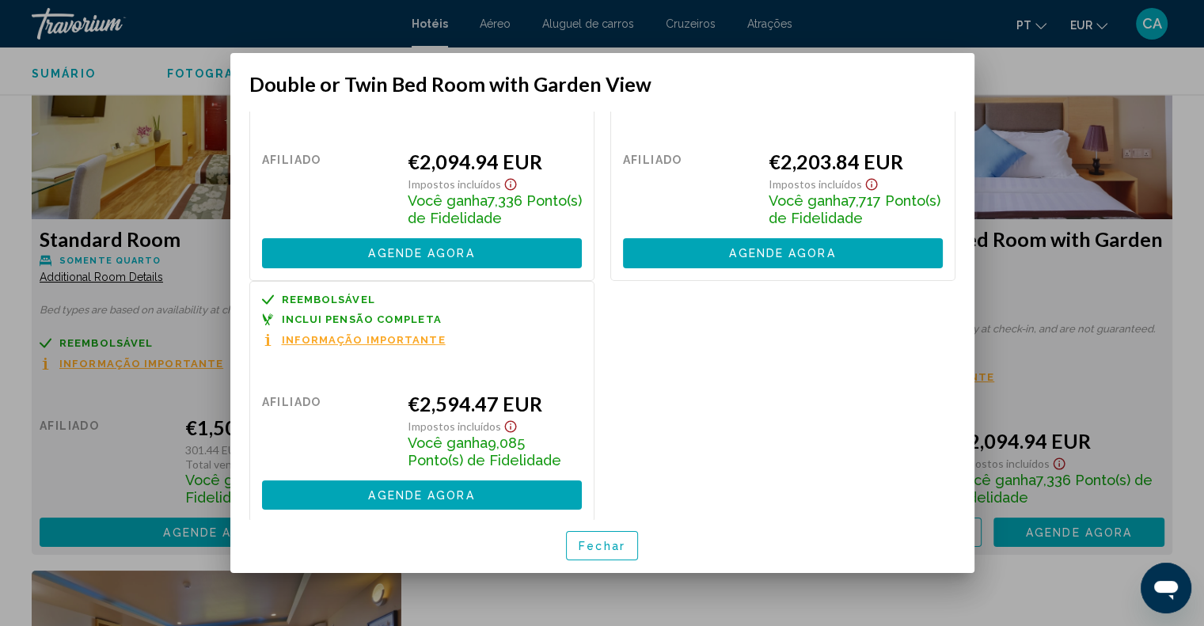
click at [1041, 333] on div at bounding box center [602, 313] width 1204 height 626
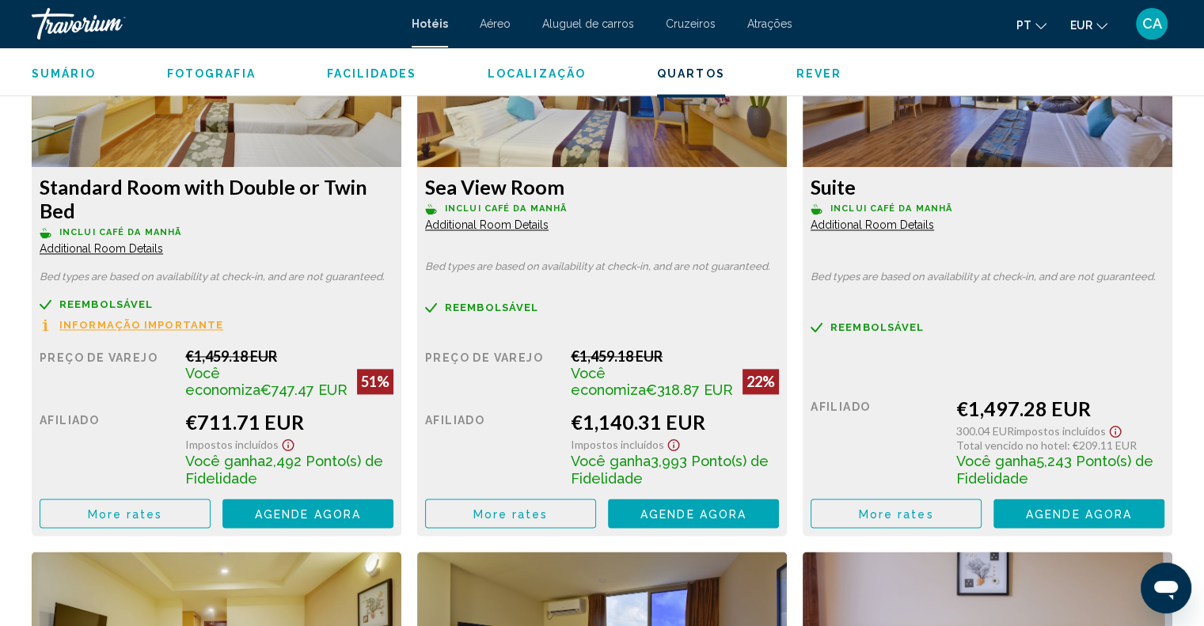
scroll to position [2080, 0]
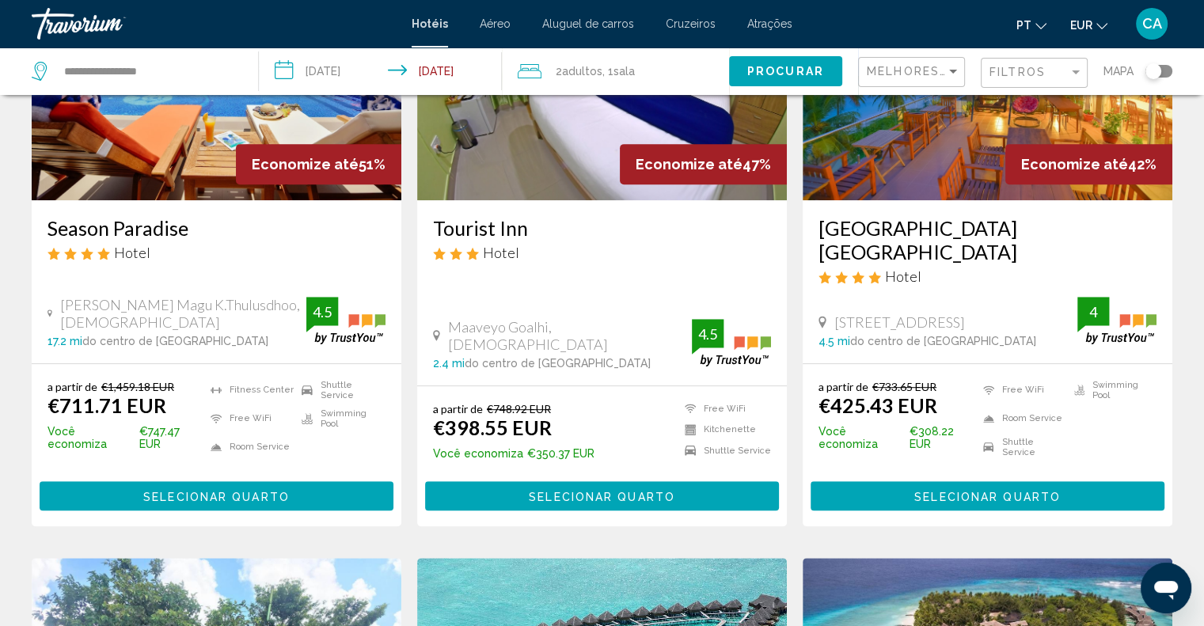
scroll to position [791, 0]
click at [908, 72] on span "Melhores descontos" at bounding box center [947, 71] width 162 height 13
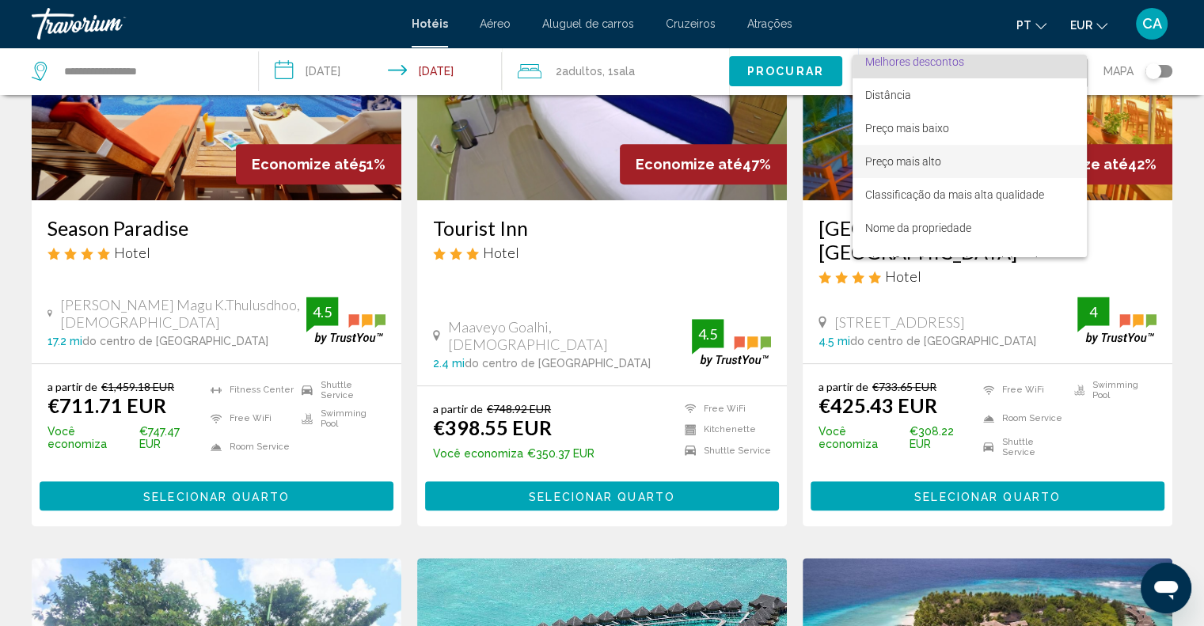
scroll to position [0, 0]
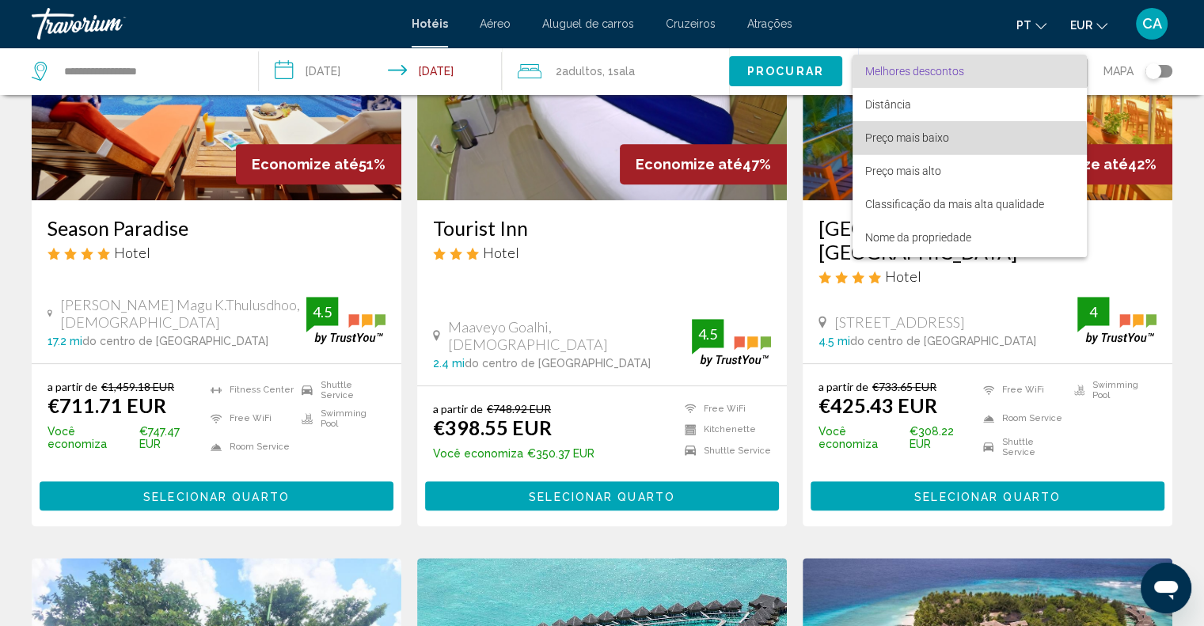
click at [950, 148] on span "Preço mais baixo" at bounding box center [969, 137] width 209 height 33
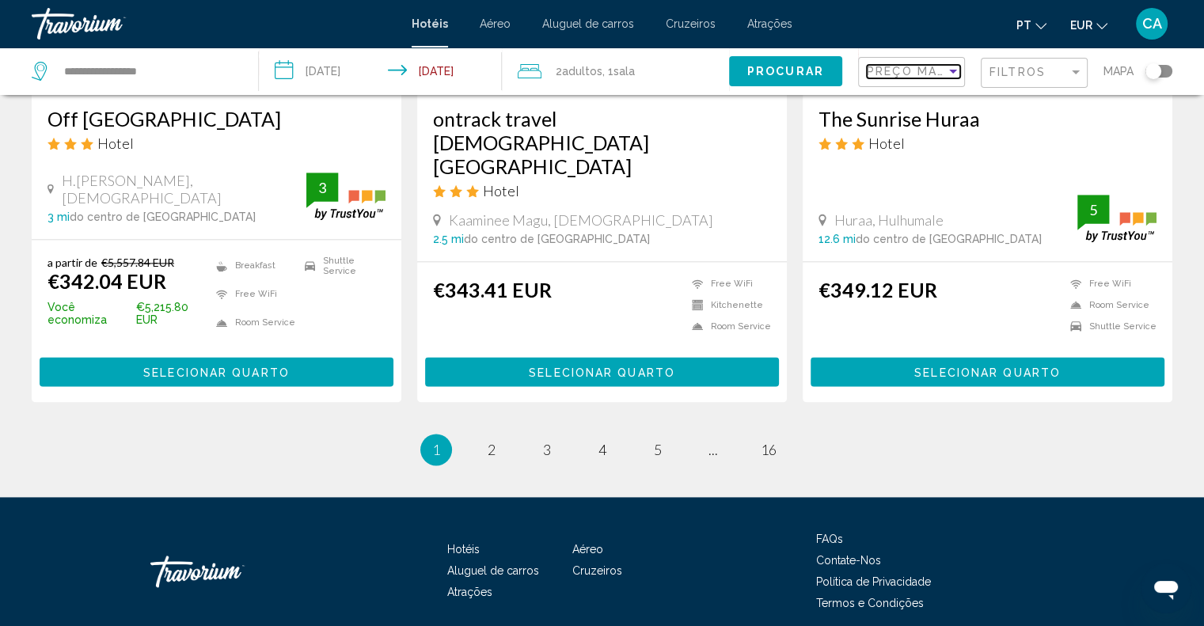
scroll to position [2046, 0]
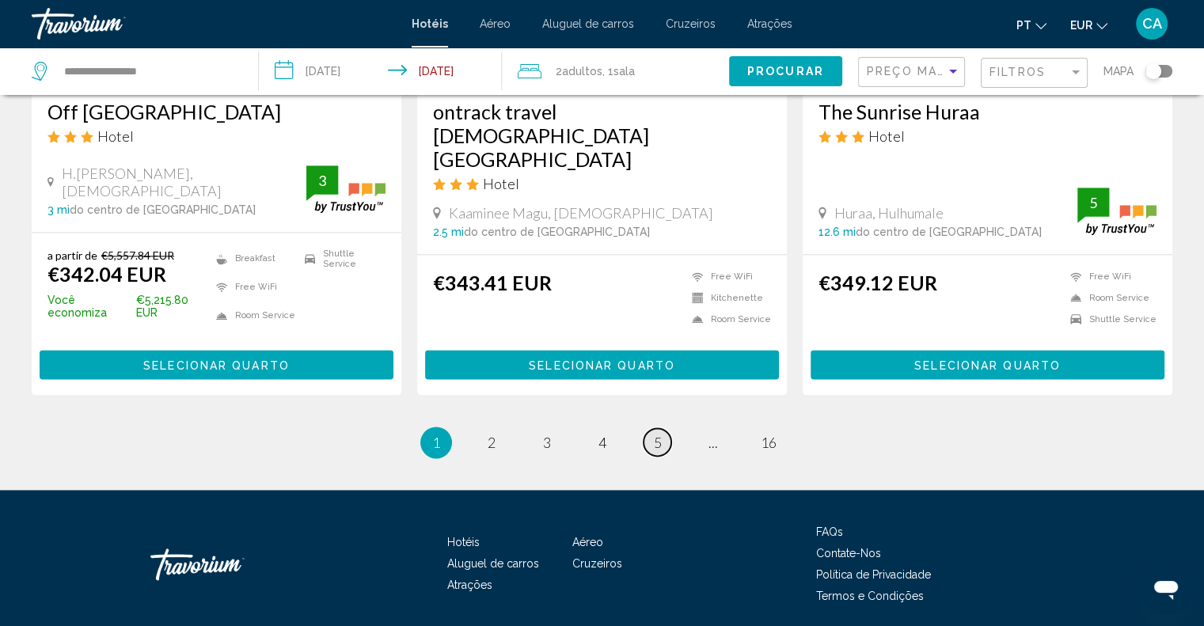
click at [662, 428] on link "page 5" at bounding box center [657, 442] width 28 height 28
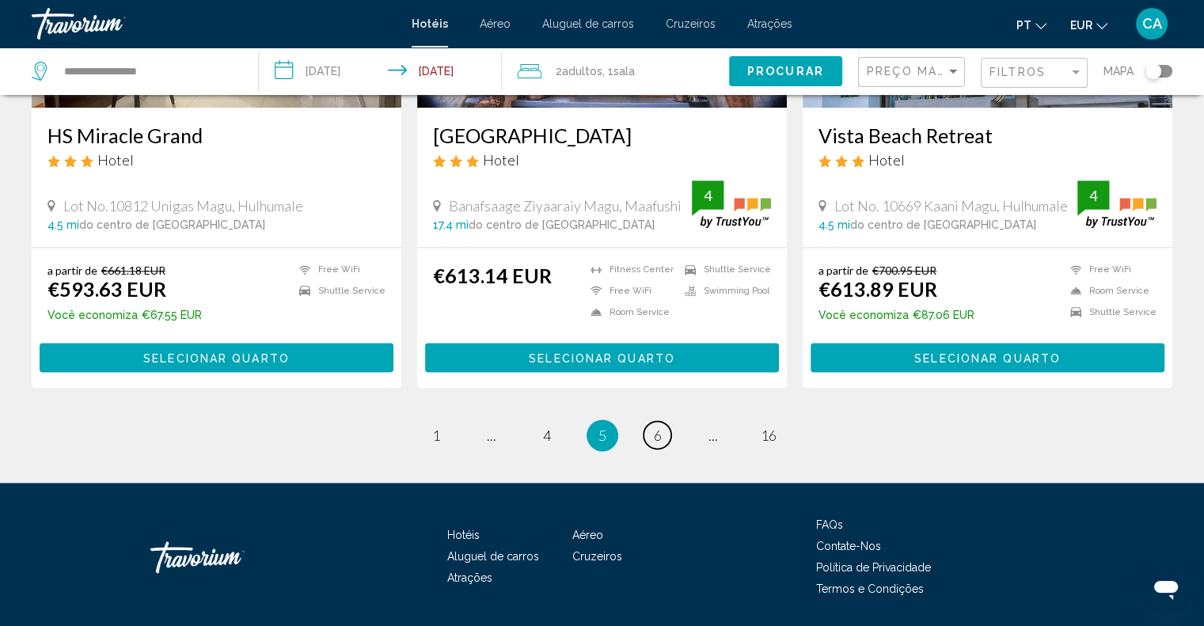
scroll to position [2023, 0]
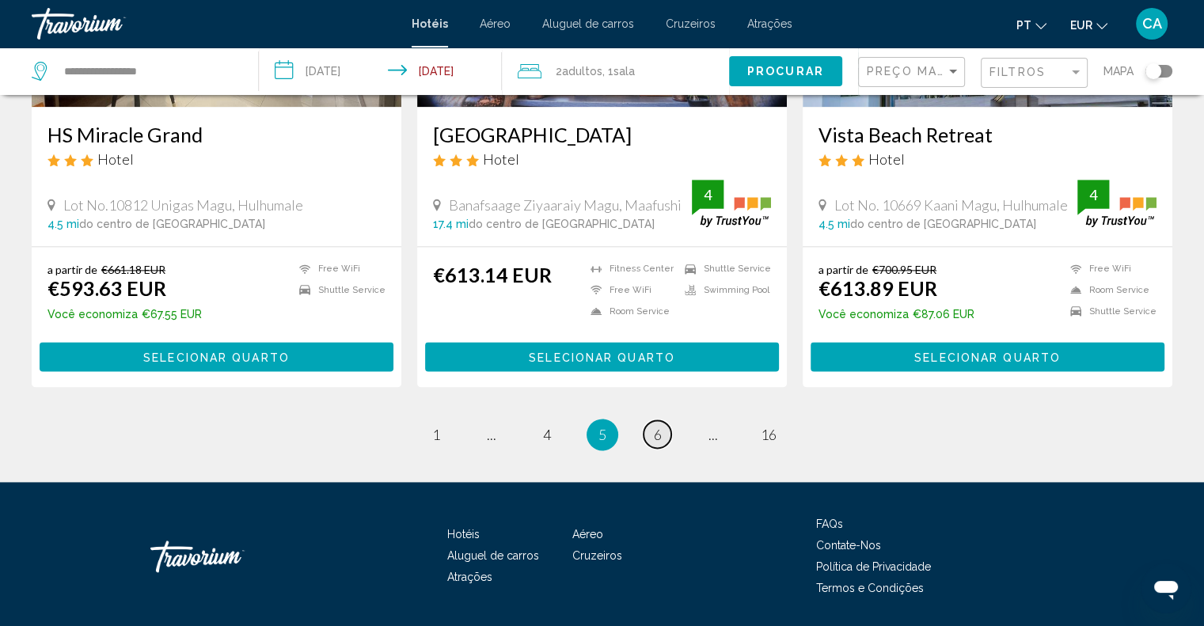
click at [662, 420] on link "page 6" at bounding box center [657, 434] width 28 height 28
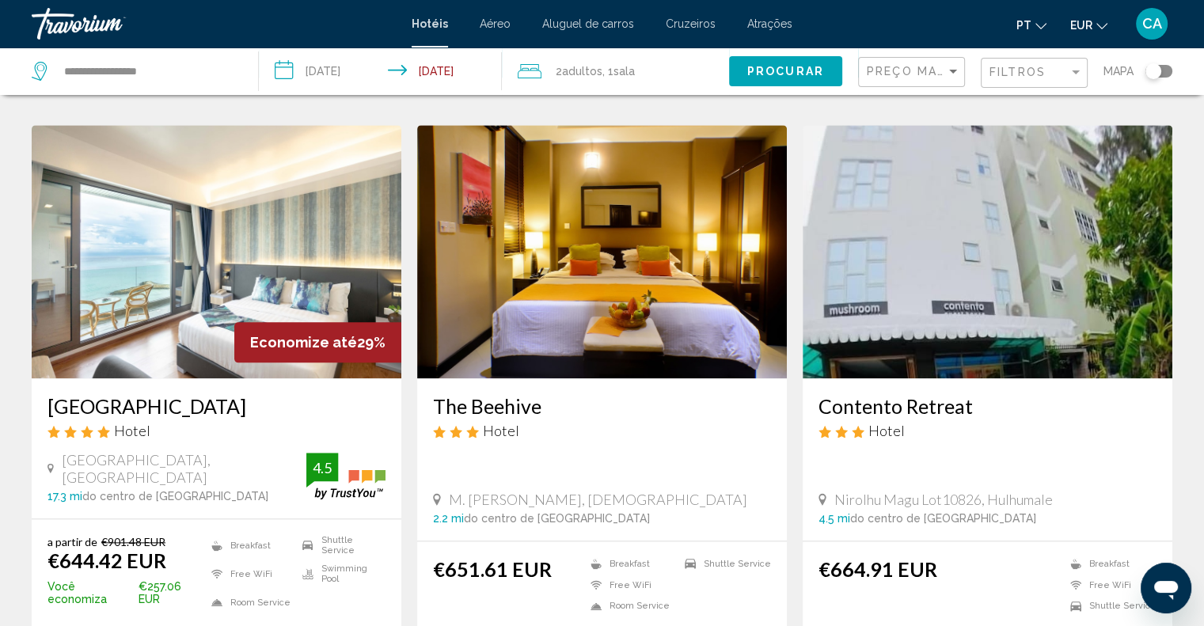
scroll to position [2023, 0]
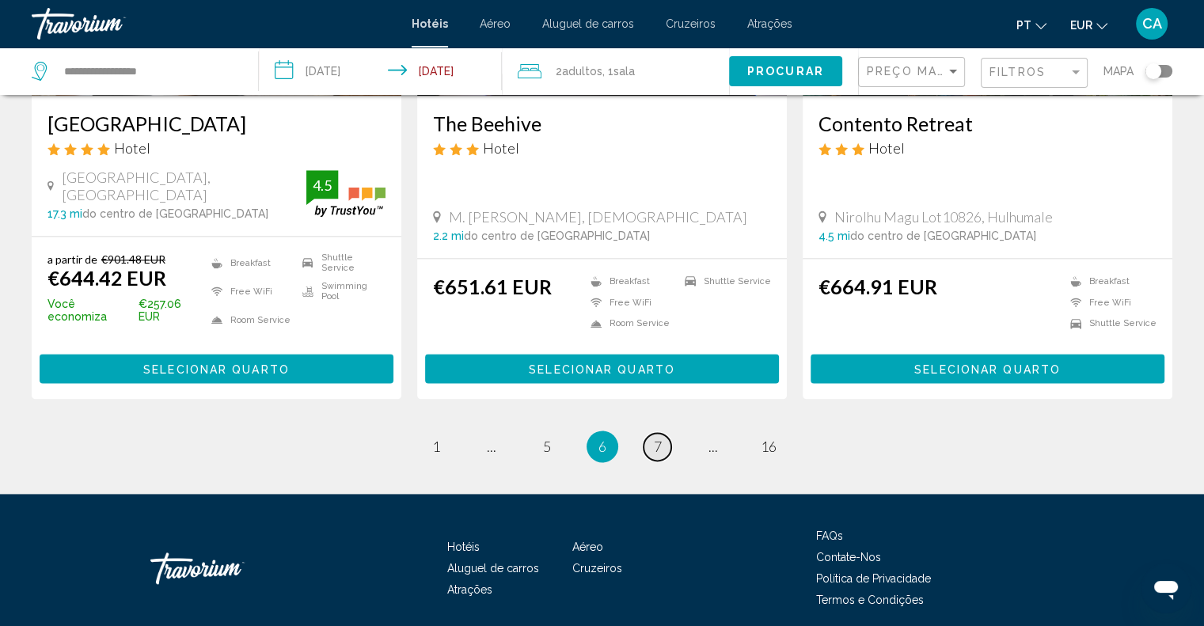
click at [662, 433] on link "page 7" at bounding box center [657, 447] width 28 height 28
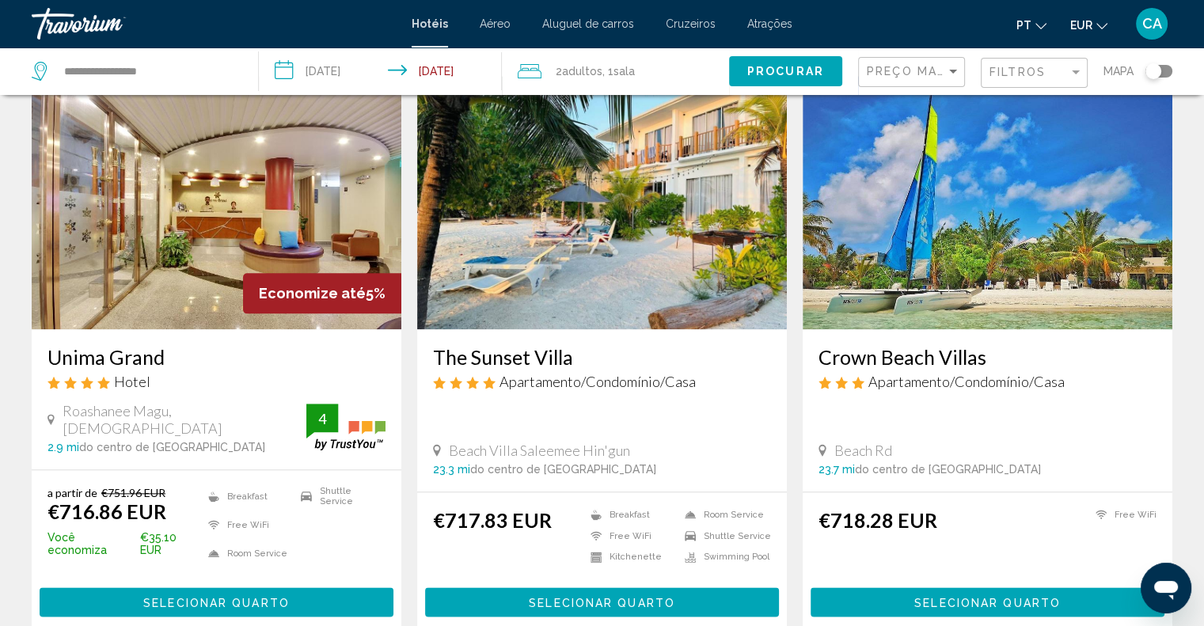
scroll to position [1820, 0]
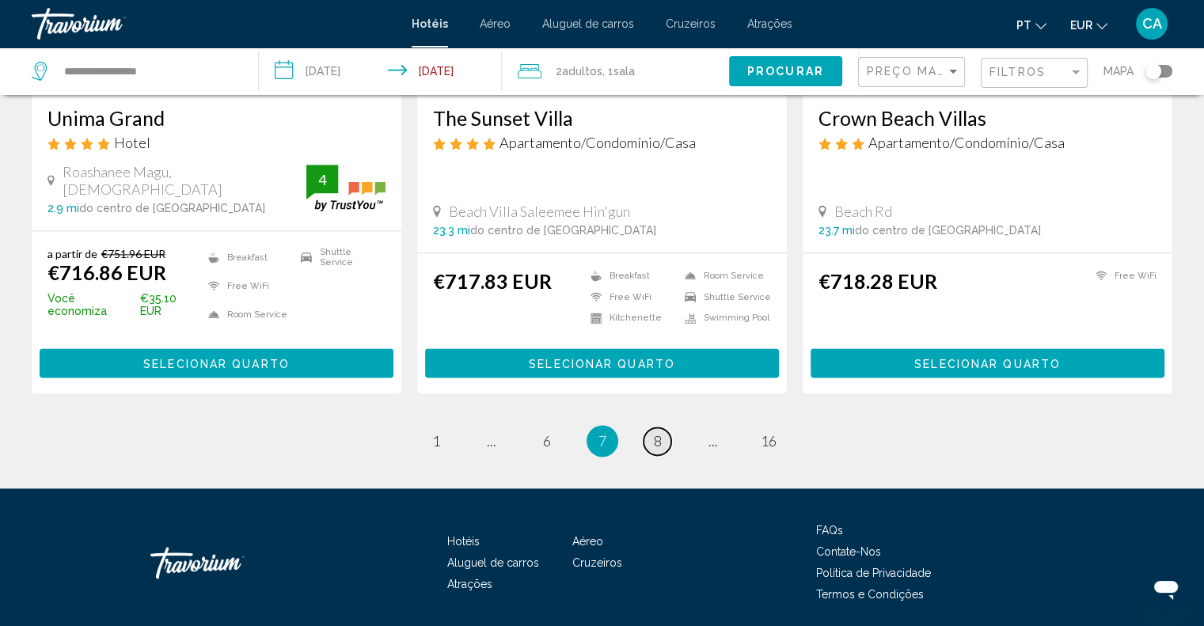
click at [662, 427] on link "page 8" at bounding box center [657, 441] width 28 height 28
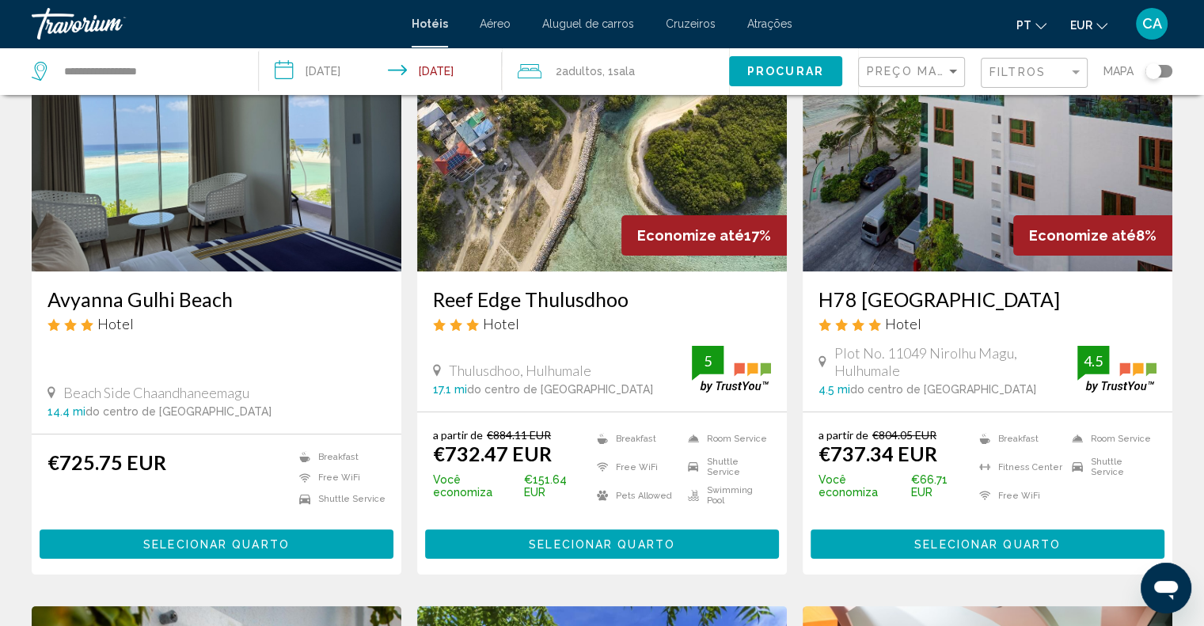
scroll to position [158, 0]
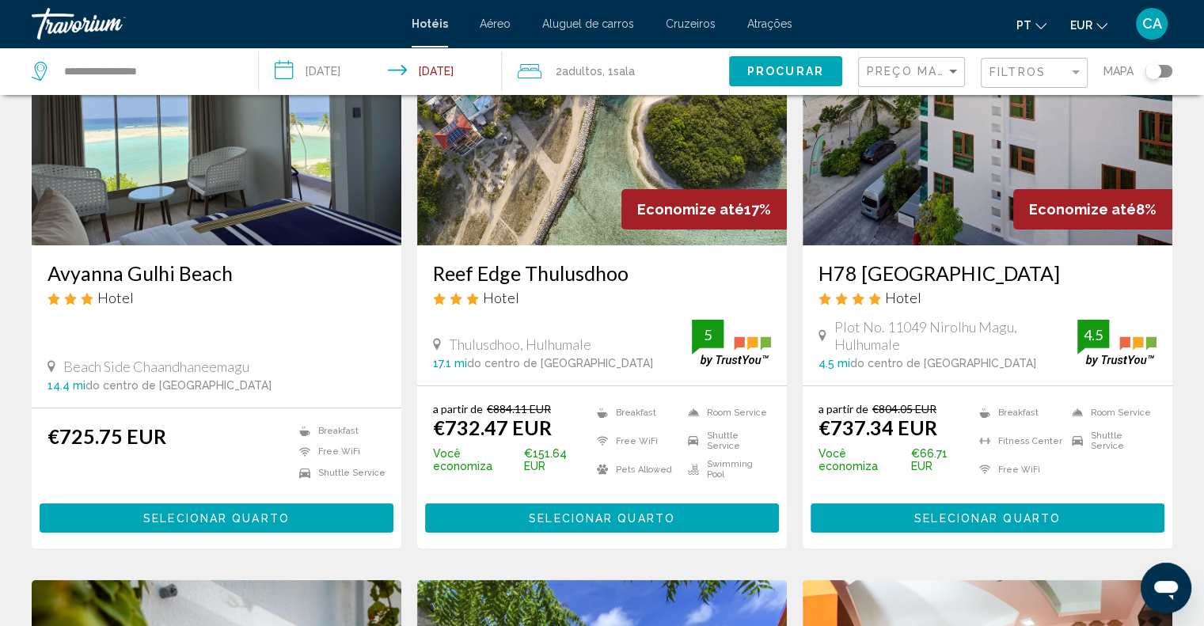
click at [548, 276] on h3 "Reef Edge Thulusdhoo" at bounding box center [602, 273] width 338 height 24
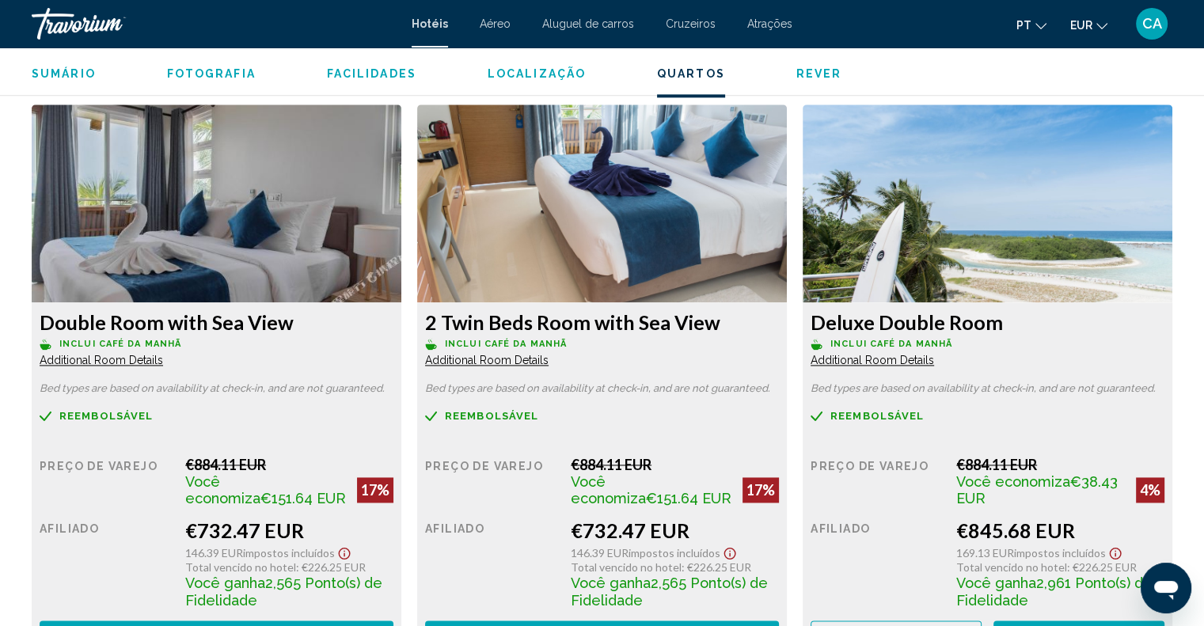
scroll to position [2374, 0]
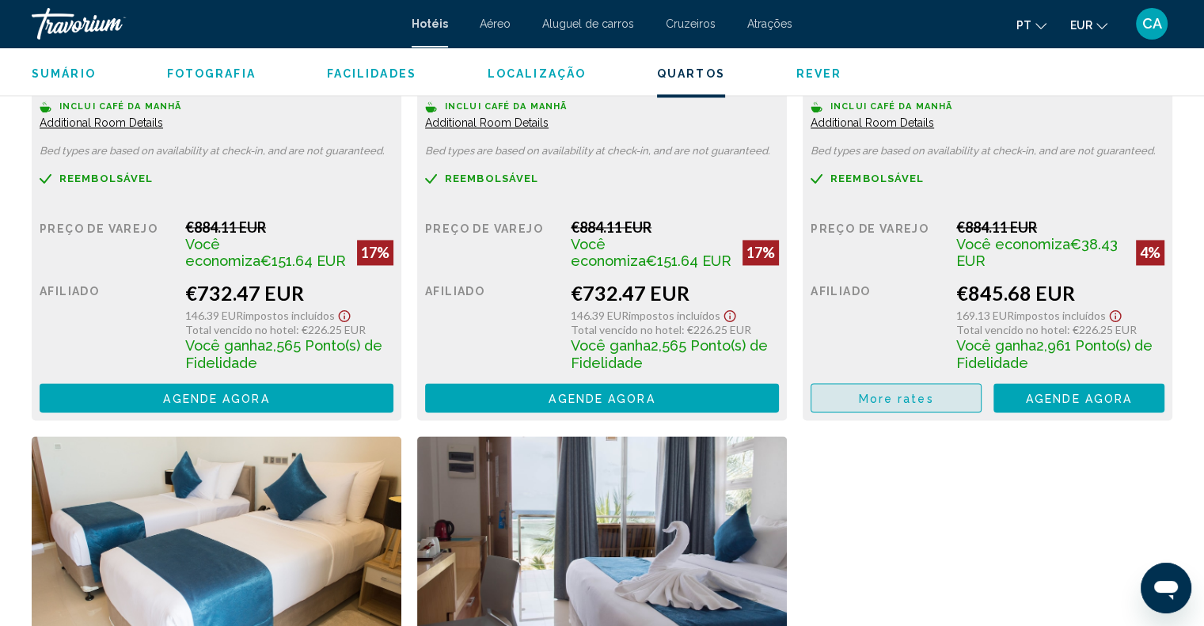
click at [902, 392] on span "More rates" at bounding box center [896, 398] width 75 height 13
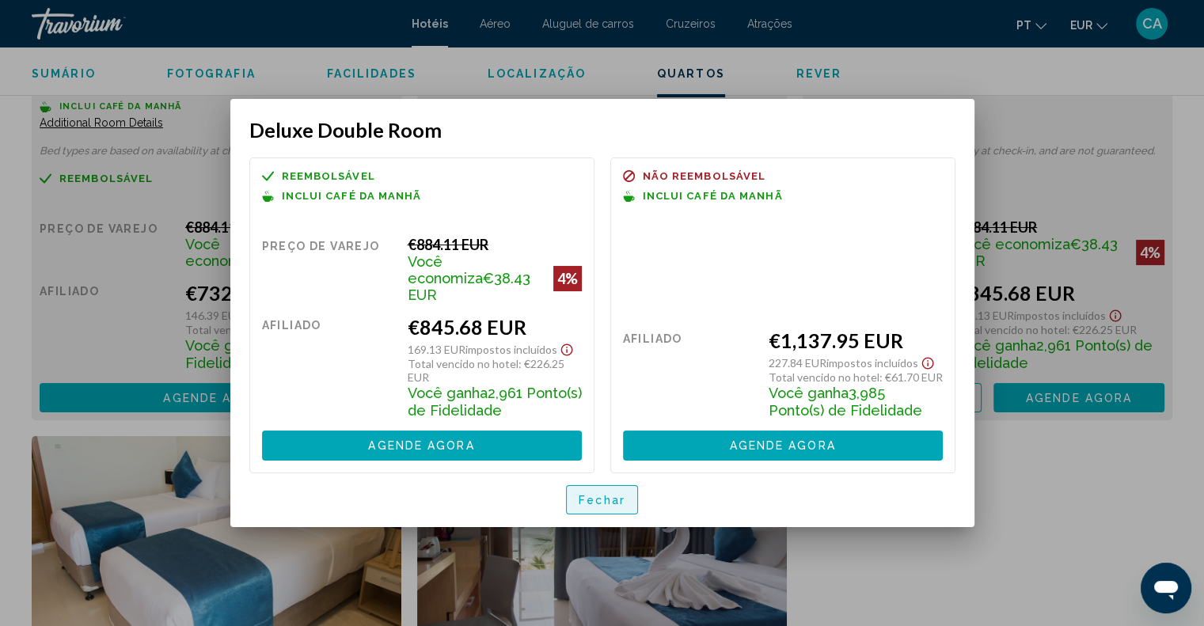
click at [612, 494] on span "Fechar" at bounding box center [601, 500] width 47 height 13
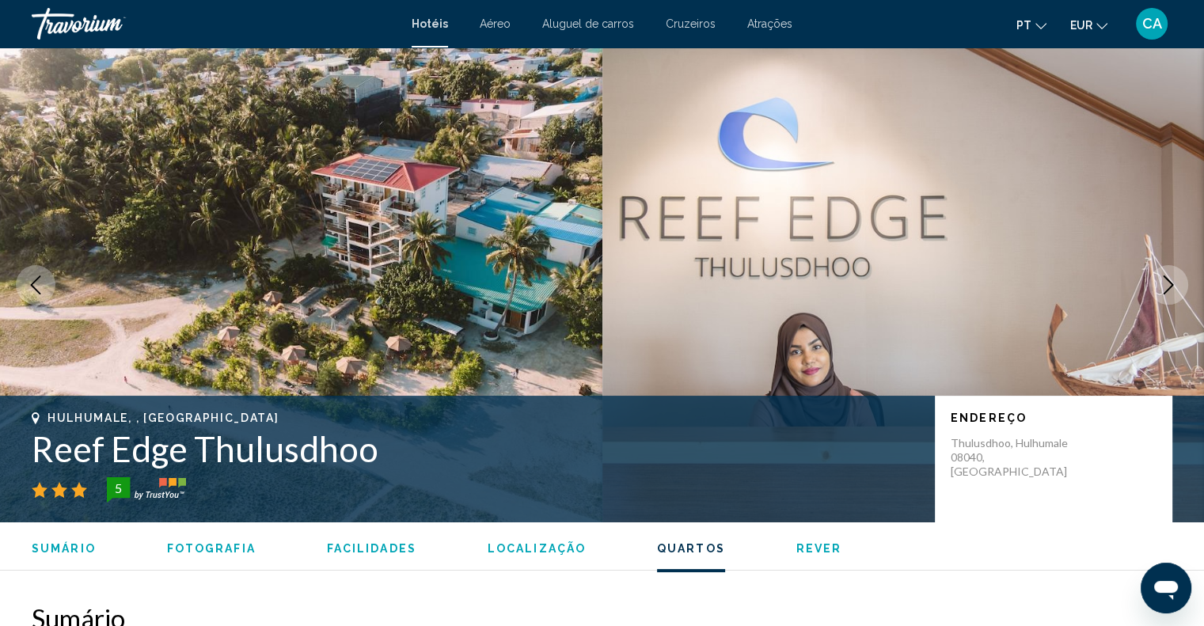
scroll to position [2374, 0]
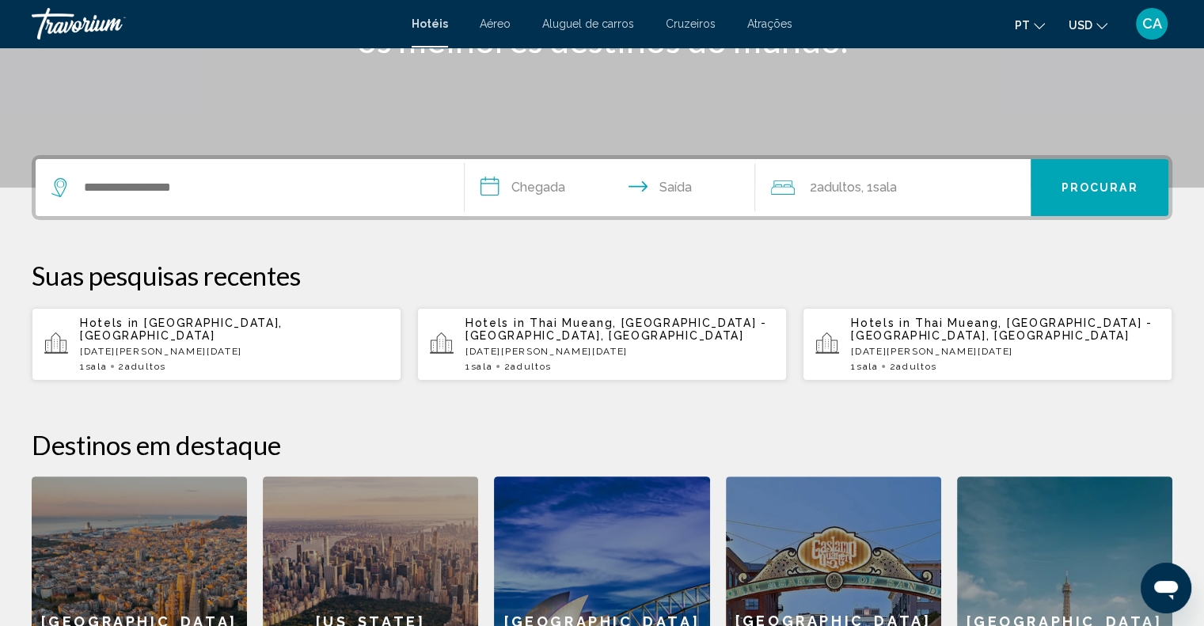
scroll to position [317, 0]
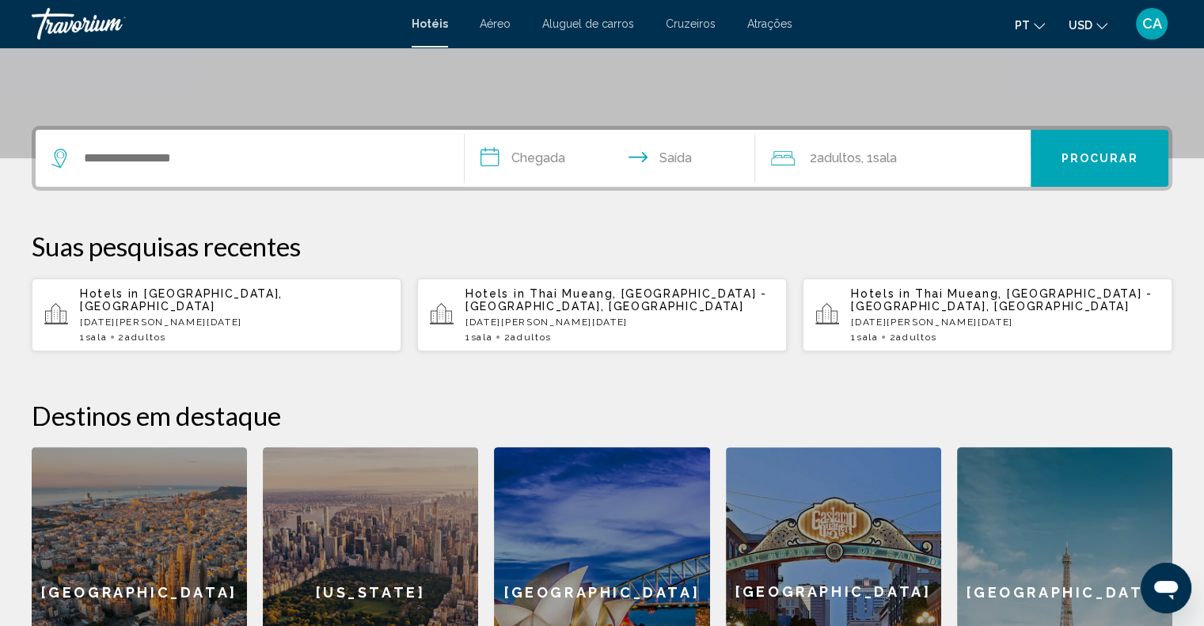
click at [226, 332] on div "1 Sala quartos 2 Adulto Adultos" at bounding box center [234, 337] width 309 height 11
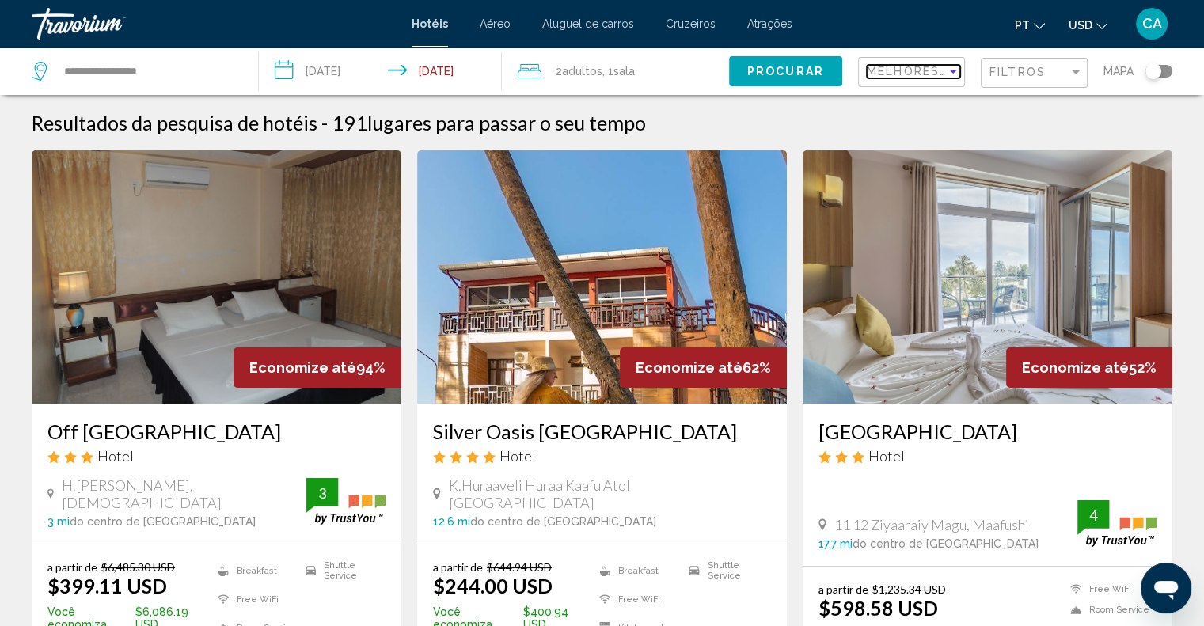
click at [927, 77] on span "Melhores descontos" at bounding box center [947, 71] width 162 height 13
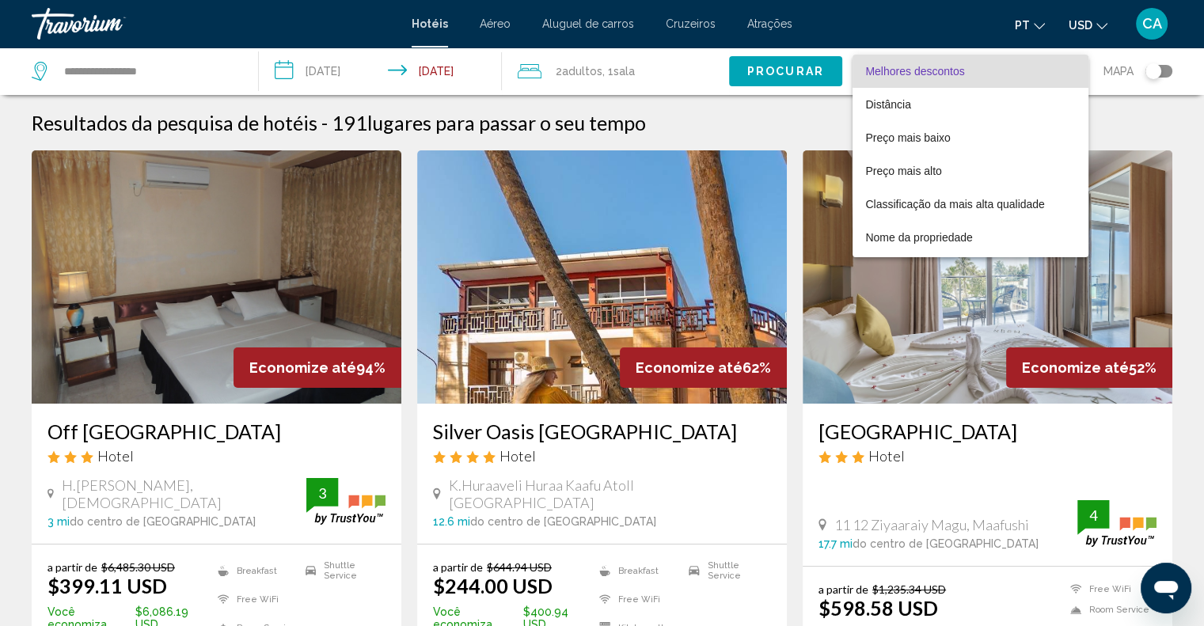
click at [1093, 25] on div at bounding box center [602, 313] width 1204 height 626
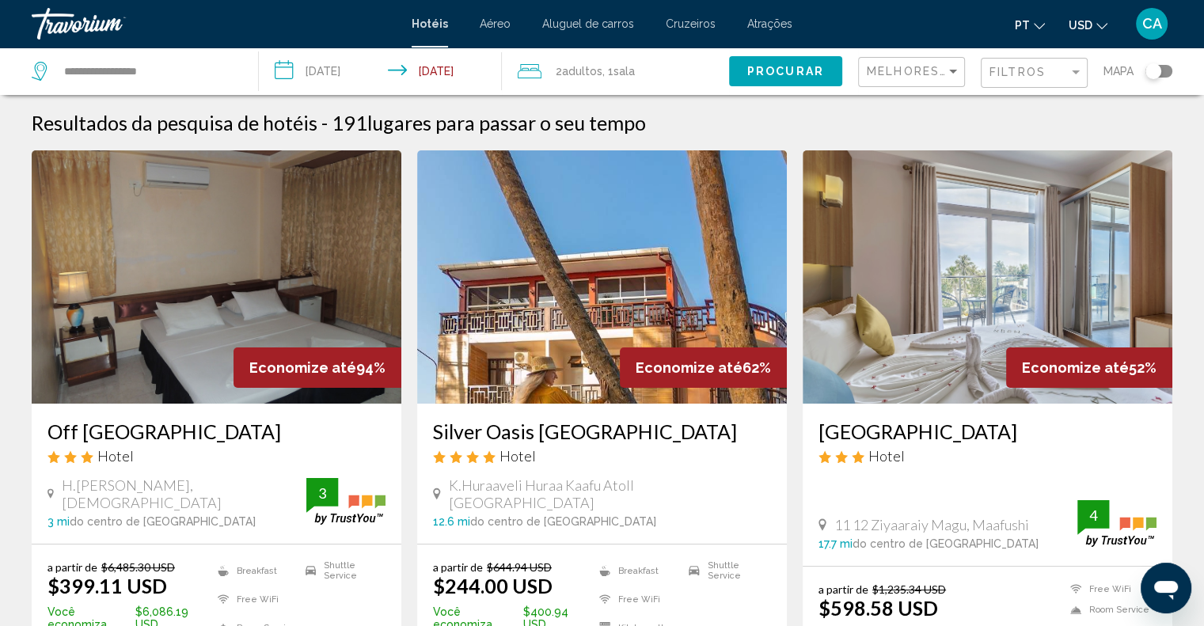
click at [1093, 25] on button "USD USD ($) MXN (Mex$) CAD (Can$) GBP (£) EUR (€) AUD (A$) NZD (NZ$) CNY (CN¥)" at bounding box center [1087, 24] width 39 height 23
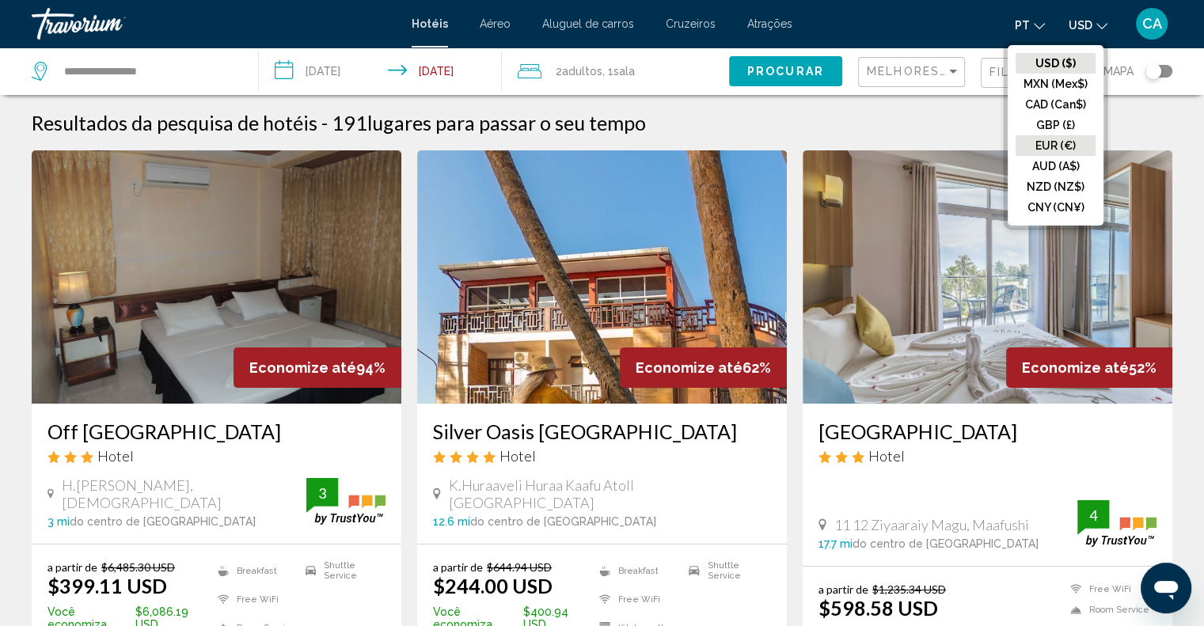
click at [1078, 142] on button "EUR (€)" at bounding box center [1055, 145] width 80 height 21
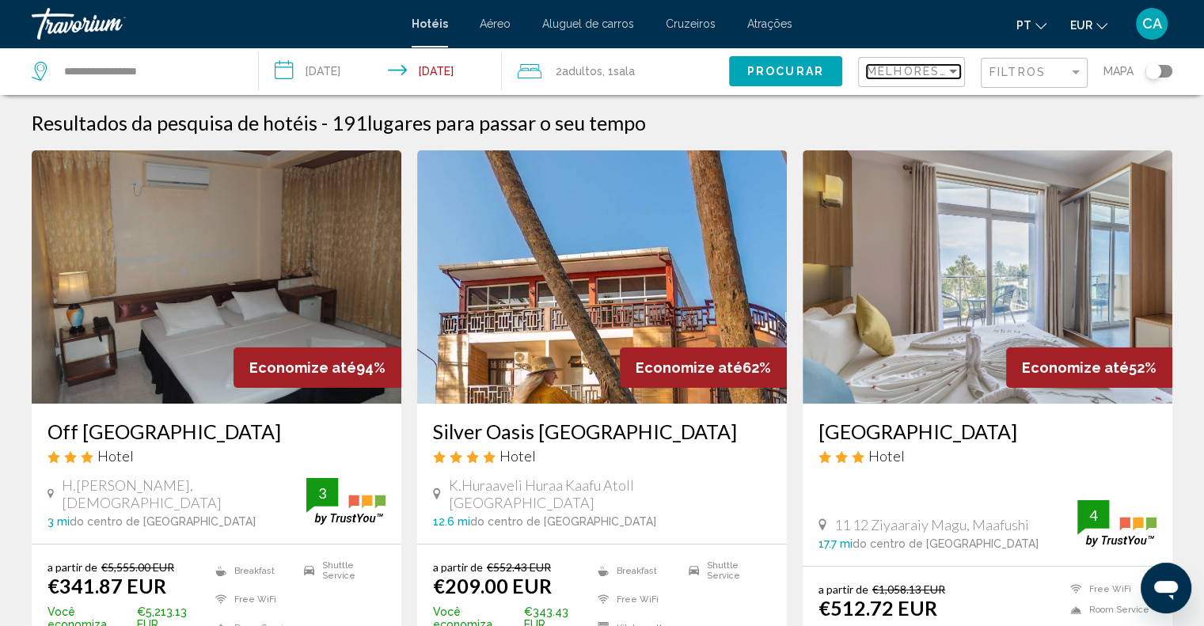
click at [897, 72] on span "Melhores descontos" at bounding box center [947, 71] width 162 height 13
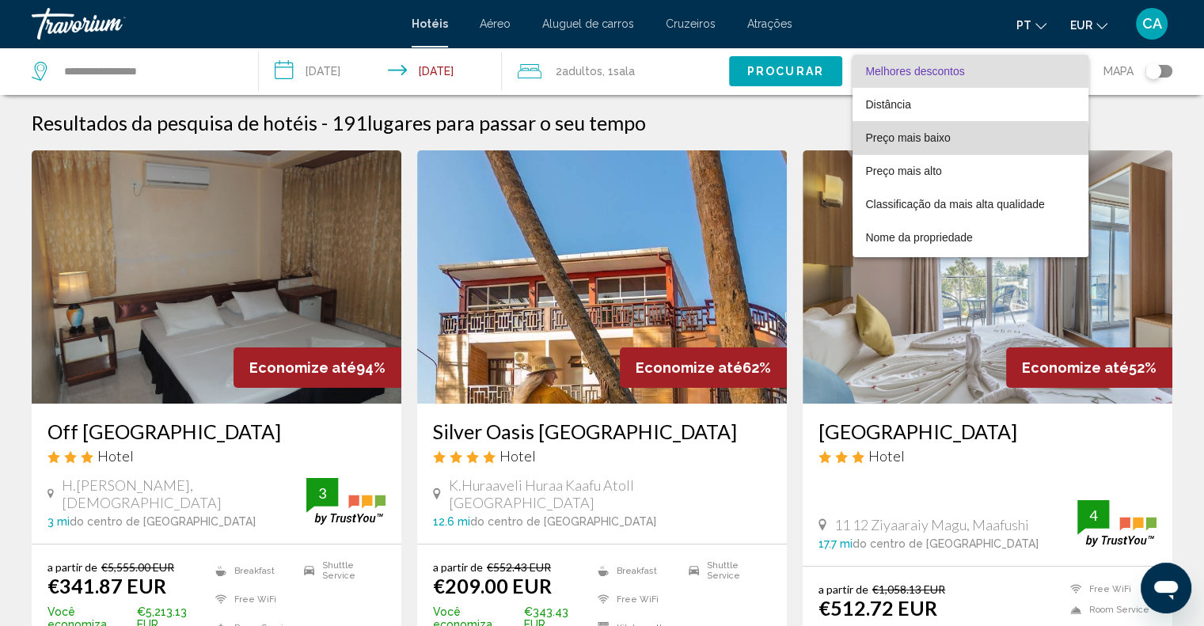
click at [922, 142] on span "Preço mais baixo" at bounding box center [907, 137] width 85 height 13
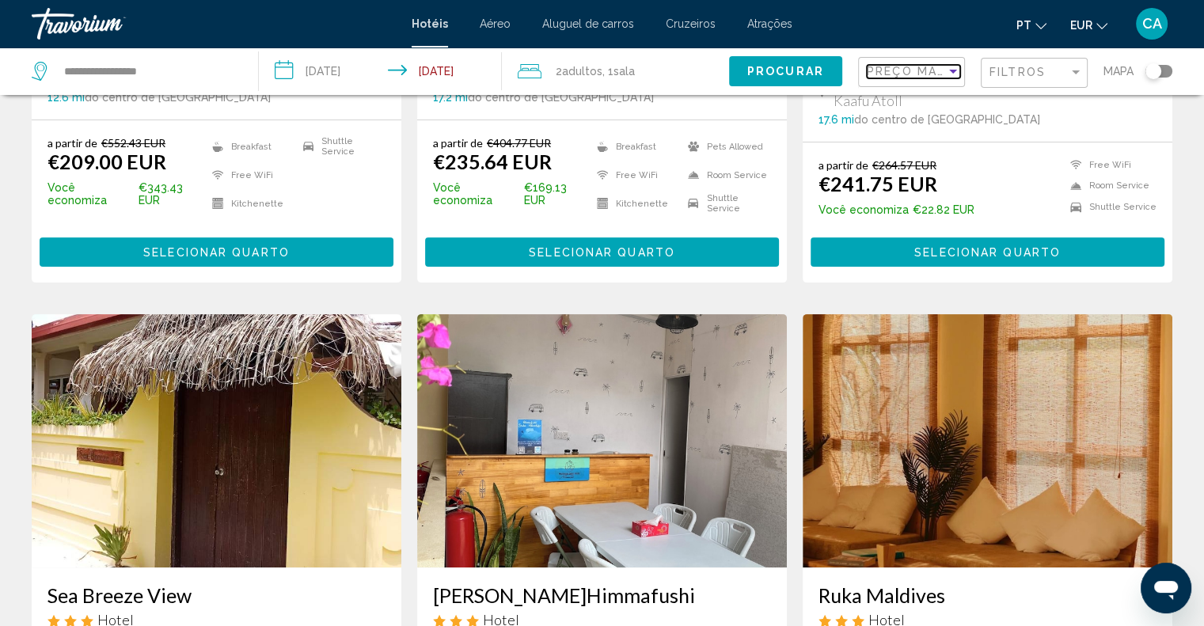
scroll to position [158, 0]
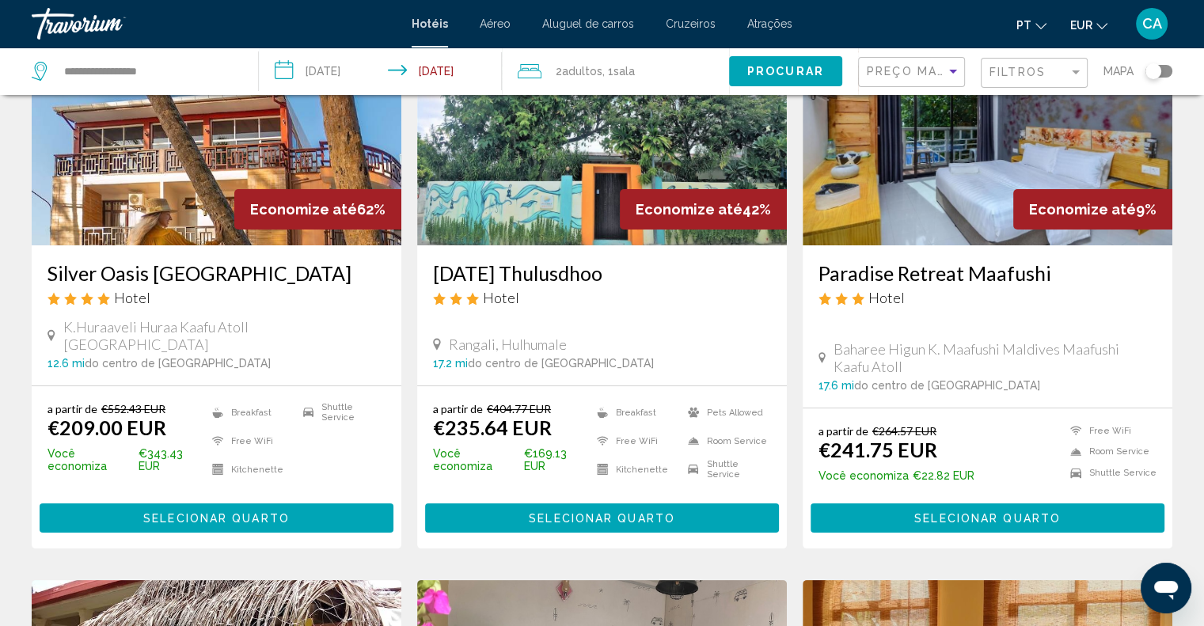
click at [1041, 86] on div "Filtros" at bounding box center [1035, 73] width 93 height 29
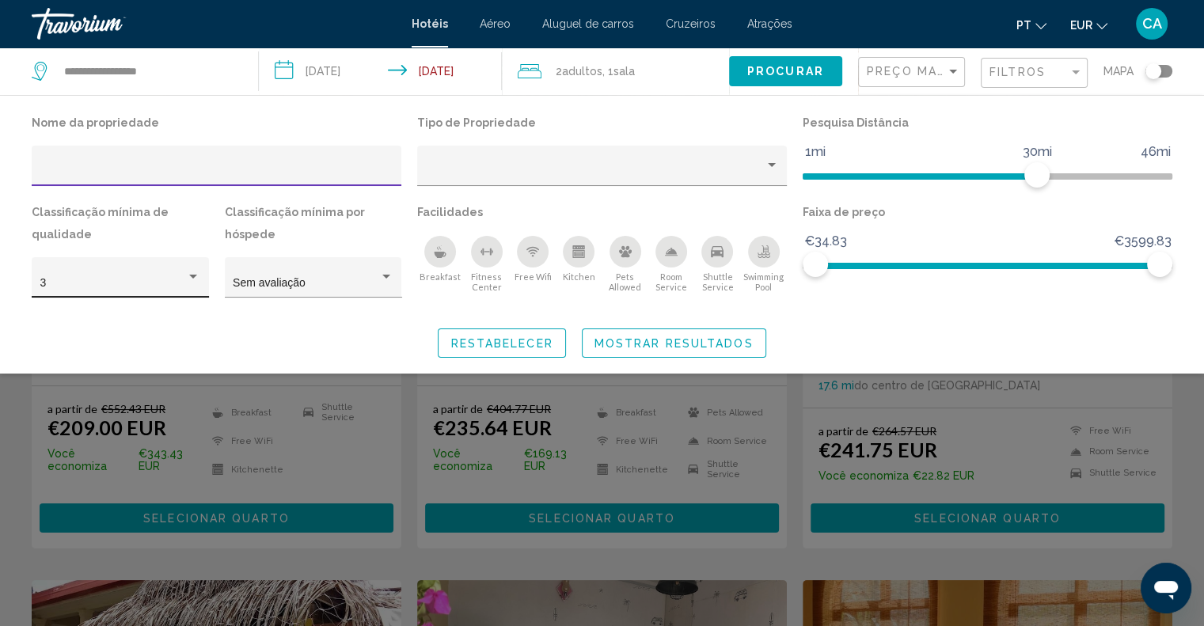
click at [182, 283] on div "3" at bounding box center [113, 283] width 146 height 13
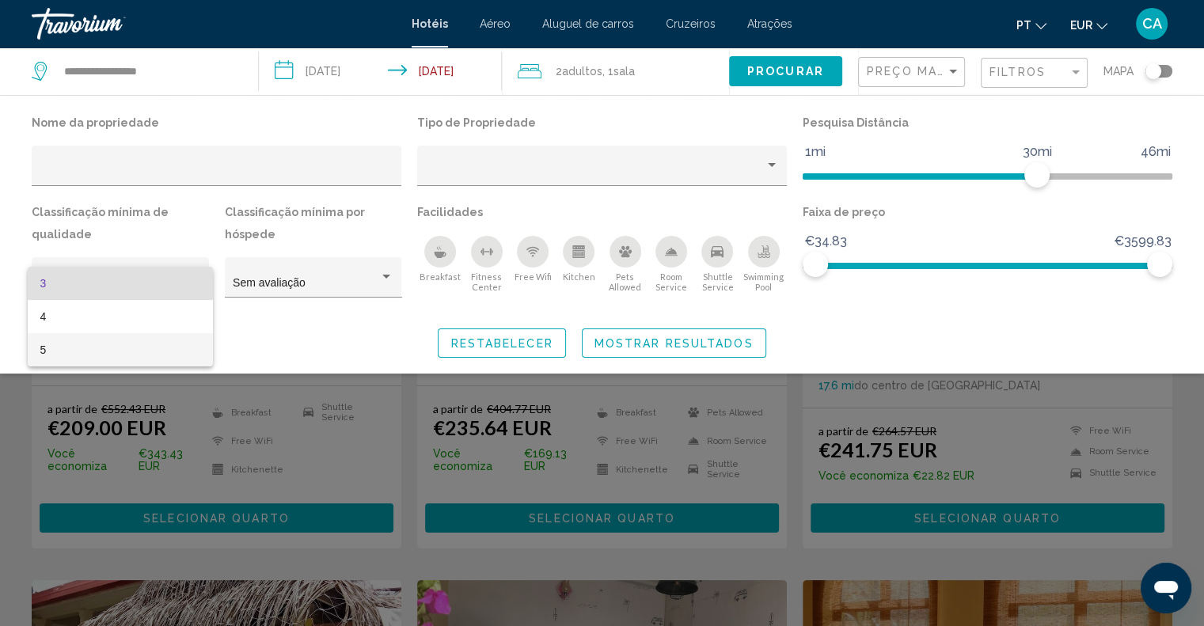
click at [111, 349] on span "5" at bounding box center [120, 349] width 160 height 33
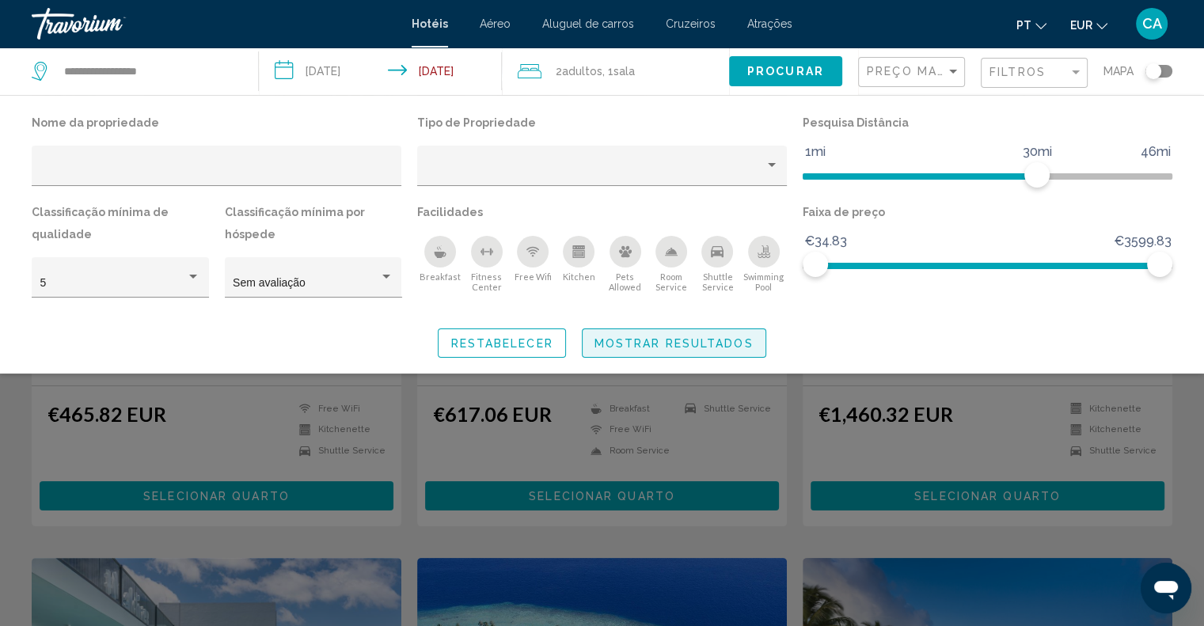
click at [715, 344] on span "Mostrar resultados" at bounding box center [673, 343] width 159 height 13
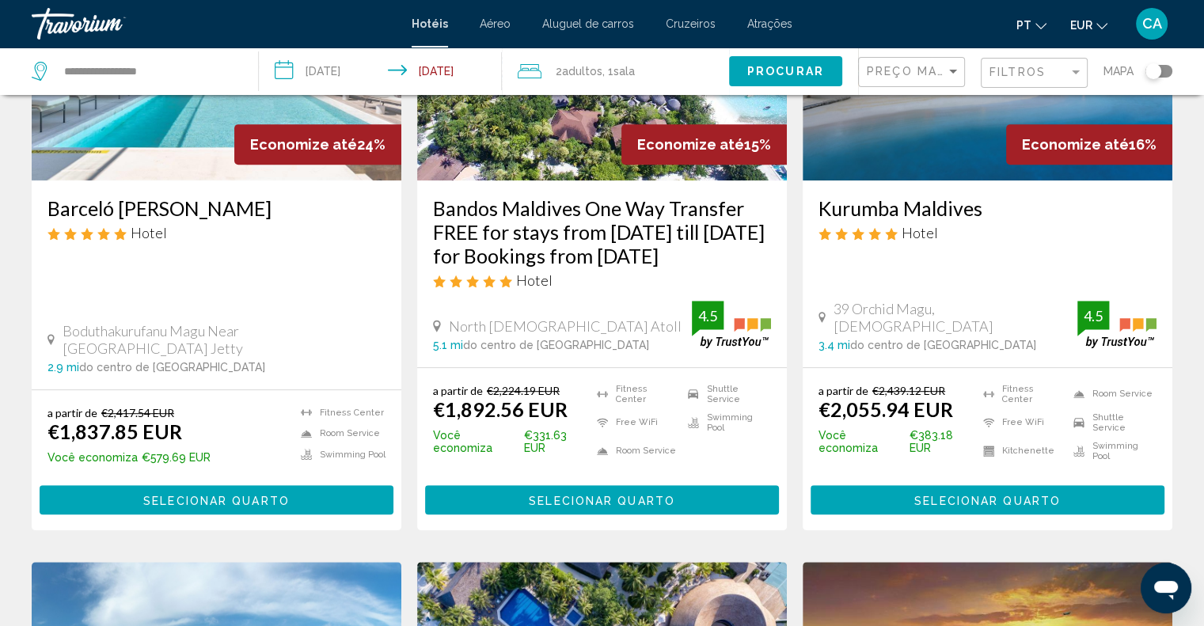
scroll to position [791, 0]
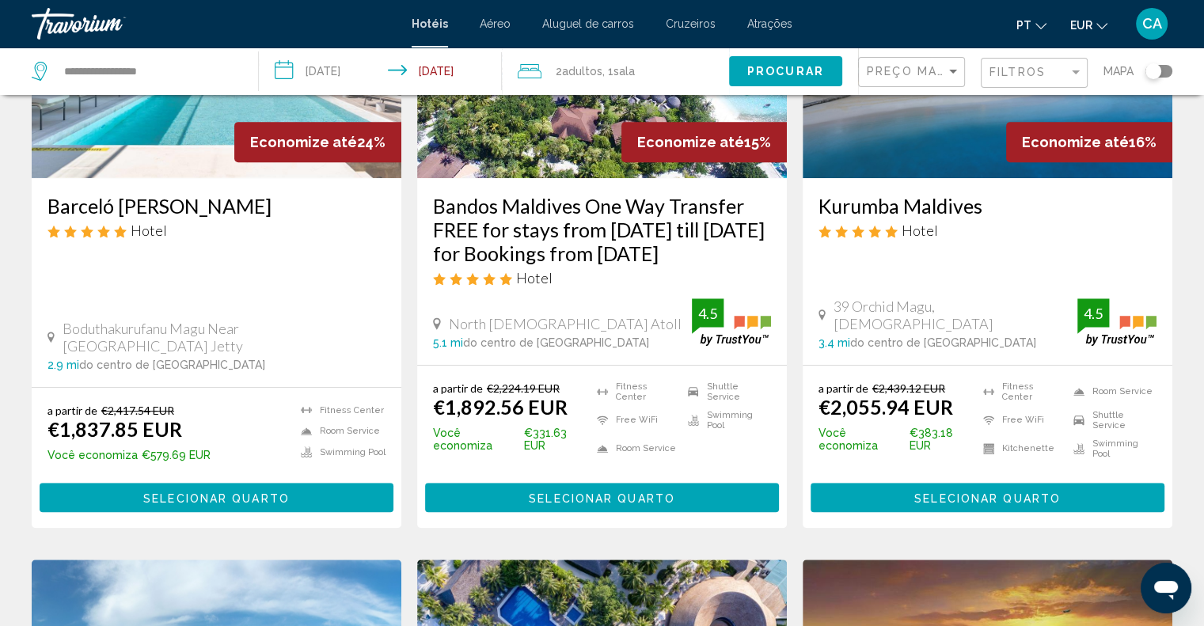
click at [631, 491] on span "Selecionar quarto" at bounding box center [602, 497] width 146 height 13
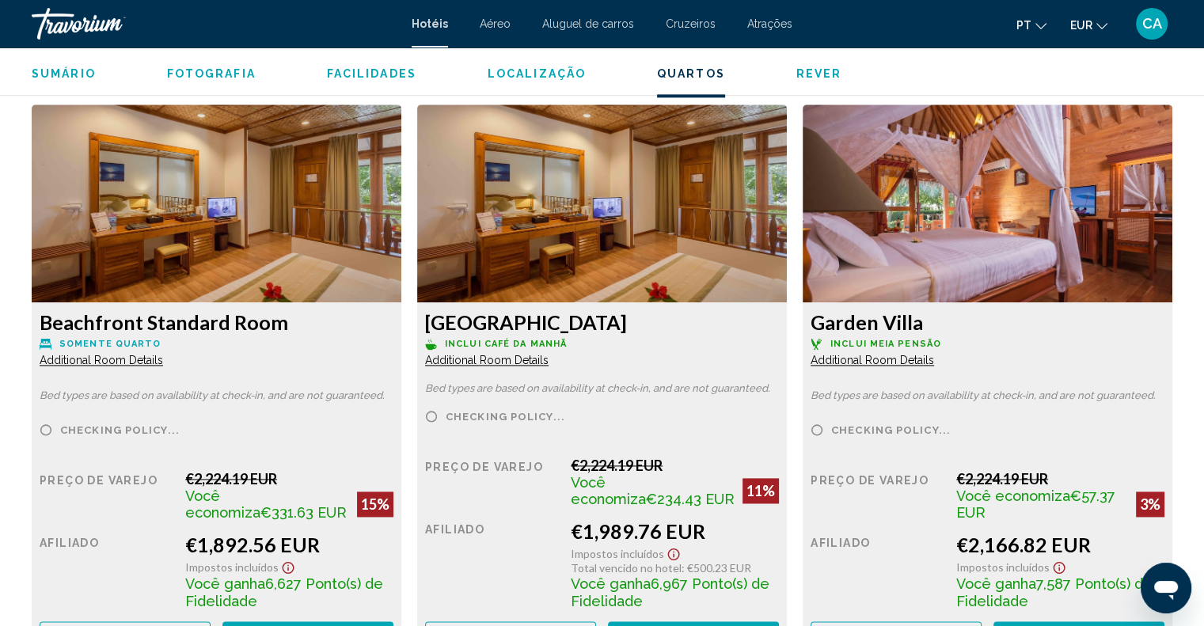
scroll to position [2216, 0]
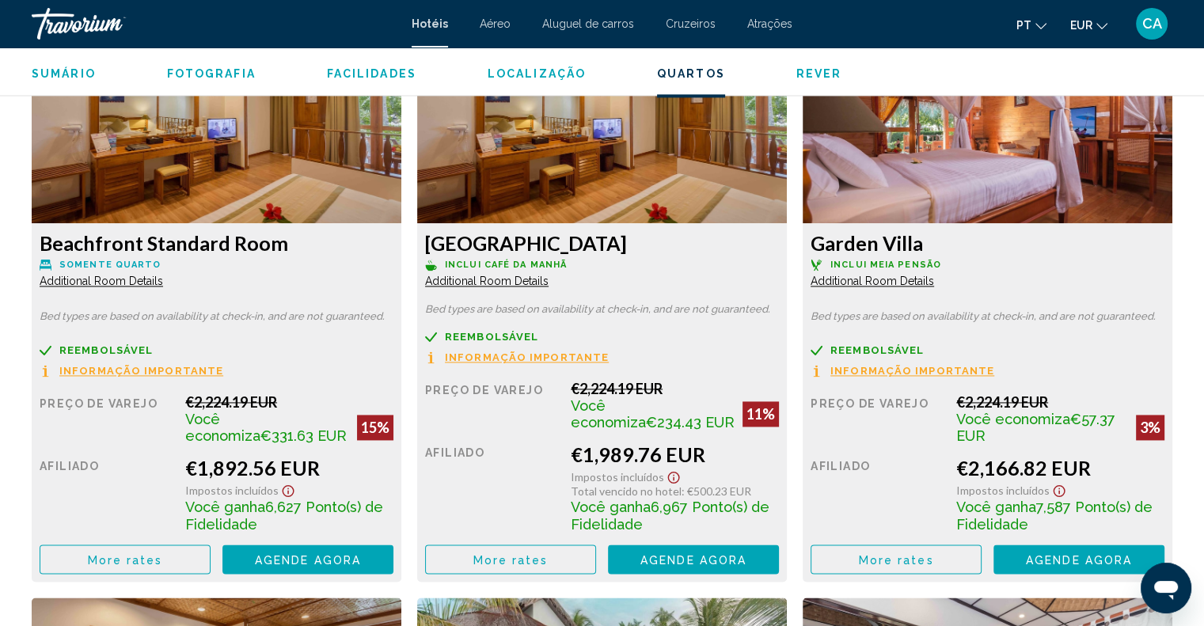
click at [148, 557] on span "More rates" at bounding box center [125, 559] width 75 height 13
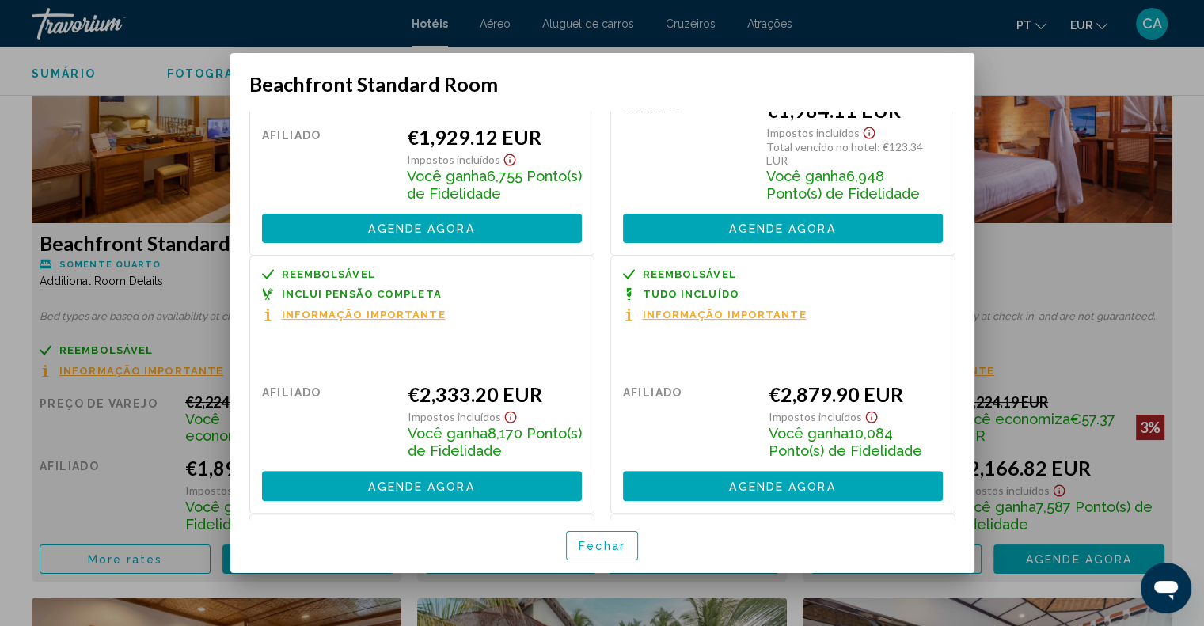
scroll to position [556, 0]
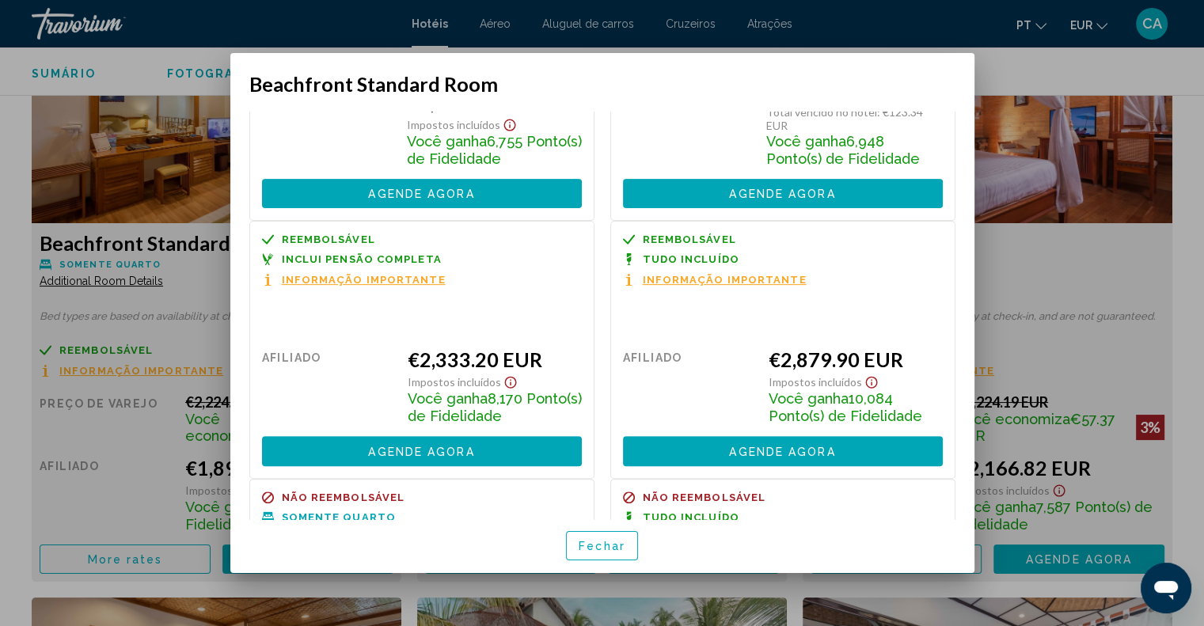
click at [1073, 254] on div at bounding box center [602, 313] width 1204 height 626
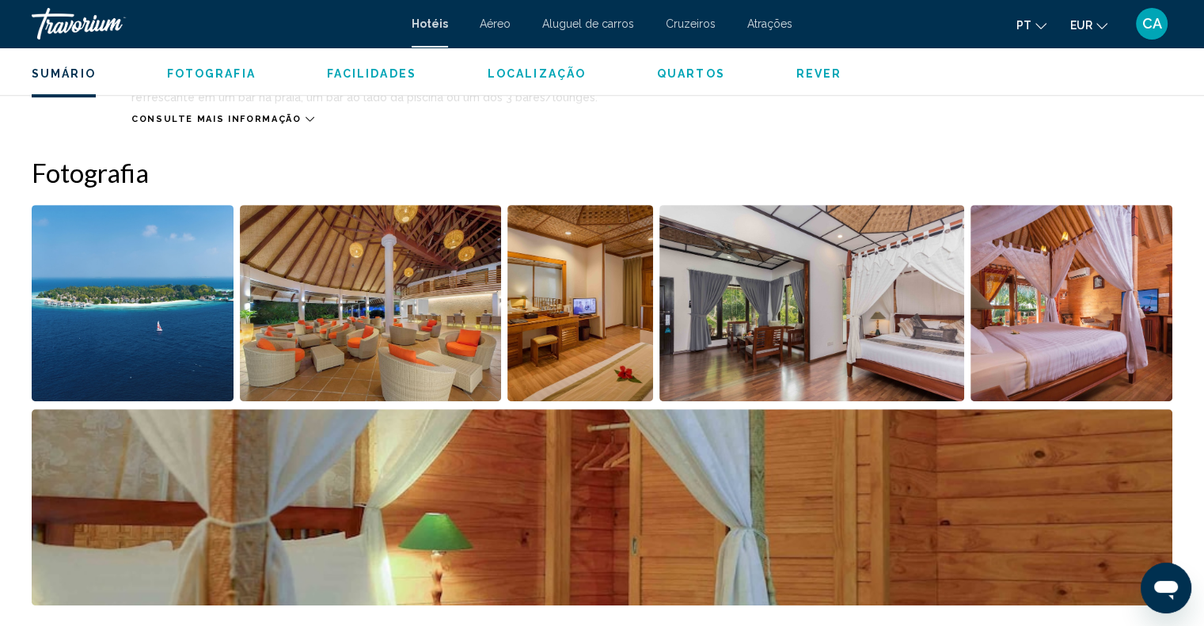
scroll to position [237, 0]
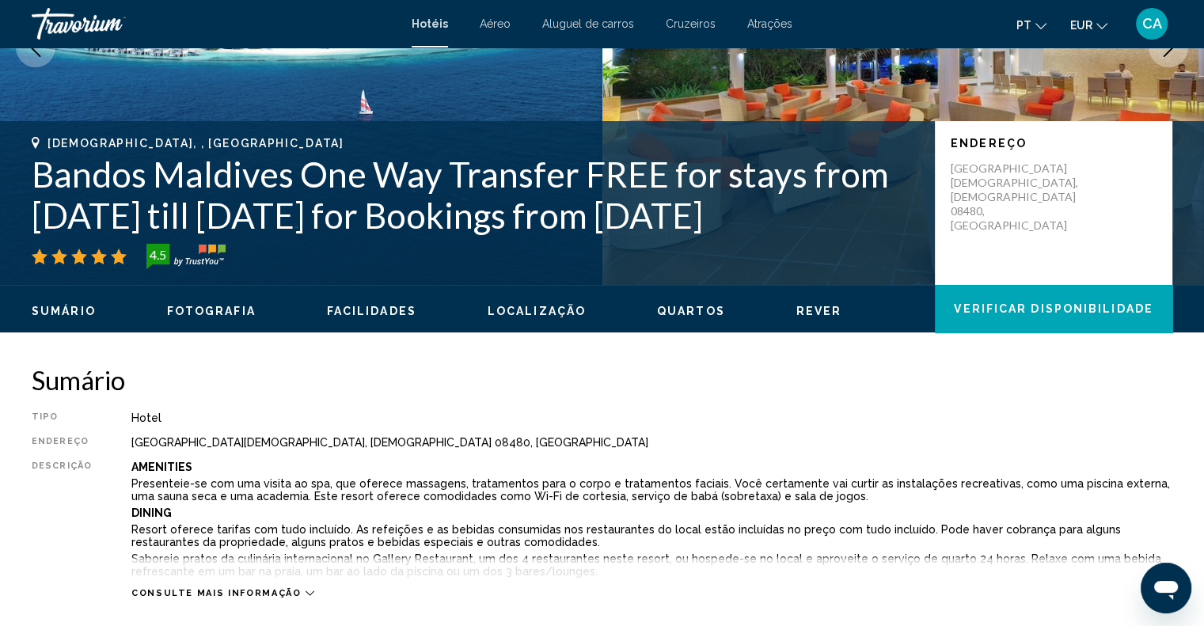
drag, startPoint x: 27, startPoint y: 126, endPoint x: 280, endPoint y: 134, distance: 253.3
click at [280, 137] on div "[DEMOGRAPHIC_DATA], , Maldives Bandos [GEOGRAPHIC_DATA] One Way Transfer FREE f…" at bounding box center [602, 203] width 1204 height 132
copy h1 "Bandos Maldive"
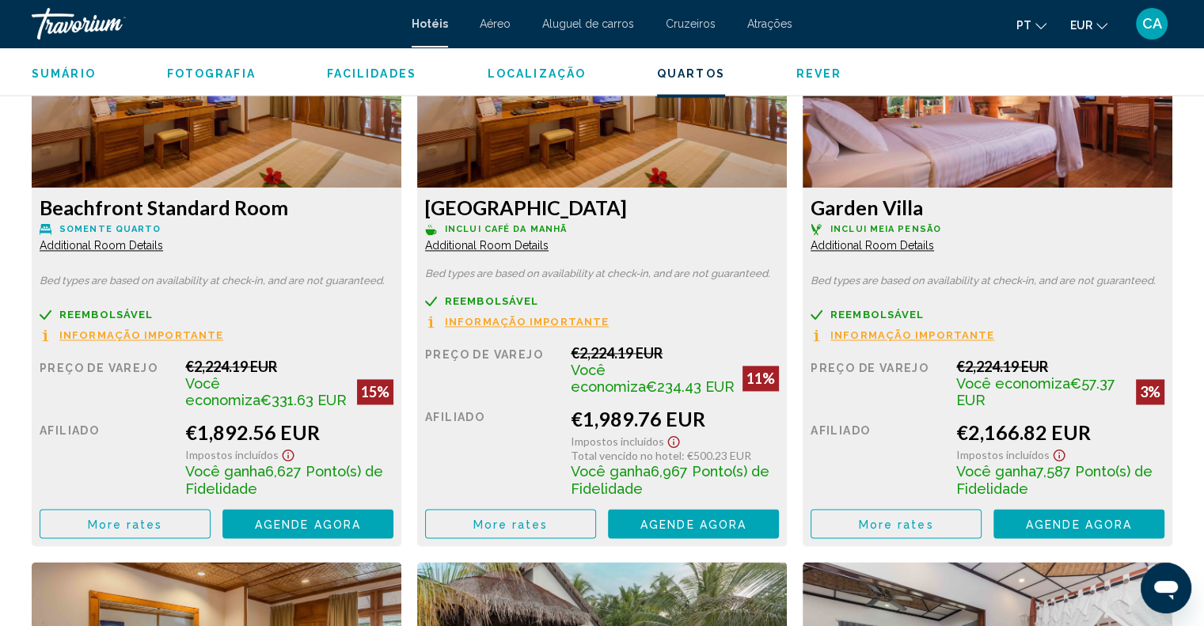
scroll to position [2216, 0]
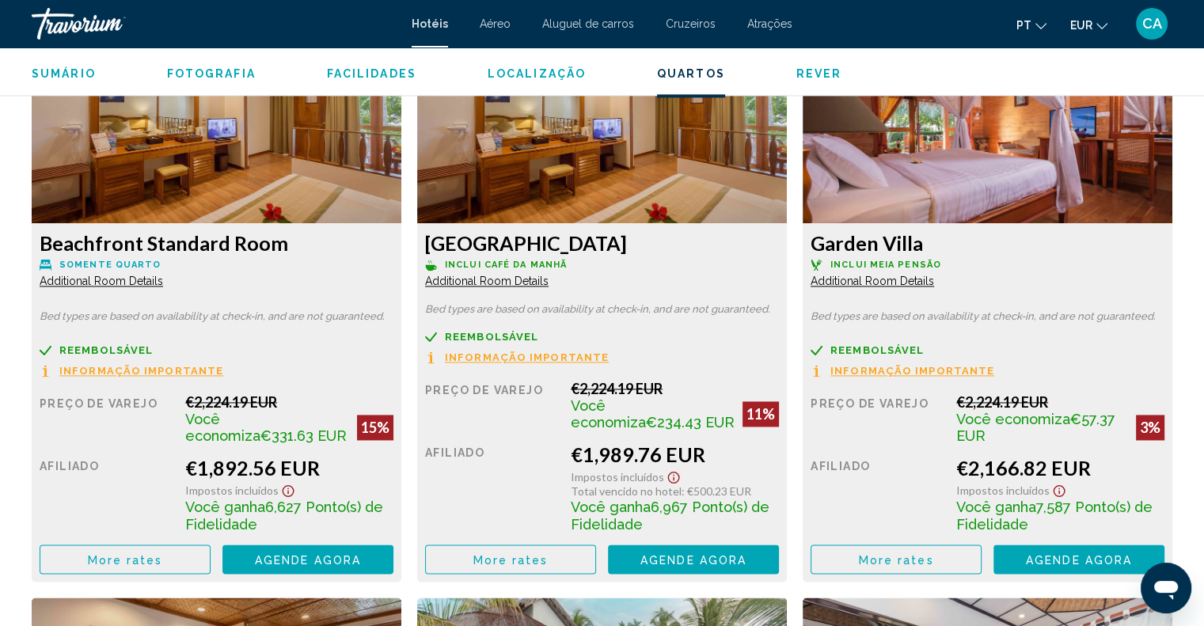
click at [92, 560] on span "More rates" at bounding box center [125, 559] width 75 height 13
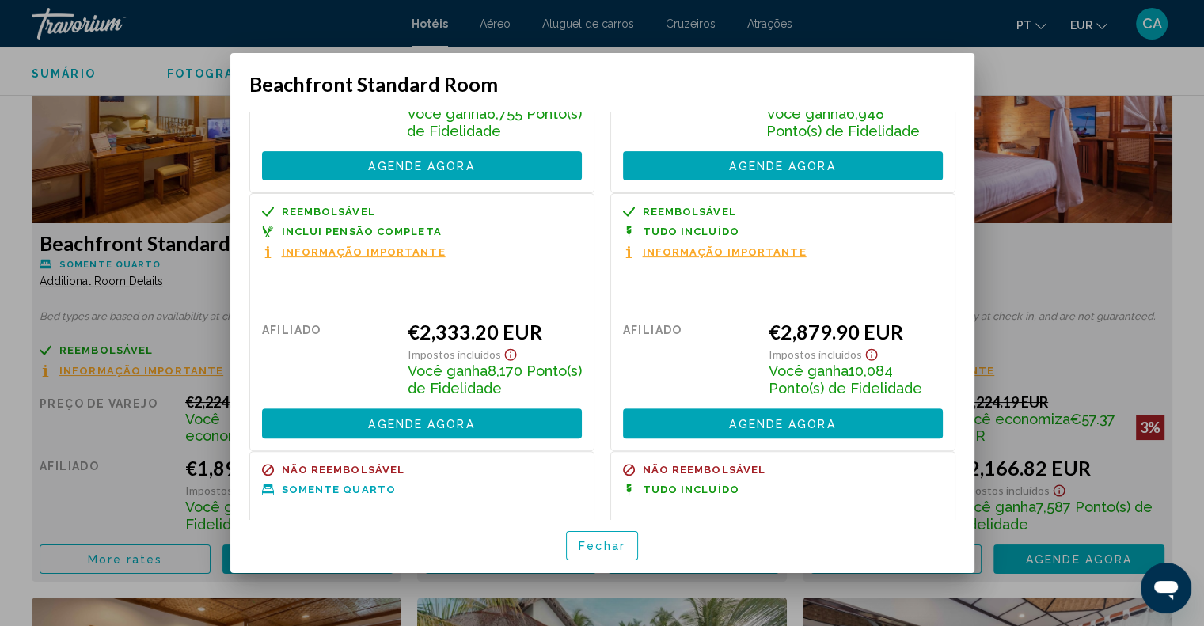
scroll to position [633, 0]
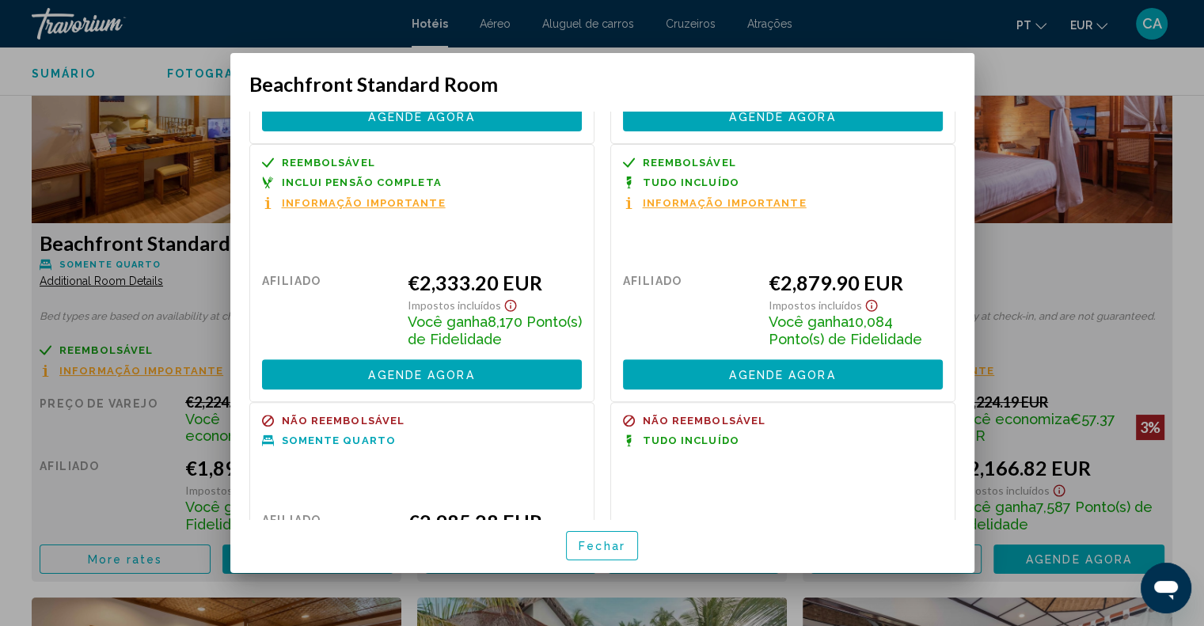
click at [997, 332] on div at bounding box center [602, 313] width 1204 height 626
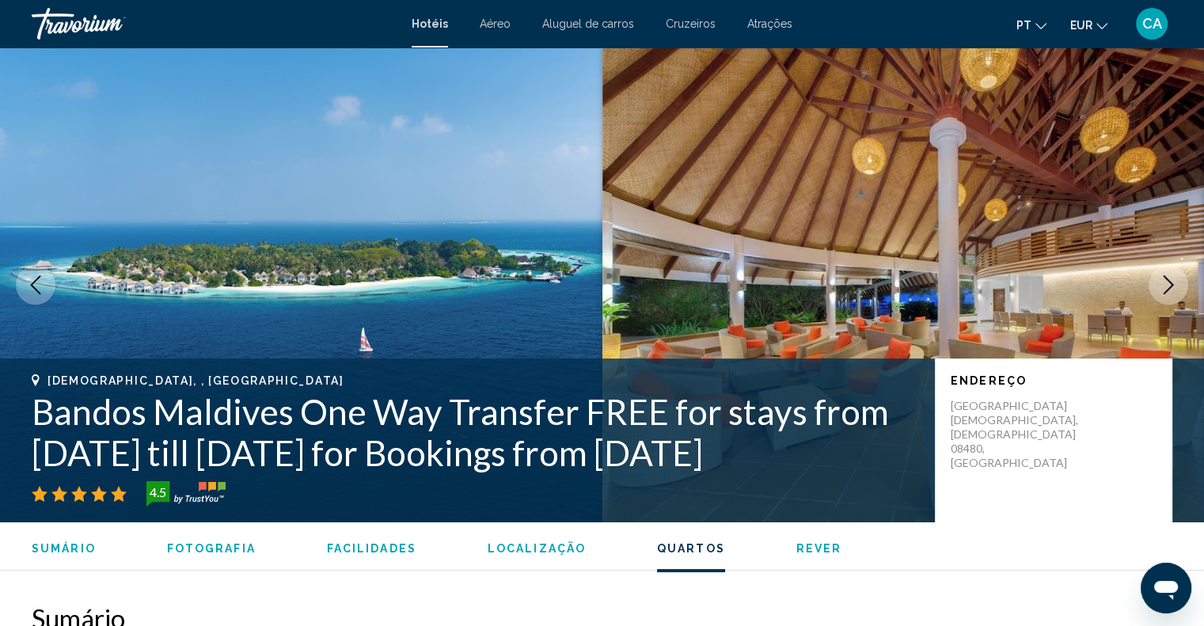
scroll to position [2216, 0]
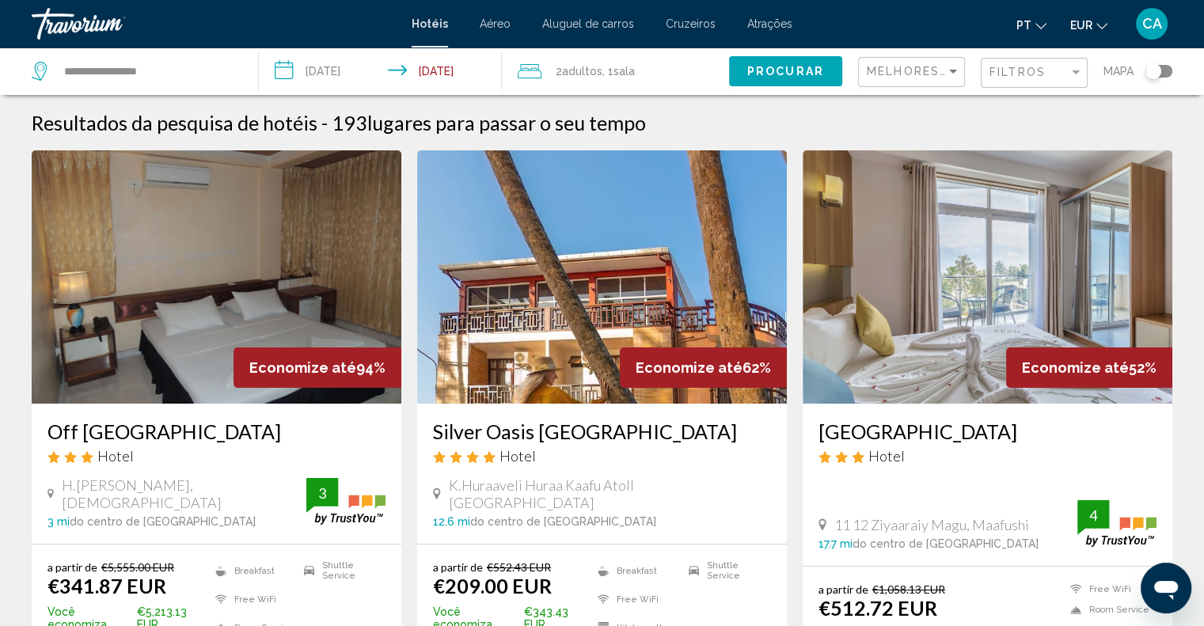
click at [1053, 59] on div "Filtros" at bounding box center [1035, 73] width 93 height 29
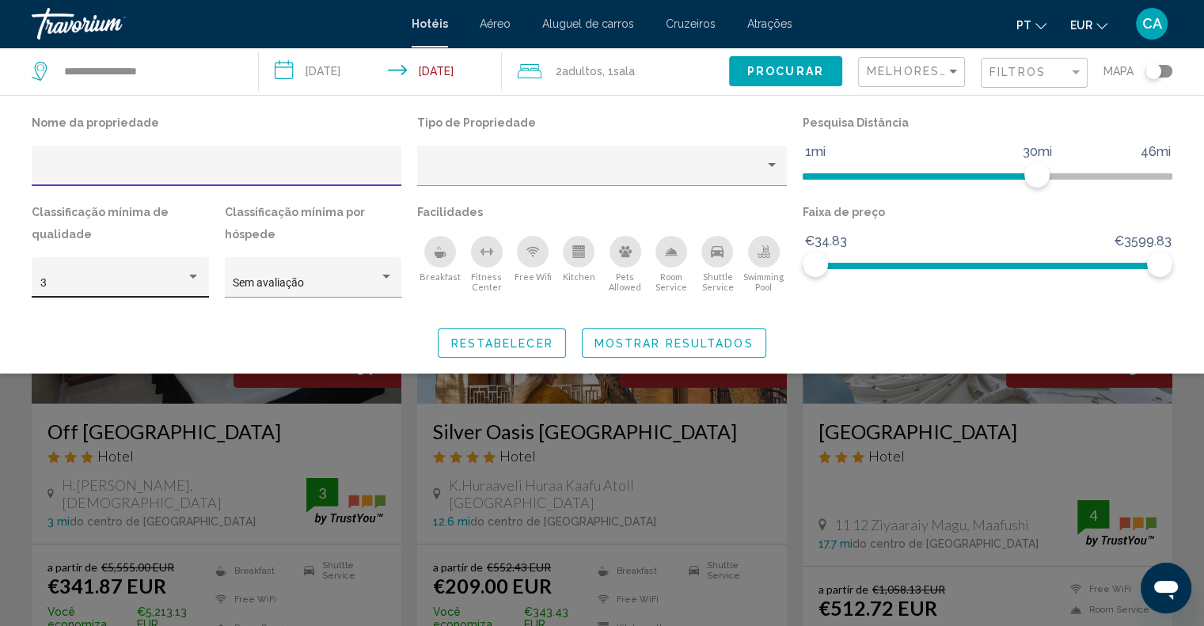
click at [117, 288] on div "3" at bounding box center [113, 283] width 146 height 13
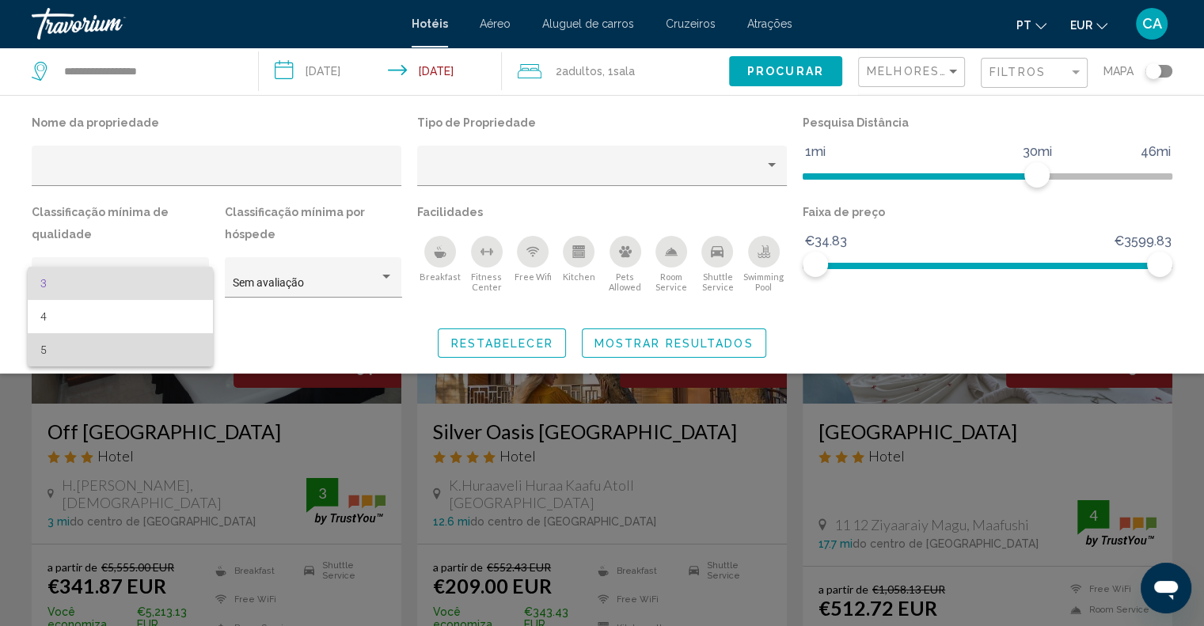
click at [75, 344] on span "5" at bounding box center [120, 349] width 160 height 33
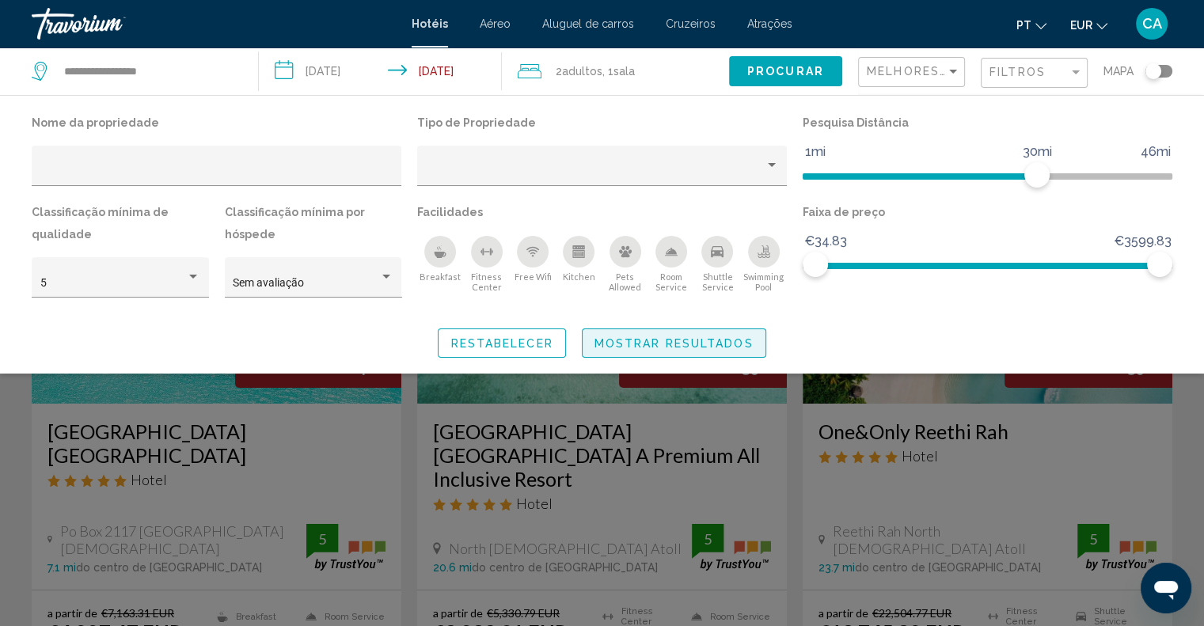
click at [727, 337] on span "Mostrar resultados" at bounding box center [673, 343] width 159 height 13
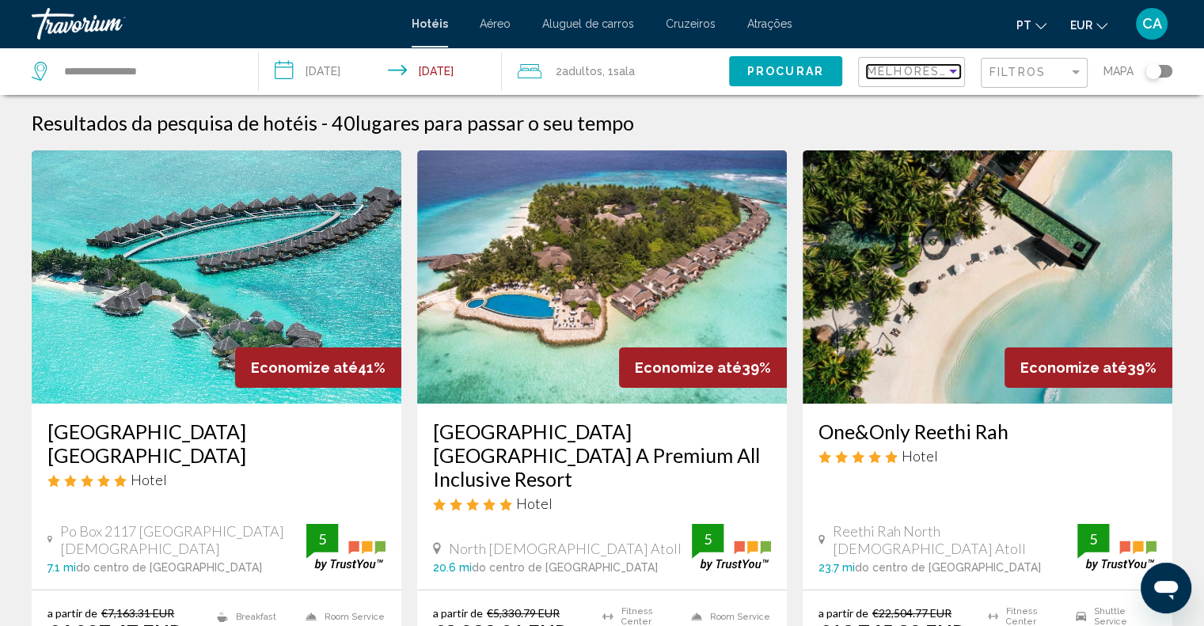
click at [898, 70] on span "Melhores descontos" at bounding box center [947, 71] width 162 height 13
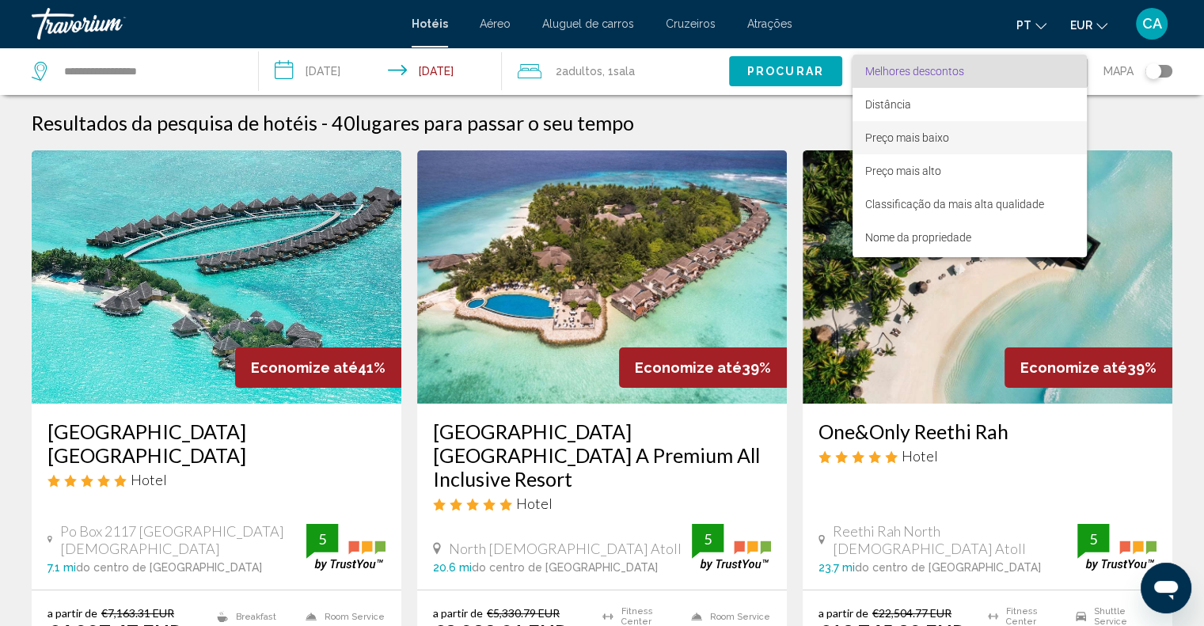
click at [907, 132] on span "Preço mais baixo" at bounding box center [907, 137] width 84 height 13
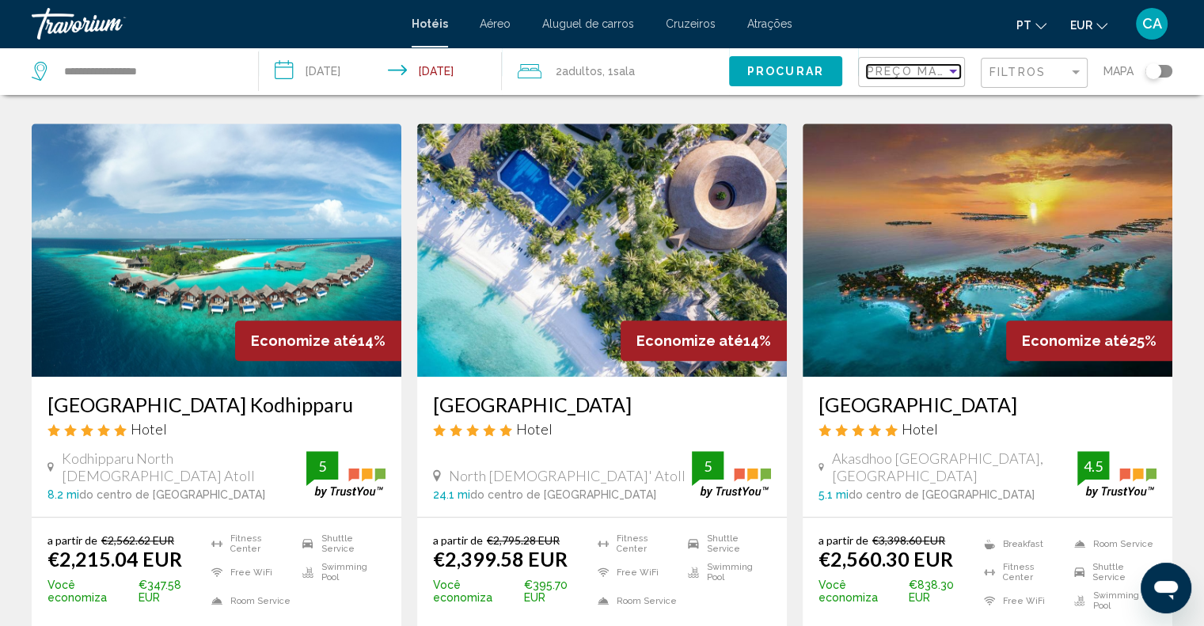
scroll to position [1029, 0]
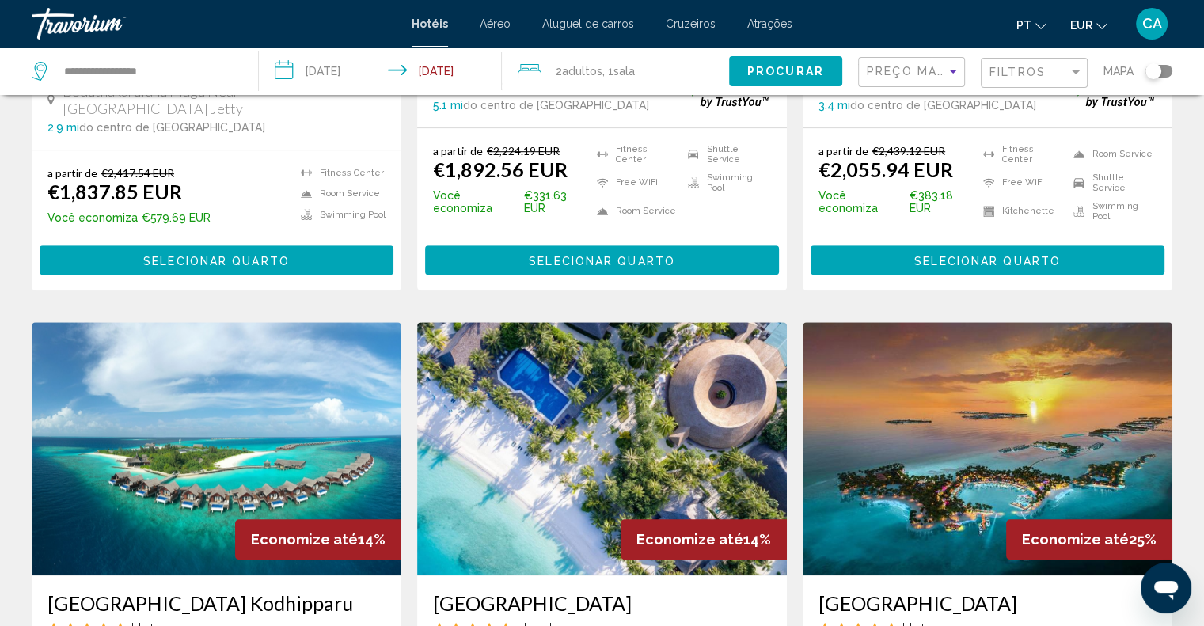
click at [965, 254] on span "Selecionar quarto" at bounding box center [987, 260] width 146 height 13
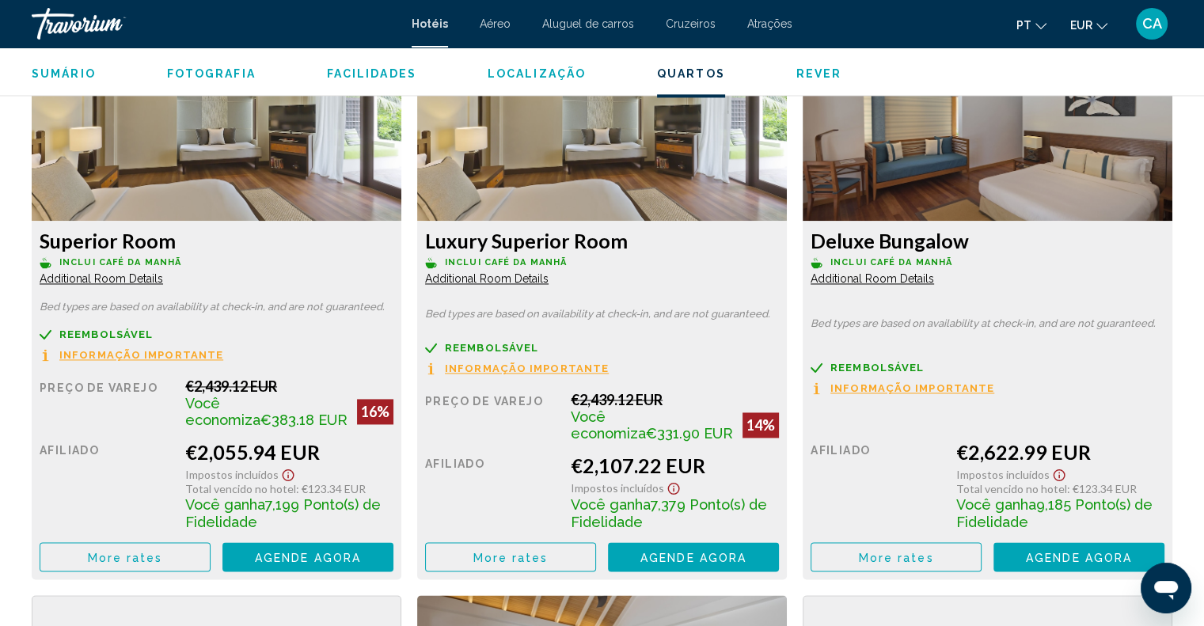
scroll to position [2295, 0]
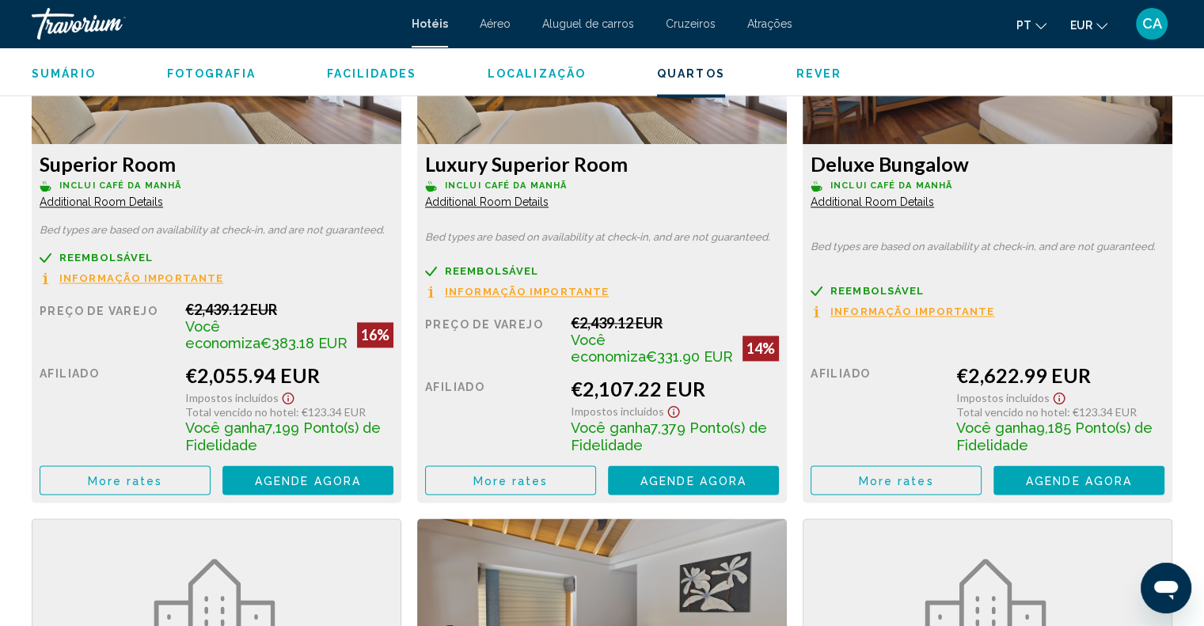
click at [158, 483] on span "More rates" at bounding box center [125, 480] width 75 height 13
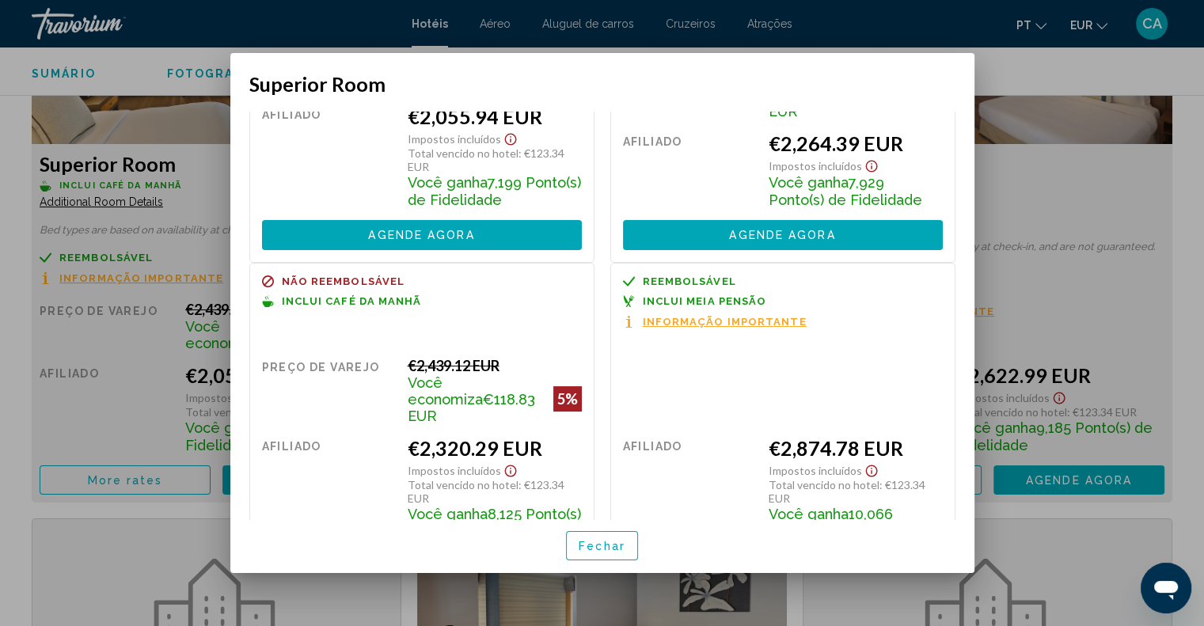
scroll to position [183, 0]
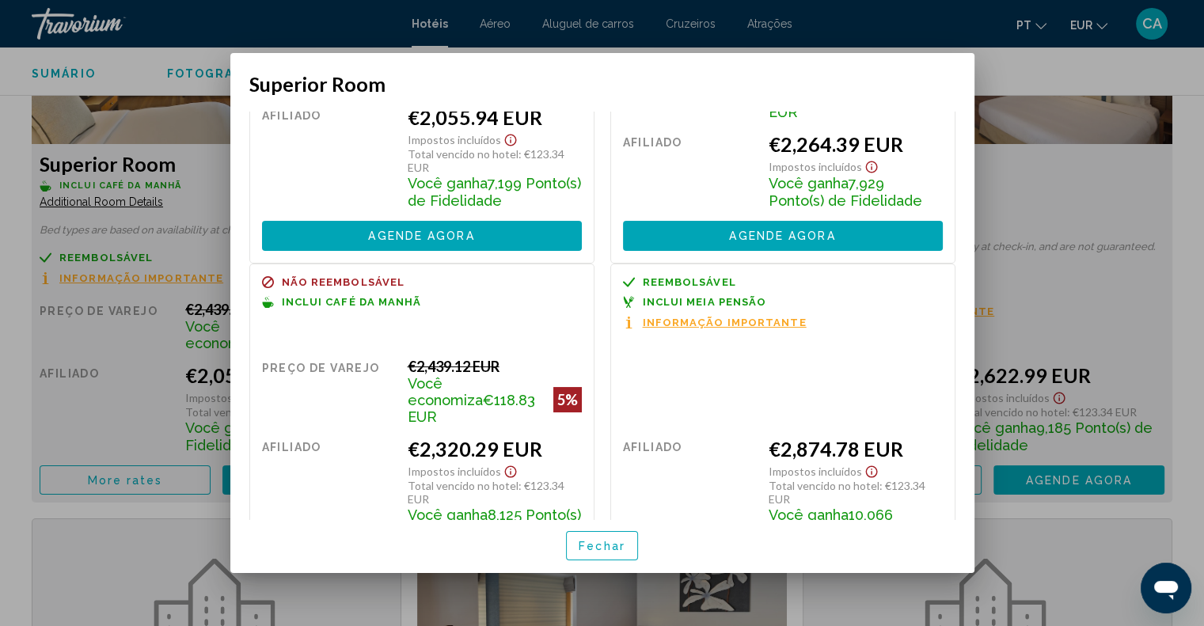
click at [1108, 233] on div at bounding box center [602, 313] width 1204 height 626
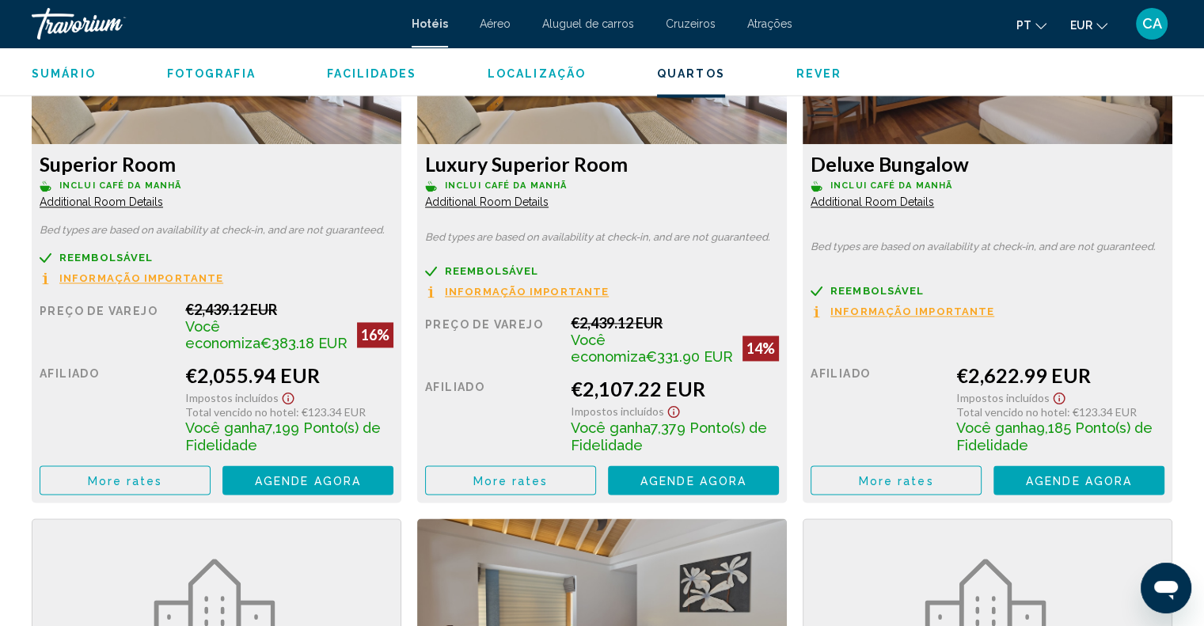
scroll to position [2295, 0]
click at [161, 477] on button "More rates" at bounding box center [125, 479] width 171 height 29
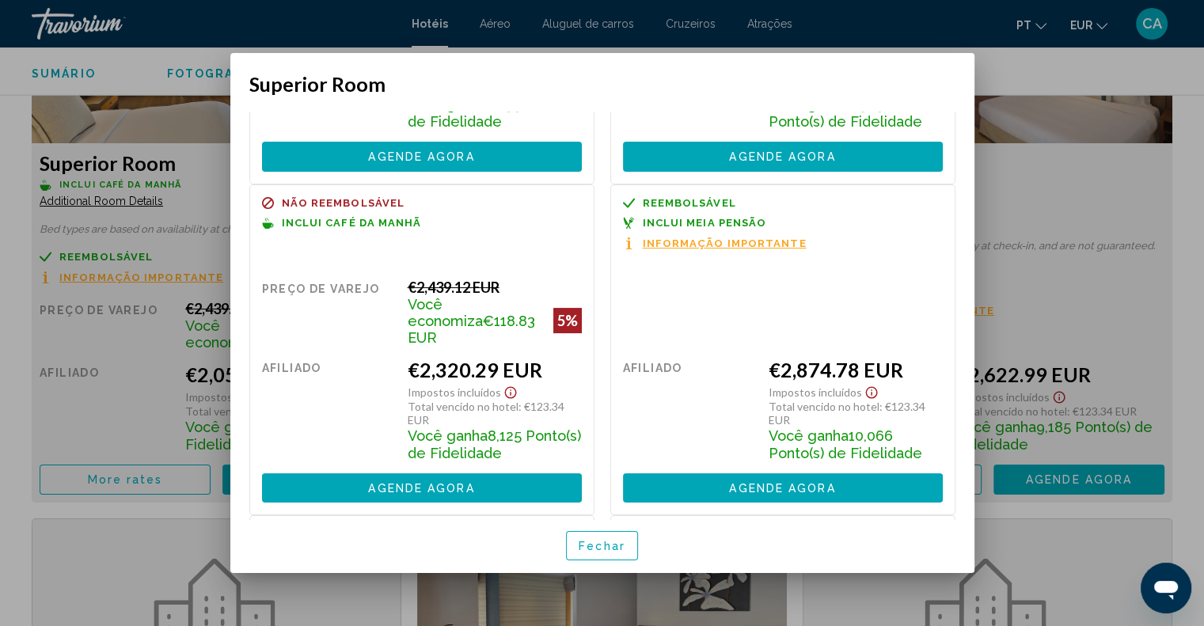
scroll to position [237, 0]
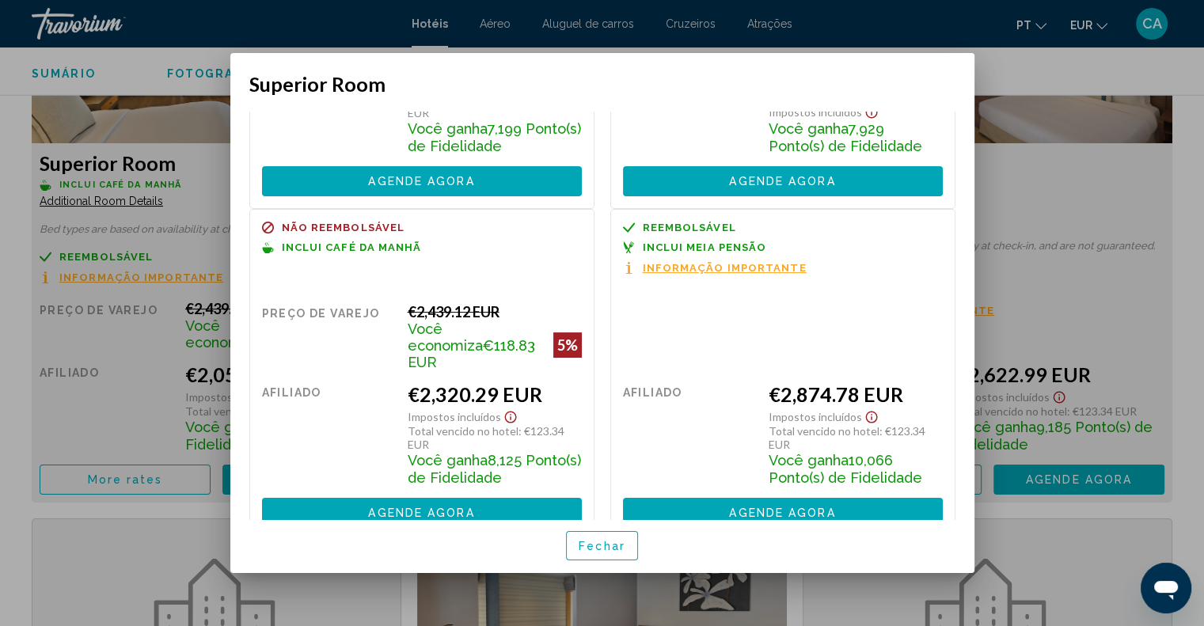
click at [1130, 318] on div at bounding box center [602, 313] width 1204 height 626
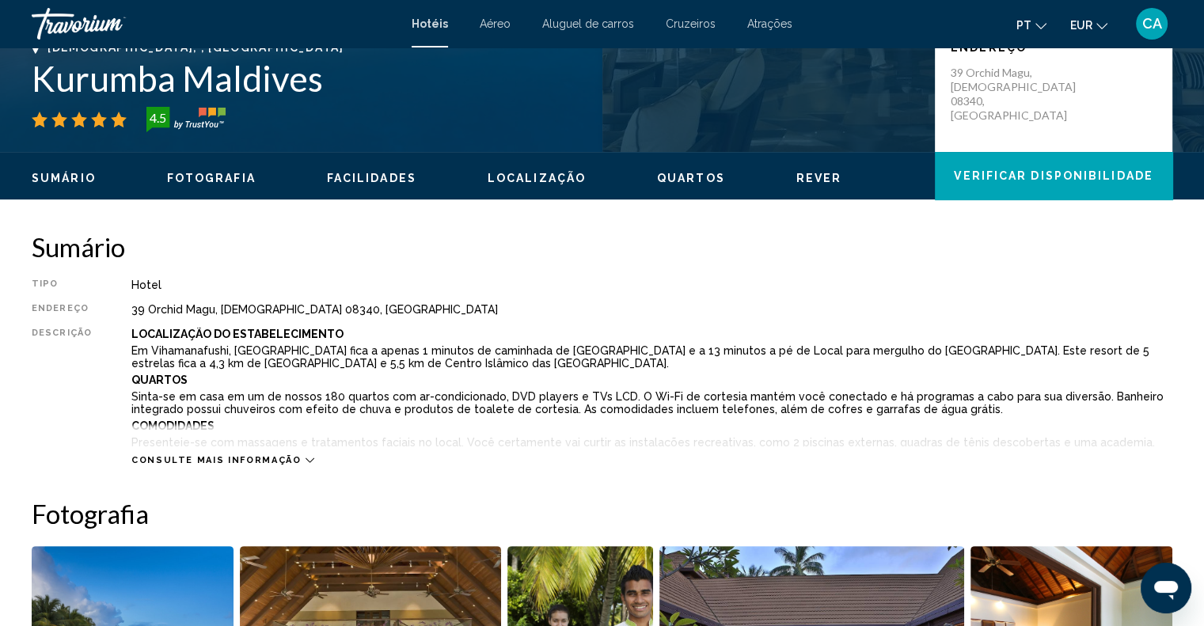
scroll to position [158, 0]
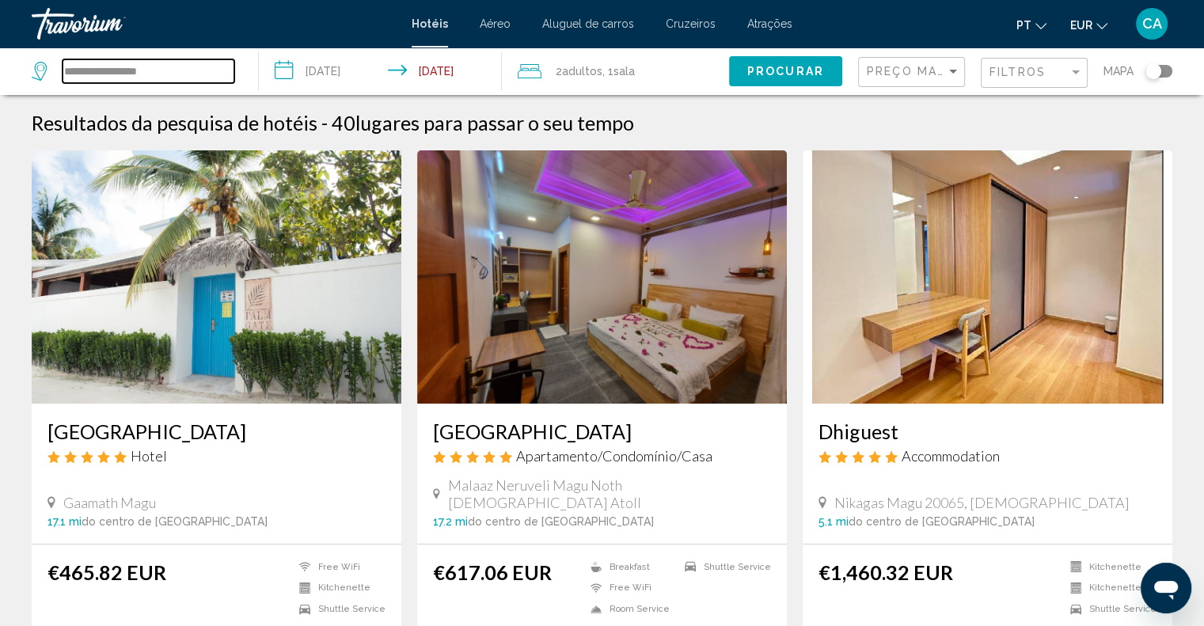
click at [191, 71] on input "**********" at bounding box center [149, 71] width 172 height 24
type input "*"
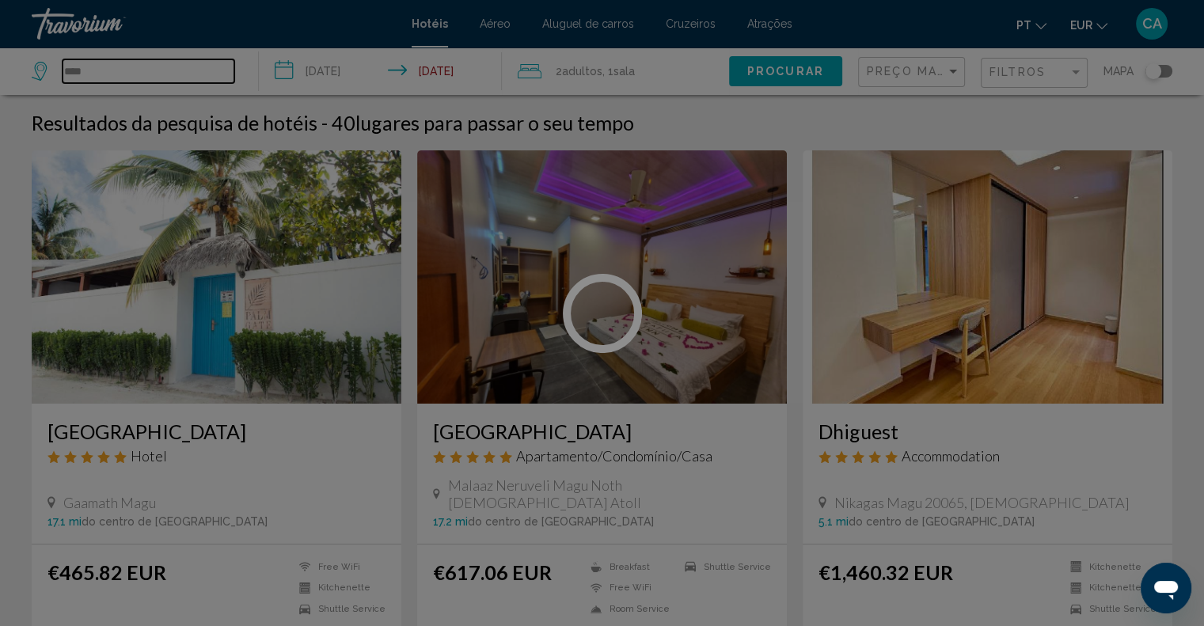
type input "****"
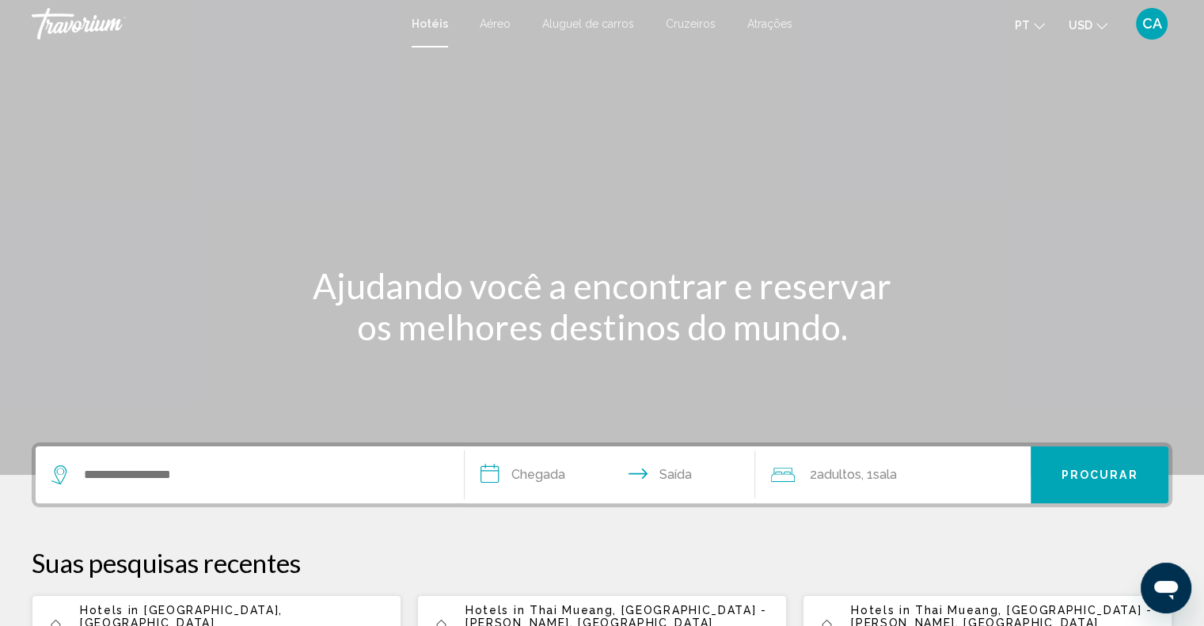
click at [1160, 19] on span "CA" at bounding box center [1152, 24] width 20 height 16
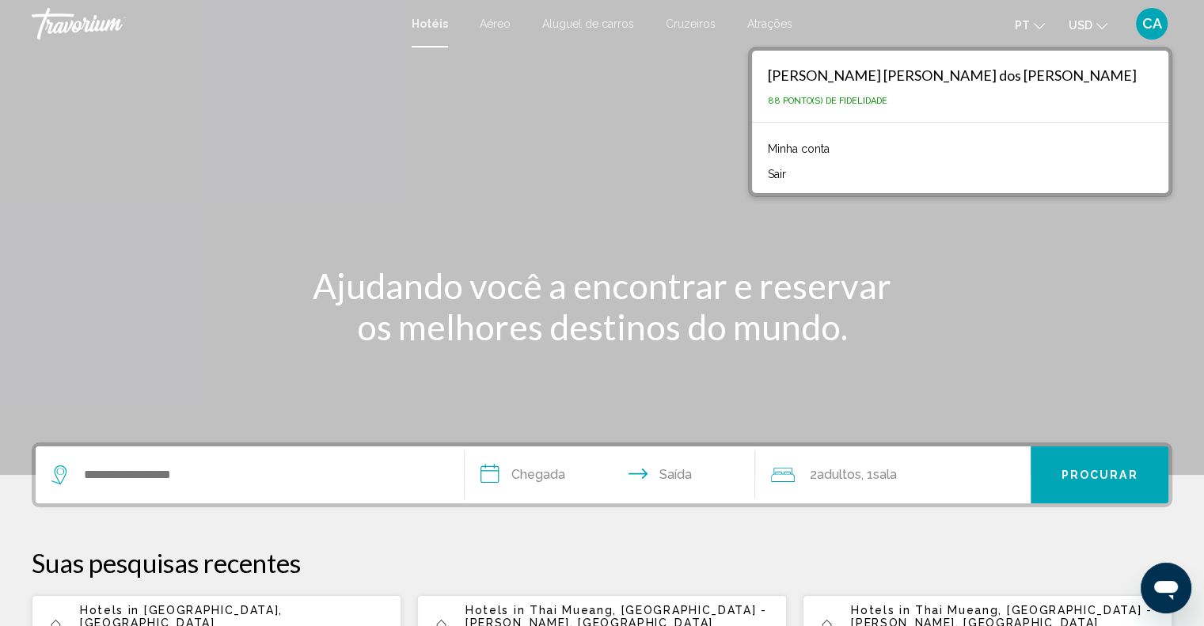
click at [837, 146] on link "Minha conta" at bounding box center [799, 148] width 78 height 21
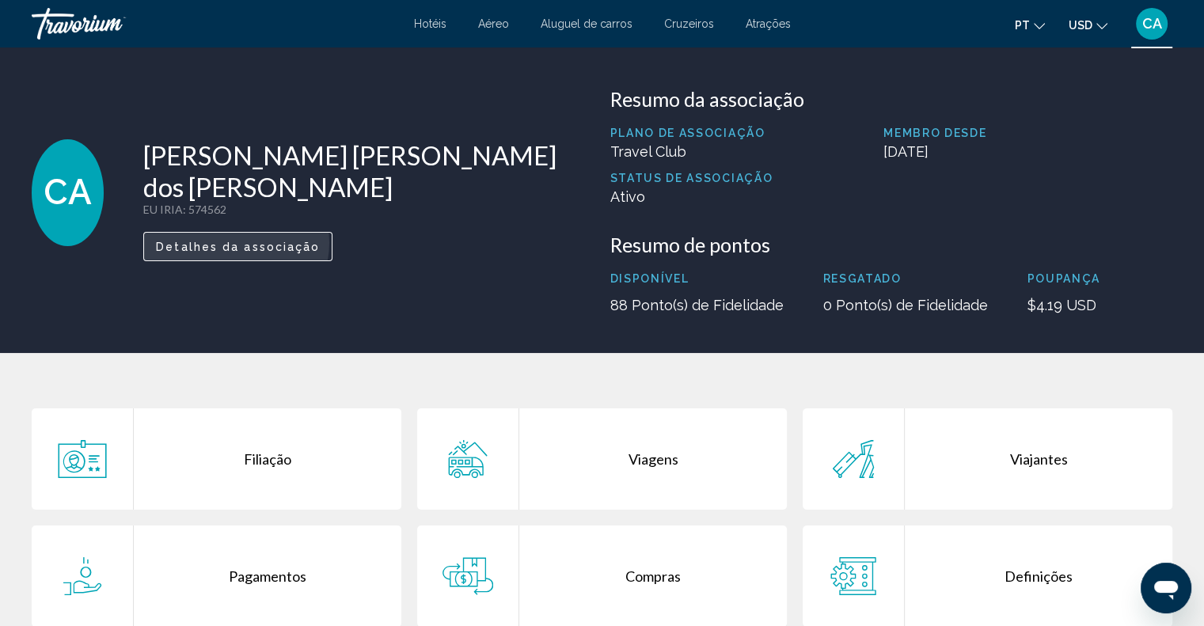
click at [256, 243] on span "Detalhes da associação" at bounding box center [238, 247] width 164 height 13
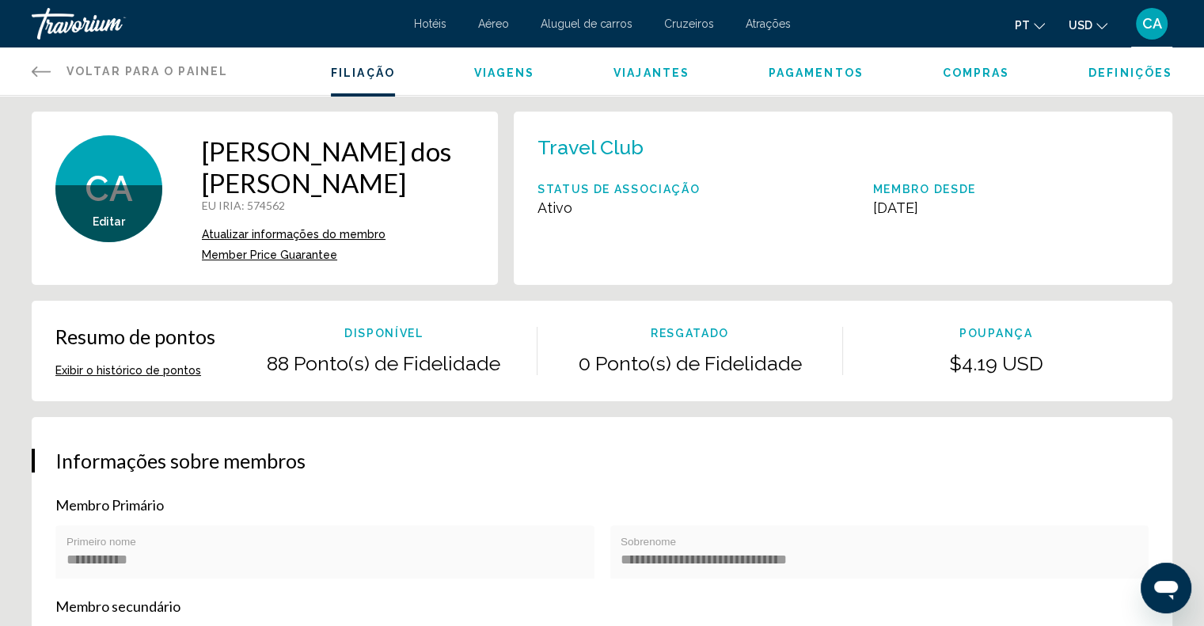
click at [109, 221] on span "Editar" at bounding box center [109, 221] width 32 height 13
click at [293, 259] on span "Member Price Guarantee" at bounding box center [269, 254] width 135 height 13
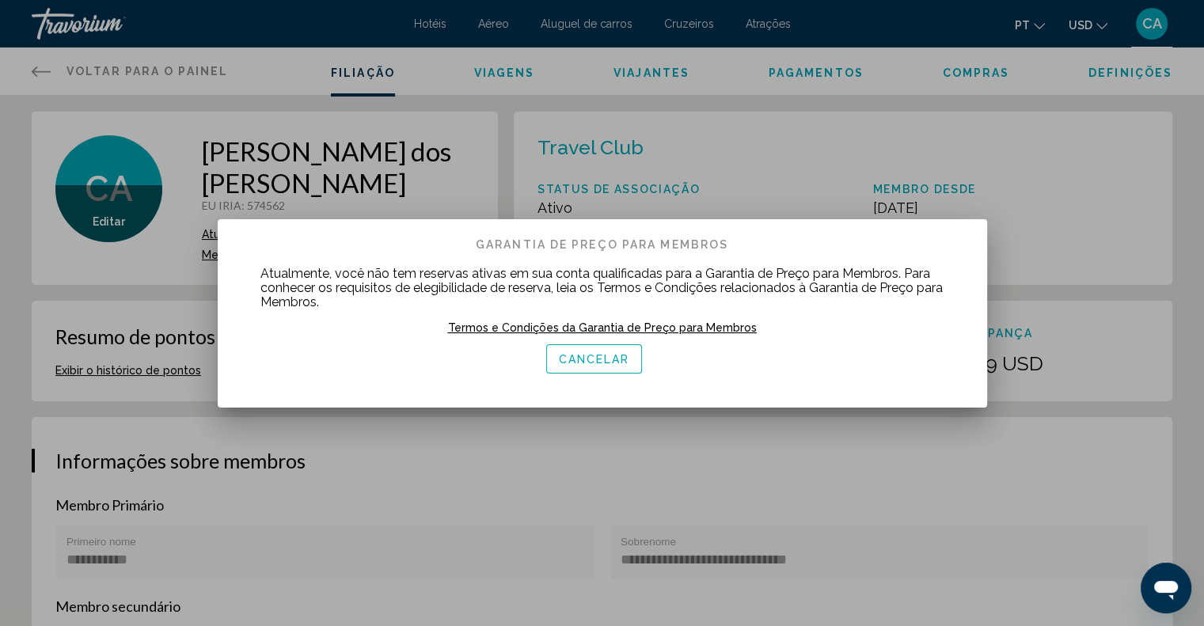
click at [528, 325] on span "Termos e Condições da Garantia de Preço para Membros" at bounding box center [602, 327] width 309 height 13
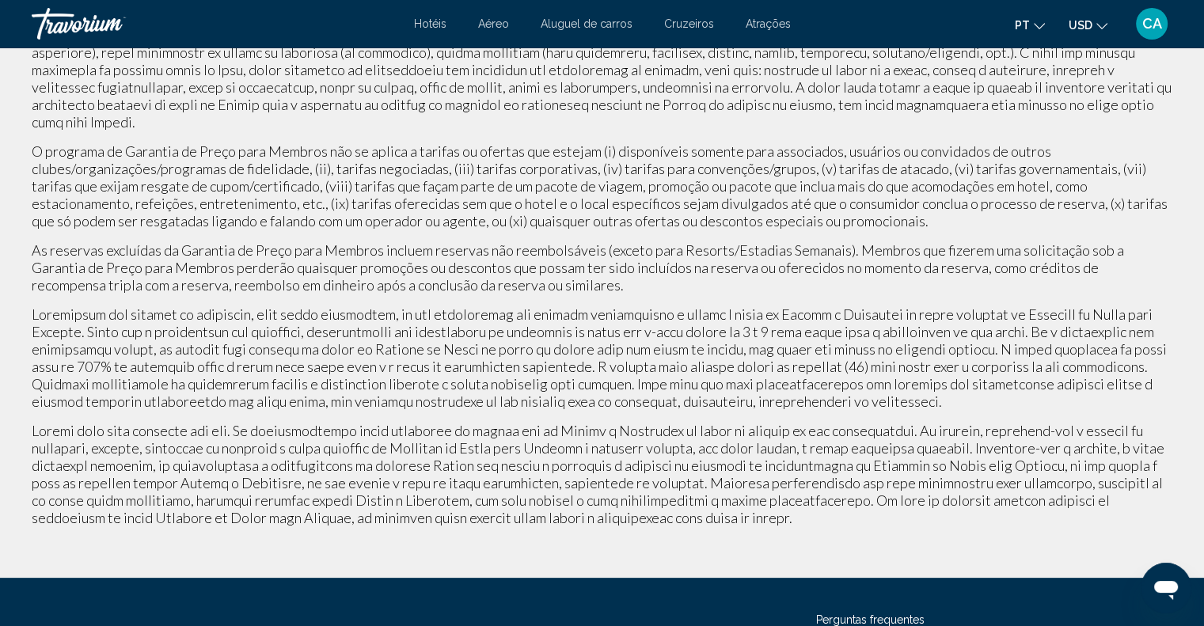
scroll to position [462, 0]
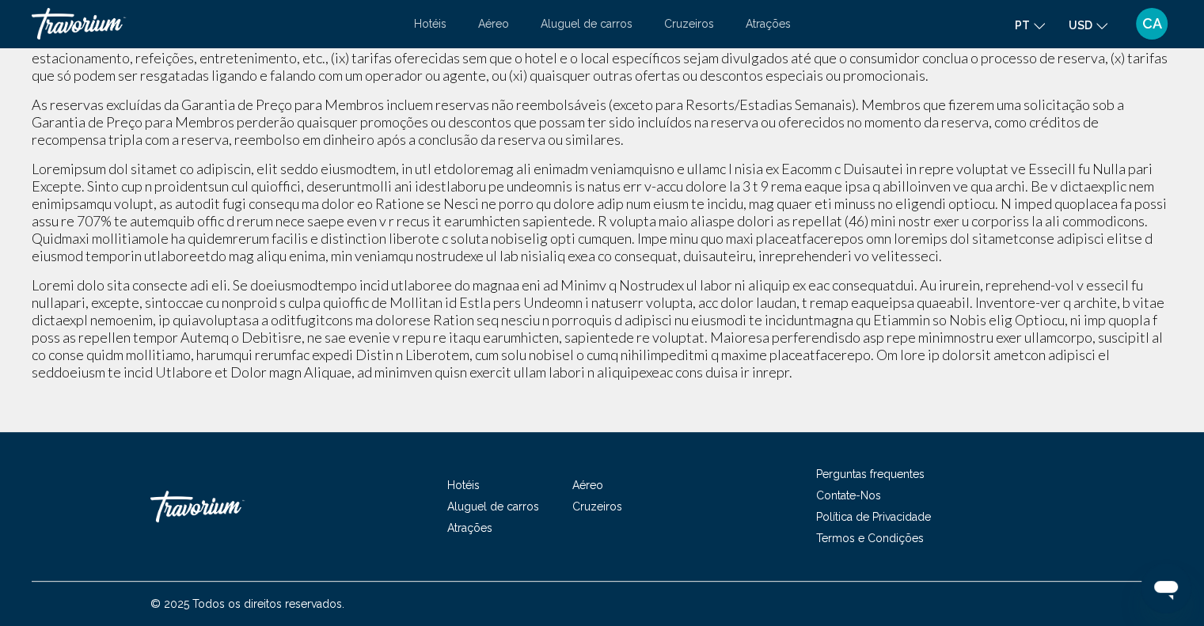
click at [1156, 25] on font "CA" at bounding box center [1152, 23] width 20 height 17
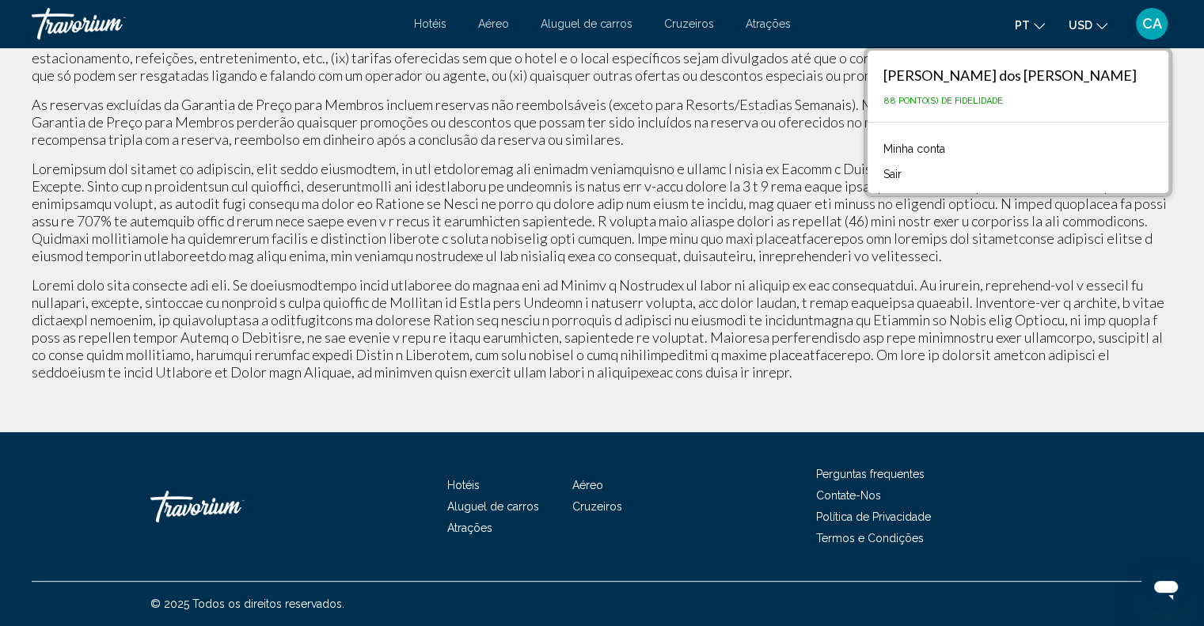
click at [896, 149] on font "Minha conta" at bounding box center [914, 148] width 62 height 13
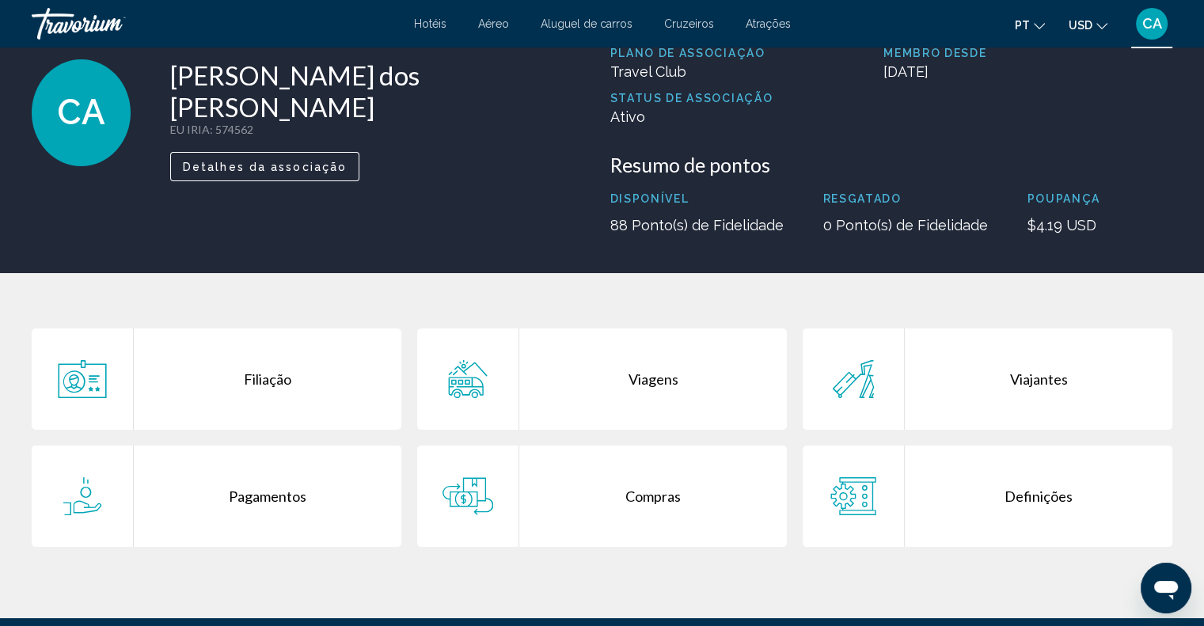
scroll to position [79, 0]
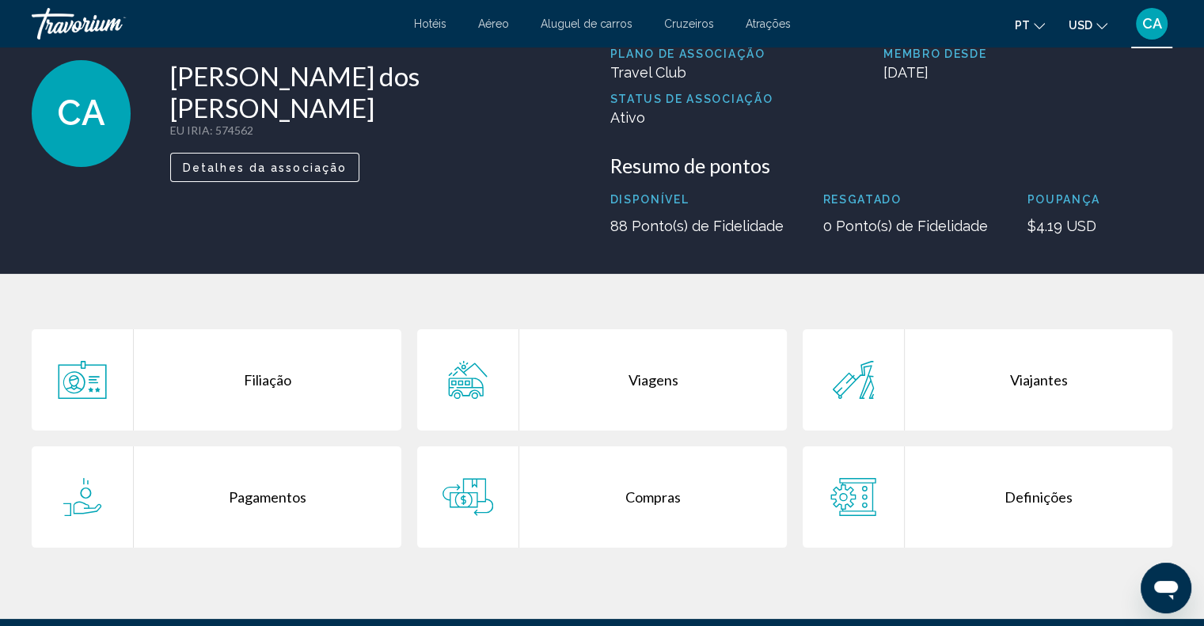
click at [567, 502] on div "Compras" at bounding box center [652, 496] width 267 height 101
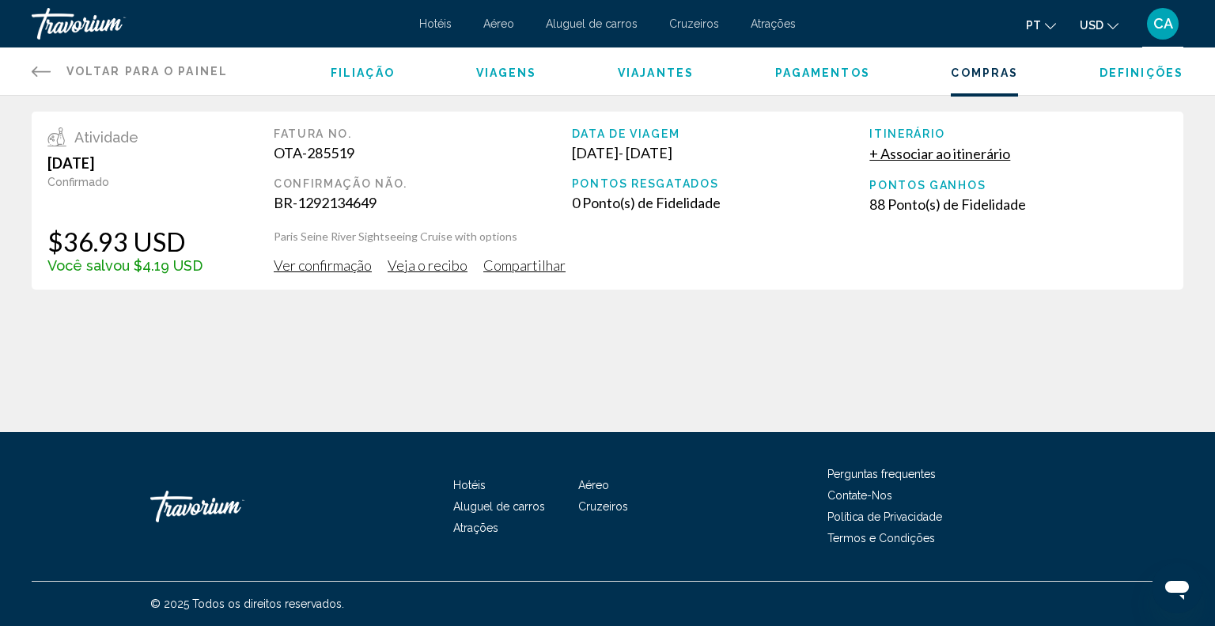
click at [1133, 71] on span "Definições" at bounding box center [1142, 72] width 84 height 13
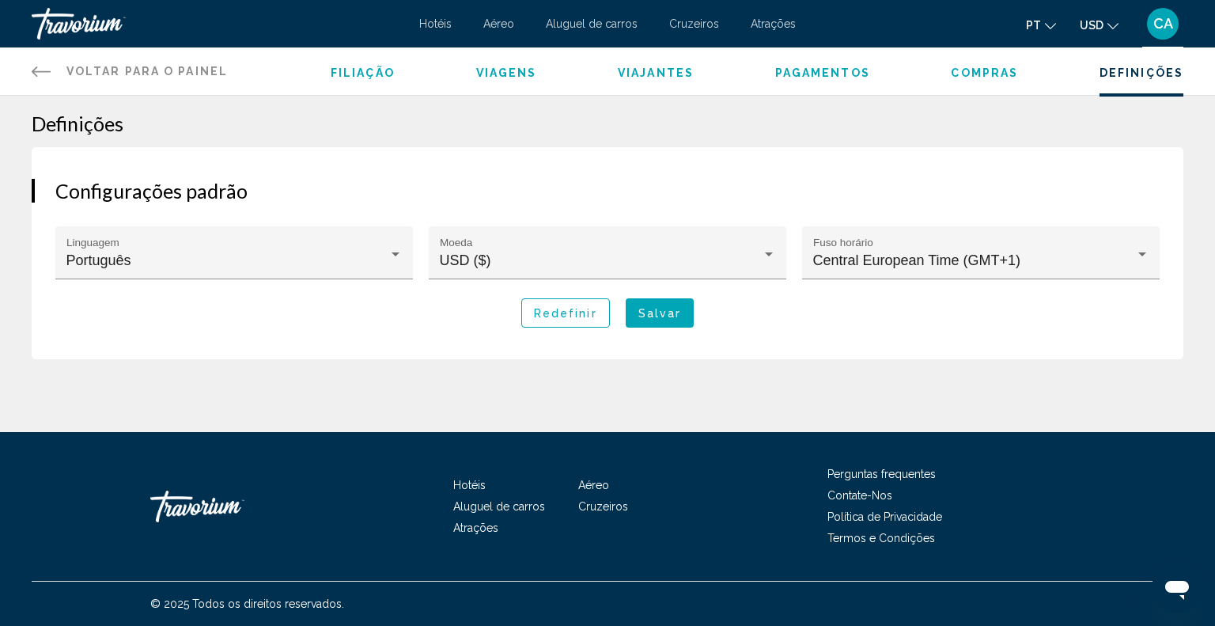
click at [655, 76] on span "Viajantes" at bounding box center [656, 72] width 76 height 13
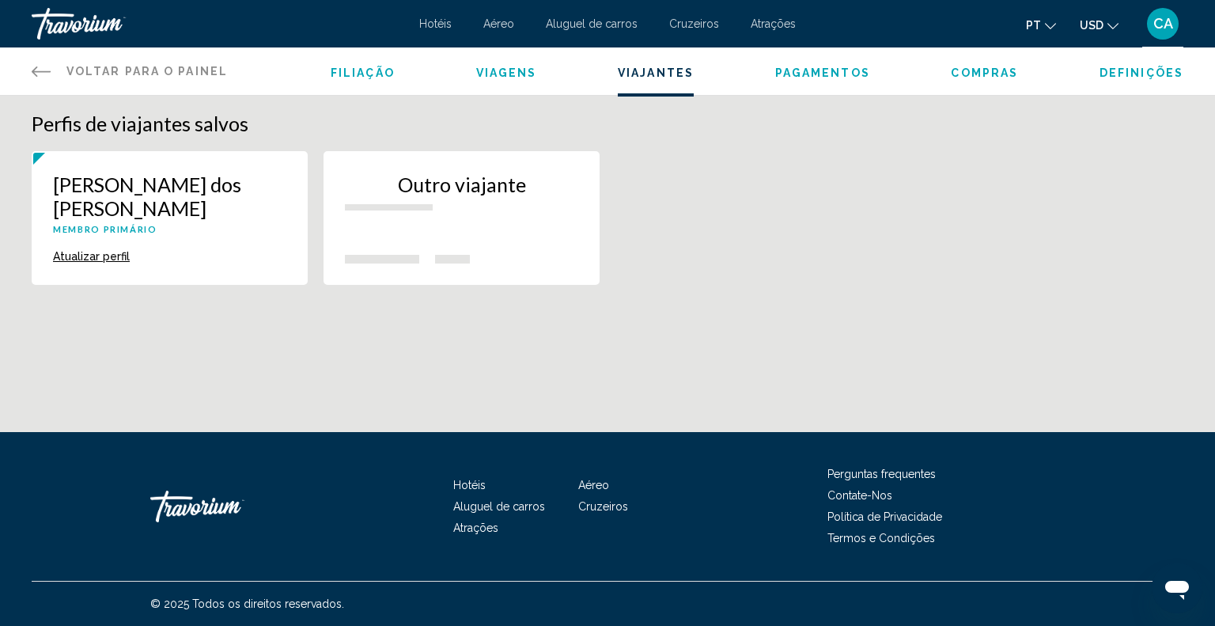
click at [444, 223] on button "Outro viajante" at bounding box center [462, 218] width 276 height 134
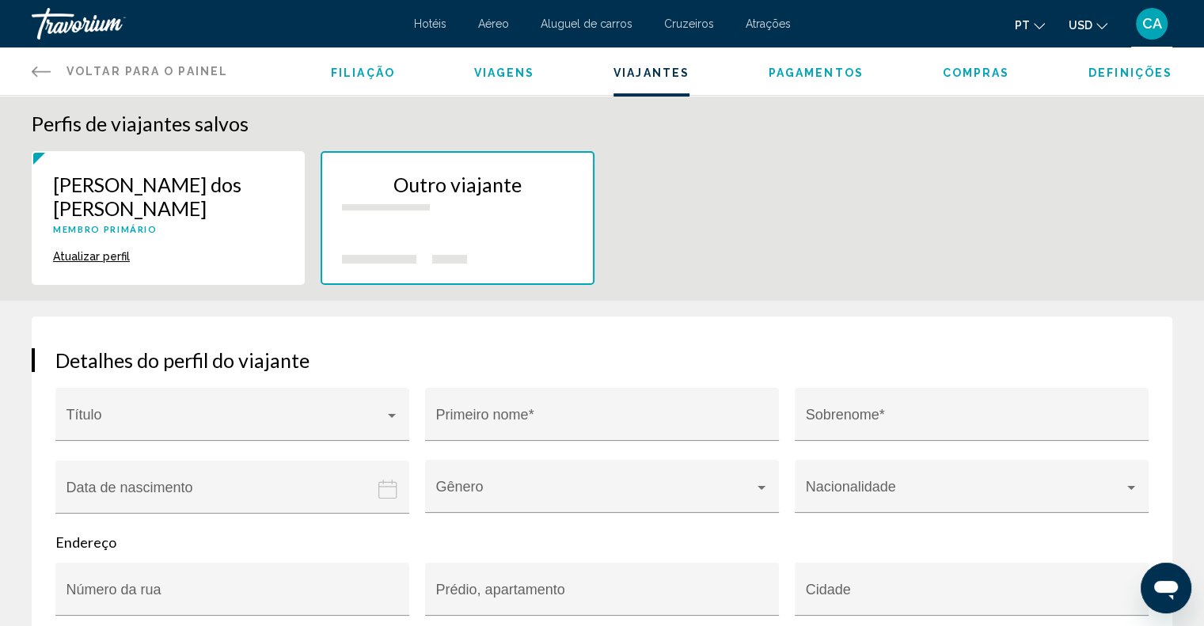
click at [770, 17] on font "Atrações" at bounding box center [767, 23] width 45 height 13
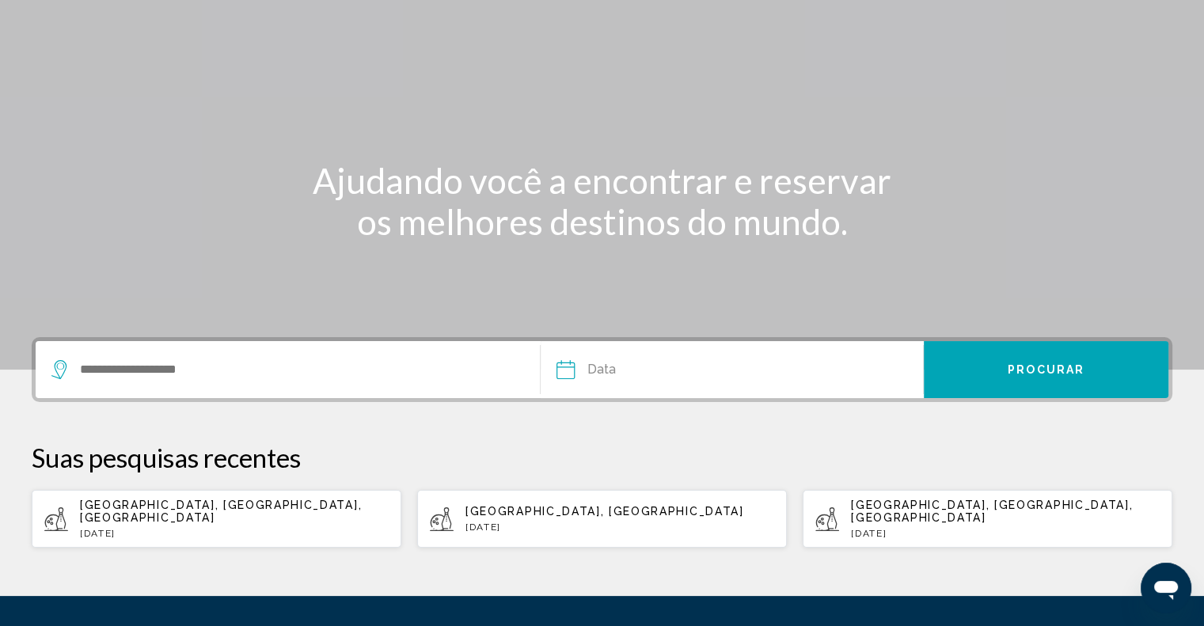
scroll to position [256, 0]
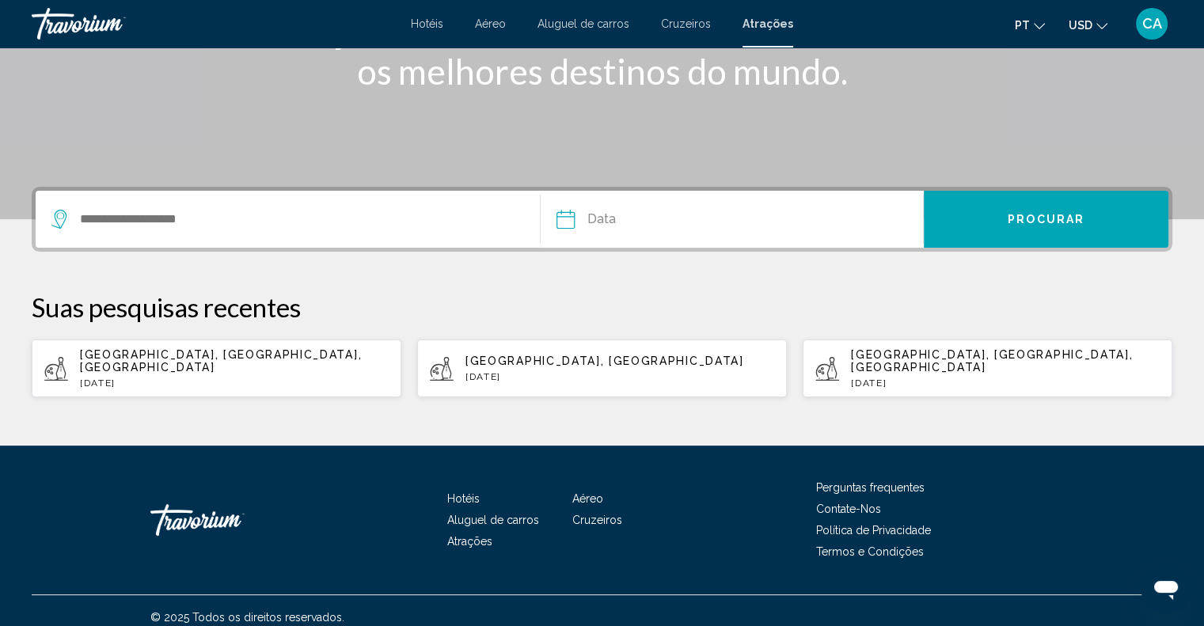
click at [900, 545] on font "Termos e Condições" at bounding box center [870, 551] width 108 height 13
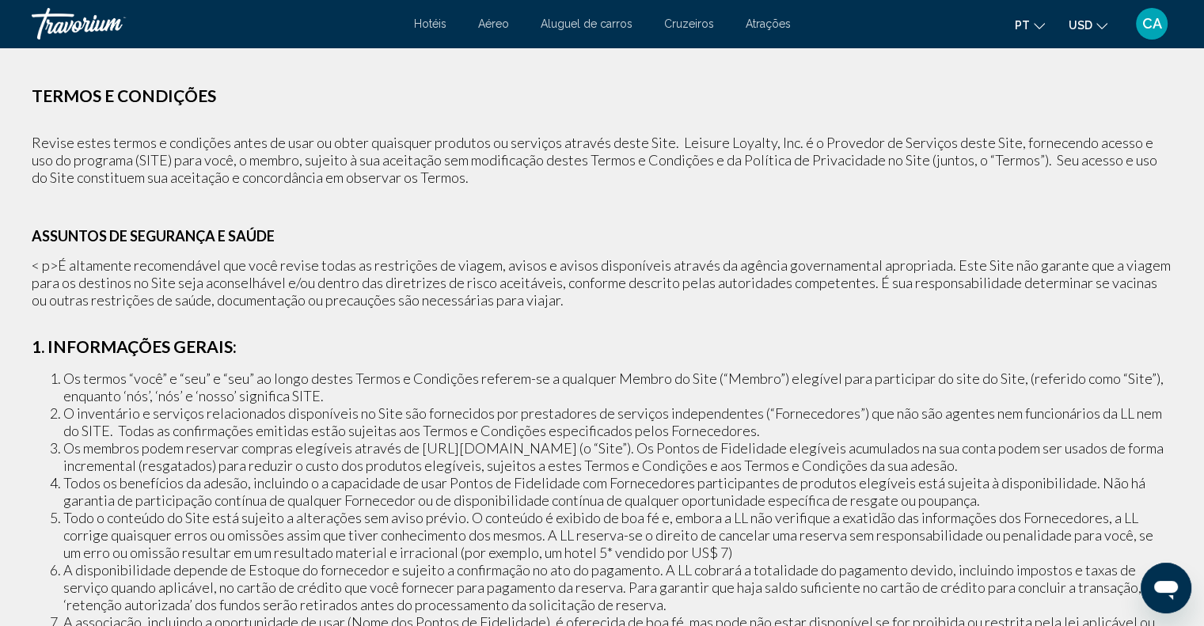
click at [1149, 21] on font "CA" at bounding box center [1152, 23] width 20 height 17
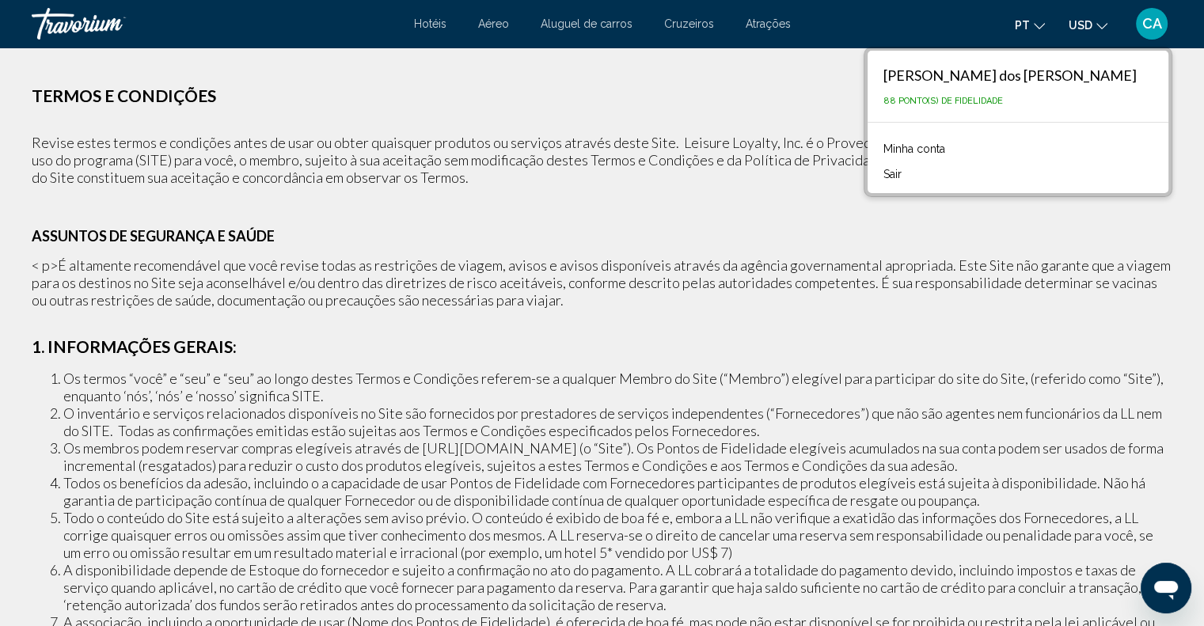
click at [902, 145] on font "Minha conta" at bounding box center [914, 148] width 62 height 13
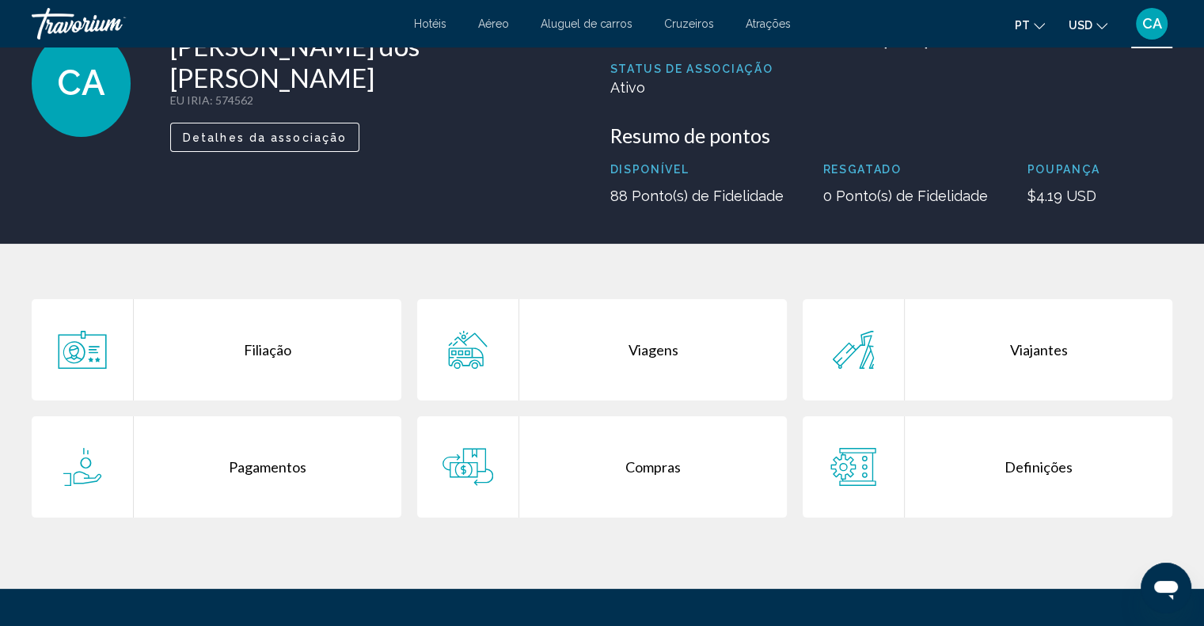
scroll to position [237, 0]
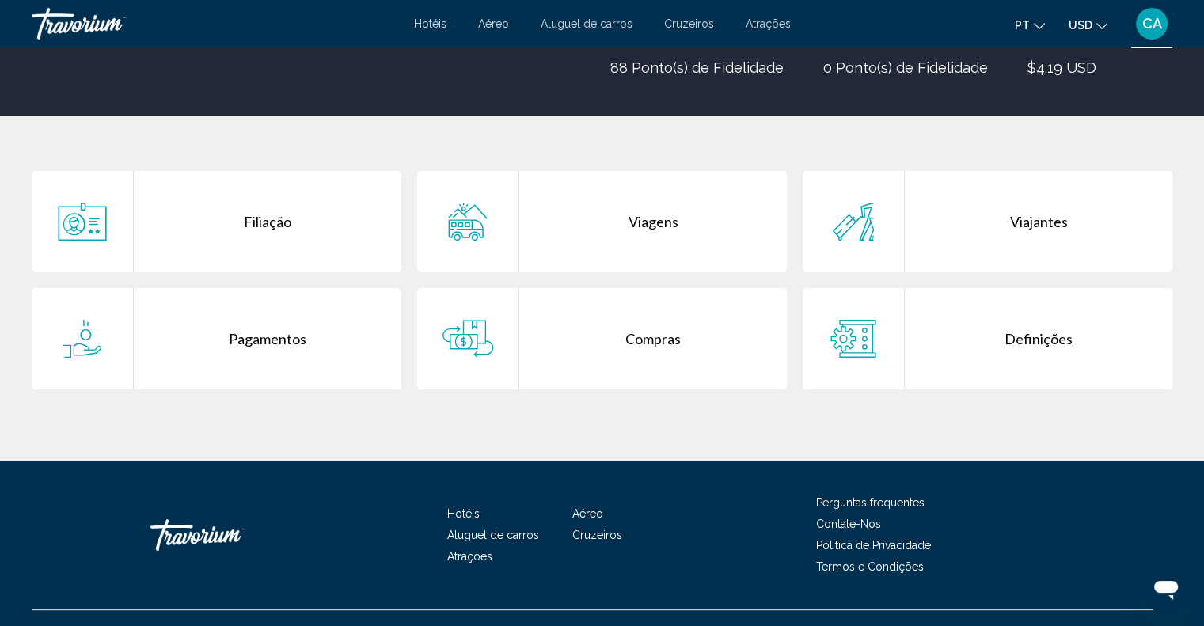
click at [272, 206] on div "Filiação" at bounding box center [267, 221] width 267 height 101
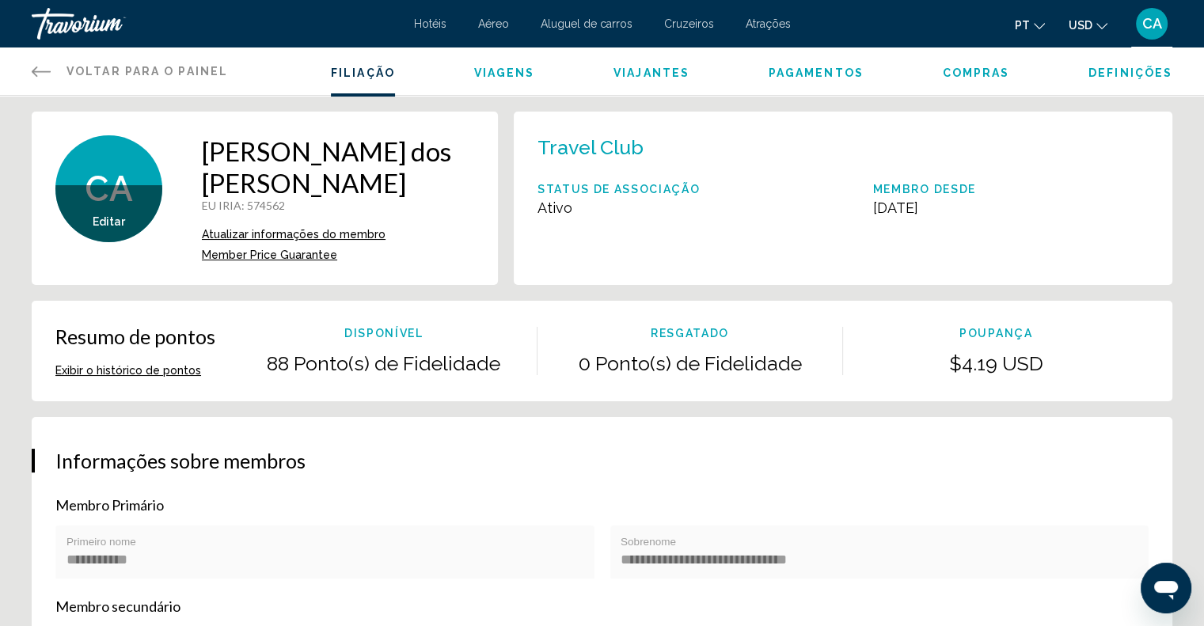
click at [1124, 85] on div "Filiação Viagens Viajantes Pagamentos Compras Definições" at bounding box center [751, 70] width 841 height 47
click at [1141, 74] on span "Definições" at bounding box center [1130, 72] width 84 height 13
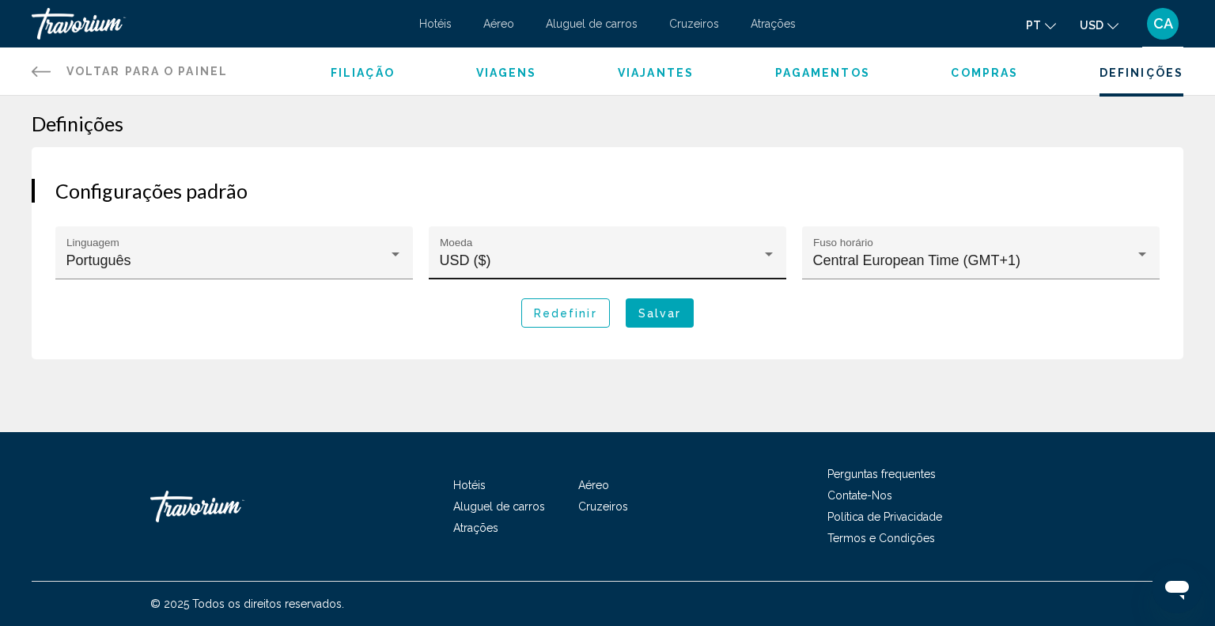
click at [571, 271] on div "USD ($) Moeda" at bounding box center [608, 258] width 336 height 42
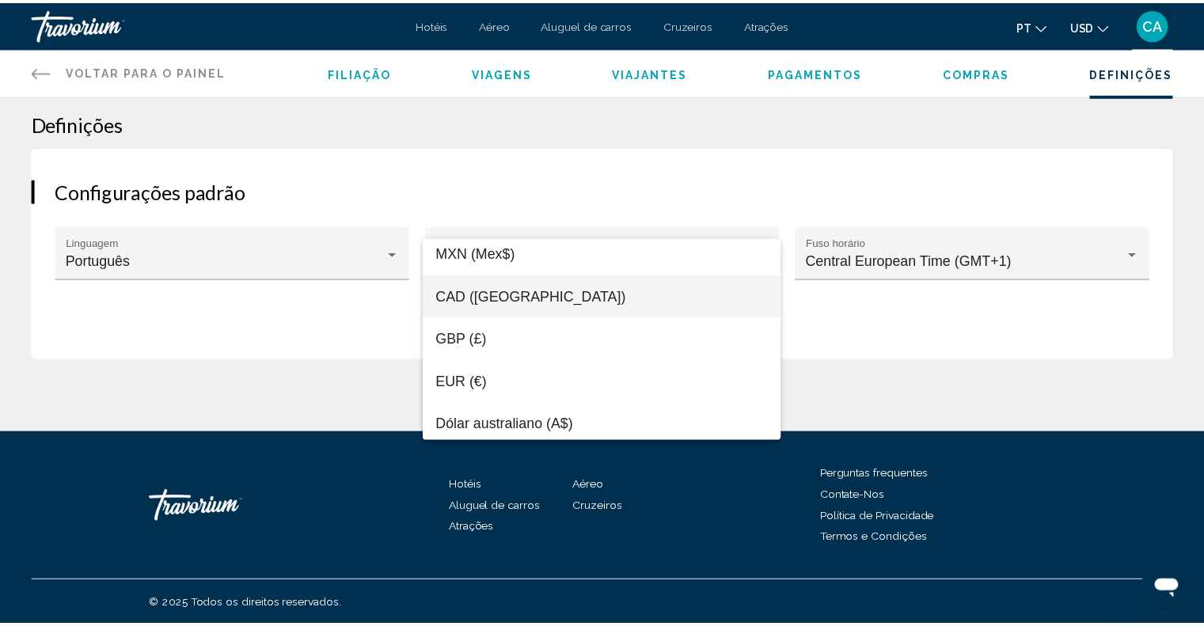
scroll to position [139, 0]
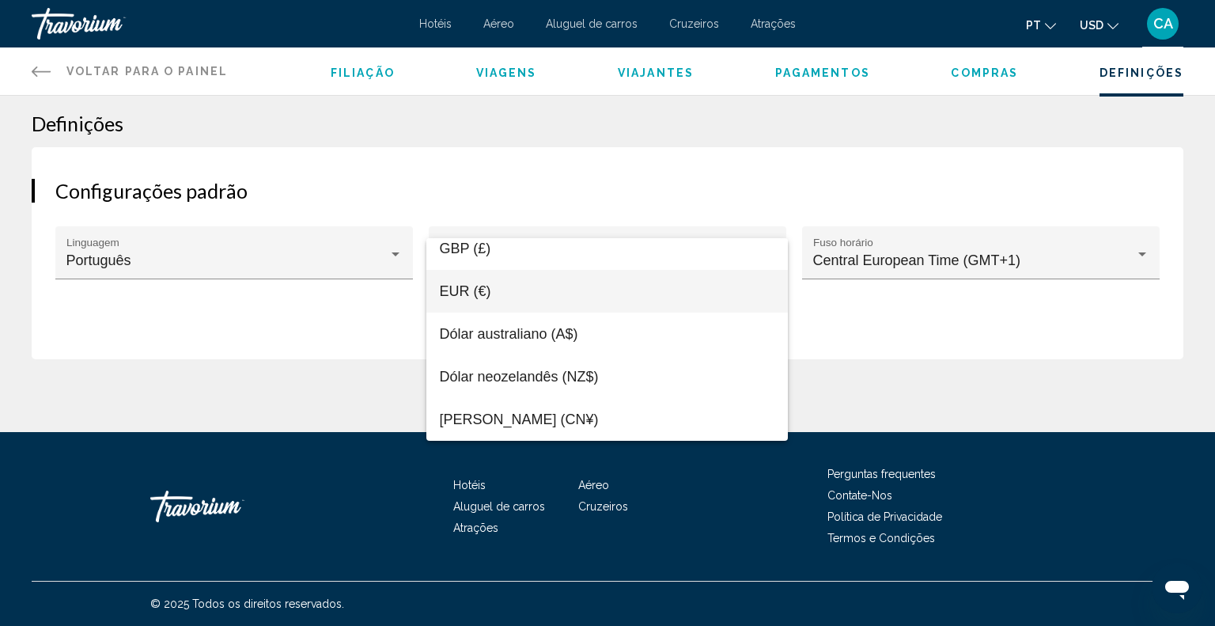
click at [492, 290] on span "EUR (€)" at bounding box center [607, 291] width 336 height 43
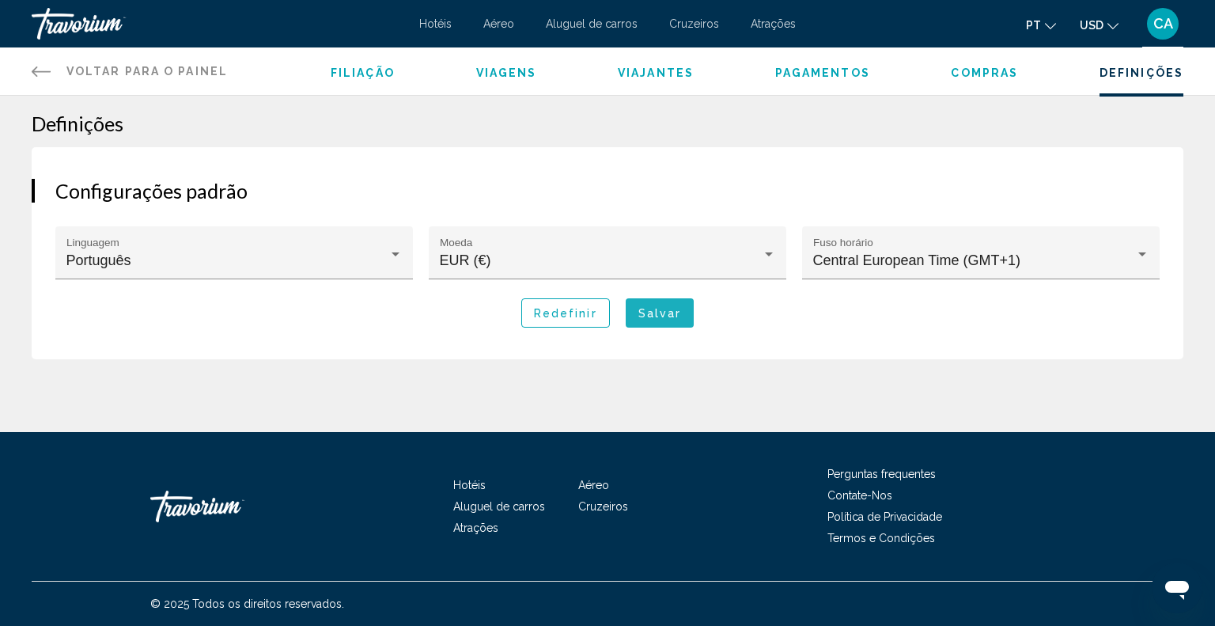
click at [668, 319] on button "Salvar" at bounding box center [660, 312] width 69 height 29
click at [707, 18] on font "Cruzeiros" at bounding box center [694, 23] width 50 height 13
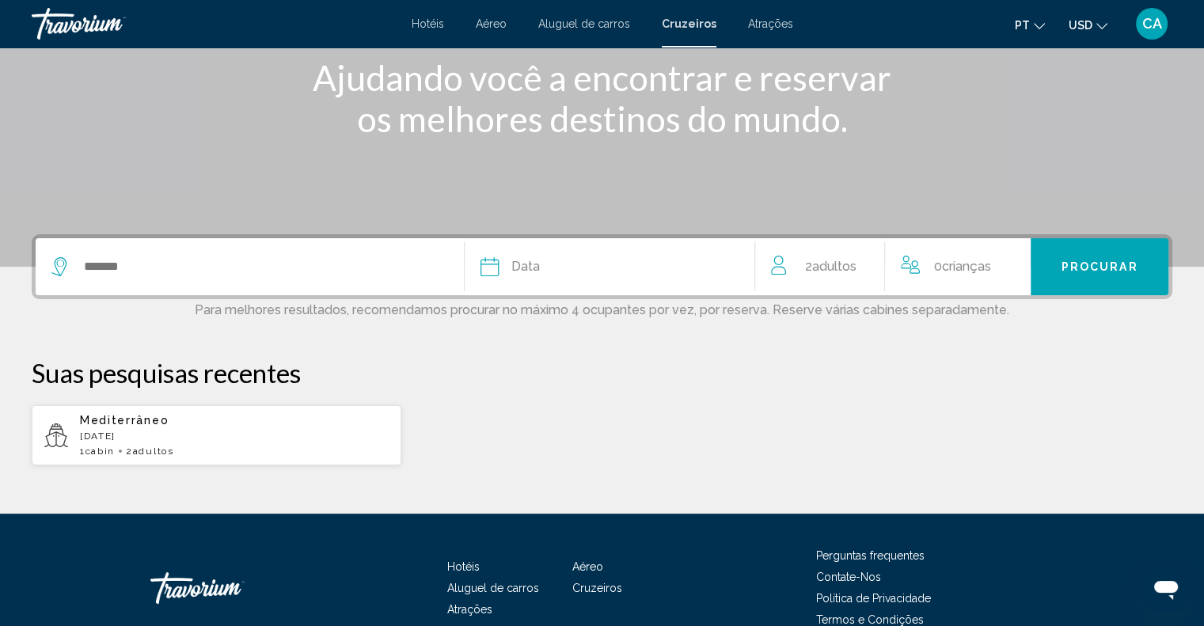
scroll to position [237, 0]
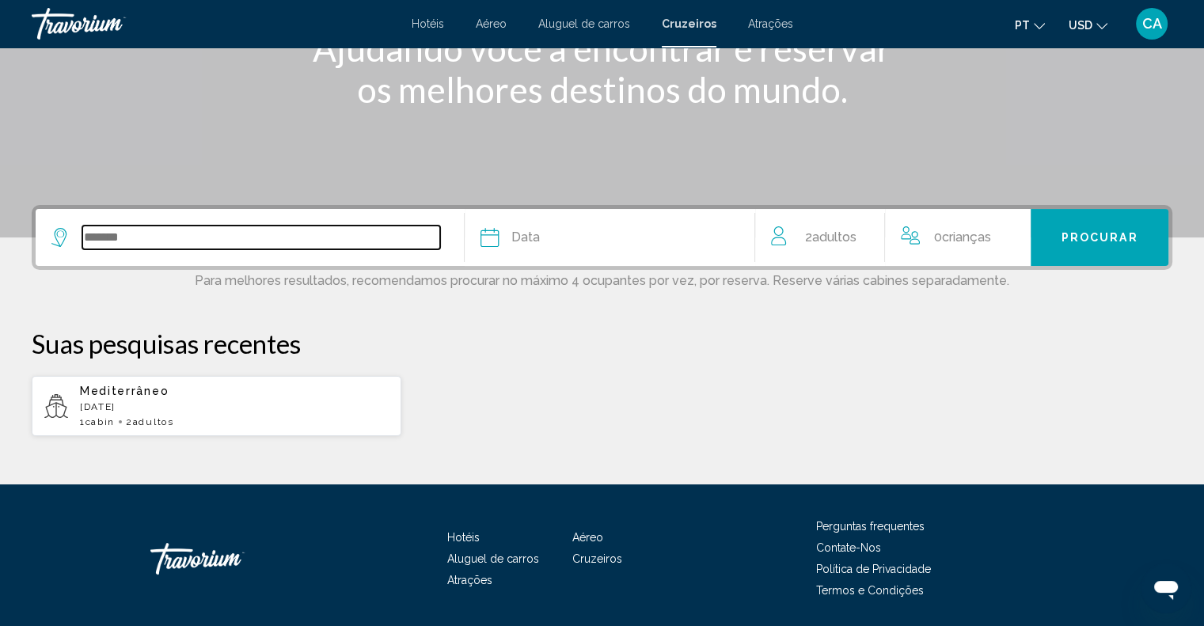
click at [302, 248] on input "Search widget" at bounding box center [261, 238] width 358 height 24
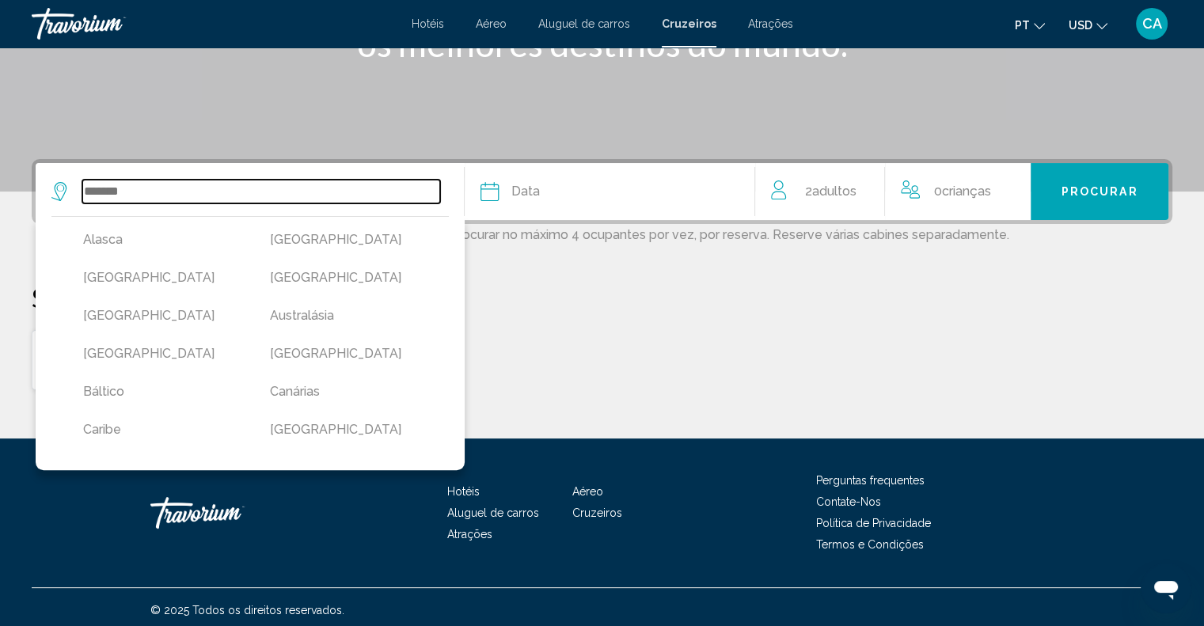
scroll to position [288, 0]
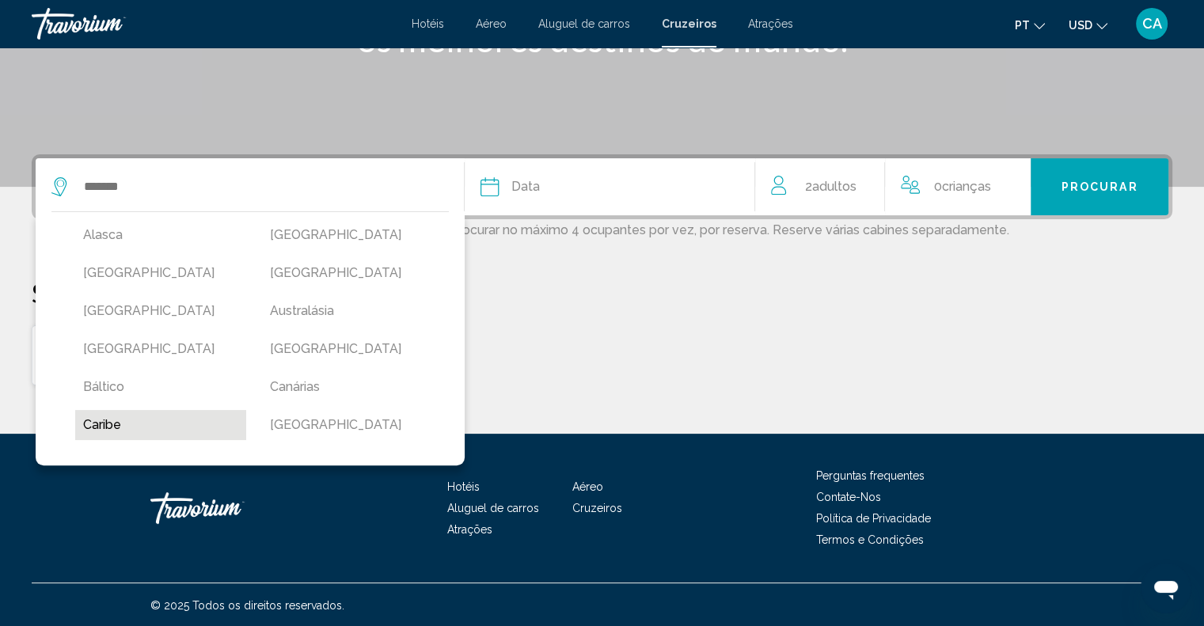
click at [136, 411] on button "Caribe" at bounding box center [160, 425] width 171 height 30
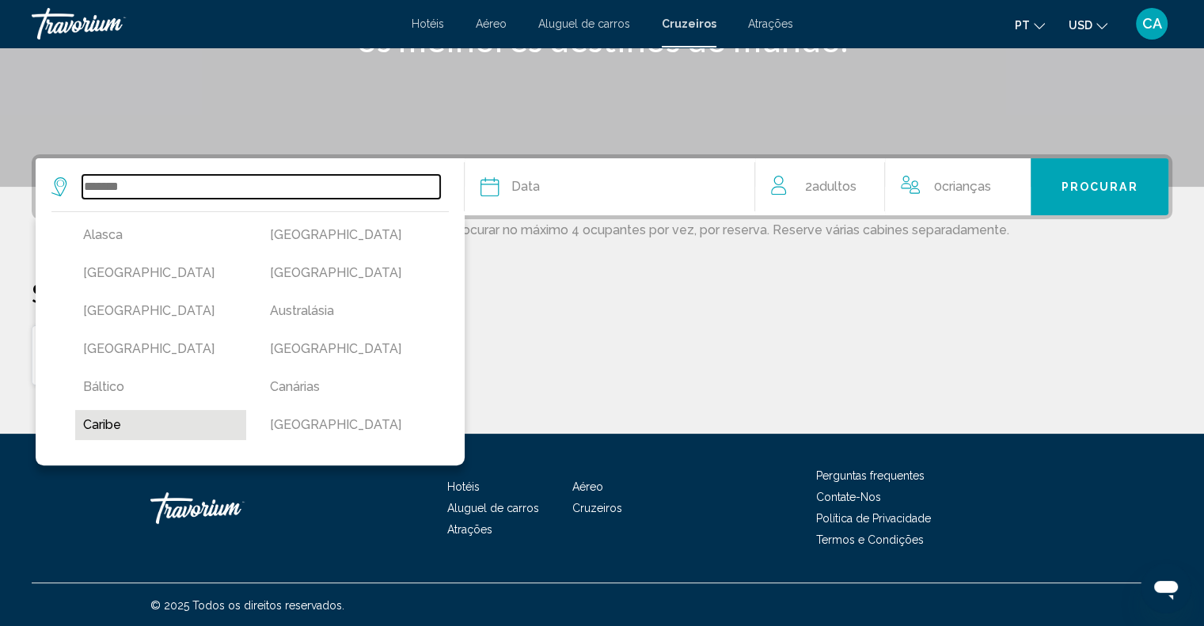
type input "******"
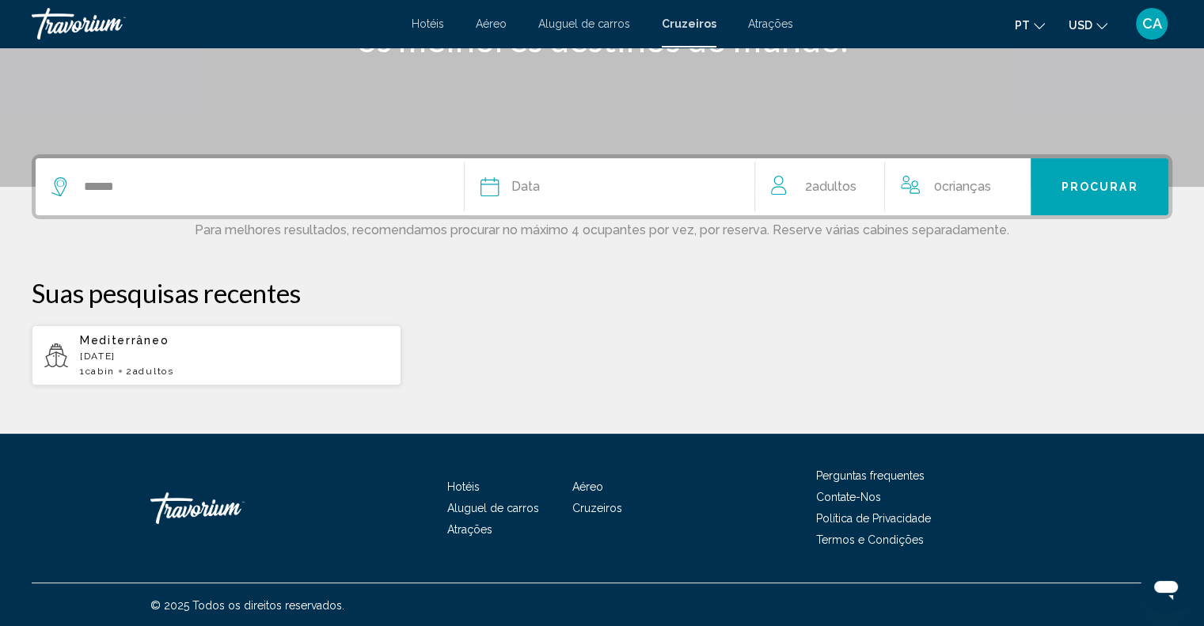
click at [693, 176] on div "Data" at bounding box center [609, 187] width 259 height 22
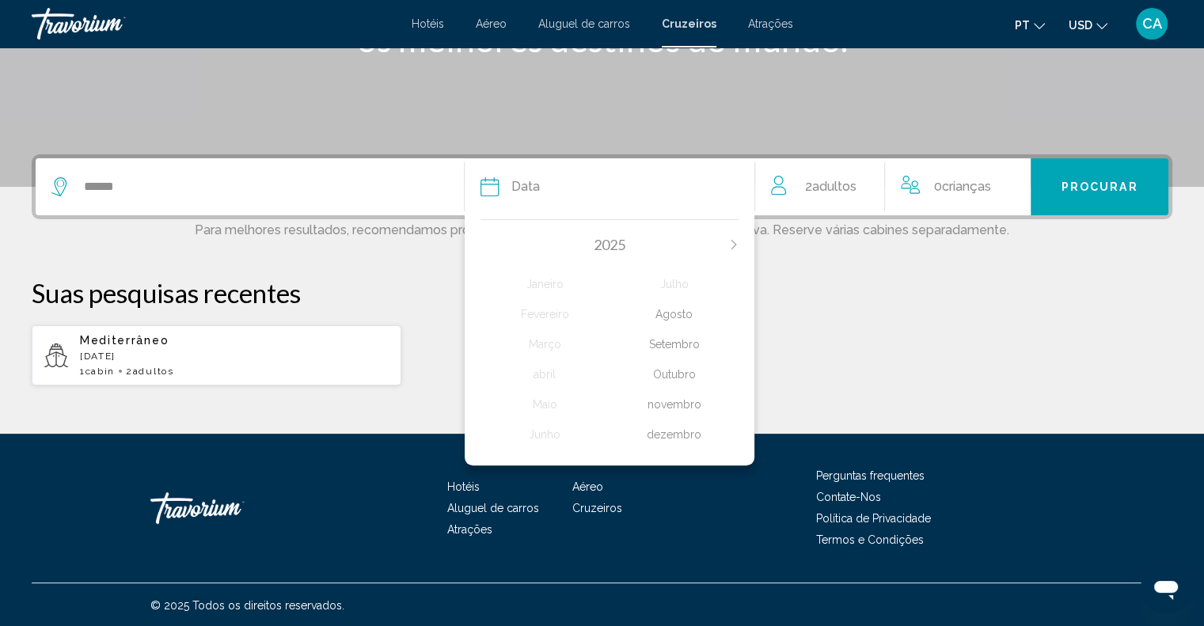
click at [740, 256] on div "[DATE] Fevereiro Março abril Maio Junho Julho Agosto Setembro Outubro novembro …" at bounding box center [610, 338] width 290 height 254
click at [730, 244] on icon "Next month" at bounding box center [733, 244] width 9 height 9
click at [554, 278] on div "Janeiro" at bounding box center [544, 284] width 129 height 28
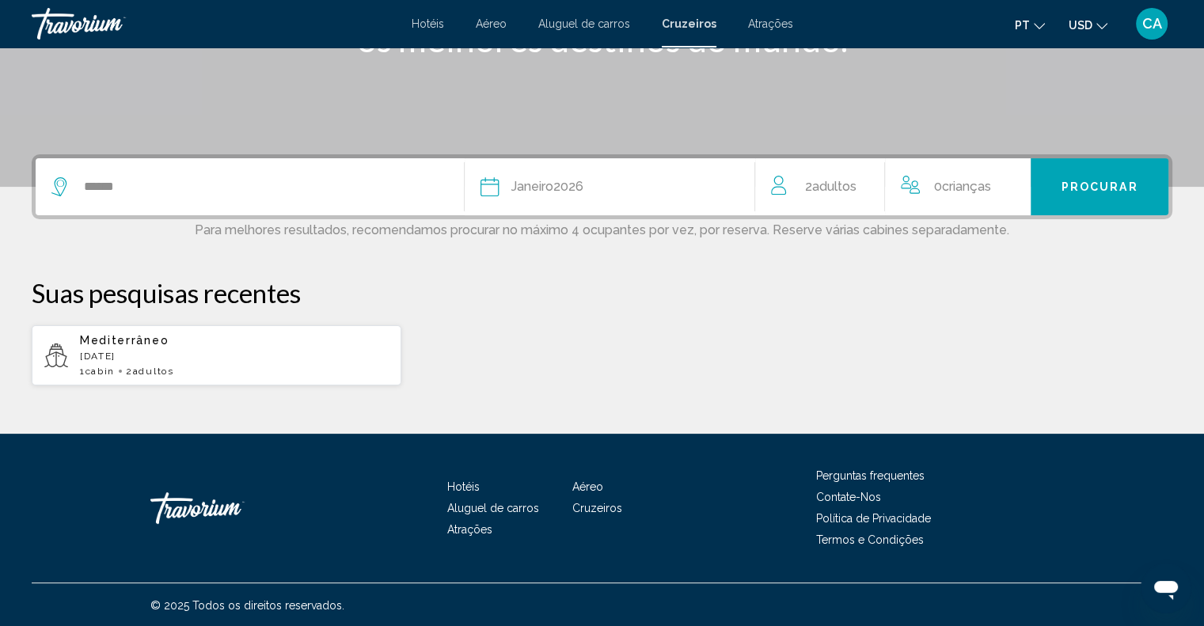
click at [1076, 191] on span "Procurar" at bounding box center [1099, 187] width 77 height 13
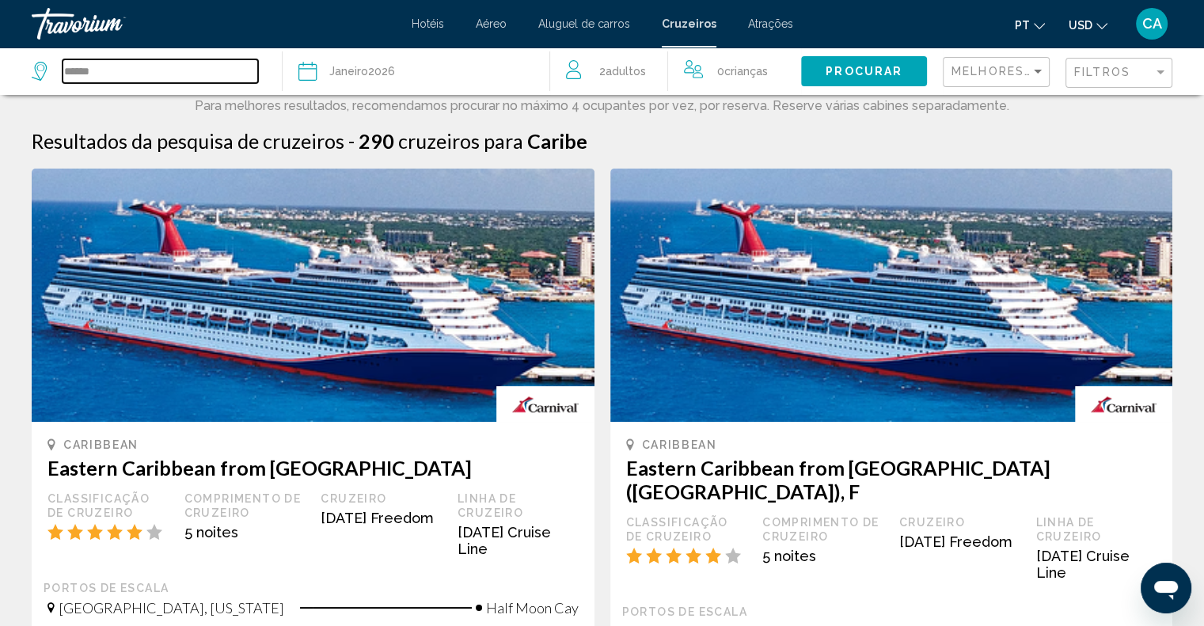
click at [158, 63] on input "******" at bounding box center [160, 71] width 195 height 24
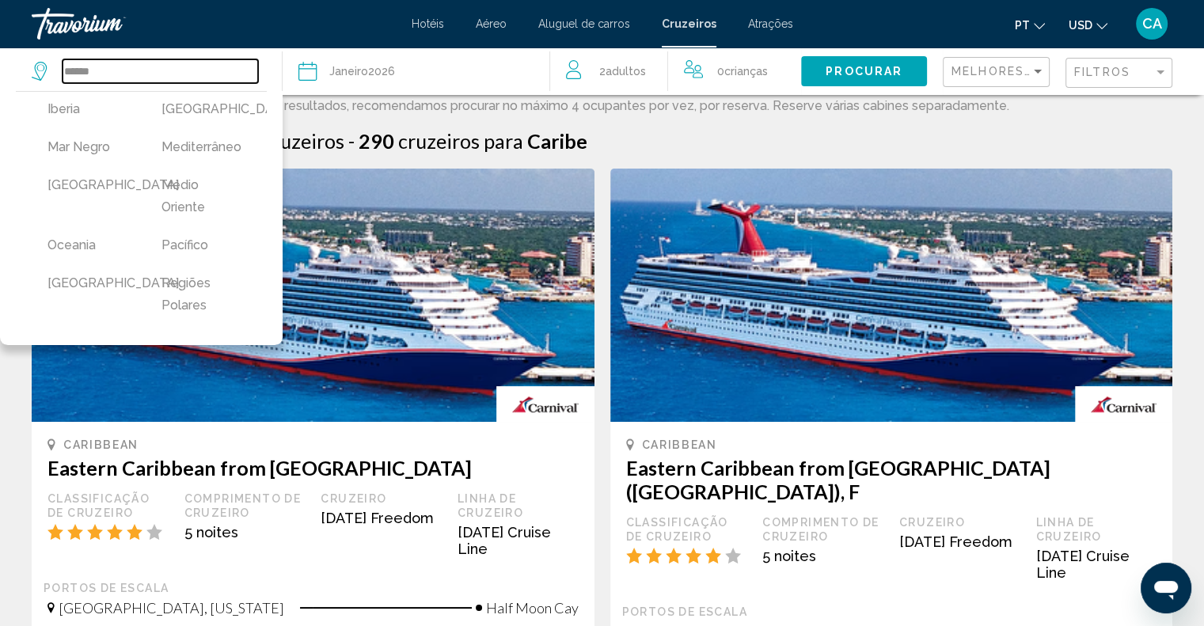
scroll to position [396, 0]
click at [212, 158] on button "Mediterrâneo" at bounding box center [203, 143] width 98 height 30
type input "**********"
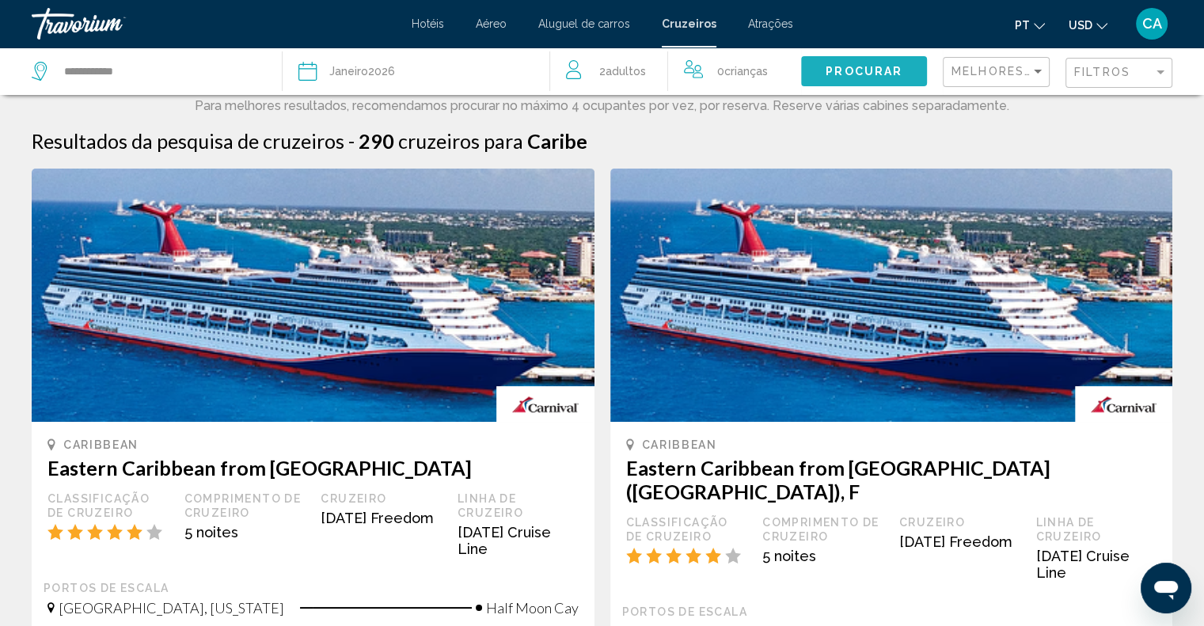
click at [855, 80] on button "Procurar" at bounding box center [864, 70] width 126 height 29
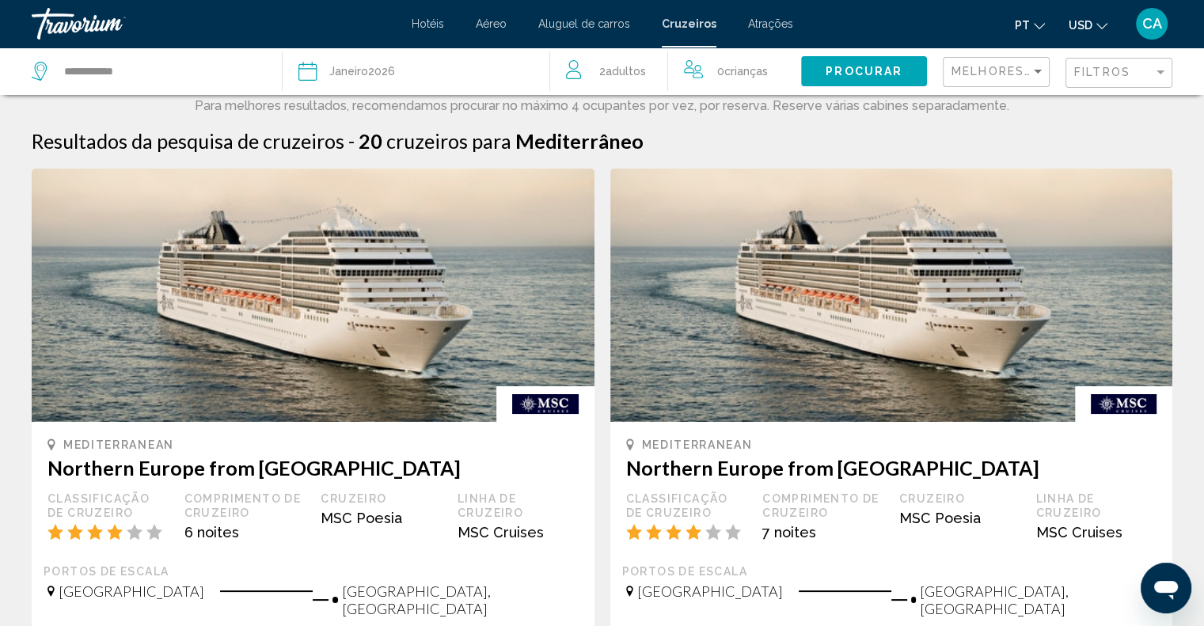
click at [1018, 63] on div "Melhores descontos" at bounding box center [997, 72] width 93 height 29
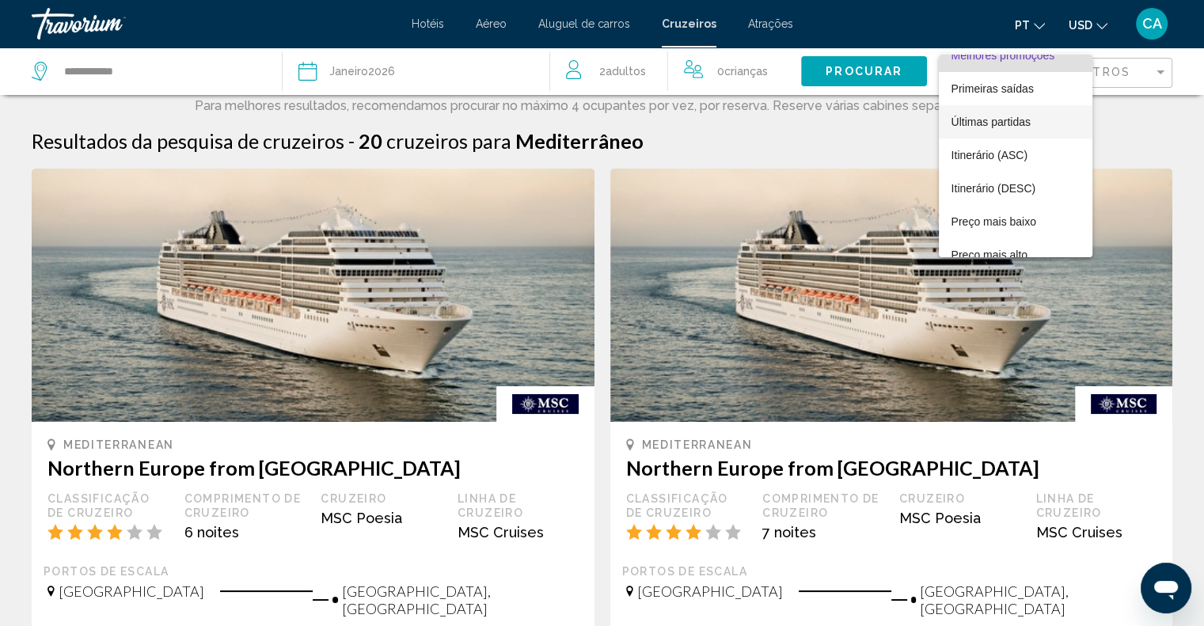
scroll to position [29, 0]
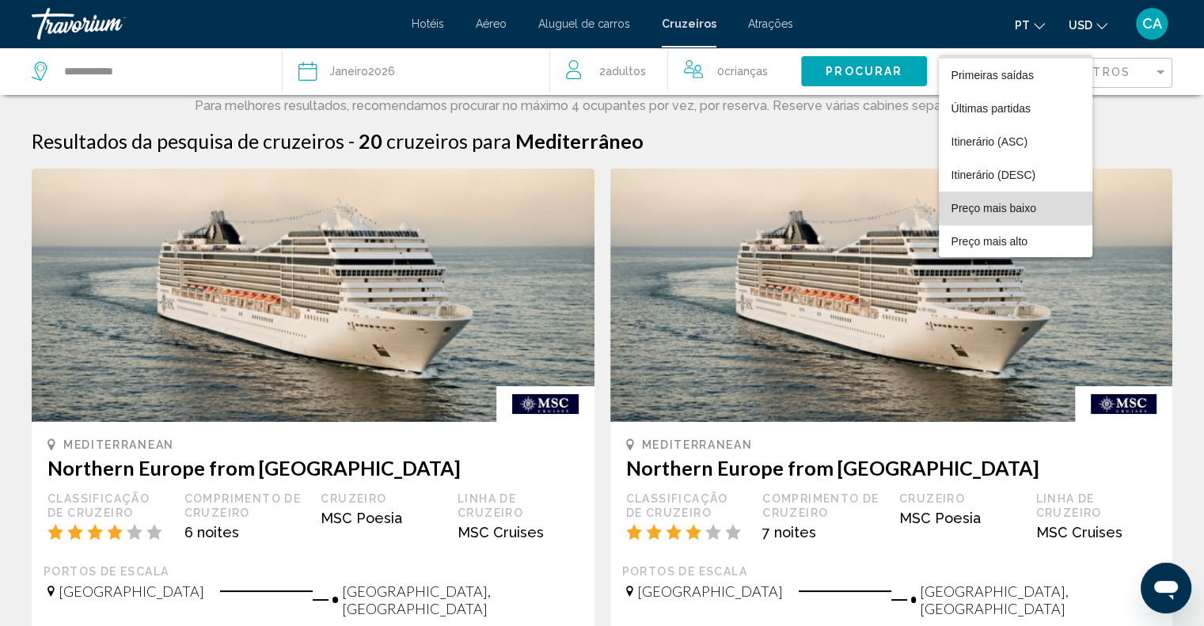
click at [1010, 211] on font "Preço mais baixo" at bounding box center [993, 208] width 85 height 13
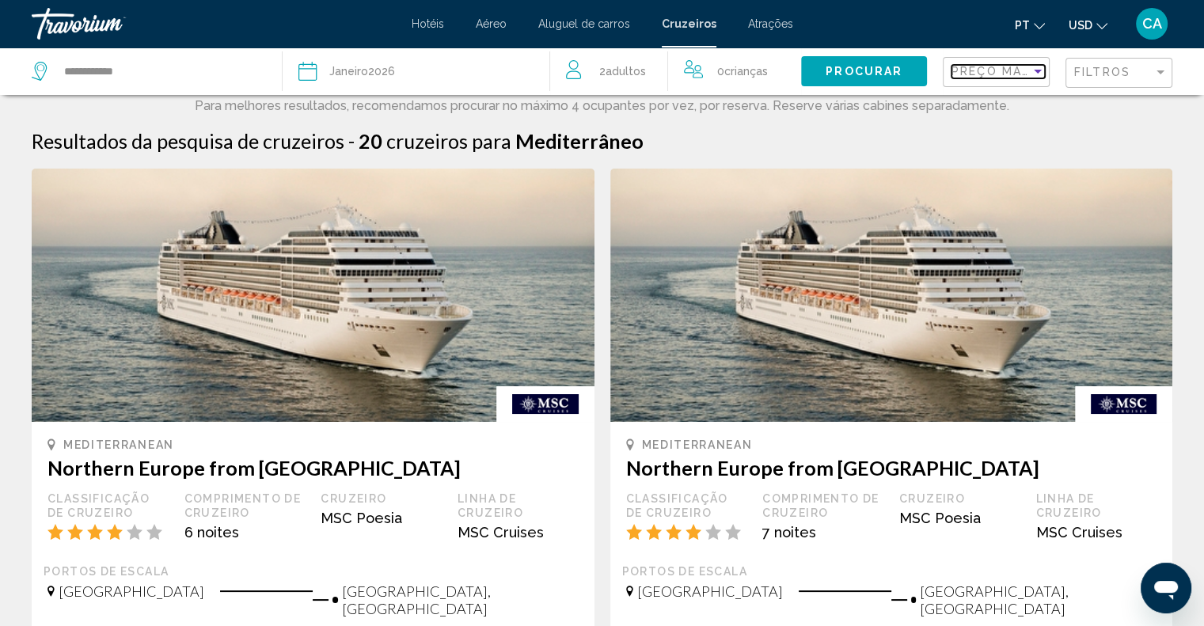
click at [1022, 66] on span "Preço mais baixo" at bounding box center [1015, 71] width 129 height 13
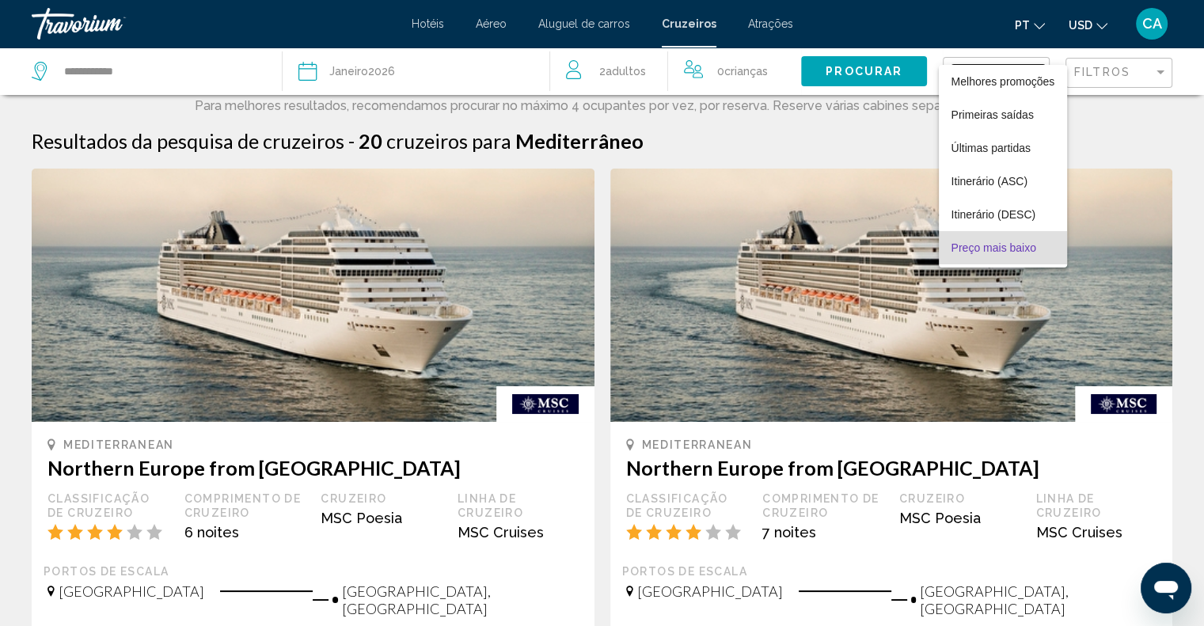
scroll to position [30, 0]
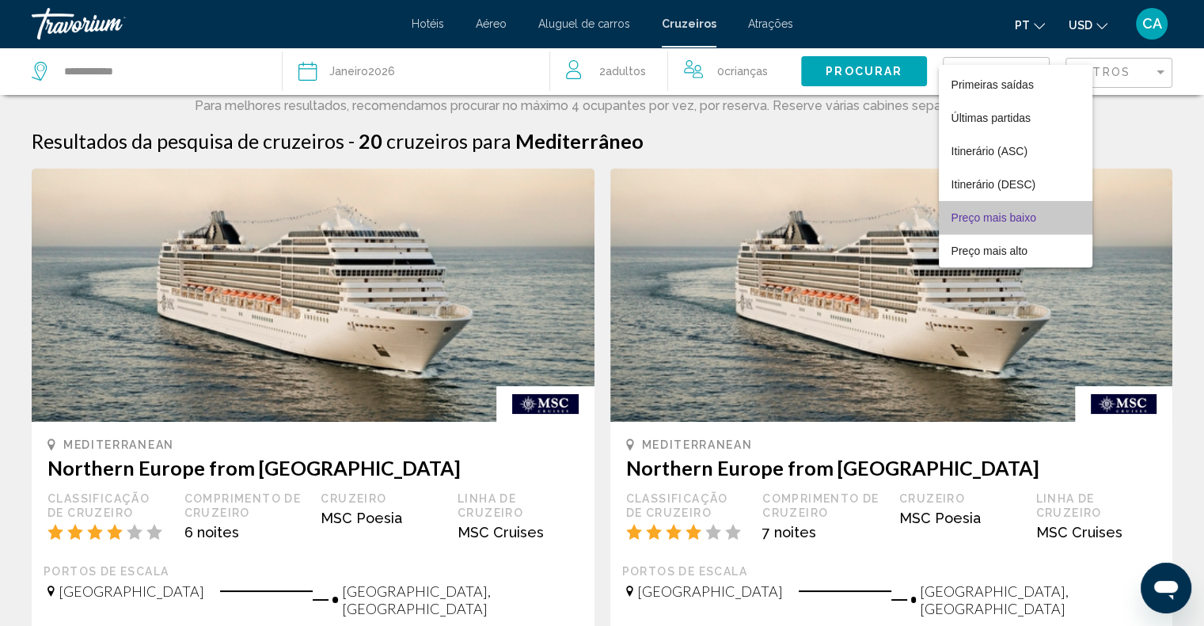
click at [1037, 210] on span "Preço mais baixo" at bounding box center [1015, 217] width 129 height 33
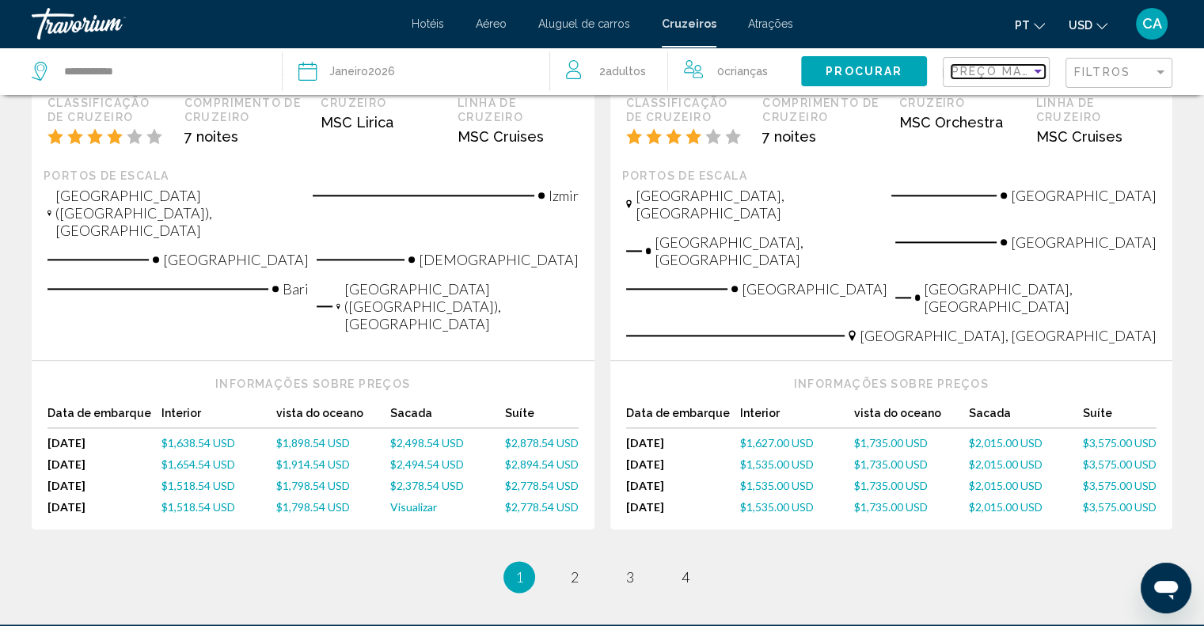
scroll to position [1955, 0]
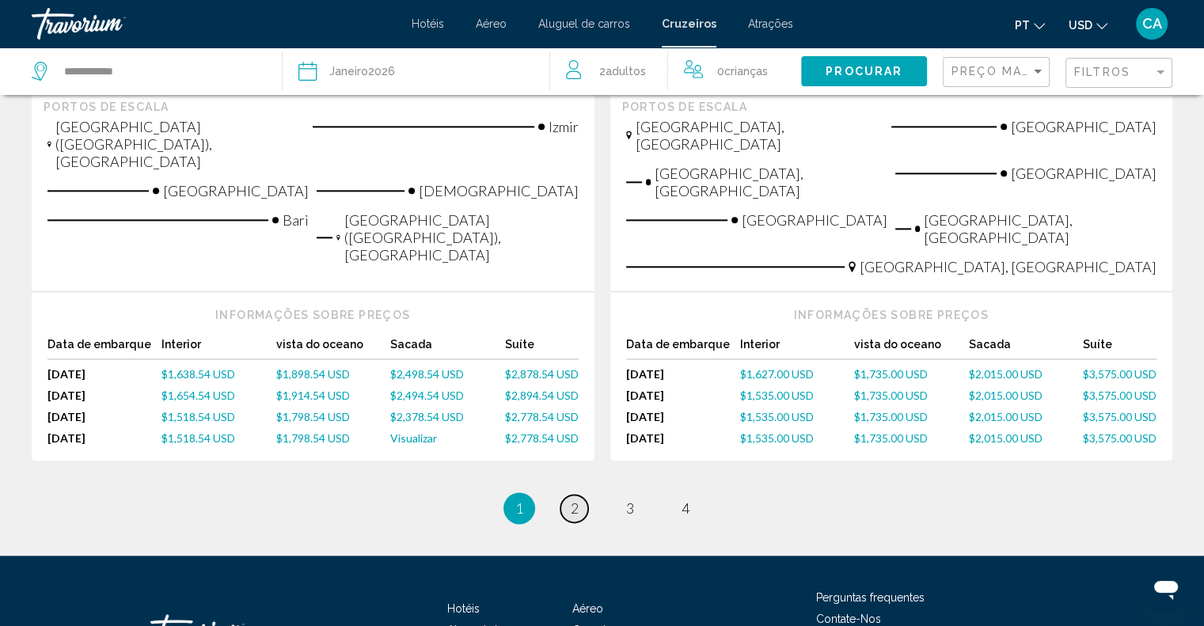
click at [582, 495] on link "page 2" at bounding box center [574, 509] width 28 height 28
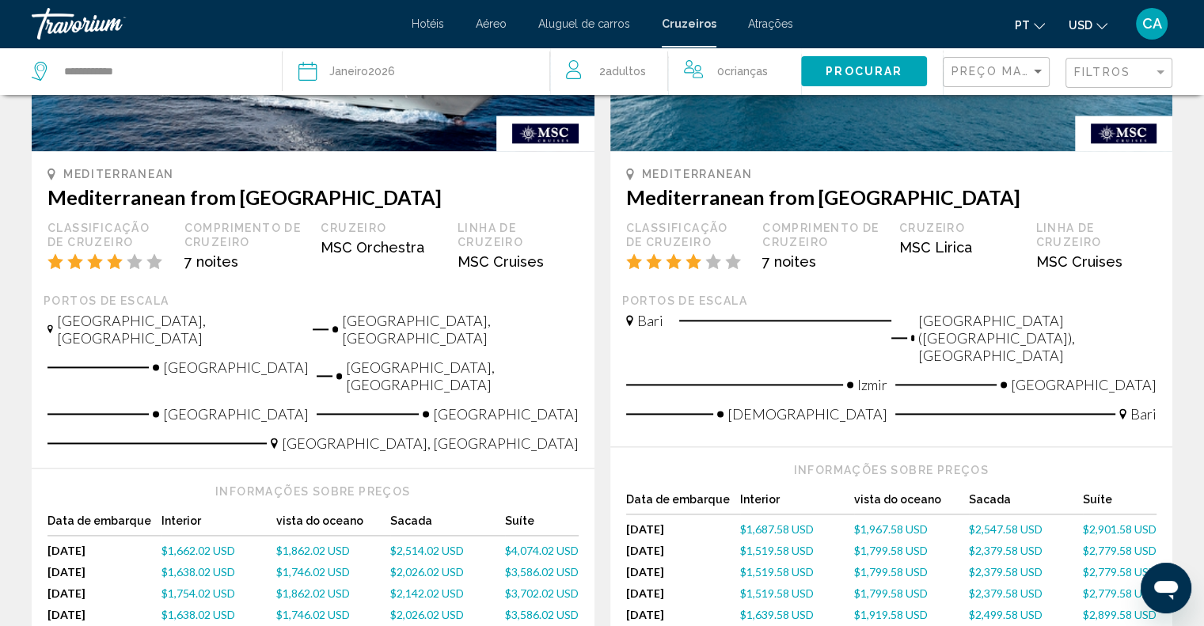
scroll to position [1978, 0]
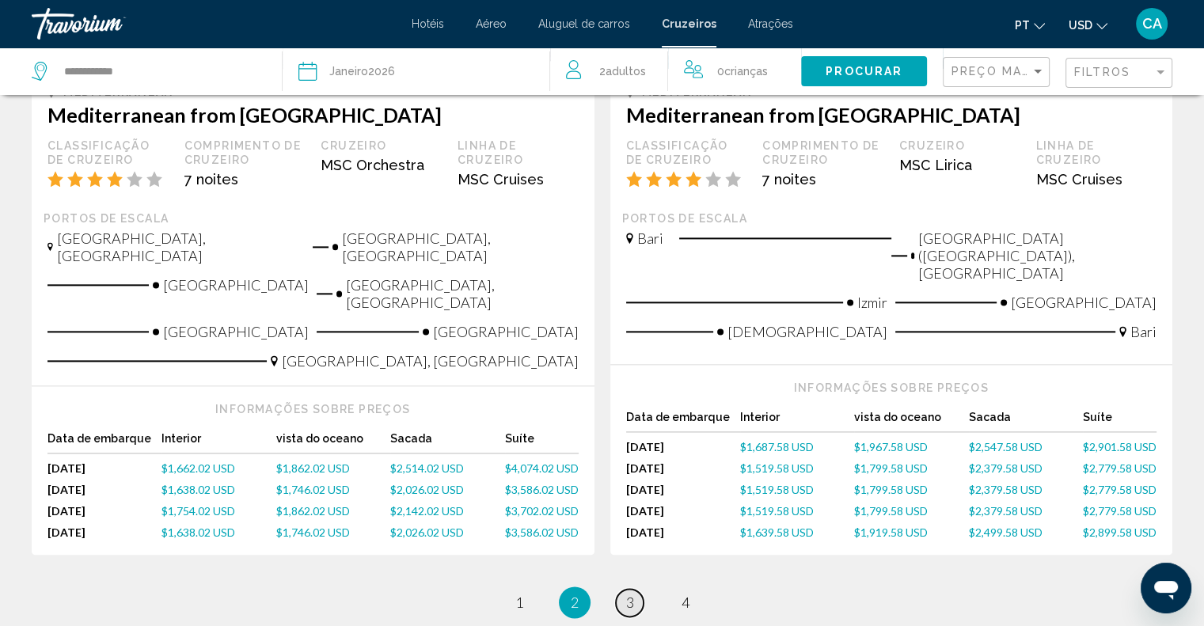
click at [626, 593] on span "3" at bounding box center [630, 601] width 8 height 17
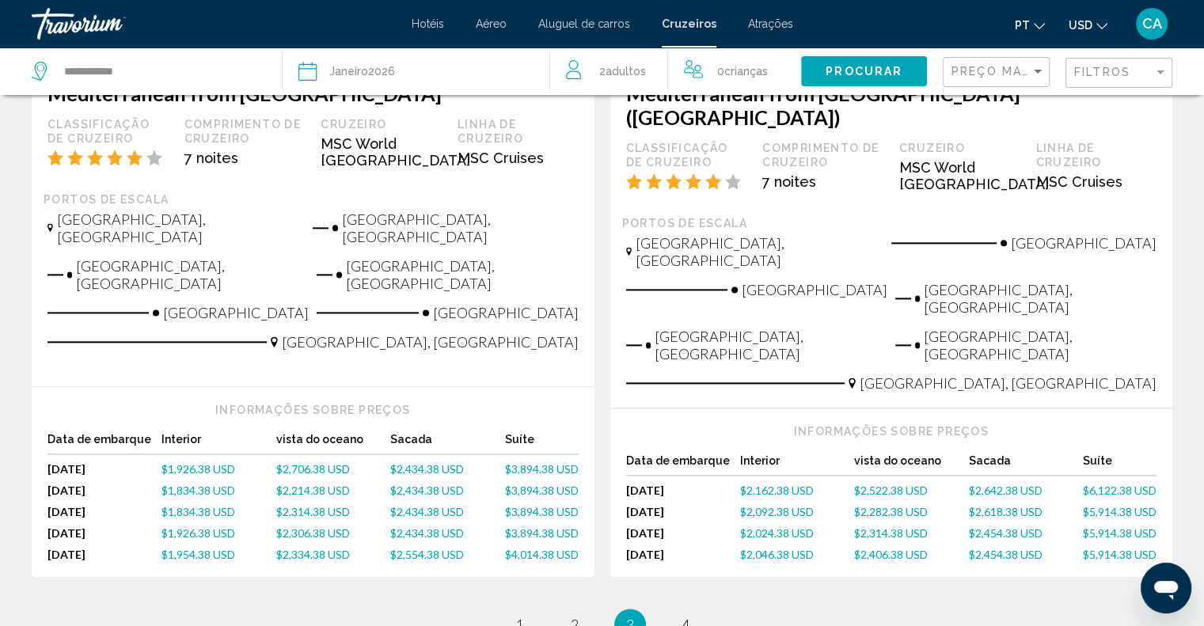
scroll to position [2056, 0]
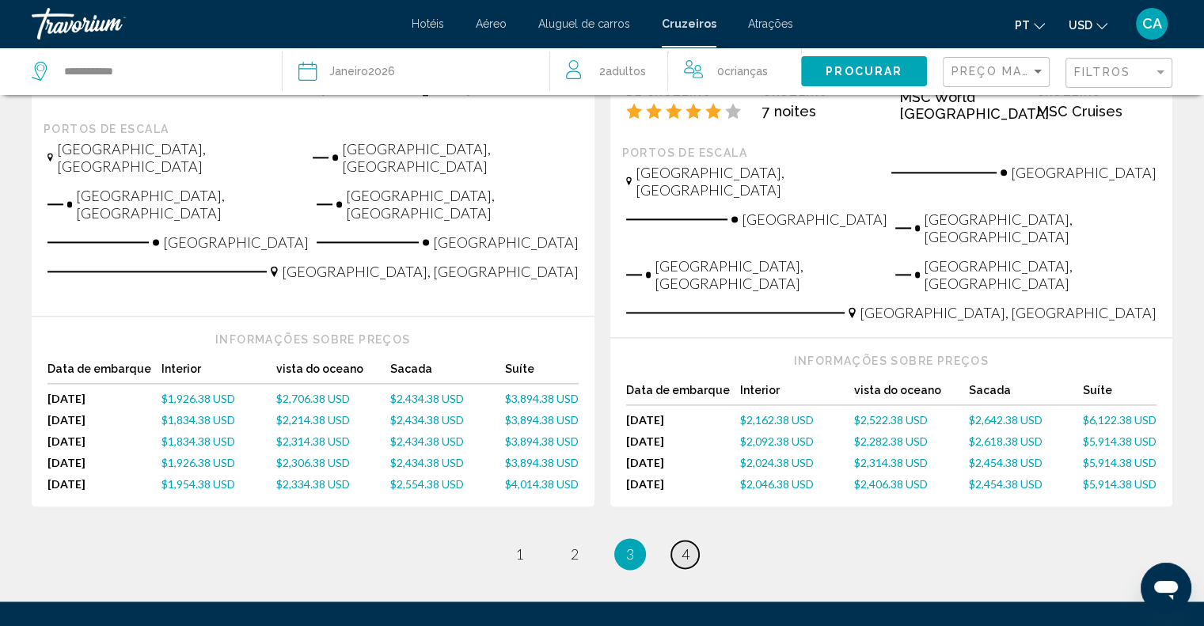
click at [685, 545] on span "4" at bounding box center [685, 553] width 8 height 17
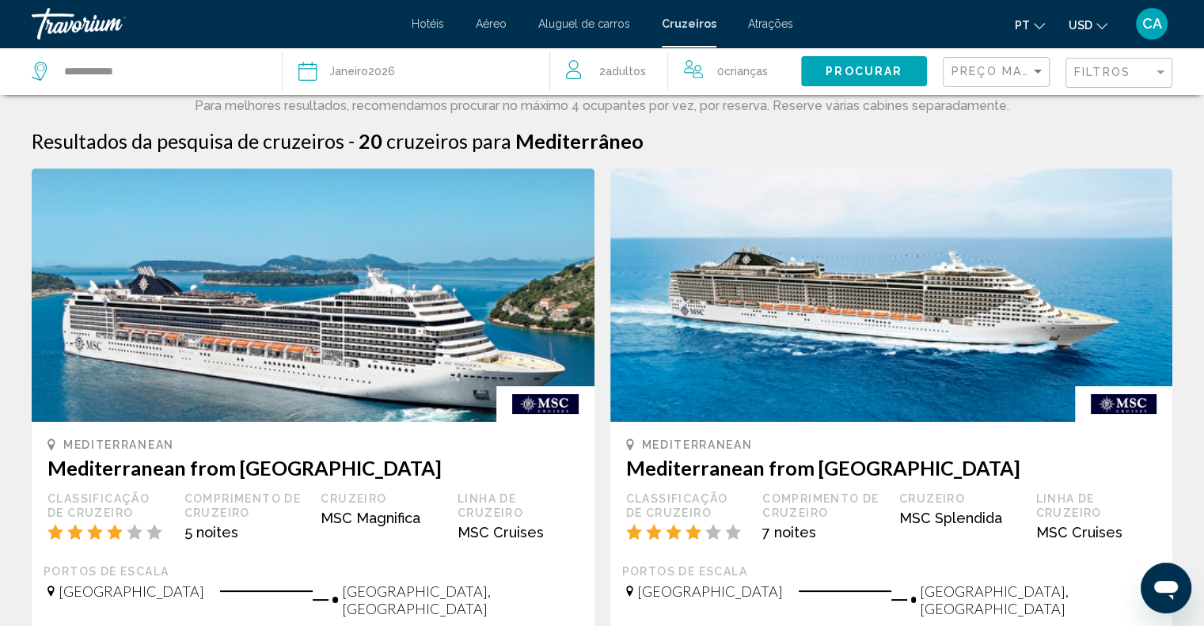
click at [502, 25] on font "Aéreo" at bounding box center [491, 23] width 31 height 13
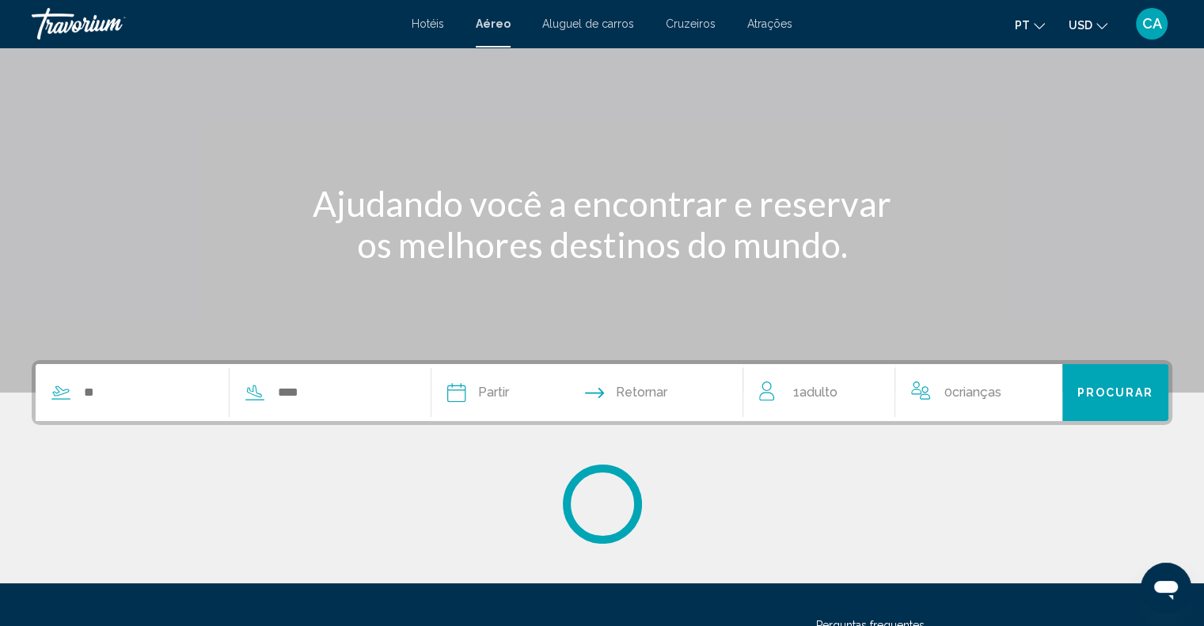
scroll to position [233, 0]
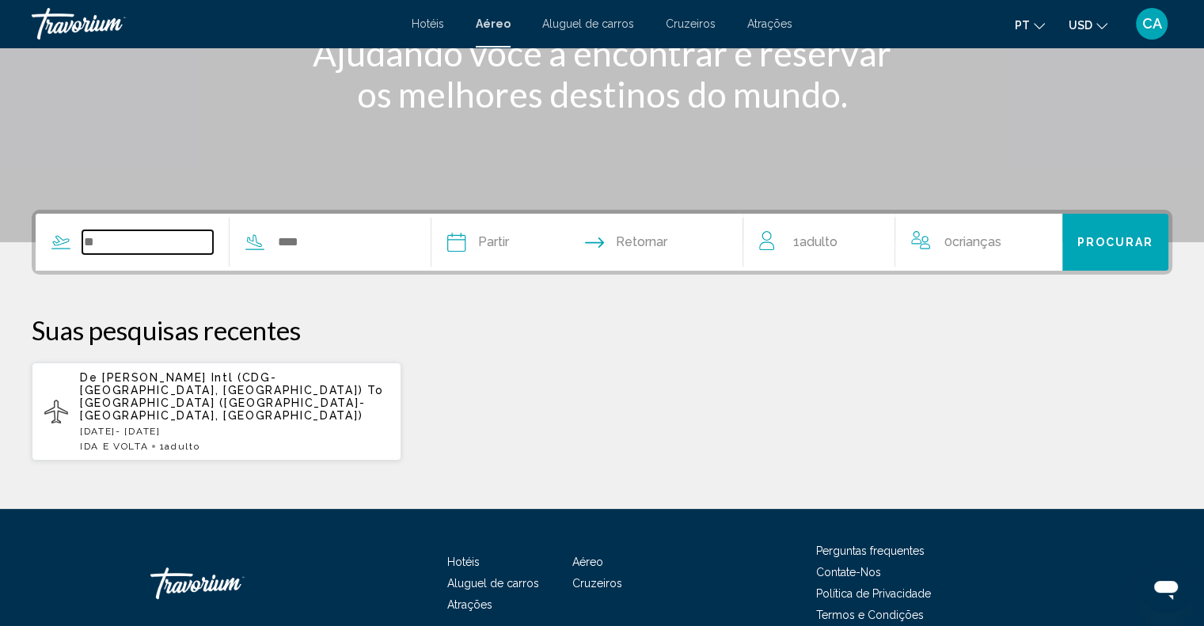
click at [123, 245] on input "Search widget" at bounding box center [147, 242] width 131 height 24
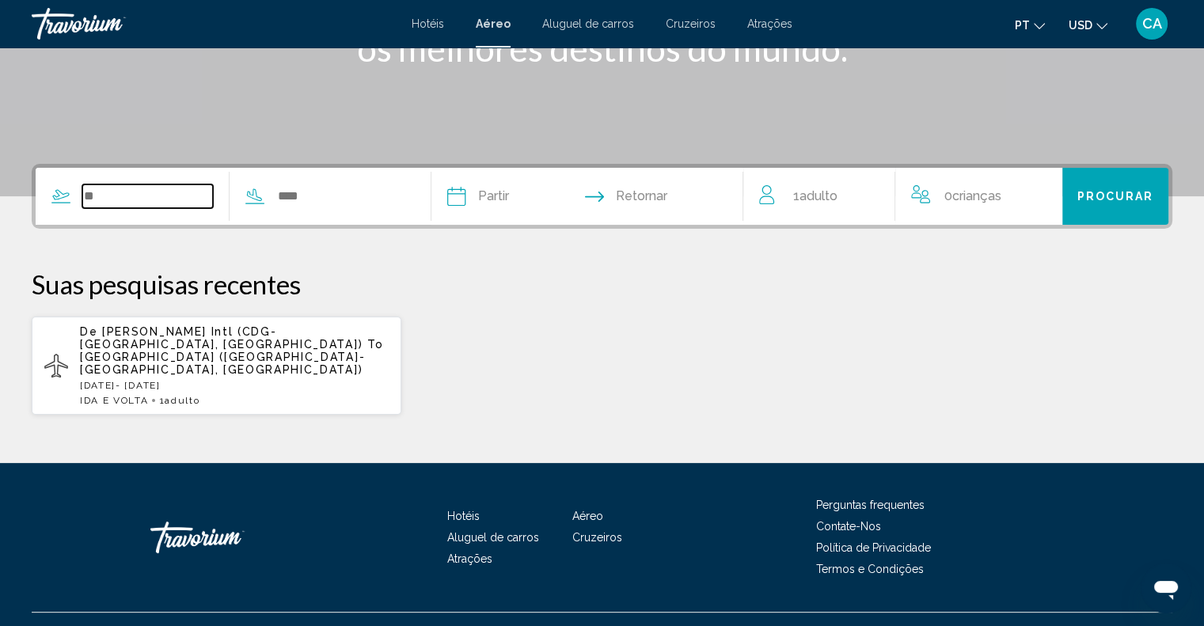
scroll to position [282, 0]
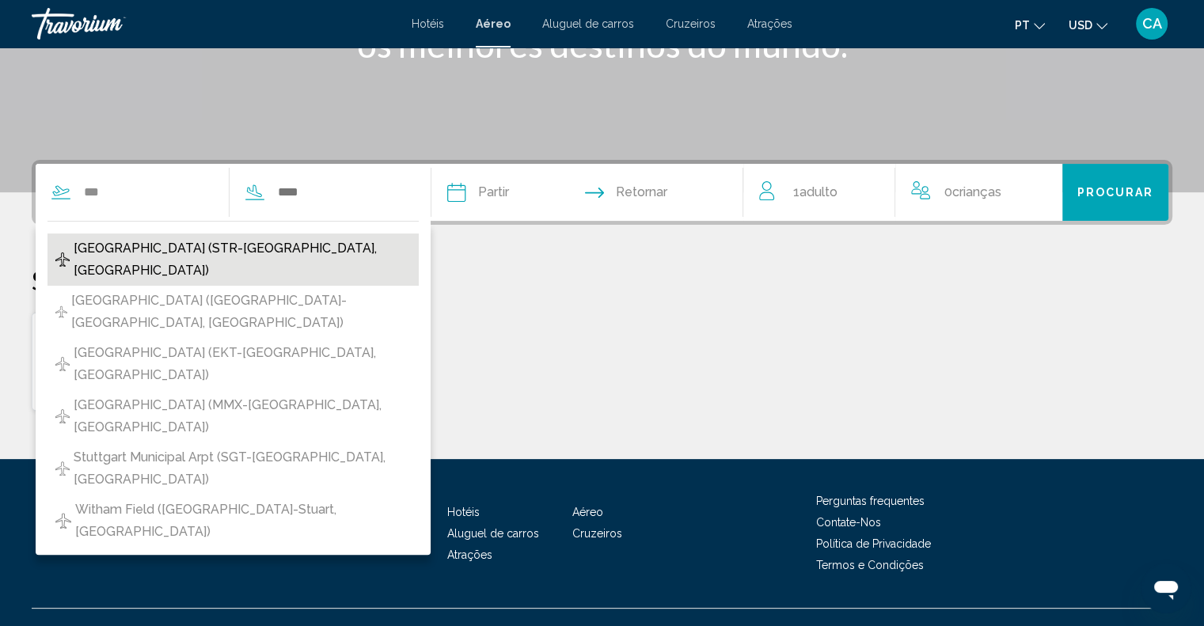
click at [234, 245] on span "[GEOGRAPHIC_DATA] (STR-[GEOGRAPHIC_DATA], [GEOGRAPHIC_DATA])" at bounding box center [242, 259] width 336 height 44
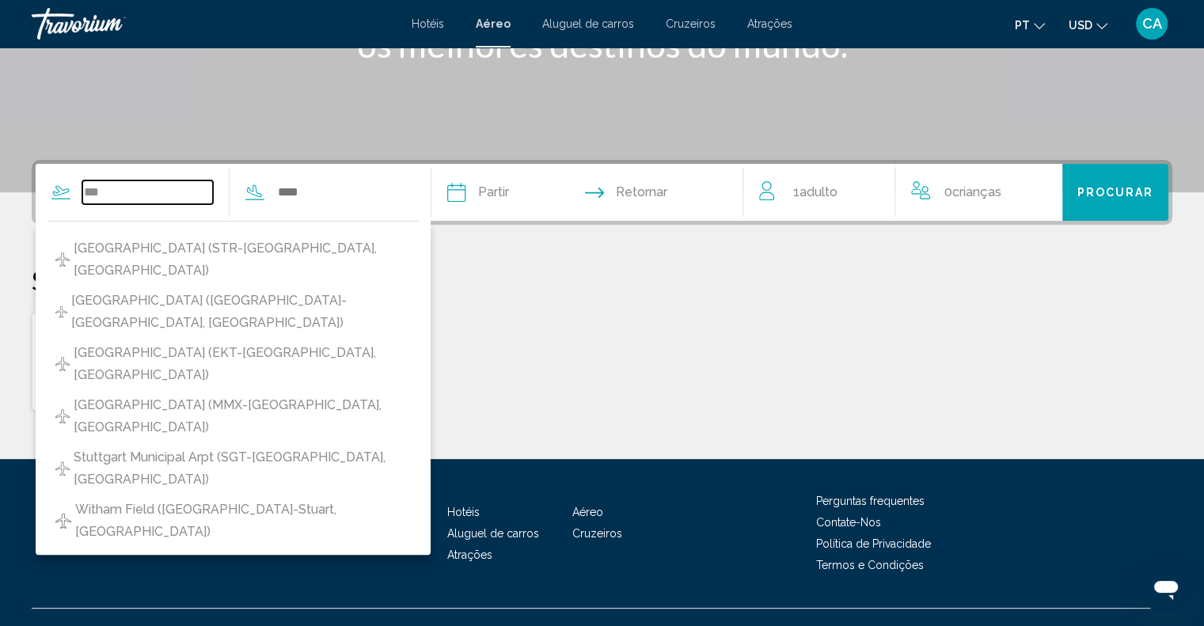
type input "**********"
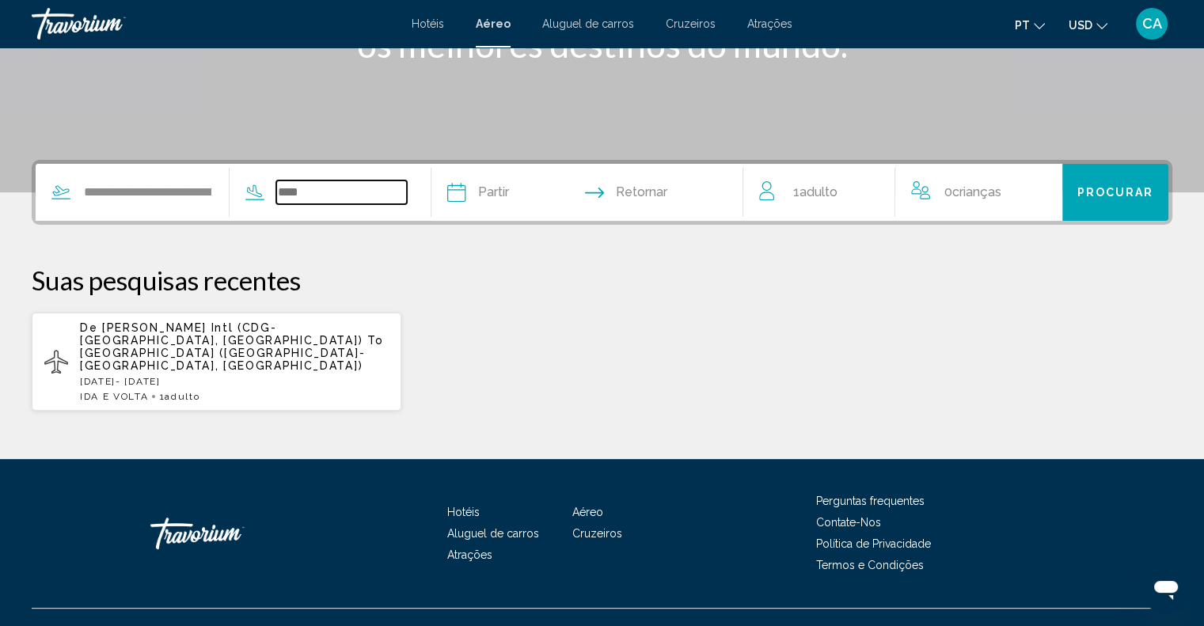
click at [309, 195] on input "Search widget" at bounding box center [341, 192] width 131 height 24
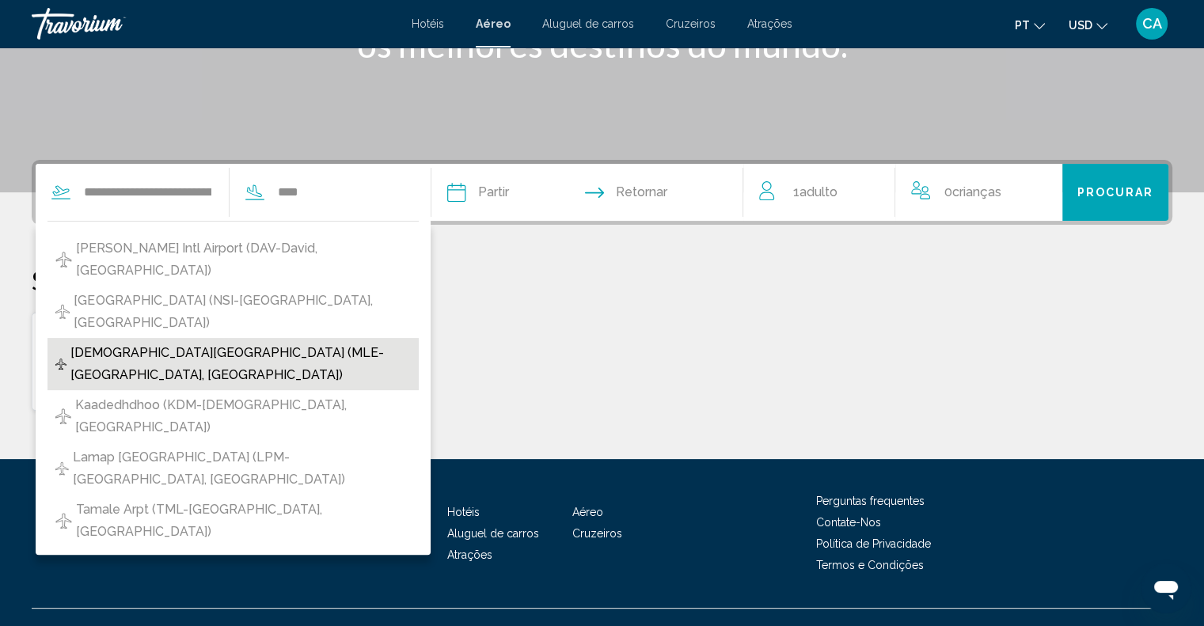
click at [278, 342] on span "[DEMOGRAPHIC_DATA][GEOGRAPHIC_DATA] (MLE-[GEOGRAPHIC_DATA], [GEOGRAPHIC_DATA])" at bounding box center [240, 364] width 340 height 44
type input "**********"
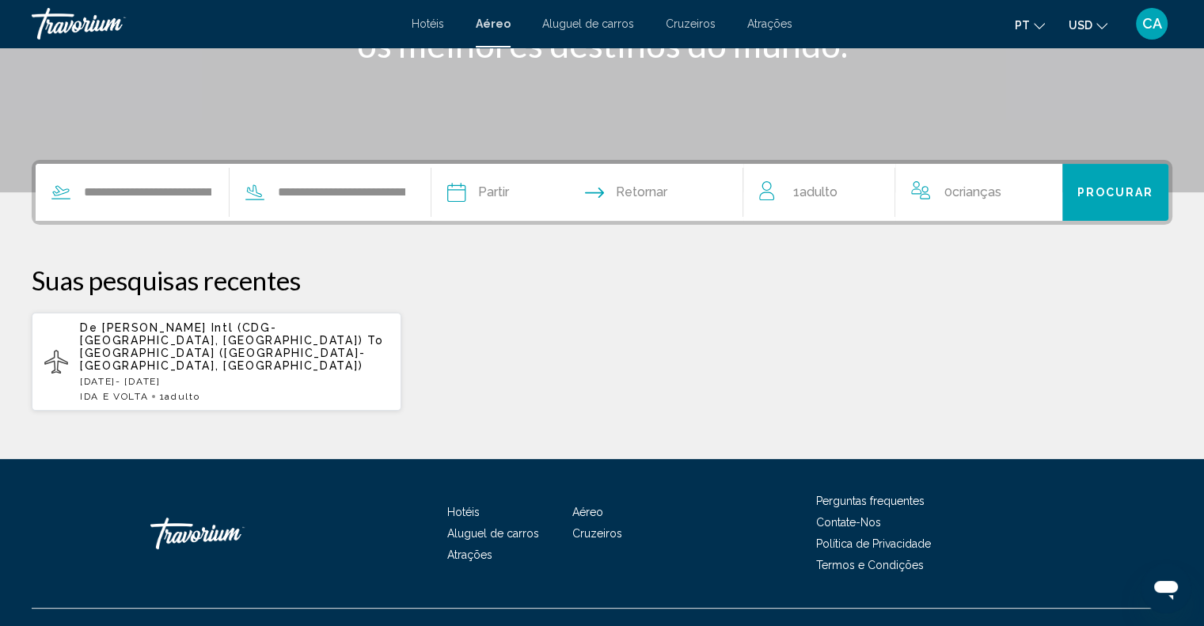
click at [522, 187] on input "Depart date" at bounding box center [520, 195] width 154 height 62
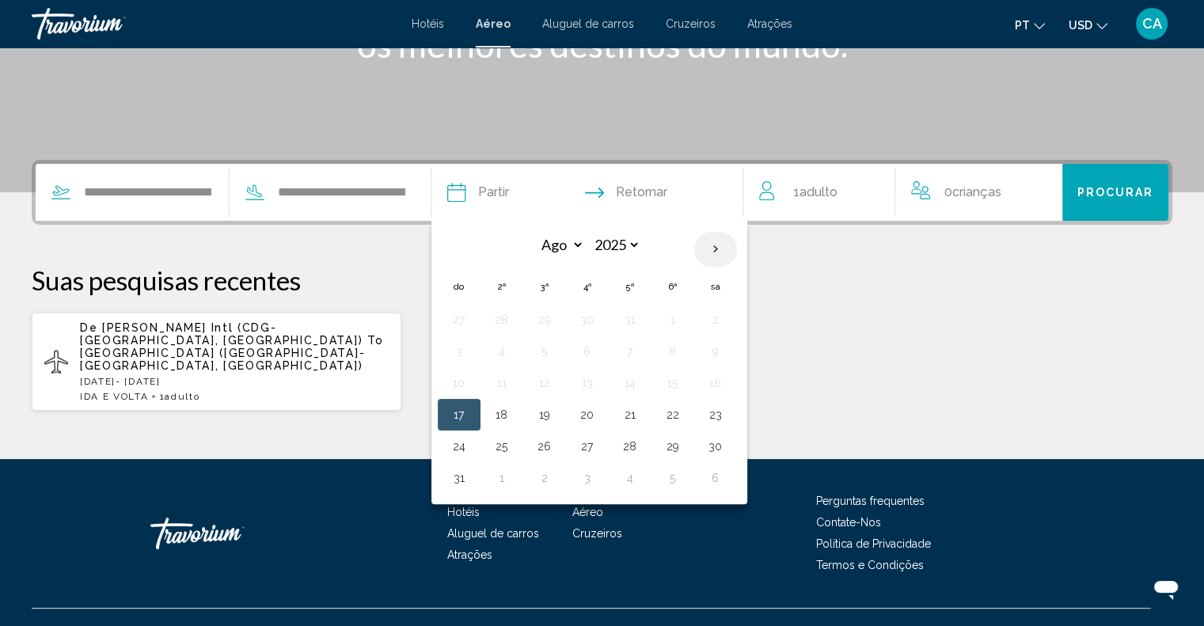
click at [734, 245] on th "Next month" at bounding box center [715, 249] width 43 height 35
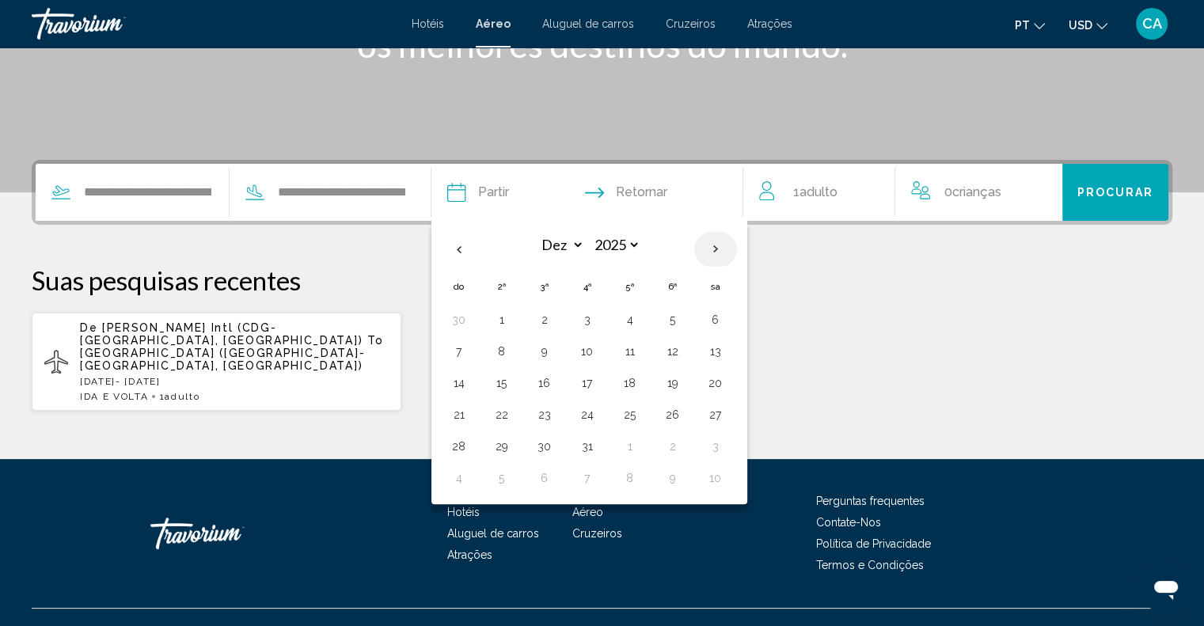
select select "*"
select select "****"
click at [472, 382] on button "11" at bounding box center [458, 383] width 25 height 22
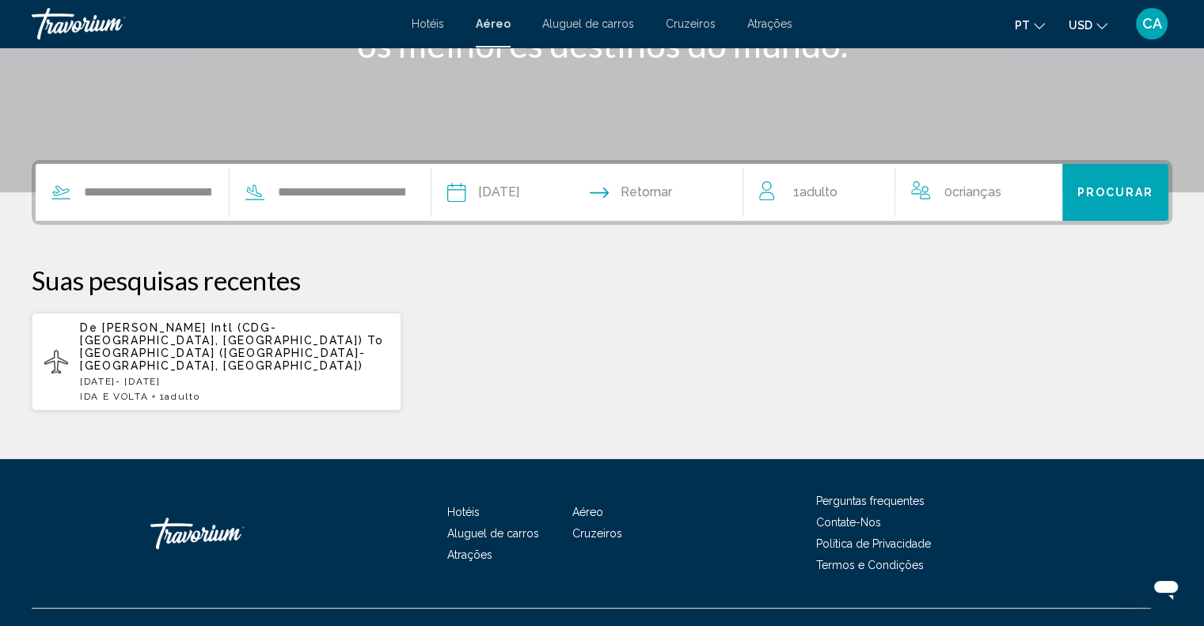
click at [540, 196] on input "**********" at bounding box center [520, 195] width 154 height 62
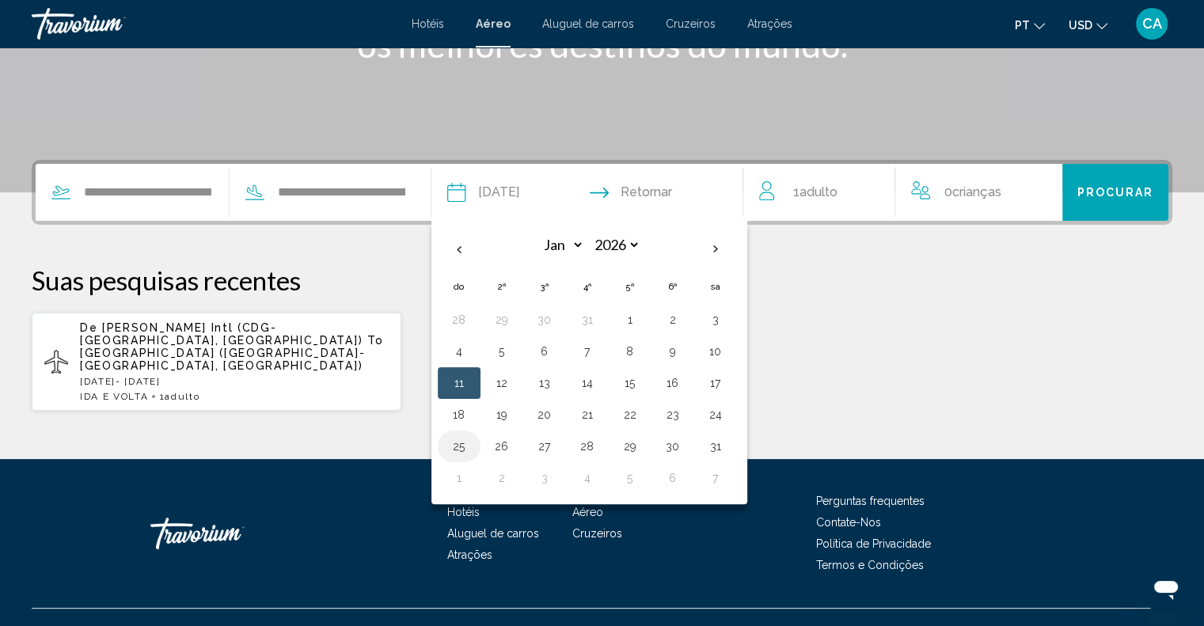
click at [472, 443] on button "25" at bounding box center [458, 446] width 25 height 22
type input "**********"
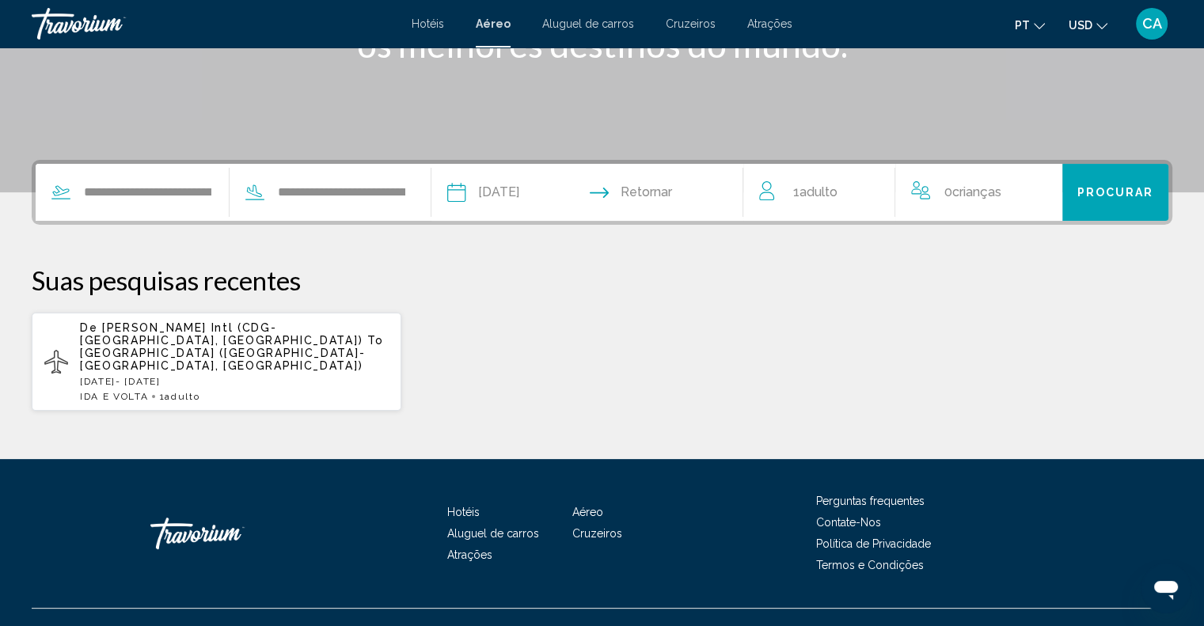
click at [669, 188] on input "Return date" at bounding box center [672, 195] width 154 height 62
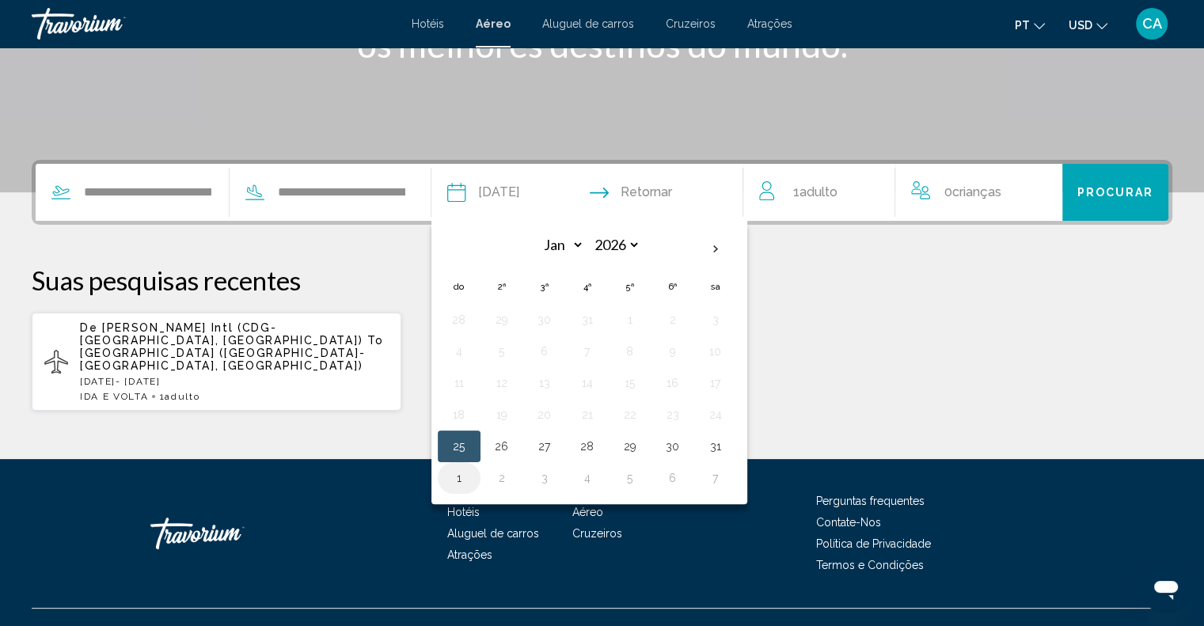
click at [472, 471] on button "1" at bounding box center [458, 478] width 25 height 22
type input "**********"
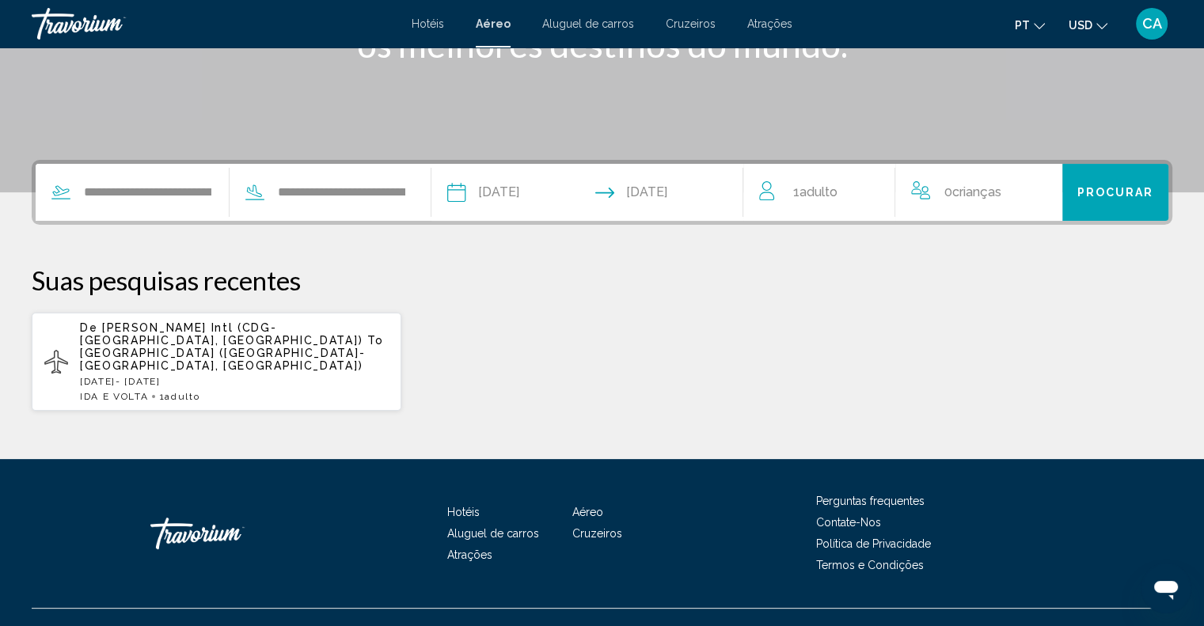
click at [1093, 203] on button "Procurar" at bounding box center [1115, 192] width 106 height 57
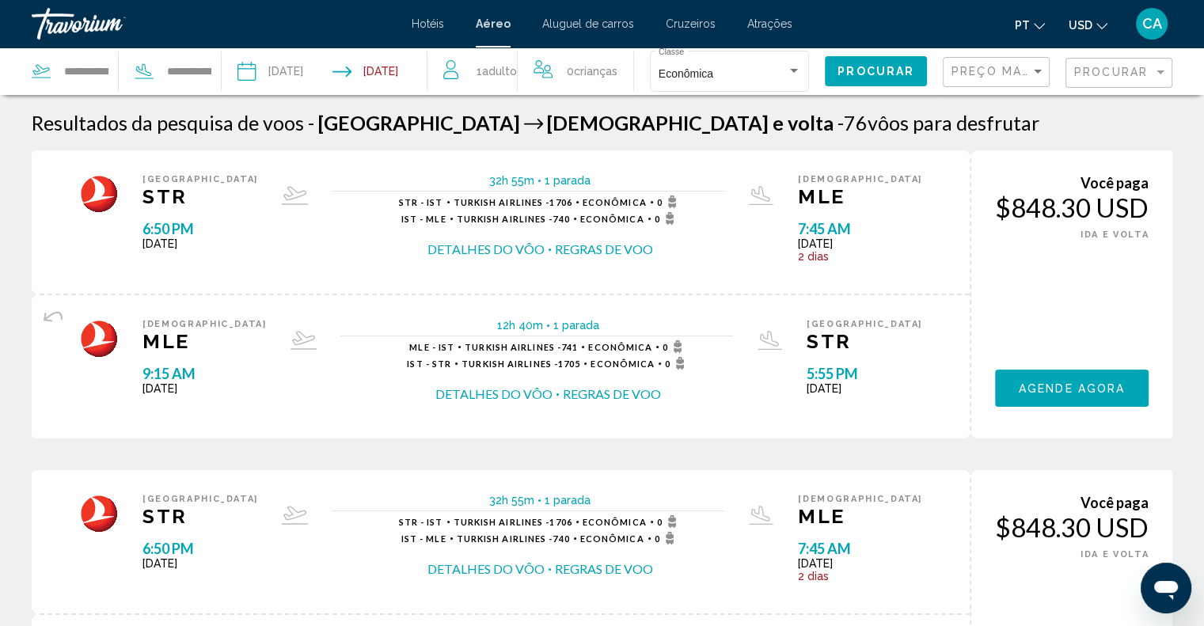
click at [978, 80] on div "Preço mais baixo" at bounding box center [997, 72] width 93 height 29
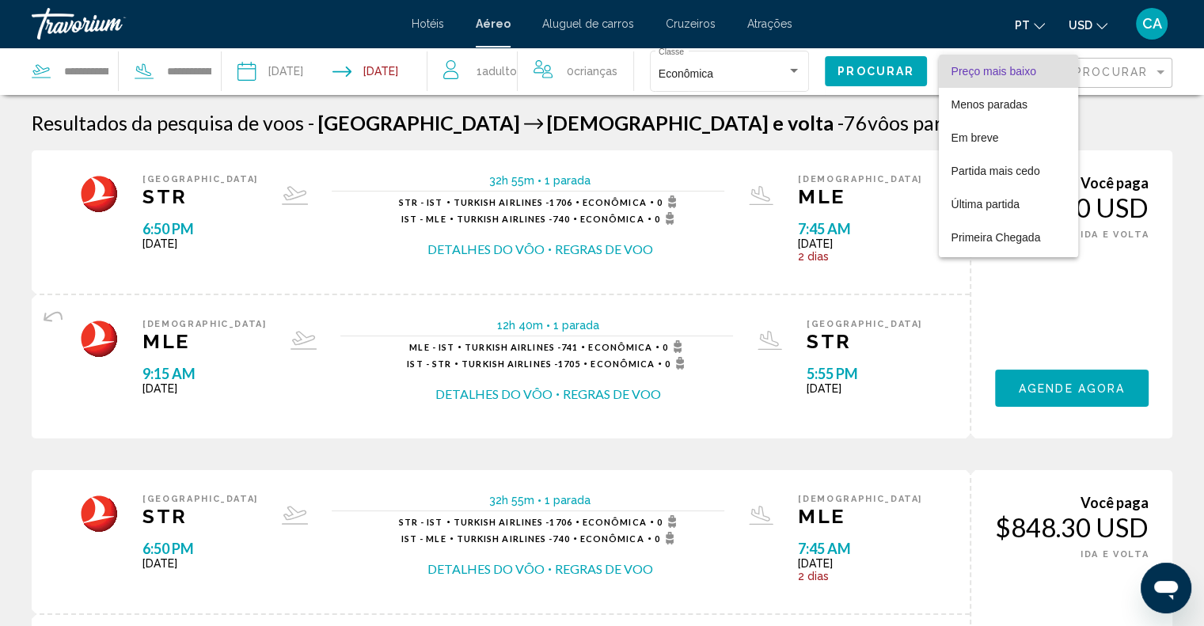
click at [1096, 23] on div at bounding box center [602, 313] width 1204 height 626
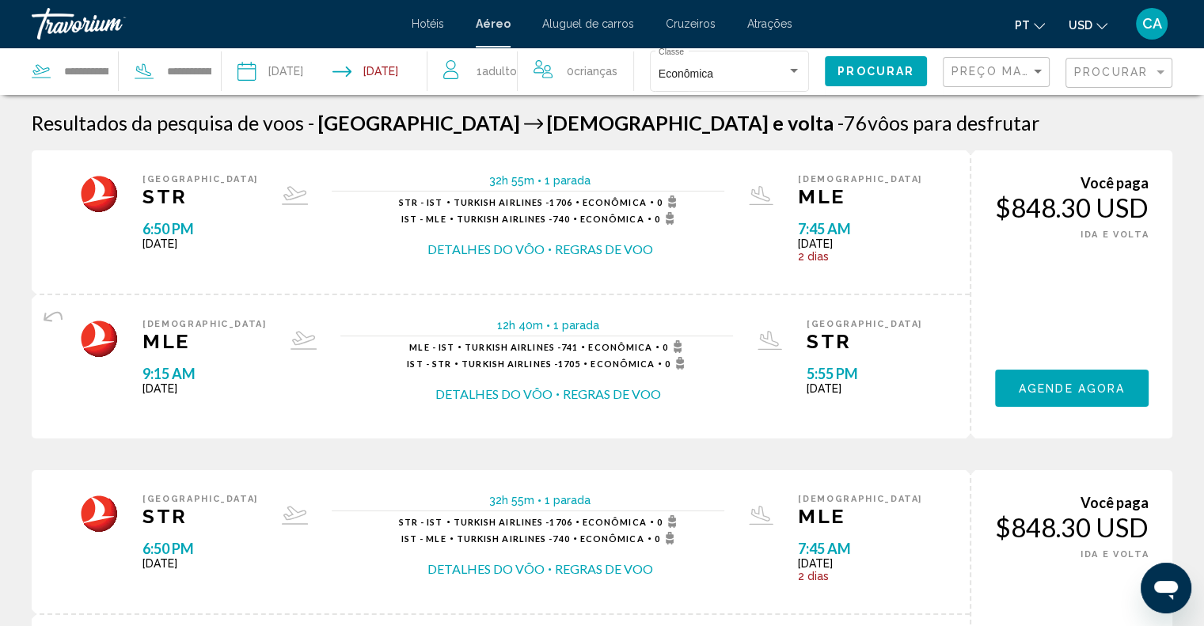
click at [1092, 25] on button "USD USD ($) MXN (Mex$) CAD ([GEOGRAPHIC_DATA]) GBP (£) EUR (€) Dólar australian…" at bounding box center [1087, 24] width 39 height 23
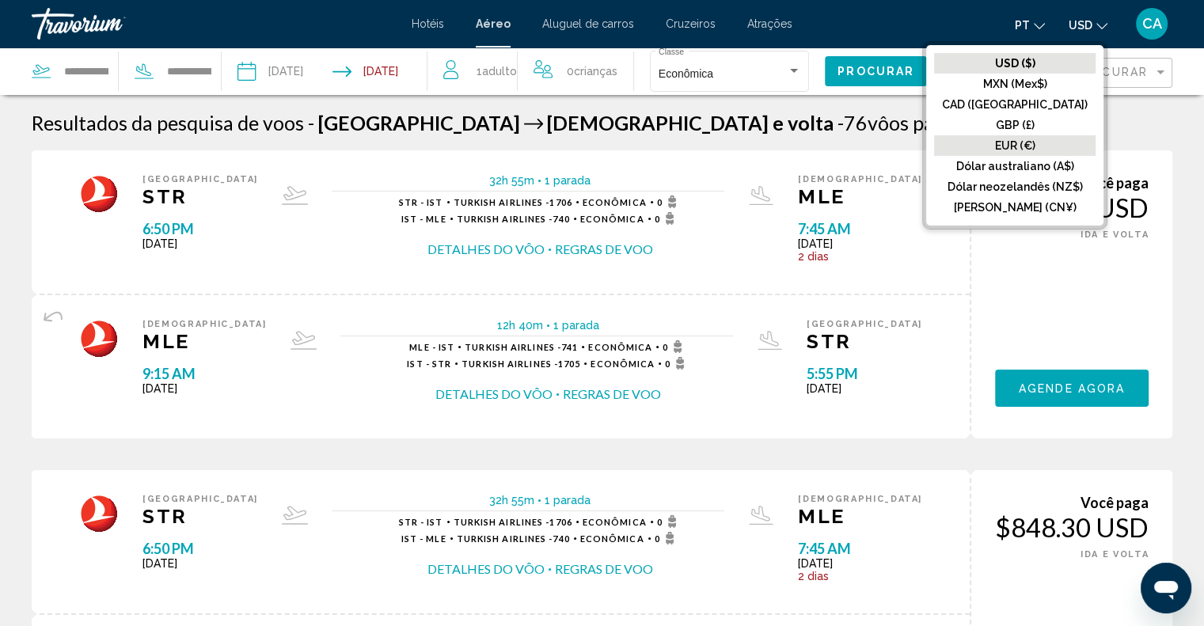
click at [1035, 142] on font "EUR (€)" at bounding box center [1015, 145] width 40 height 13
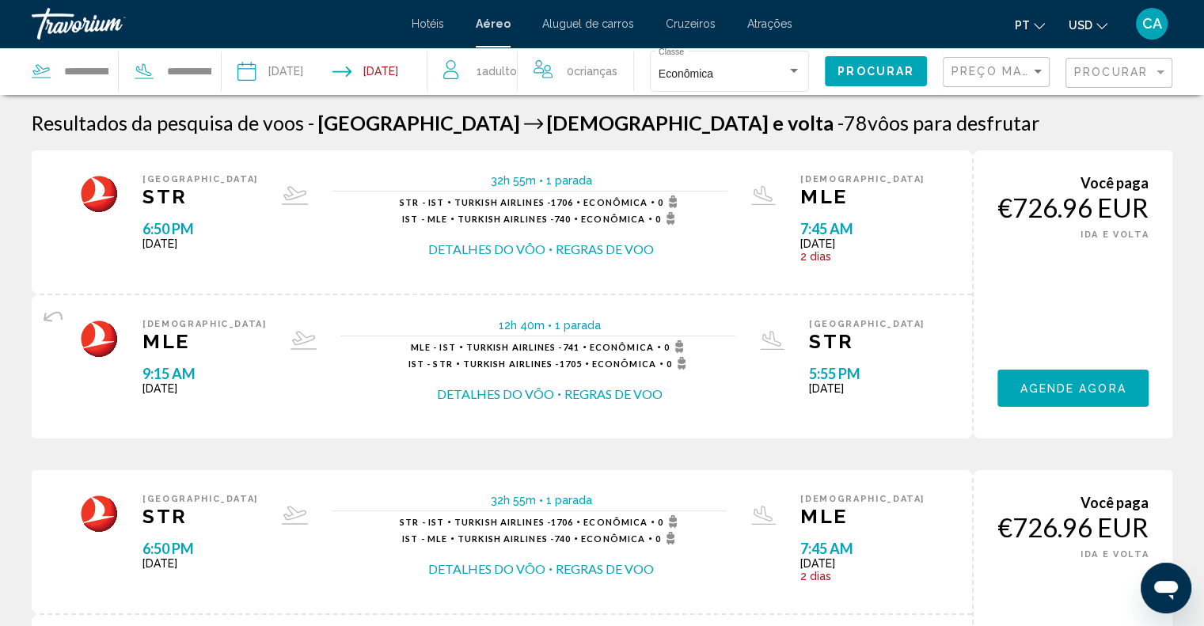
click at [493, 74] on div "1 Adulto Adultos" at bounding box center [480, 71] width 74 height 22
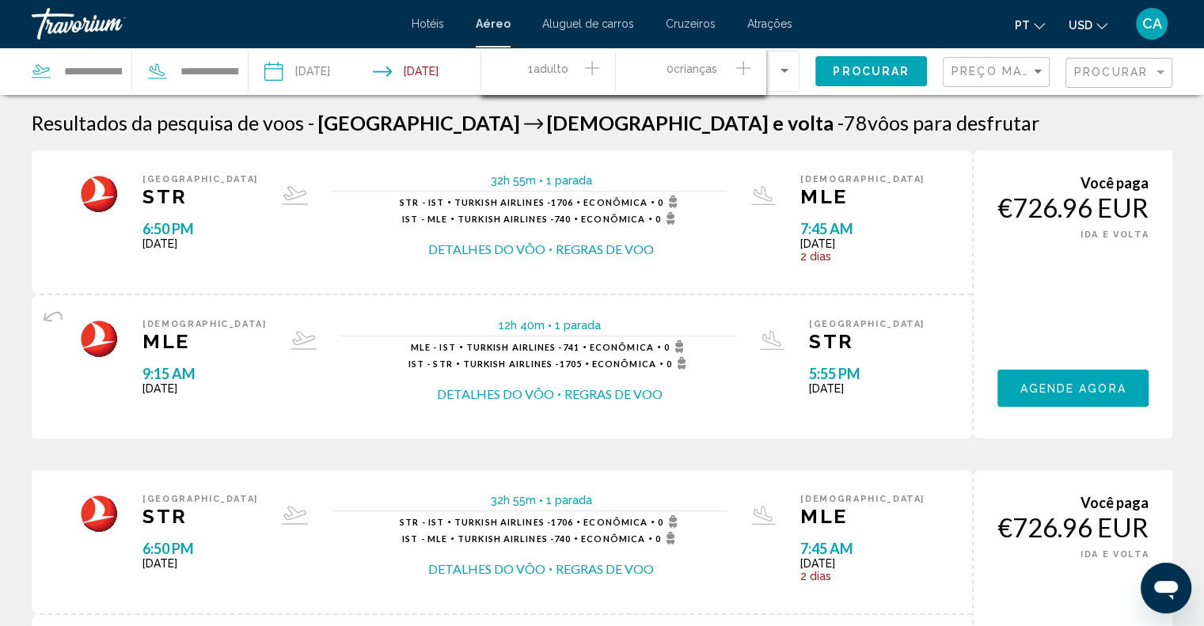
click at [601, 74] on div "1 Adulto Adultos" at bounding box center [556, 72] width 118 height 28
click at [589, 63] on icon "Increment adults" at bounding box center [592, 68] width 14 height 19
click at [847, 130] on div "Resultados da pesquisa de voos - [GEOGRAPHIC_DATA] [DEMOGRAPHIC_DATA] e volta -…" at bounding box center [602, 123] width 1140 height 24
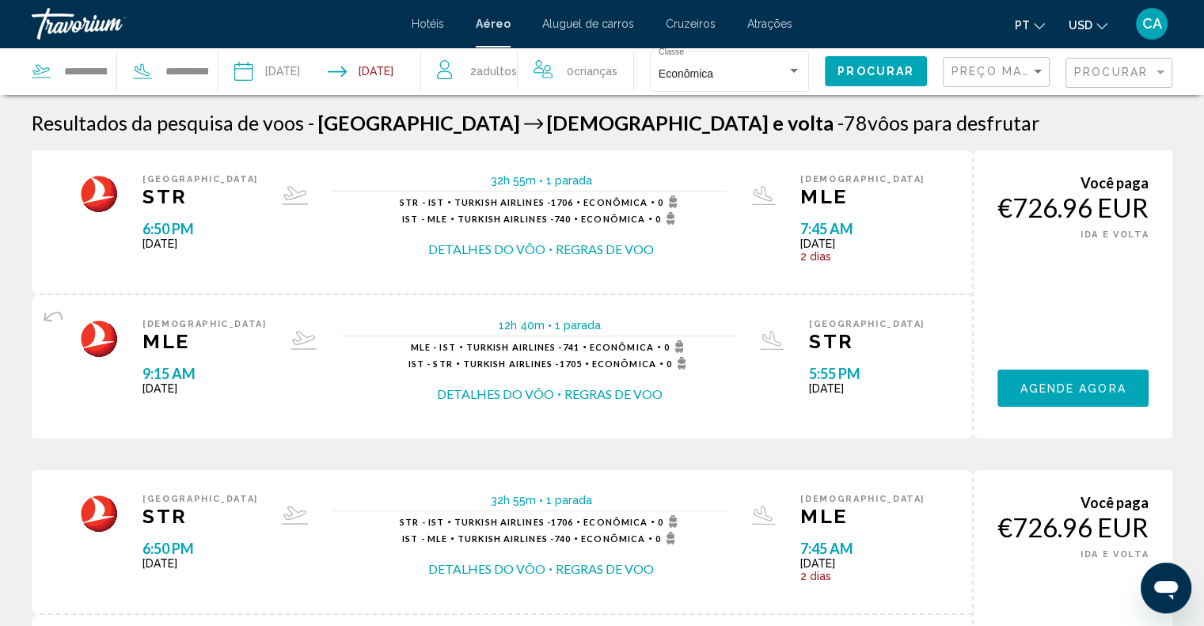
click at [882, 69] on span "Procurar" at bounding box center [875, 72] width 77 height 13
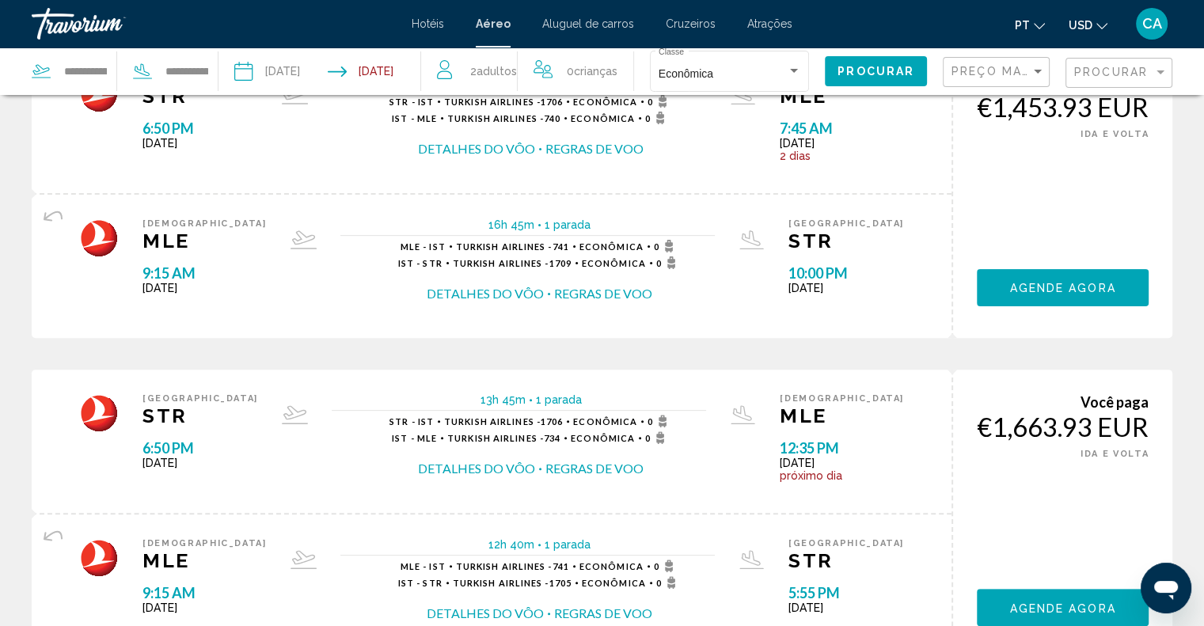
scroll to position [317, 0]
